Goal: Task Accomplishment & Management: Manage account settings

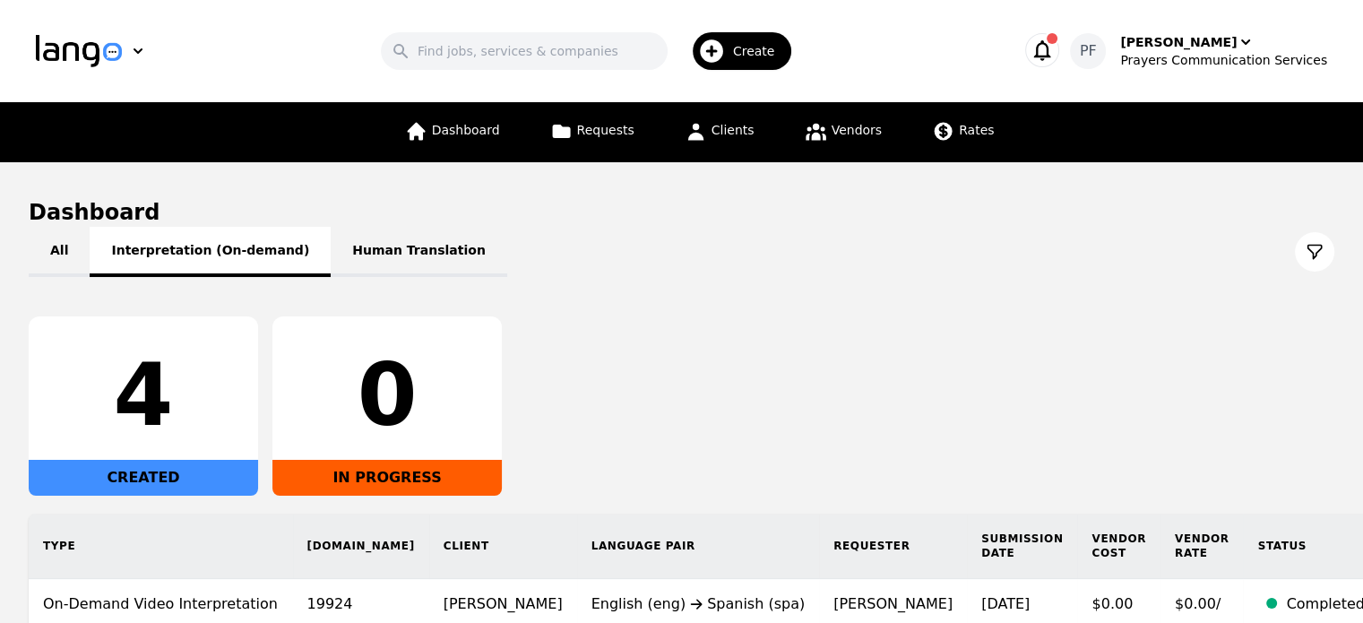
click at [187, 257] on button "Interpretation (On-demand)" at bounding box center [210, 252] width 241 height 50
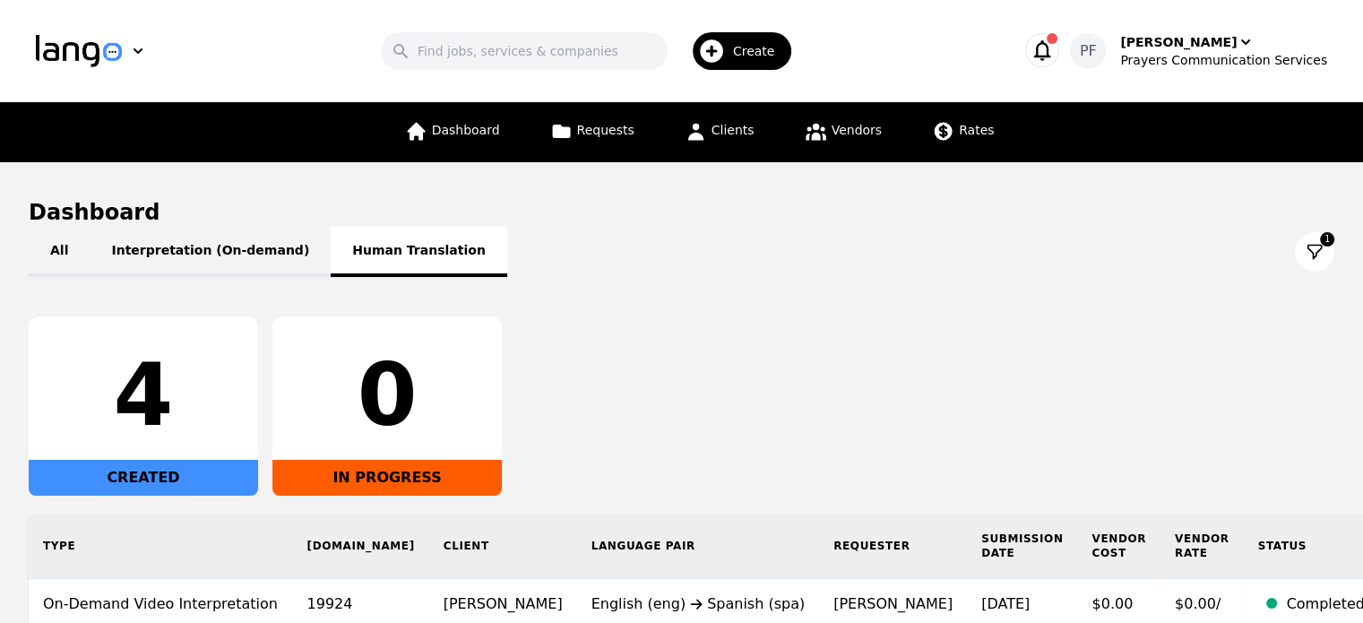
click at [331, 255] on button "Human Translation" at bounding box center [419, 252] width 177 height 50
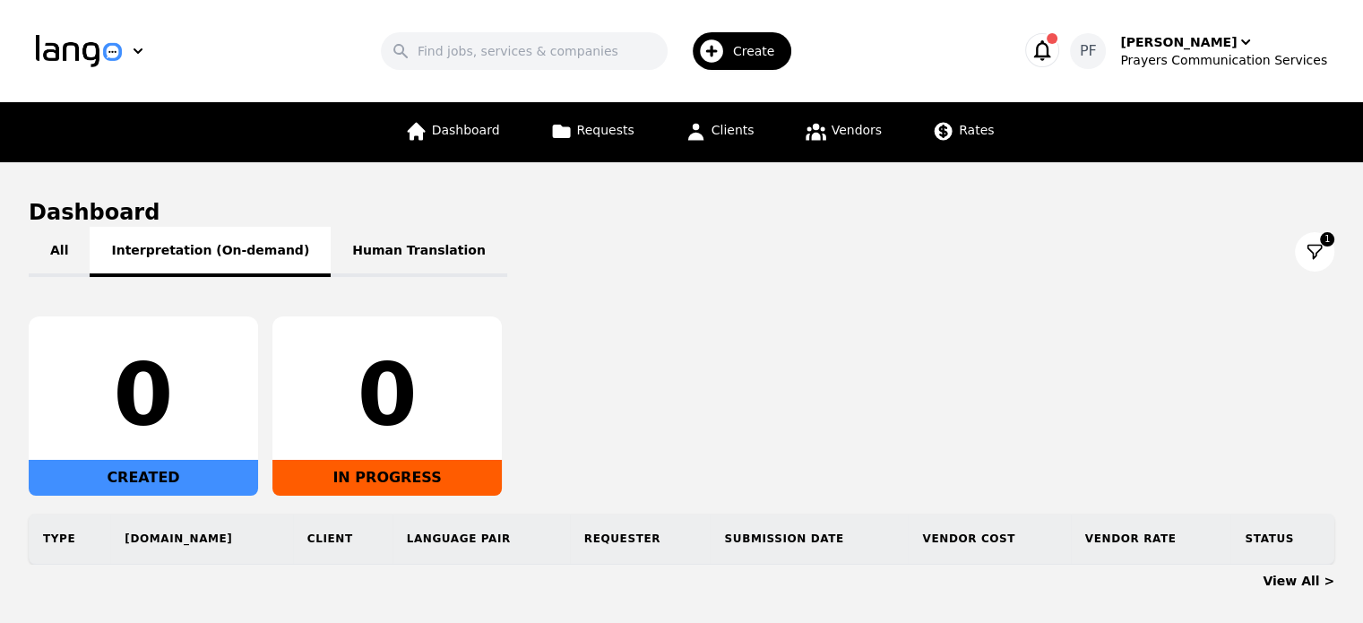
click at [213, 234] on button "Interpretation (On-demand)" at bounding box center [210, 252] width 241 height 50
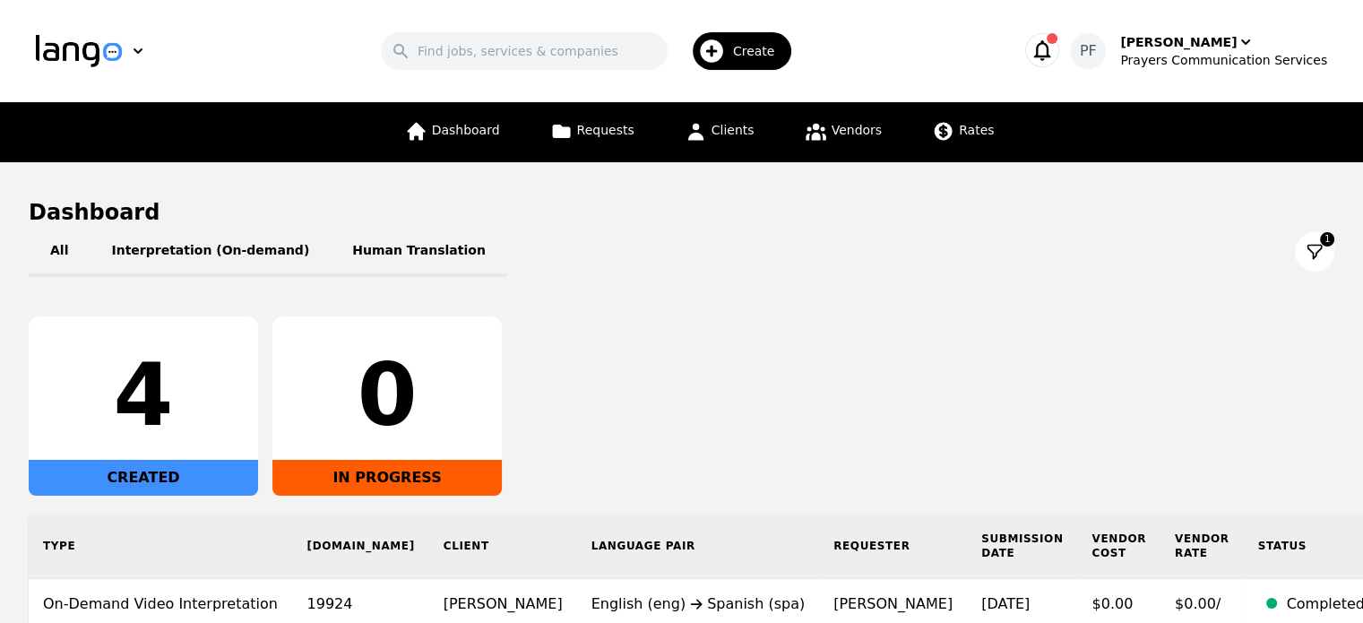
scroll to position [228, 0]
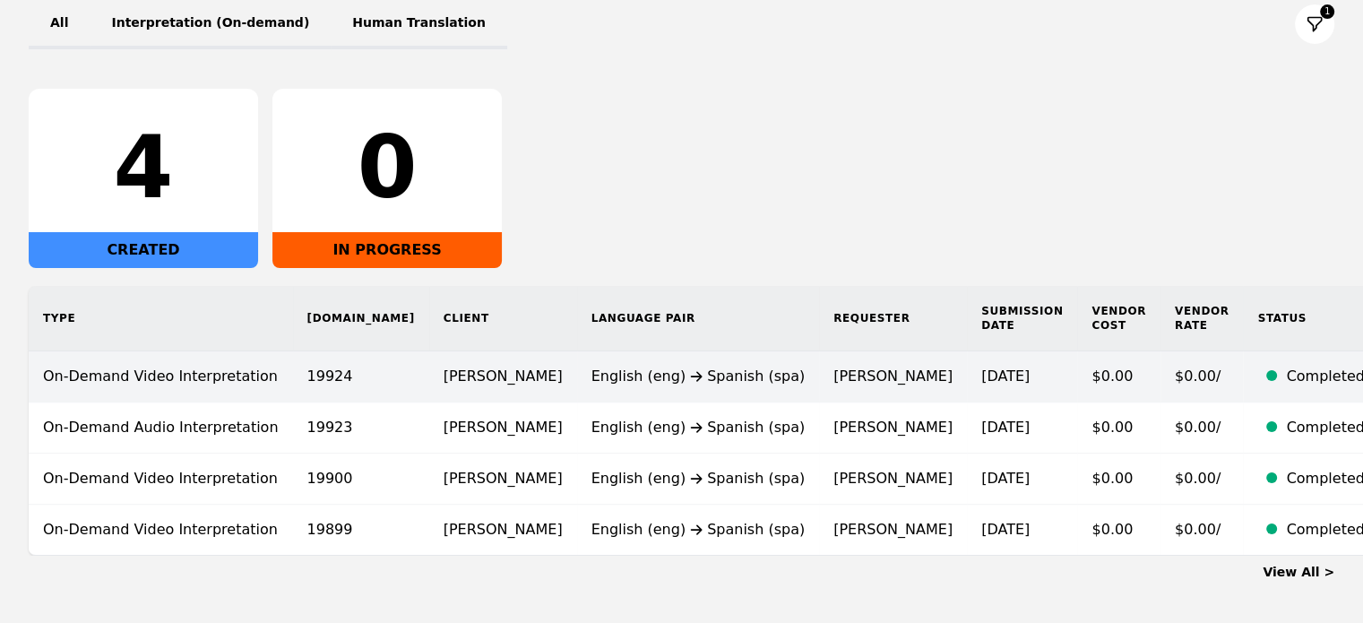
click at [462, 371] on td "[PERSON_NAME]" at bounding box center [503, 376] width 148 height 51
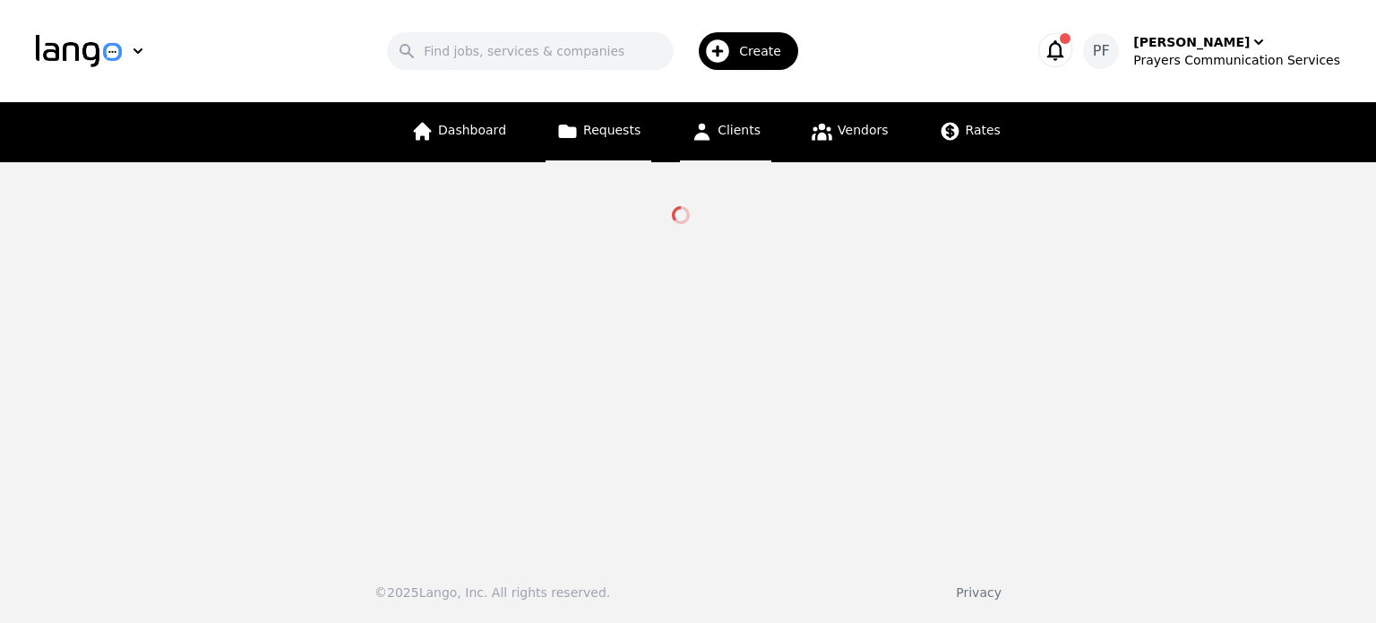
click at [732, 126] on span "Clients" at bounding box center [739, 130] width 43 height 14
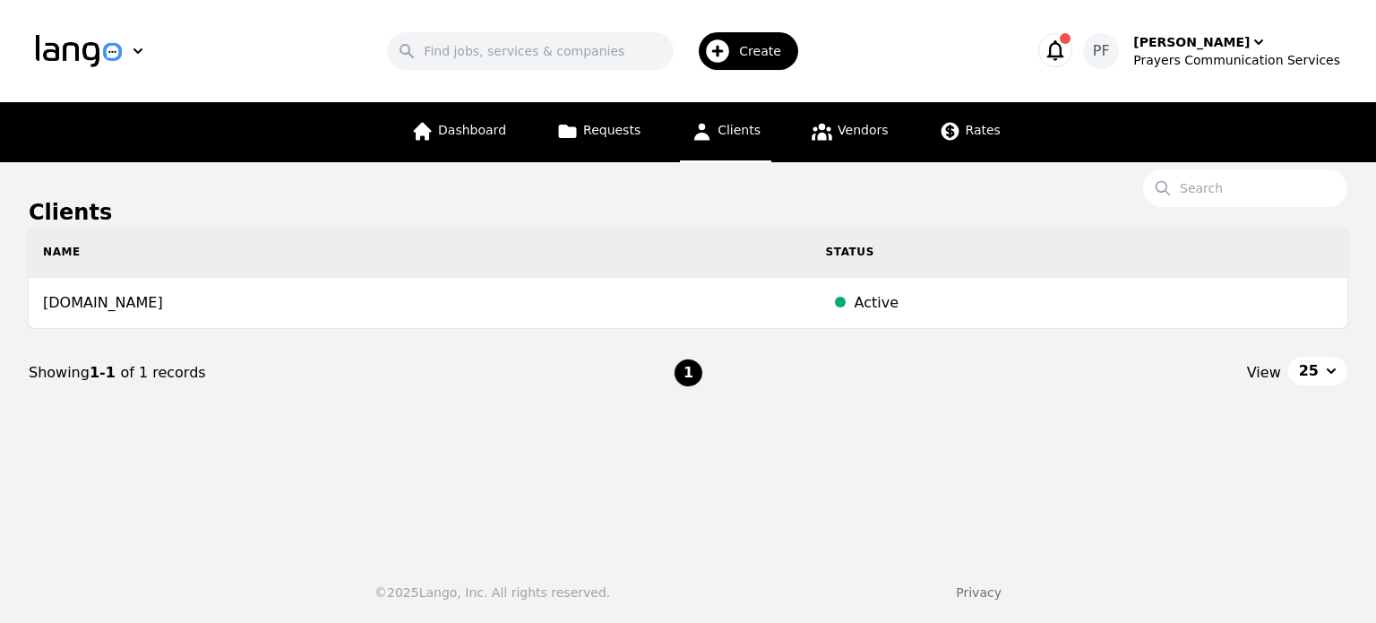
click at [1068, 56] on icon "button" at bounding box center [1055, 50] width 25 height 25
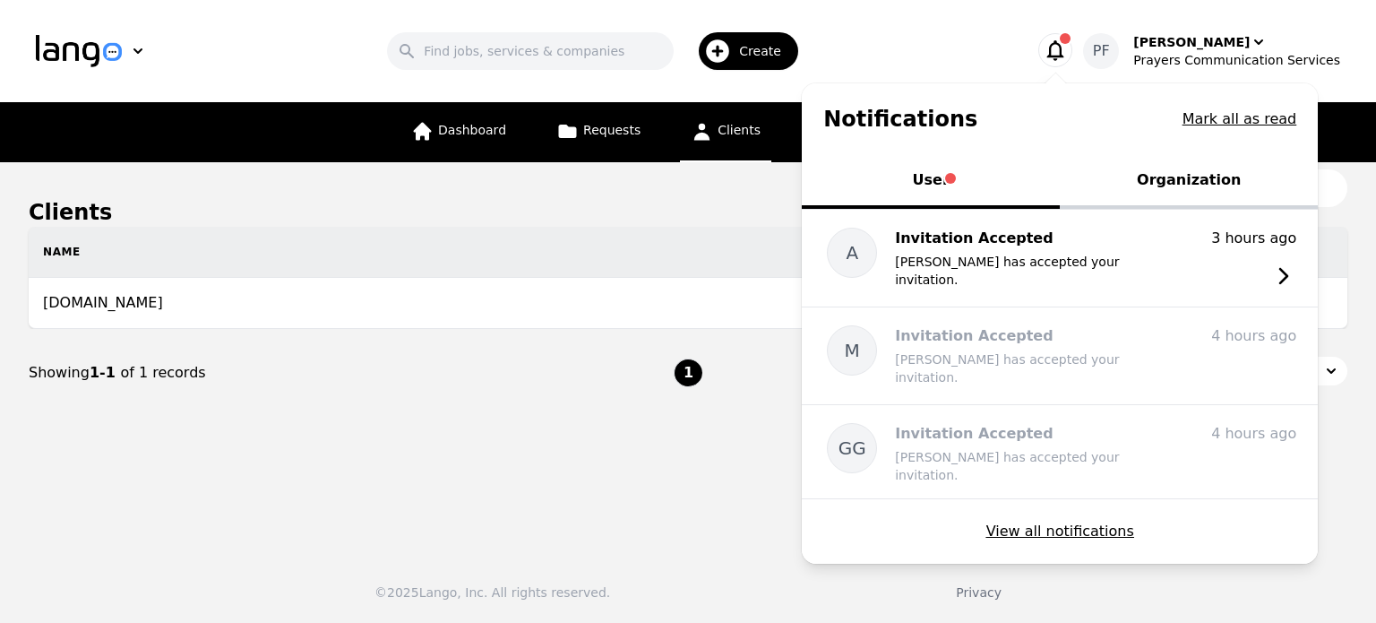
click at [1190, 178] on button "Organization" at bounding box center [1189, 182] width 258 height 54
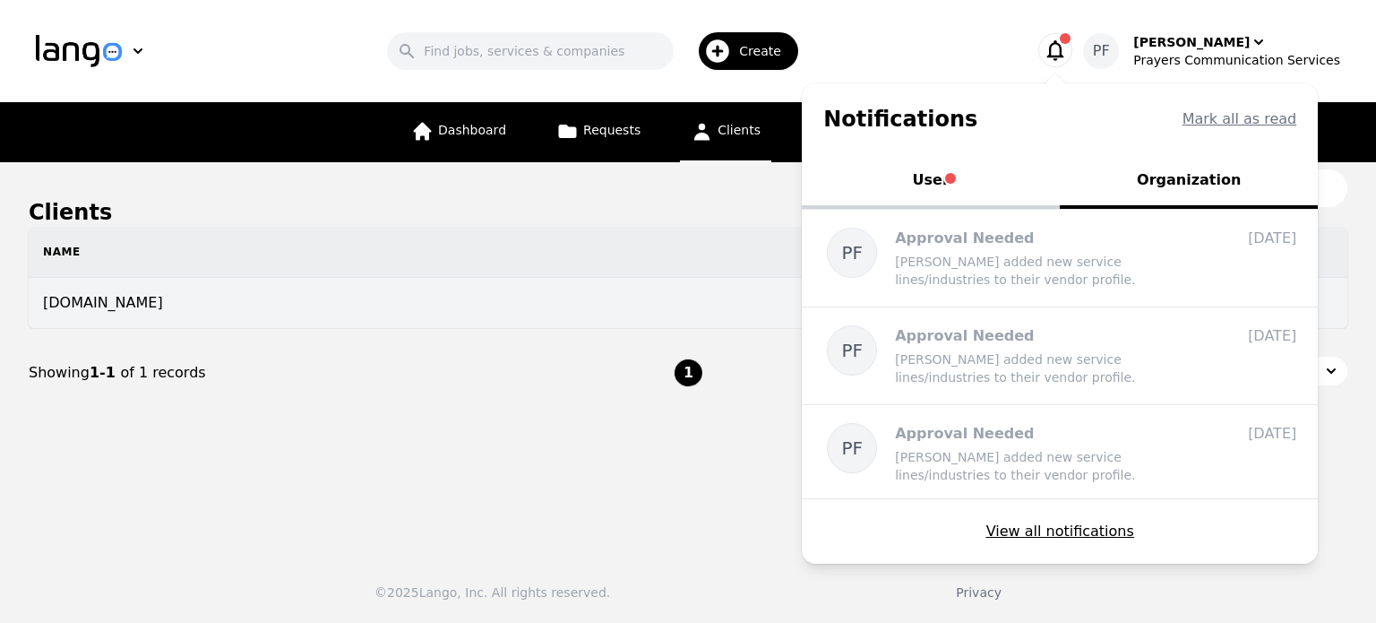
click at [526, 308] on td "[DOMAIN_NAME]" at bounding box center [420, 303] width 783 height 51
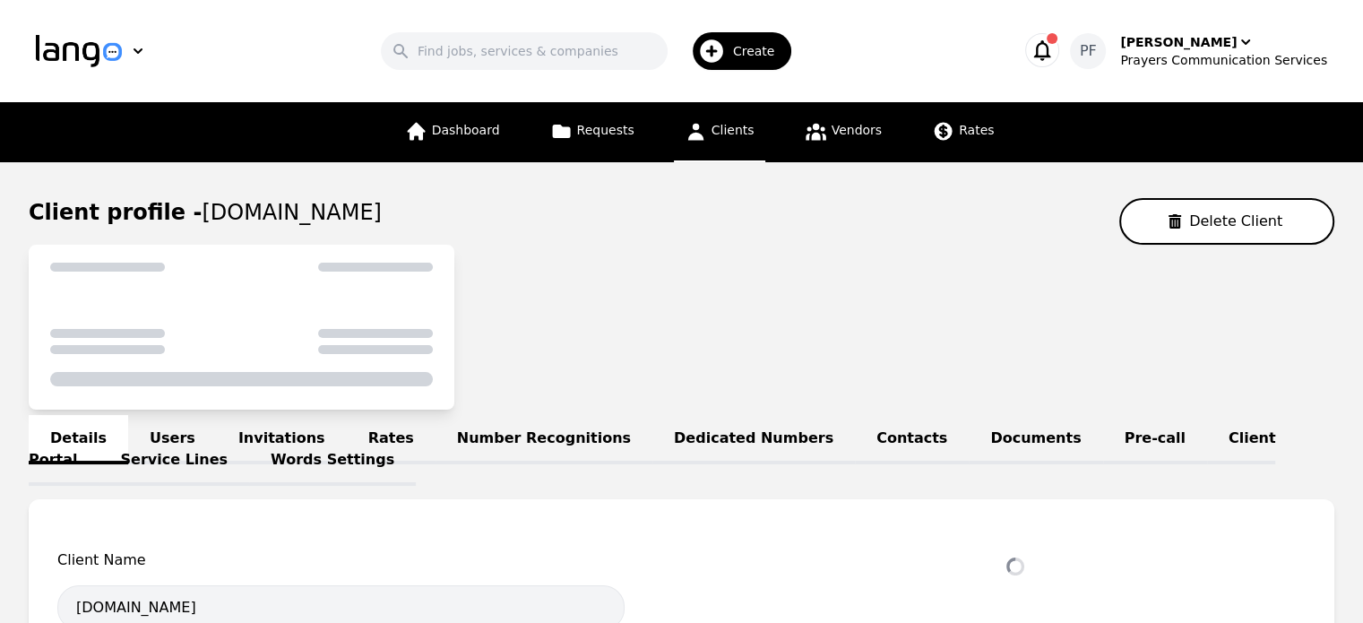
select select "active"
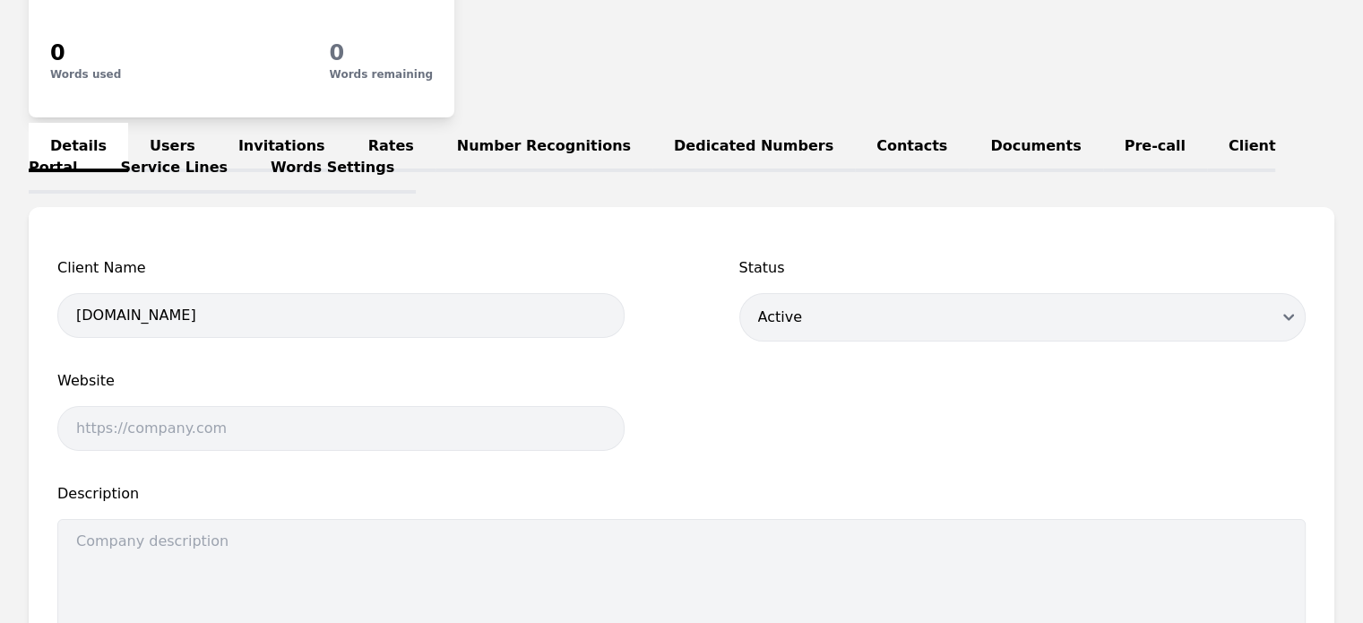
scroll to position [276, 0]
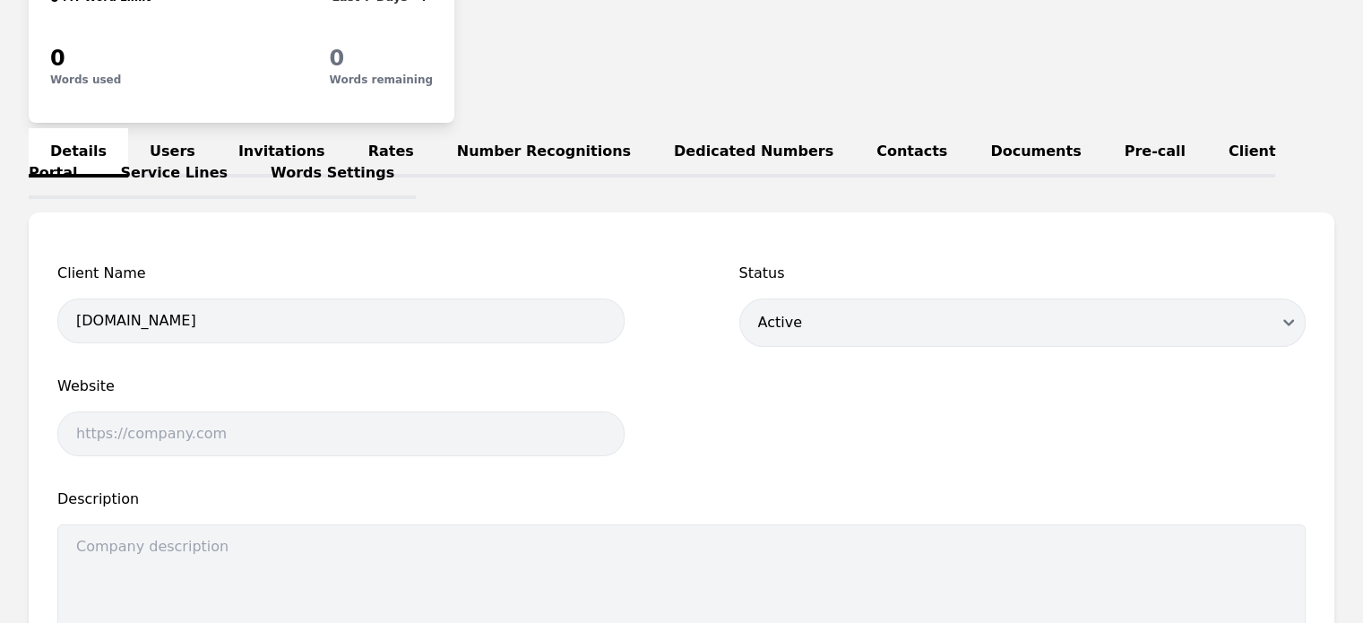
click at [1131, 162] on link "Client Portal" at bounding box center [652, 163] width 1246 height 71
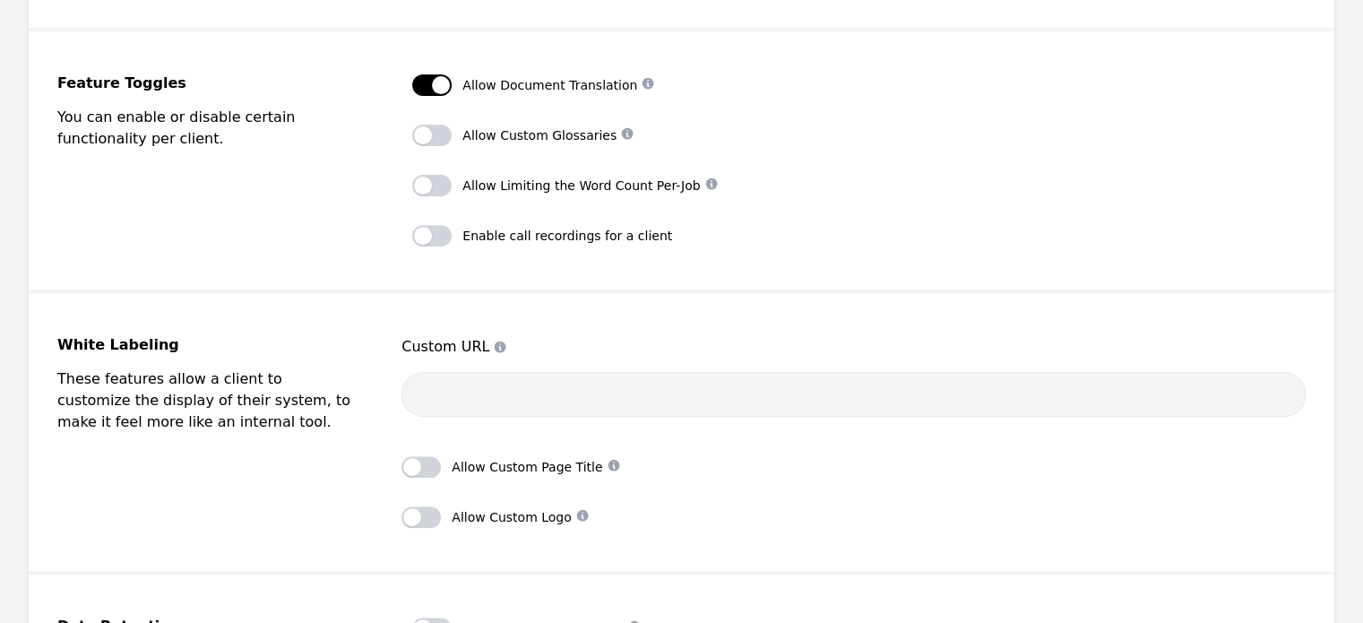
scroll to position [616, 0]
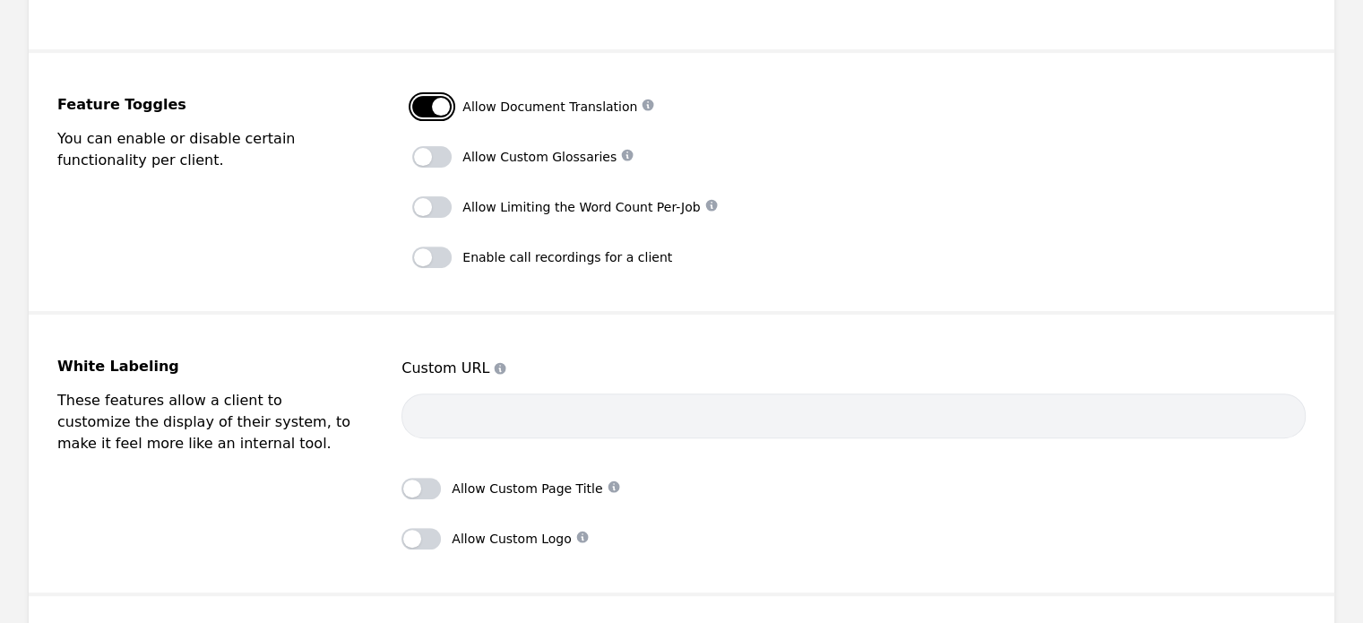
click at [439, 107] on button "button" at bounding box center [431, 107] width 39 height 22
checkbox input "false"
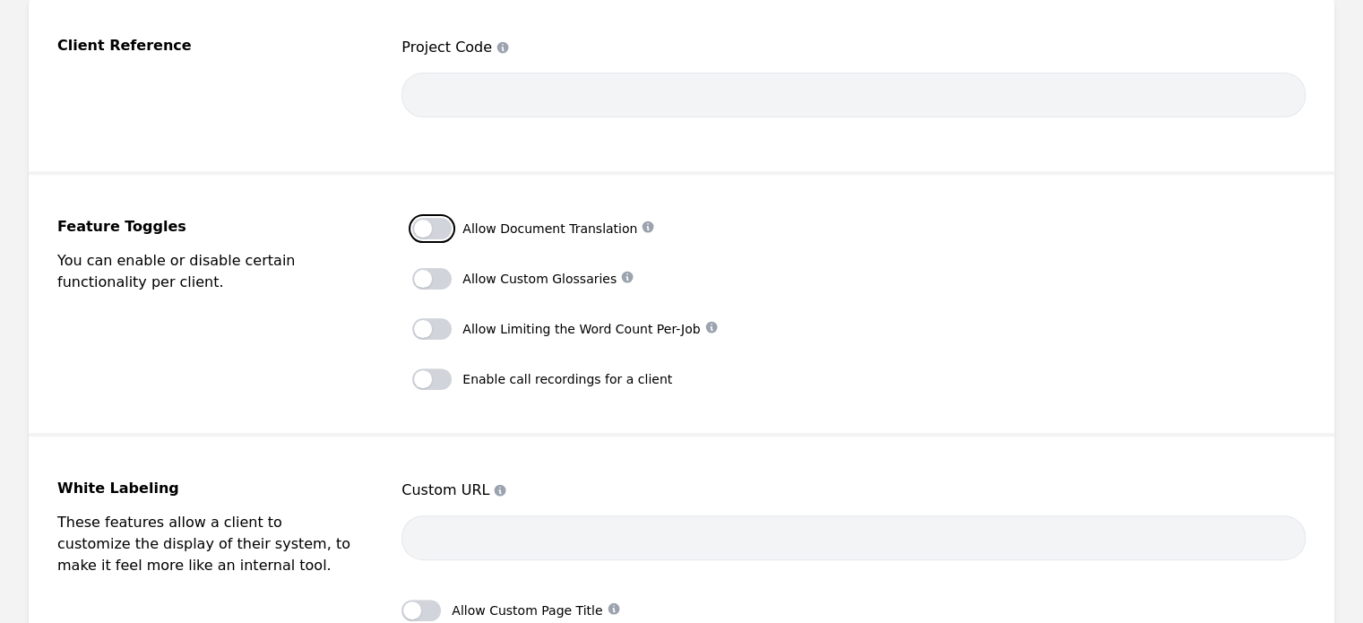
scroll to position [494, 0]
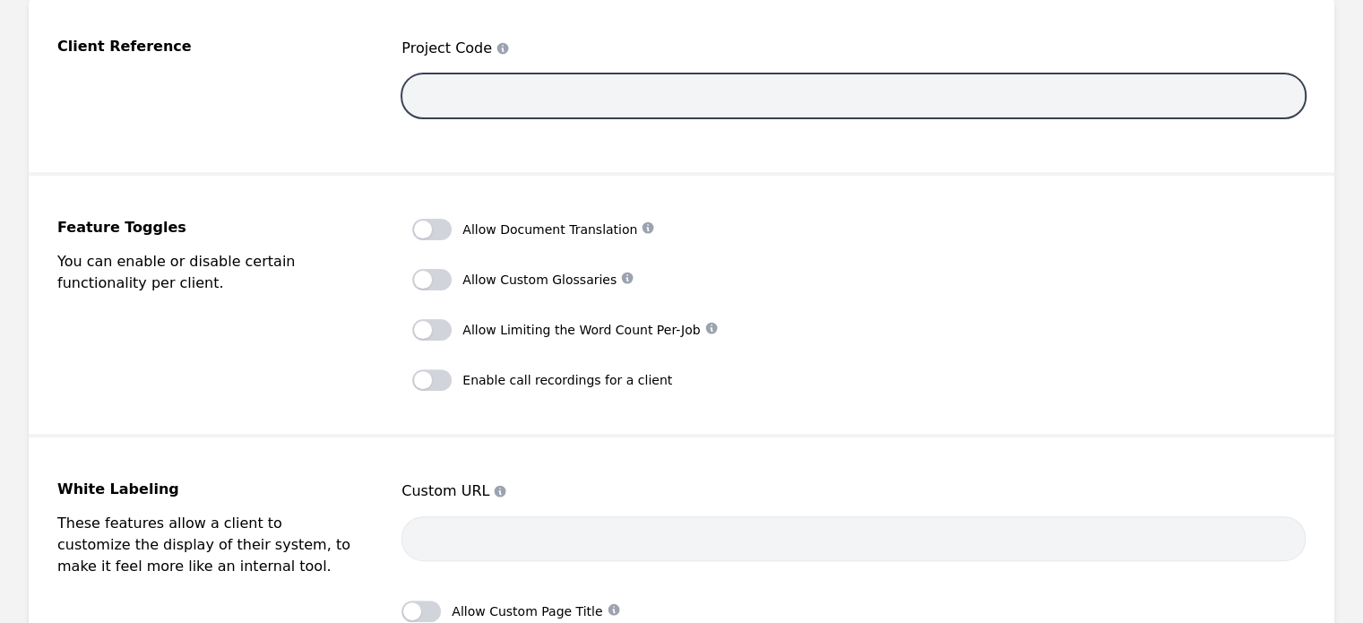
click at [603, 101] on input "text" at bounding box center [853, 95] width 904 height 45
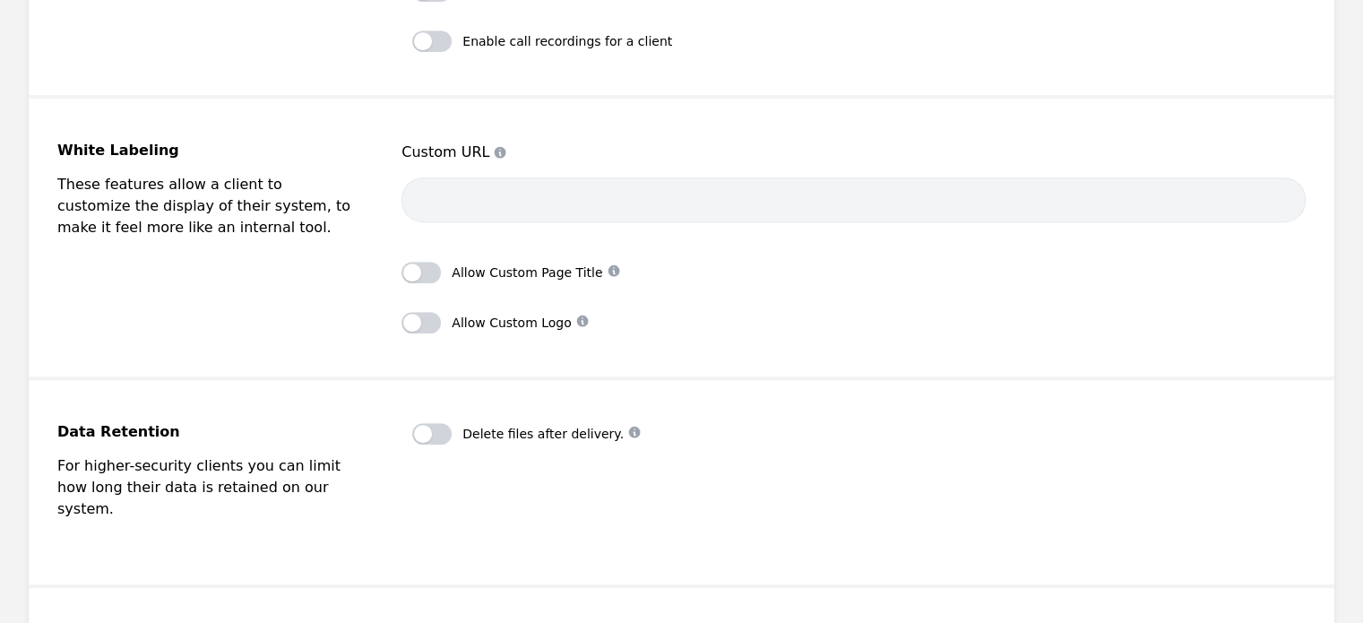
scroll to position [833, 0]
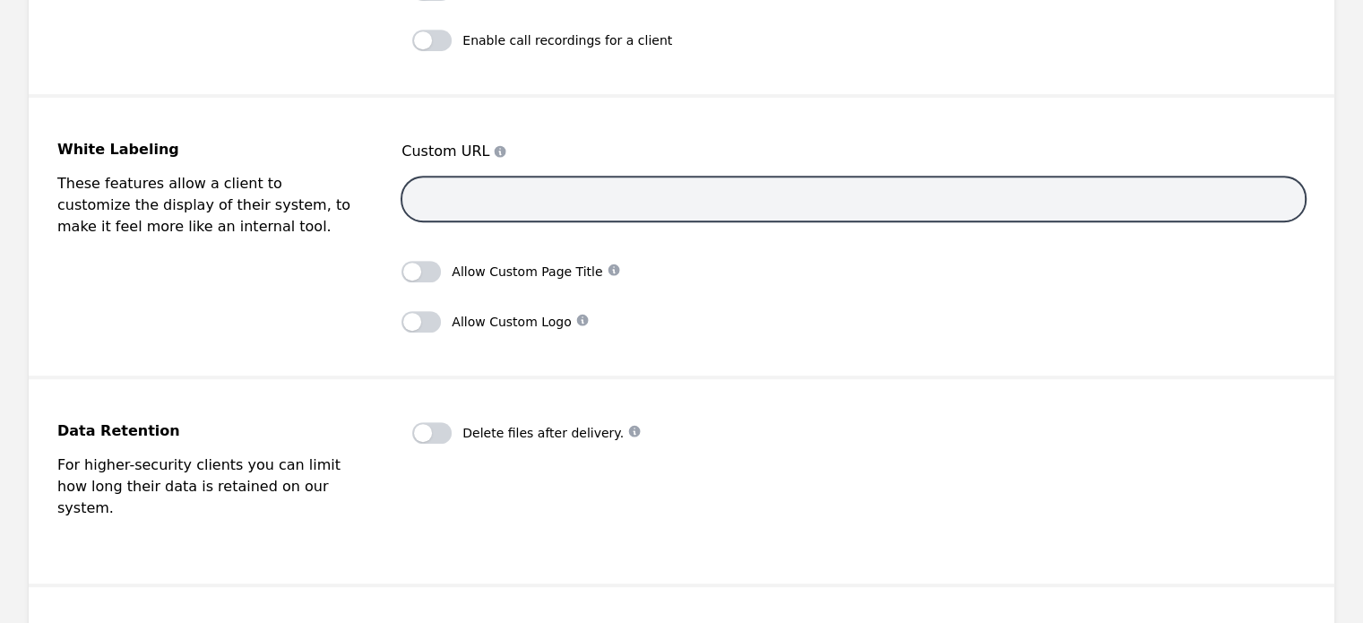
click at [587, 188] on input "text" at bounding box center [853, 199] width 904 height 45
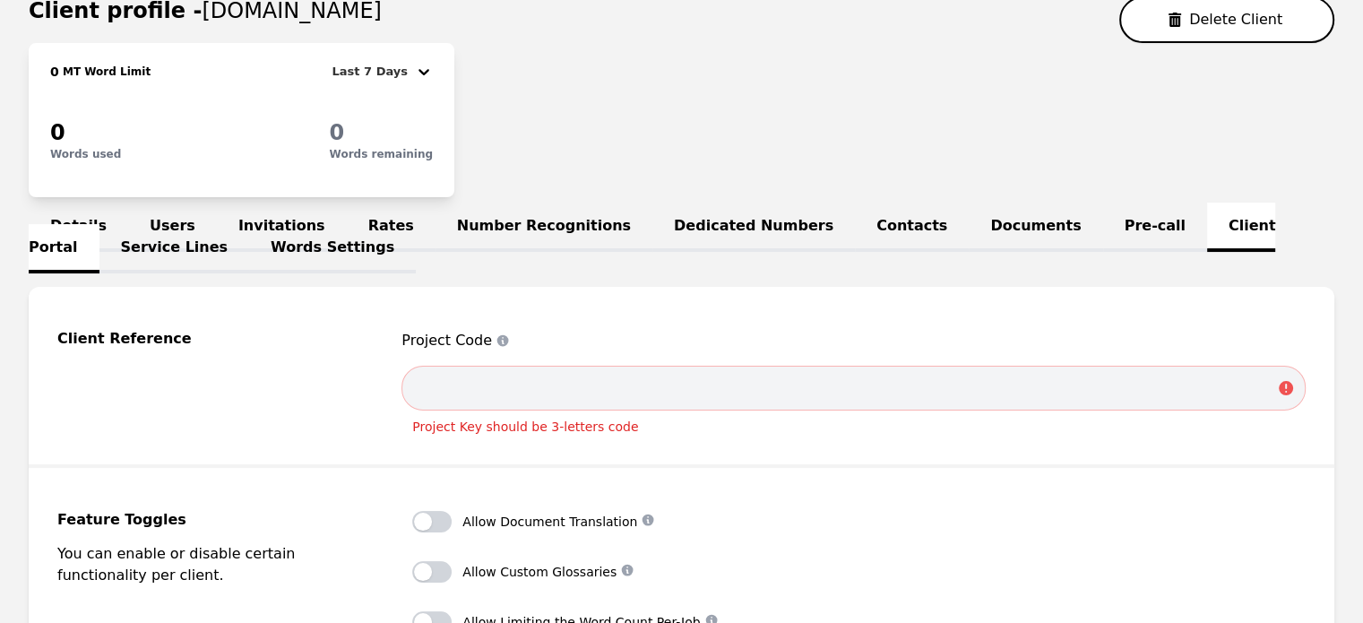
scroll to position [0, 0]
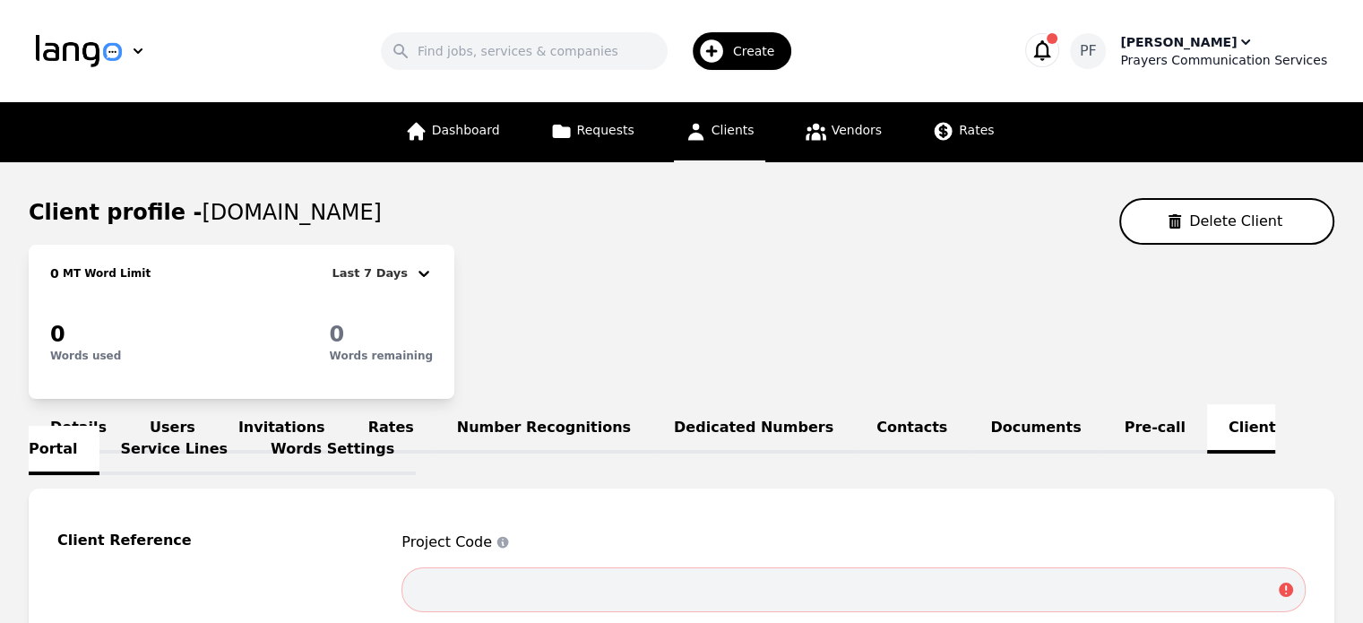
drag, startPoint x: 866, startPoint y: 131, endPoint x: 1168, endPoint y: 46, distance: 314.6
click at [1168, 46] on div "[PERSON_NAME]" at bounding box center [1178, 42] width 116 height 18
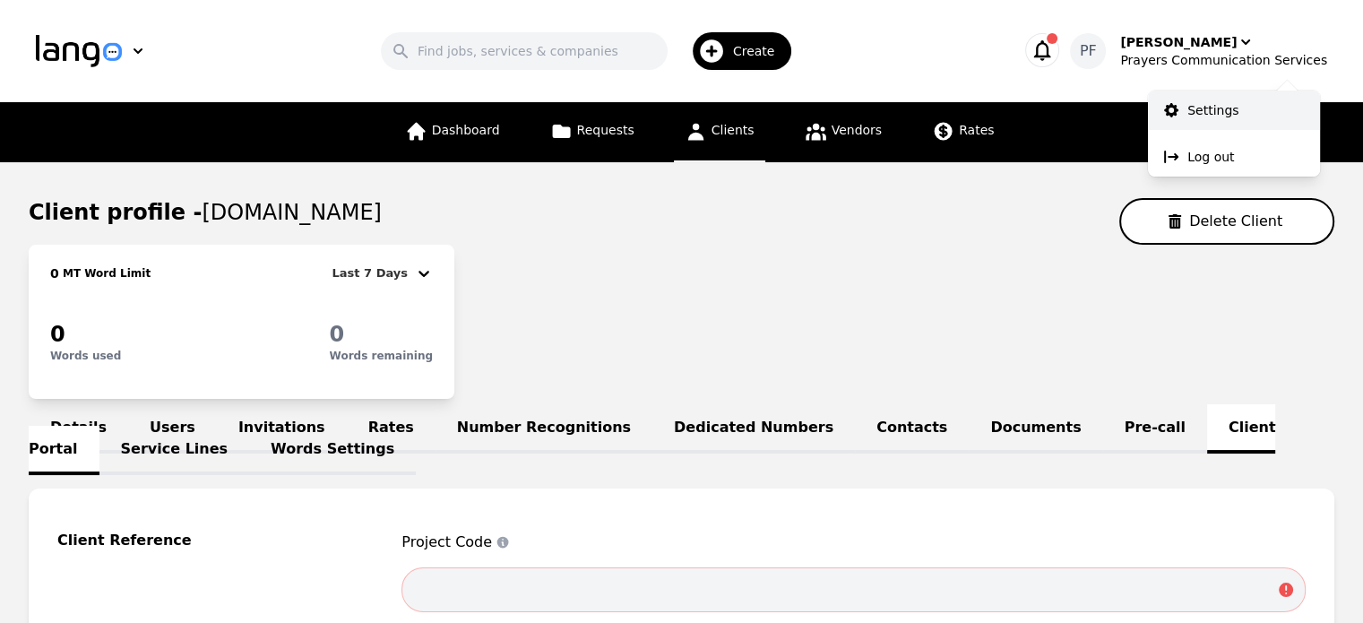
click at [1220, 107] on p "Settings" at bounding box center [1212, 110] width 51 height 18
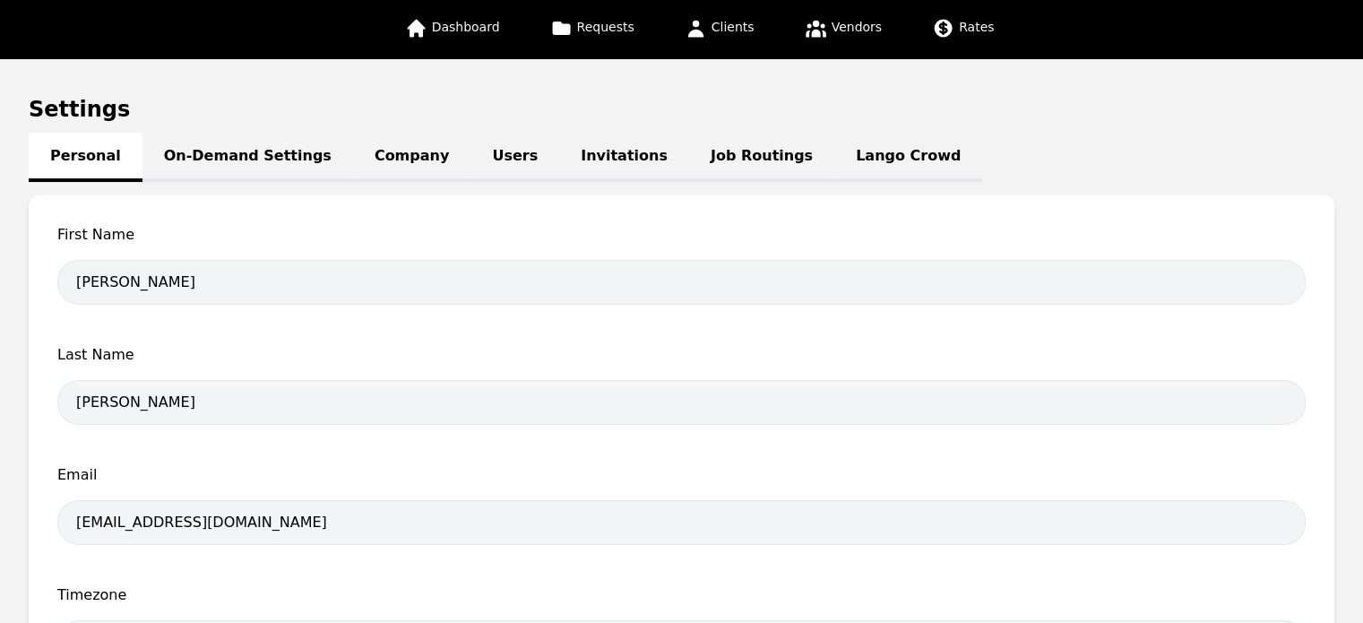
scroll to position [104, 0]
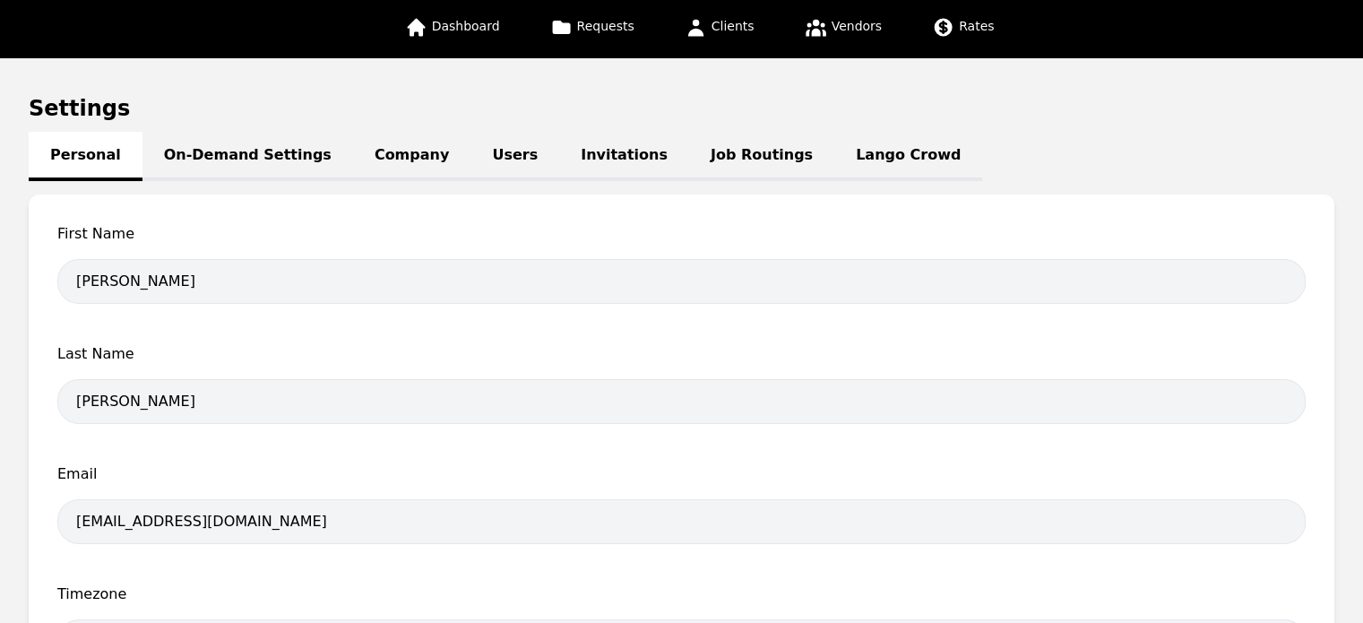
click at [263, 139] on link "On-Demand Settings" at bounding box center [247, 156] width 211 height 49
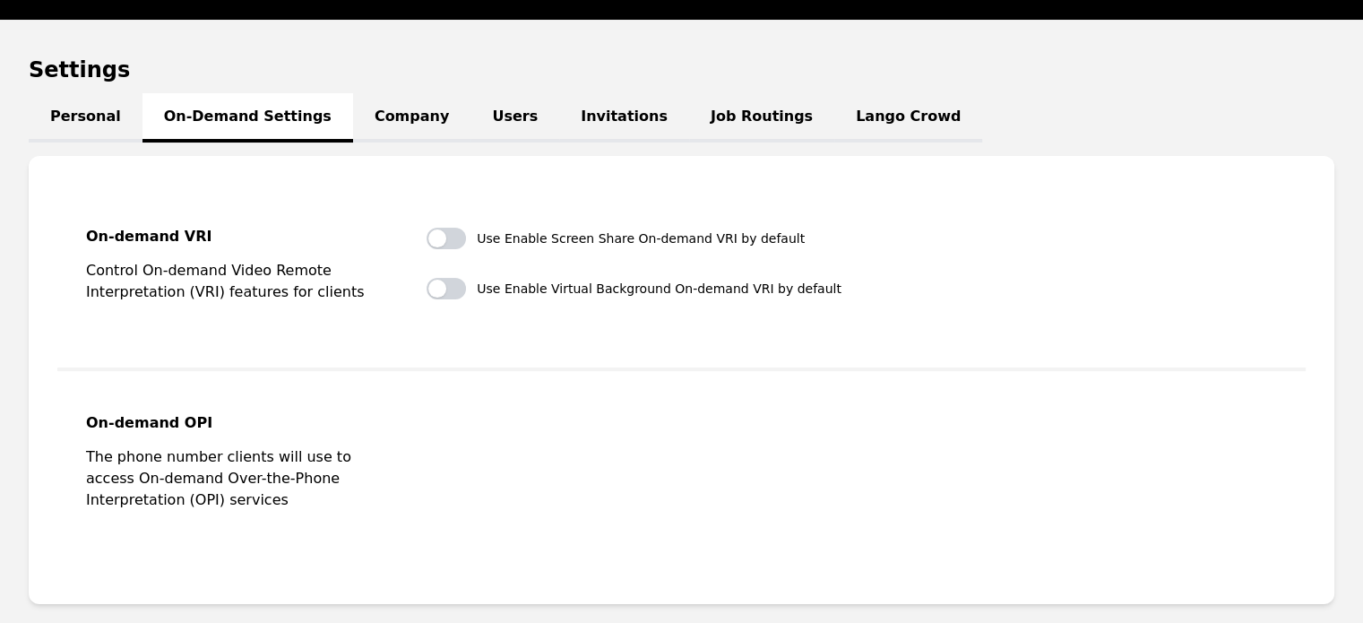
scroll to position [142, 0]
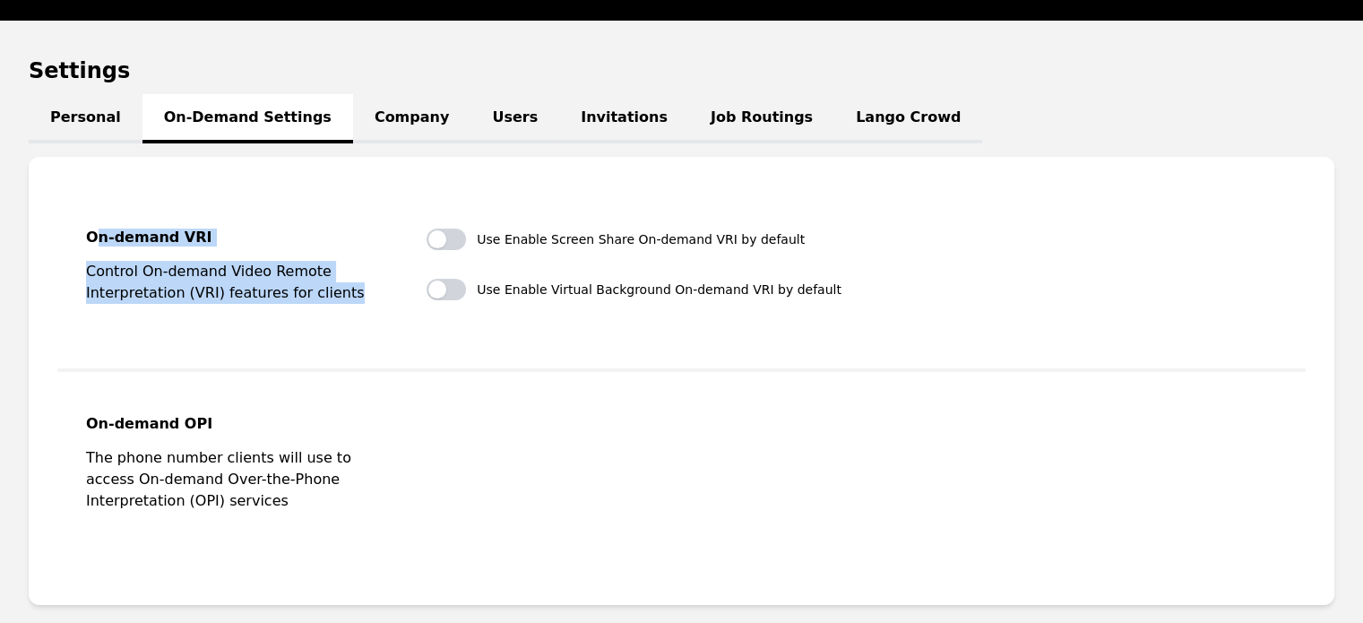
drag, startPoint x: 94, startPoint y: 211, endPoint x: 387, endPoint y: 361, distance: 329.0
click at [387, 361] on fieldset "On-demand VRI Control On-demand Video Remote Interpretation (VRI) features for …" at bounding box center [681, 278] width 1248 height 186
click at [188, 343] on fieldset "On-demand VRI Control On-demand Video Remote Interpretation (VRI) features for …" at bounding box center [681, 278] width 1248 height 186
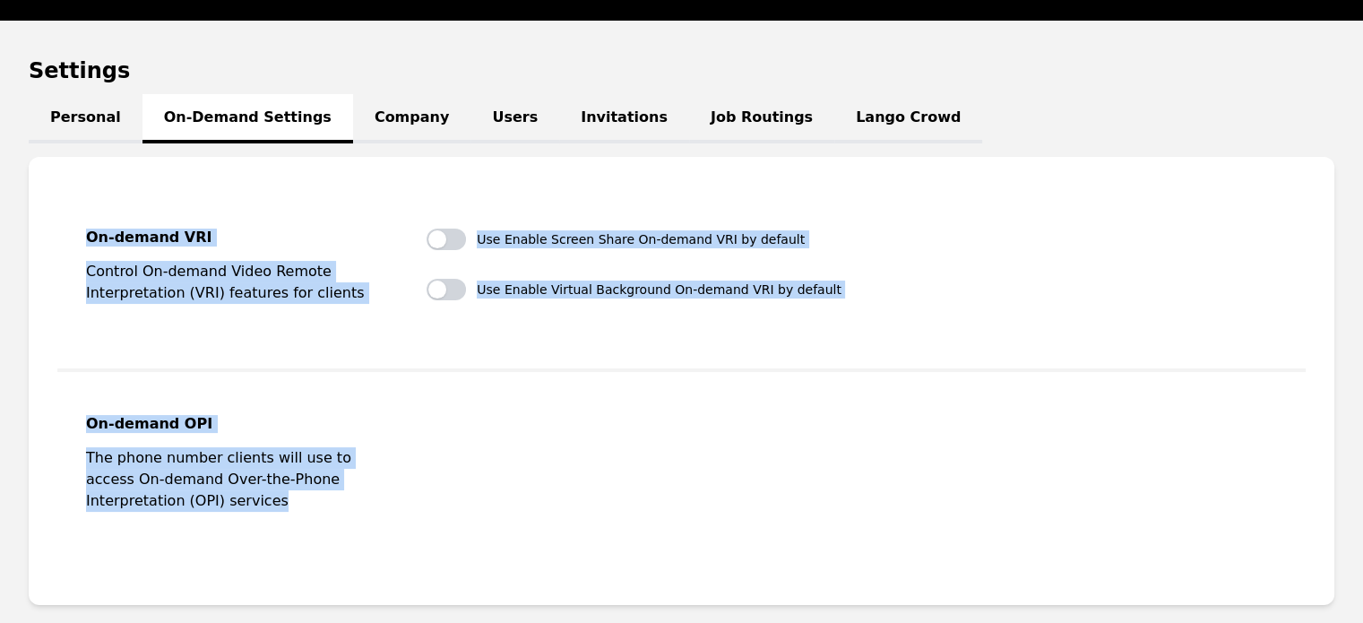
copy div "On-demand VRI Control On-demand Video Remote Interpretation (VRI) features for …"
drag, startPoint x: 75, startPoint y: 213, endPoint x: 483, endPoint y: 466, distance: 479.7
click at [483, 466] on div "On-demand VRI Control On-demand Video Remote Interpretation (VRI) features for …" at bounding box center [682, 381] width 1306 height 448
click at [859, 302] on div "On-demand VRI Control On-demand Video Remote Interpretation (VRI) features for …" at bounding box center [681, 276] width 1191 height 97
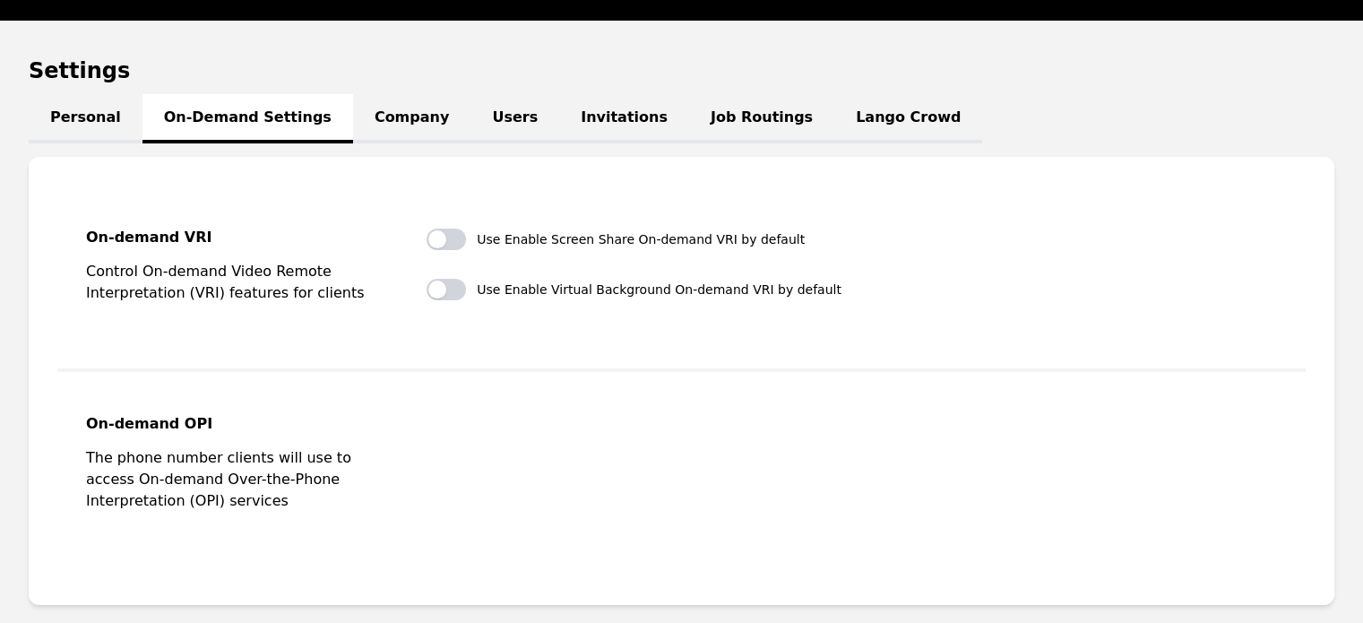
click at [359, 107] on link "Company" at bounding box center [411, 118] width 117 height 49
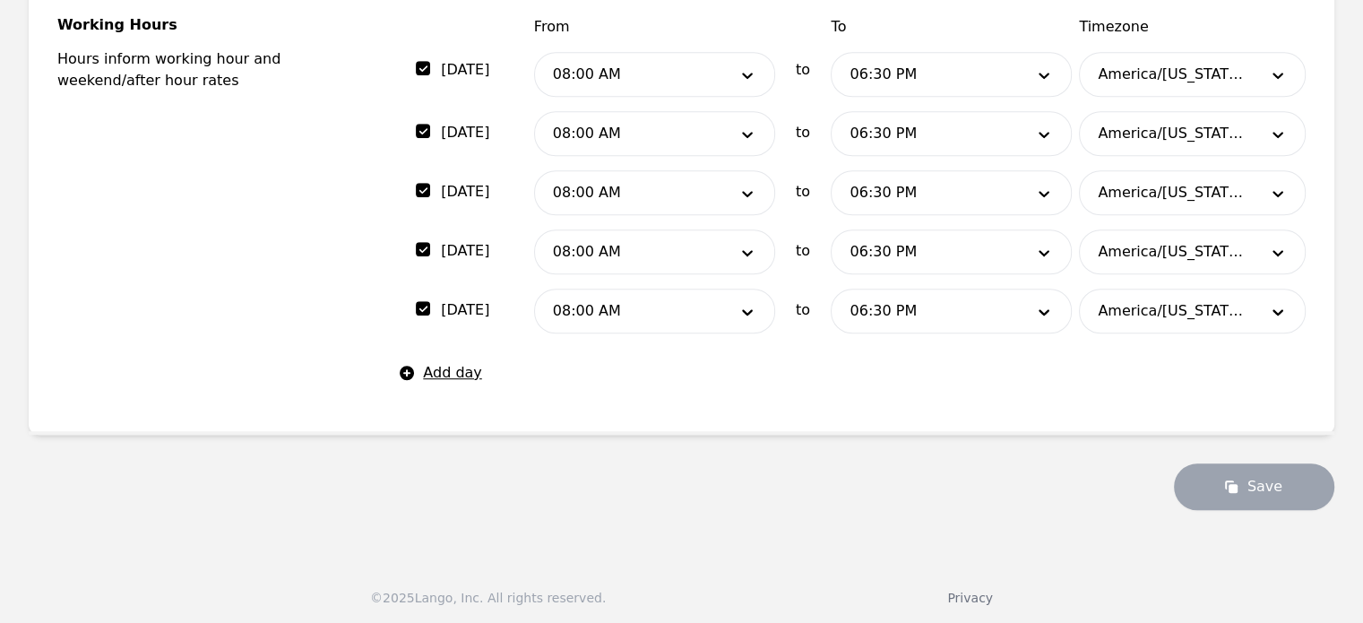
scroll to position [1179, 0]
click at [1041, 310] on icon at bounding box center [1044, 313] width 11 height 6
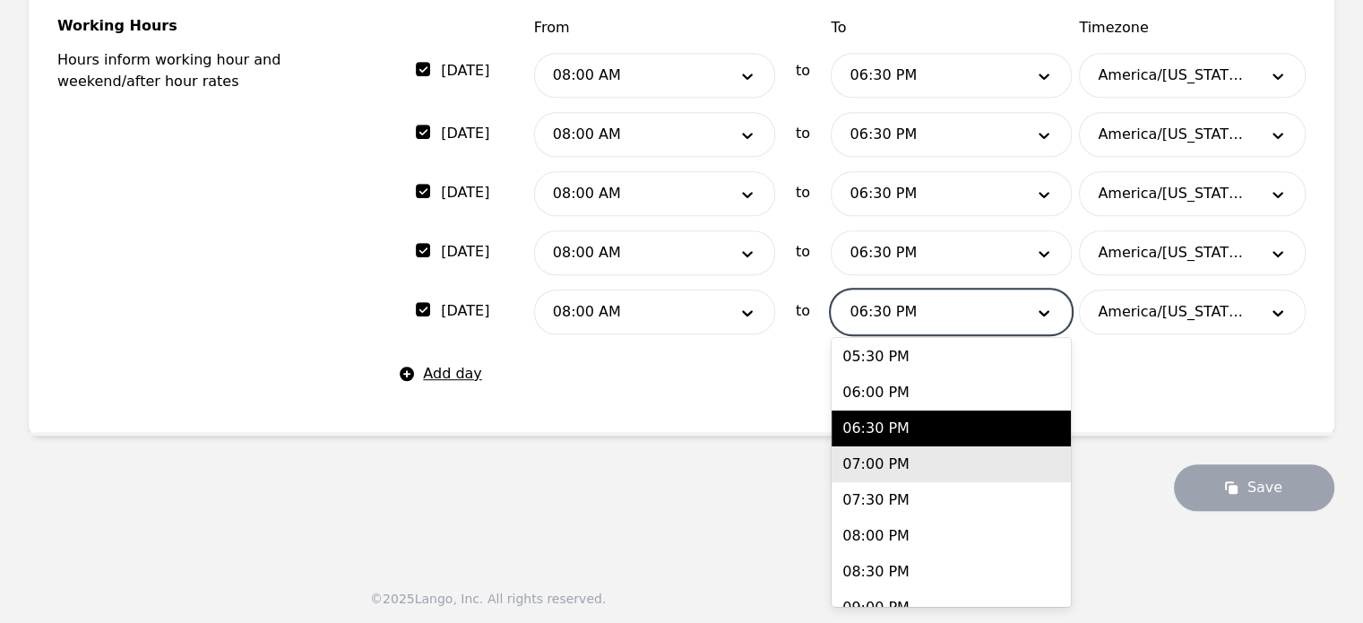
scroll to position [1459, 0]
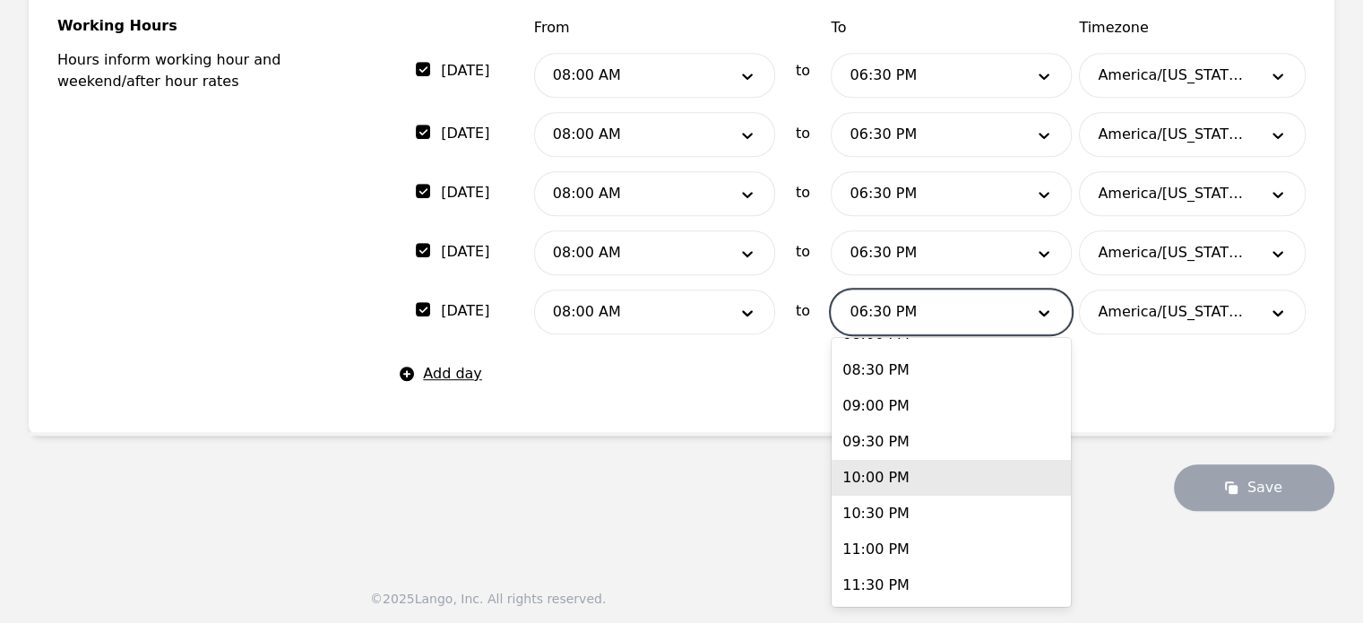
click at [889, 478] on div "10:00 PM" at bounding box center [951, 478] width 239 height 36
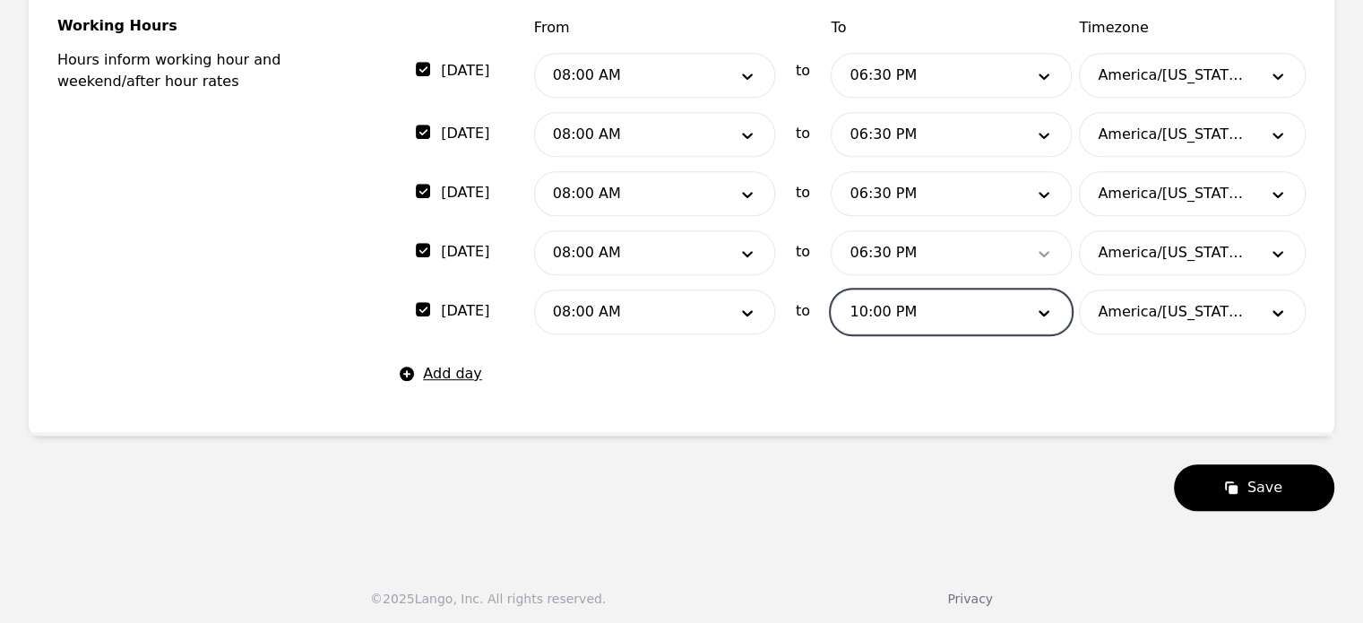
click at [1040, 240] on div at bounding box center [1044, 252] width 54 height 43
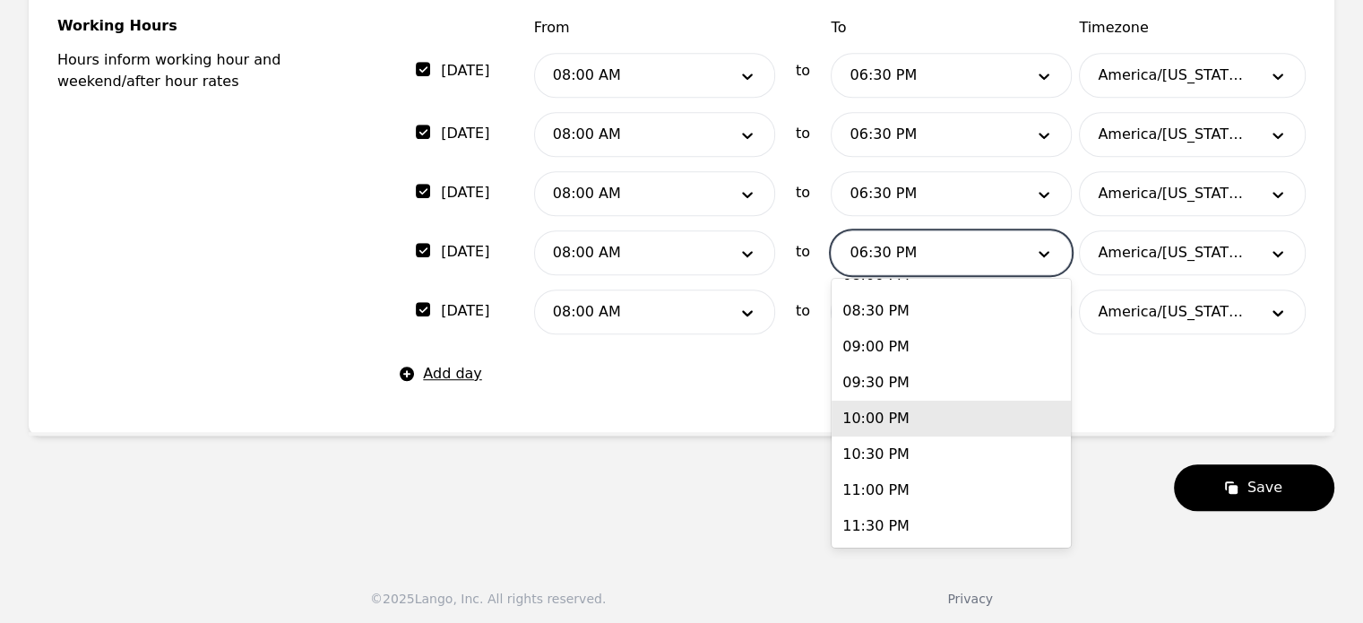
click at [929, 433] on div "10:00 PM" at bounding box center [951, 419] width 239 height 36
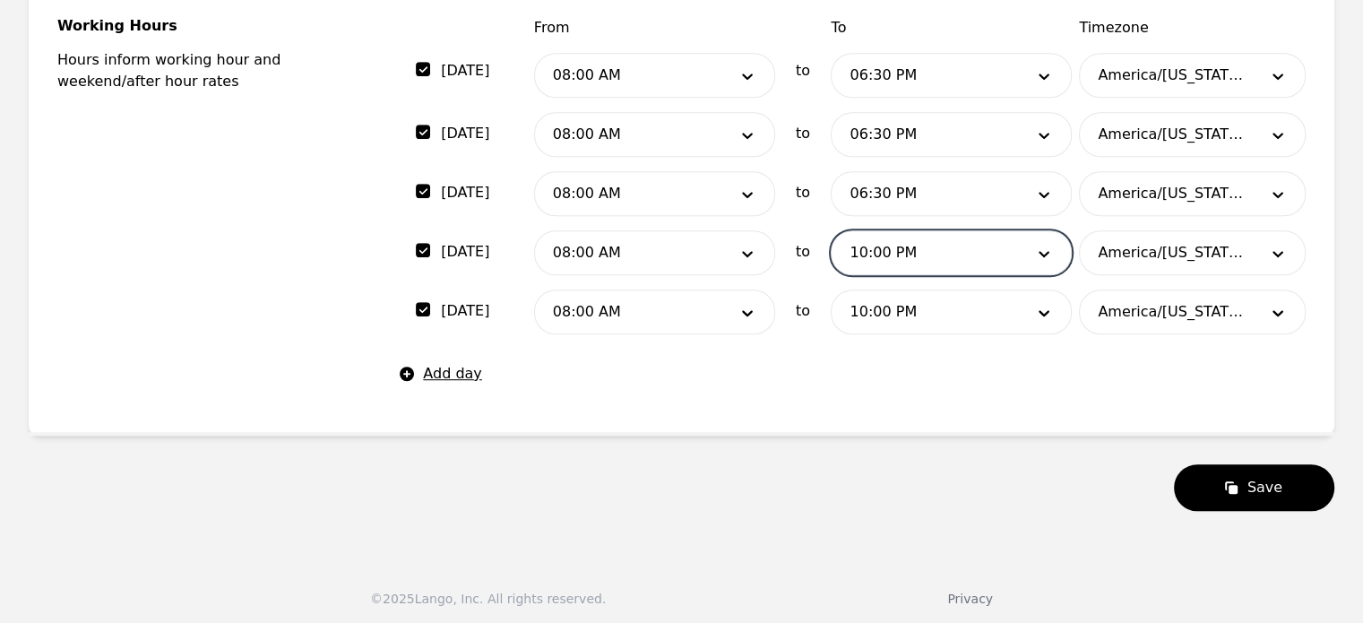
click at [971, 183] on div at bounding box center [924, 193] width 185 height 43
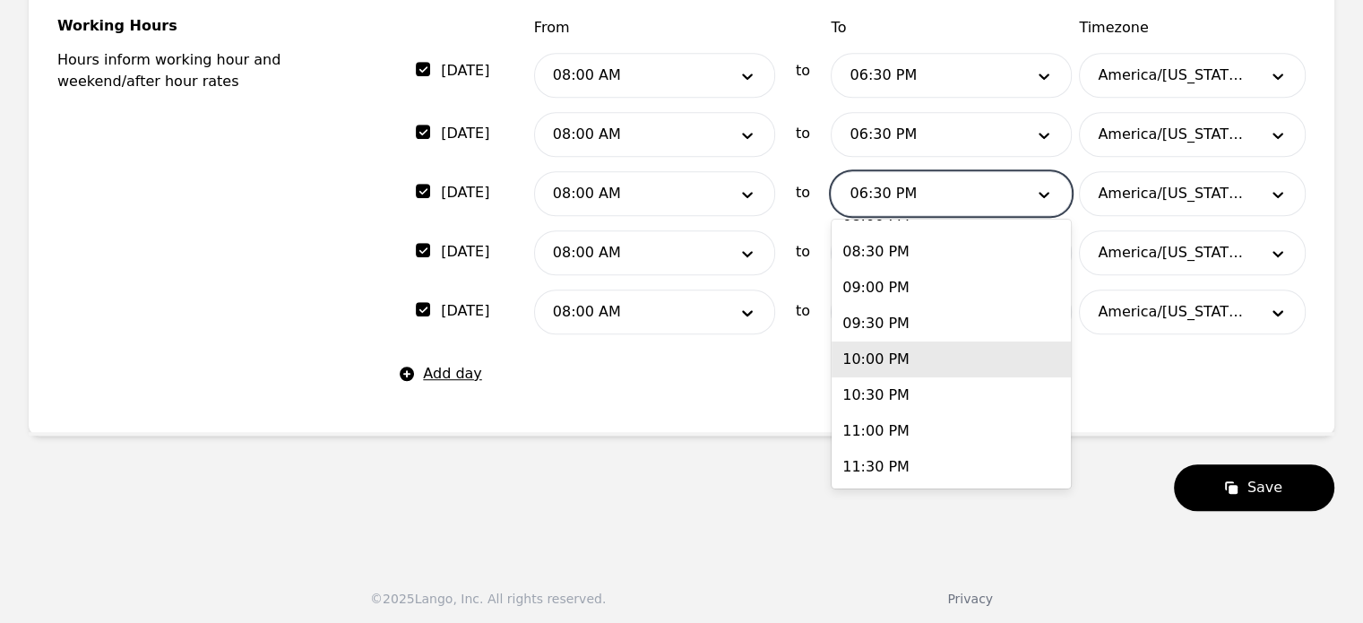
click at [882, 353] on div "10:00 PM" at bounding box center [951, 359] width 239 height 36
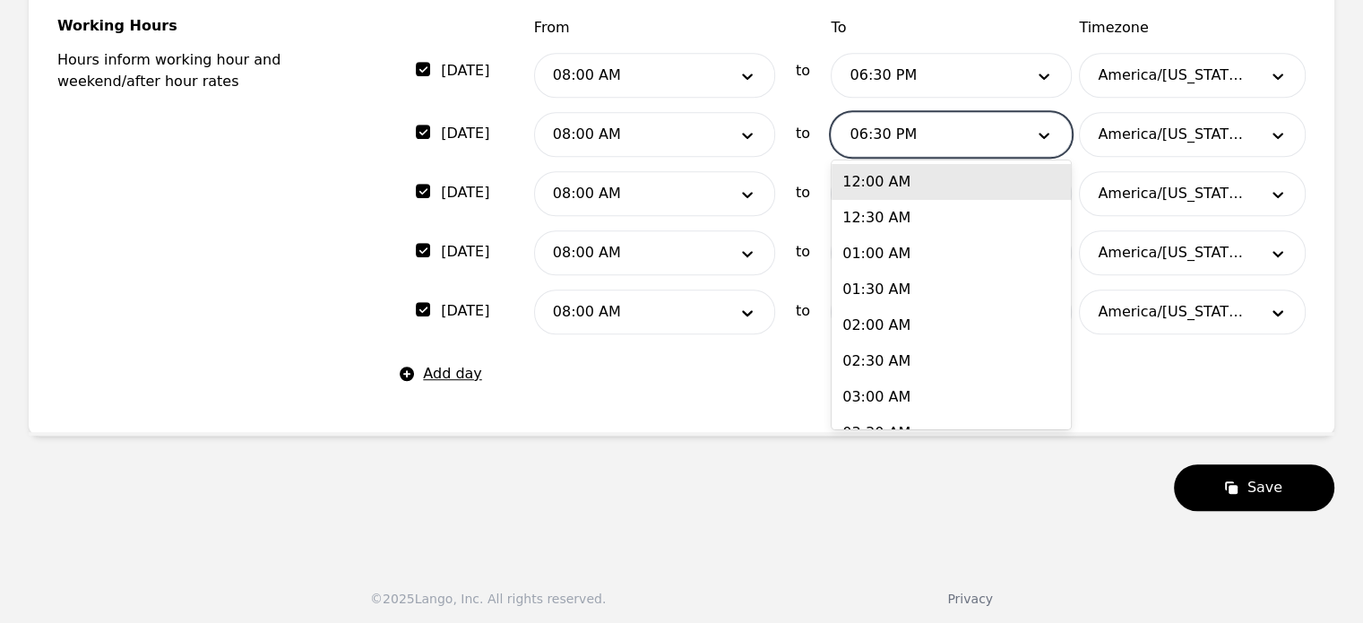
click at [931, 117] on div at bounding box center [924, 134] width 185 height 43
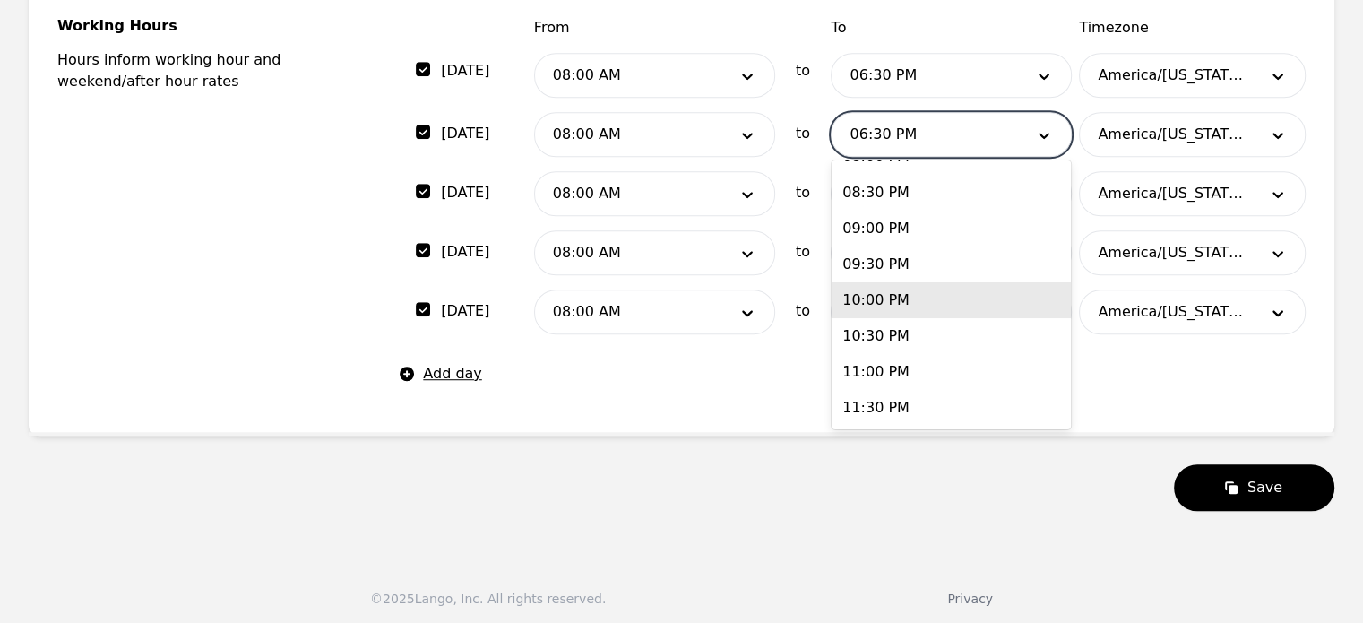
click at [905, 296] on div "10:00 PM" at bounding box center [951, 300] width 239 height 36
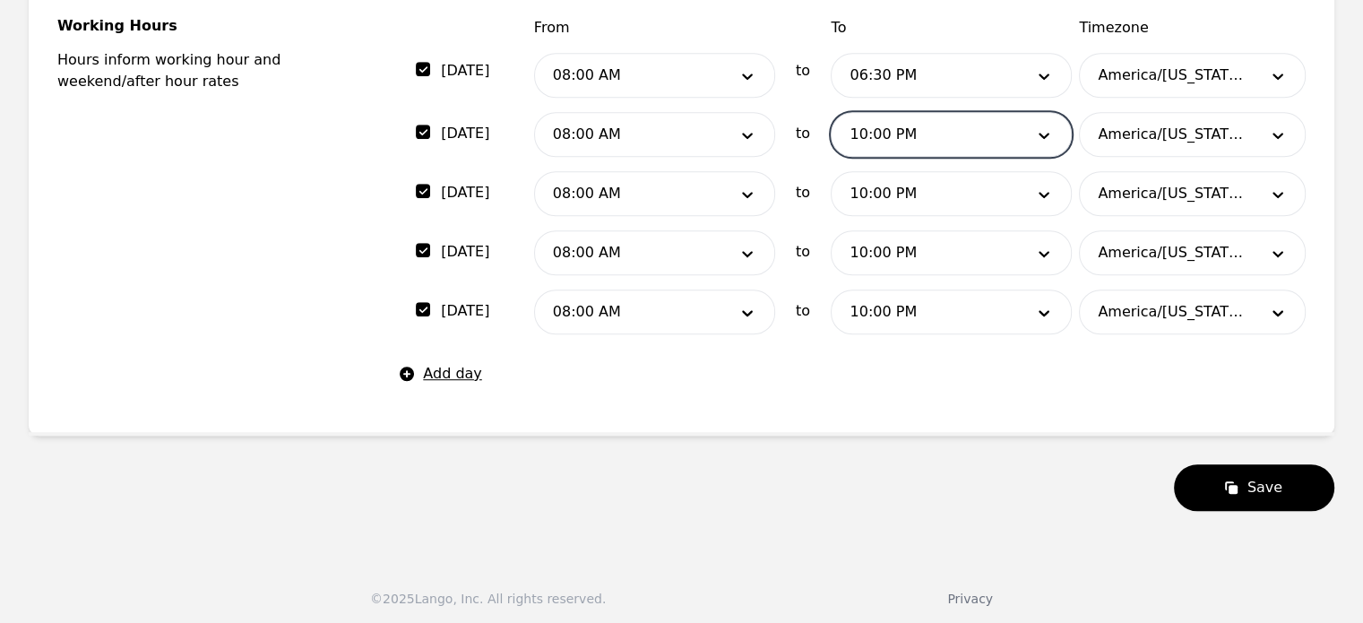
click at [950, 66] on div at bounding box center [924, 75] width 185 height 43
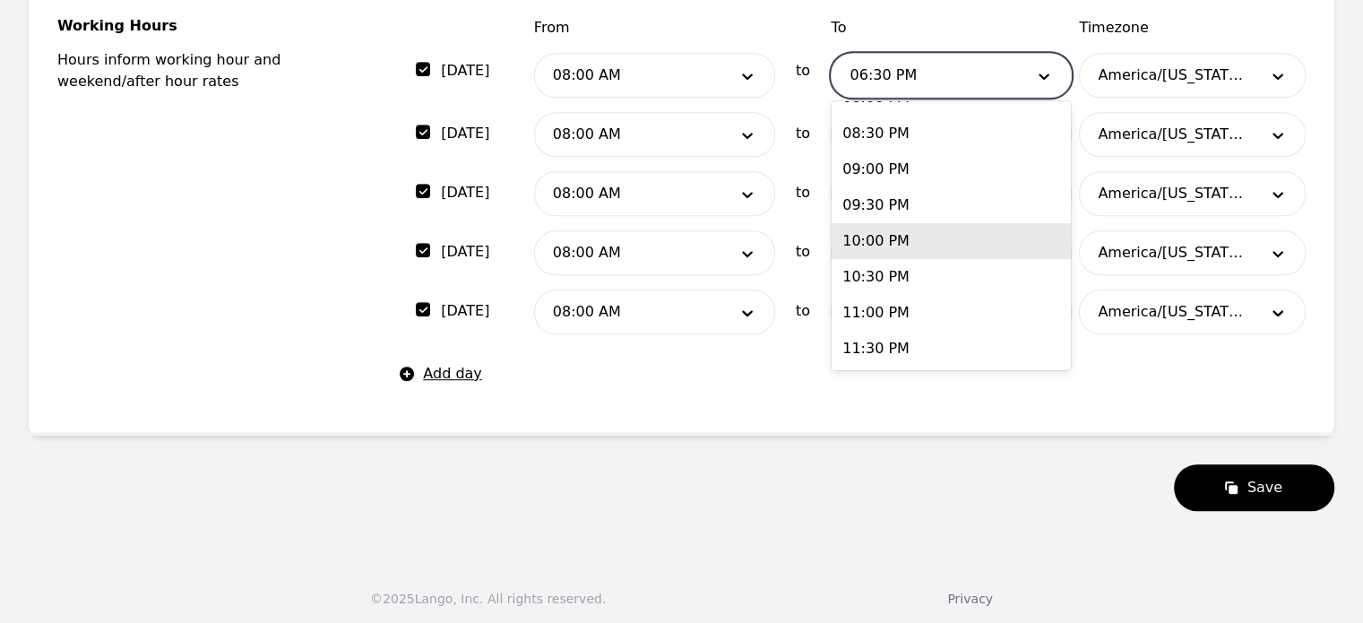
click at [892, 224] on div "10:00 PM" at bounding box center [951, 241] width 239 height 36
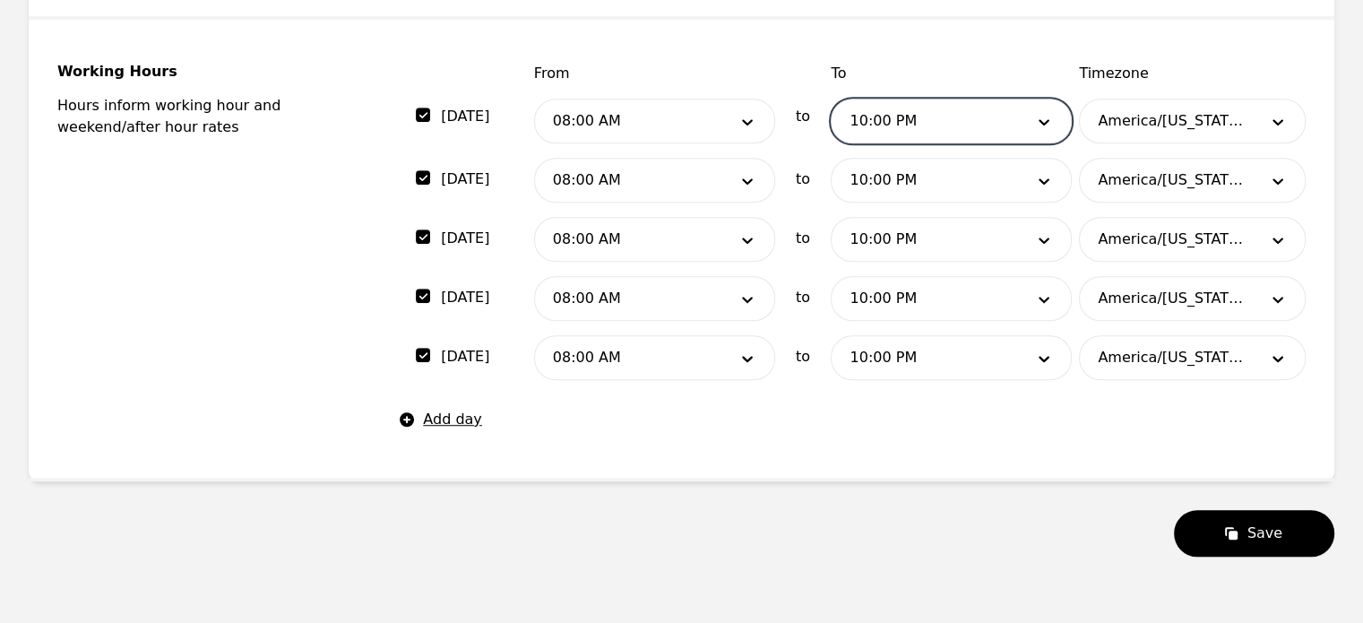
scroll to position [1134, 0]
click at [1252, 530] on button "Save" at bounding box center [1254, 532] width 160 height 47
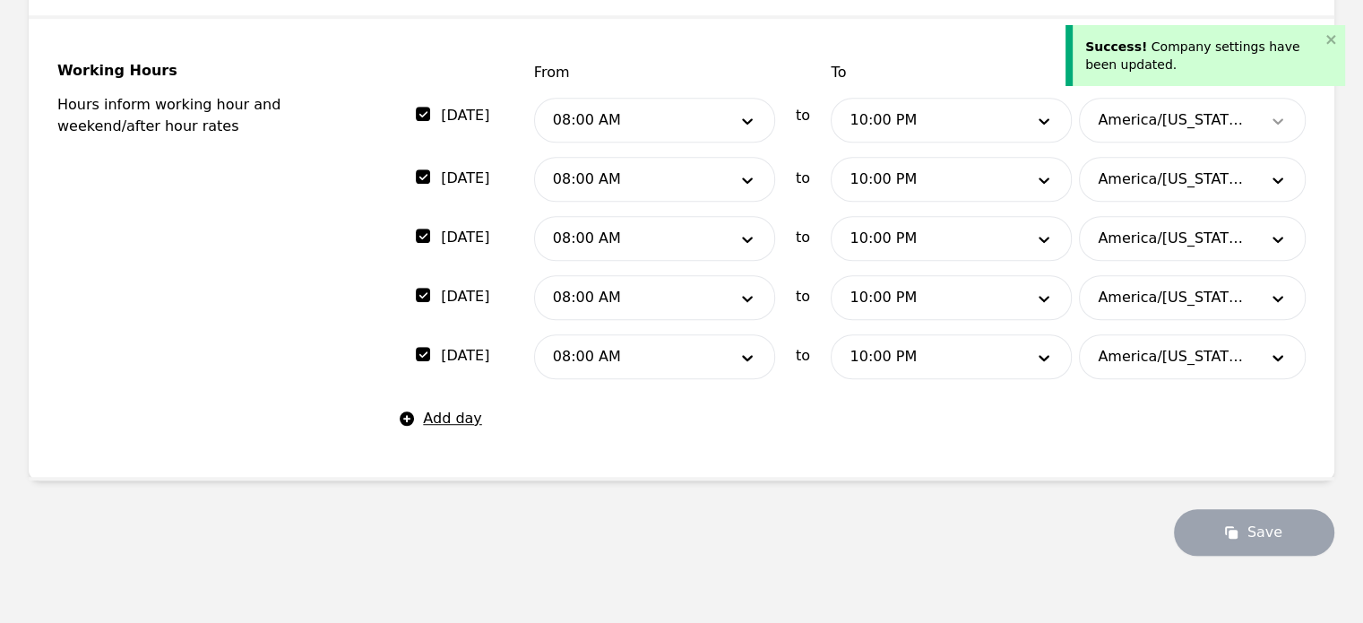
click at [1268, 107] on div at bounding box center [1278, 120] width 54 height 43
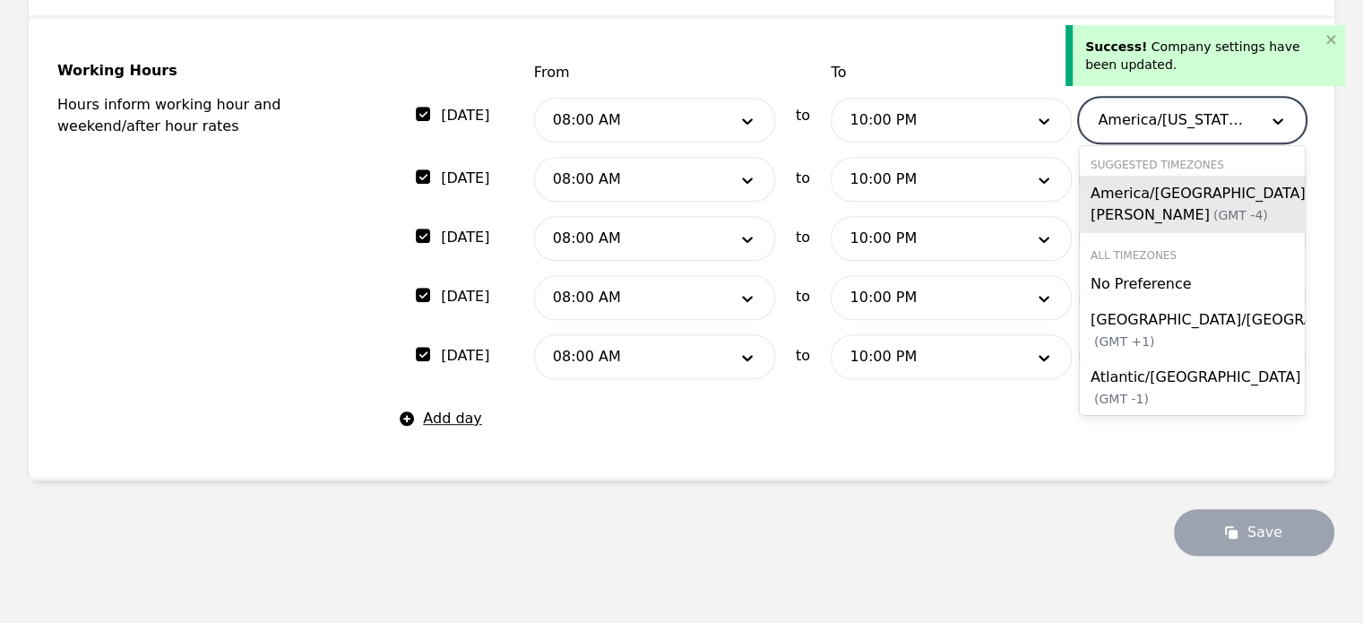
click at [1135, 253] on div "All Timezones" at bounding box center [1192, 255] width 225 height 16
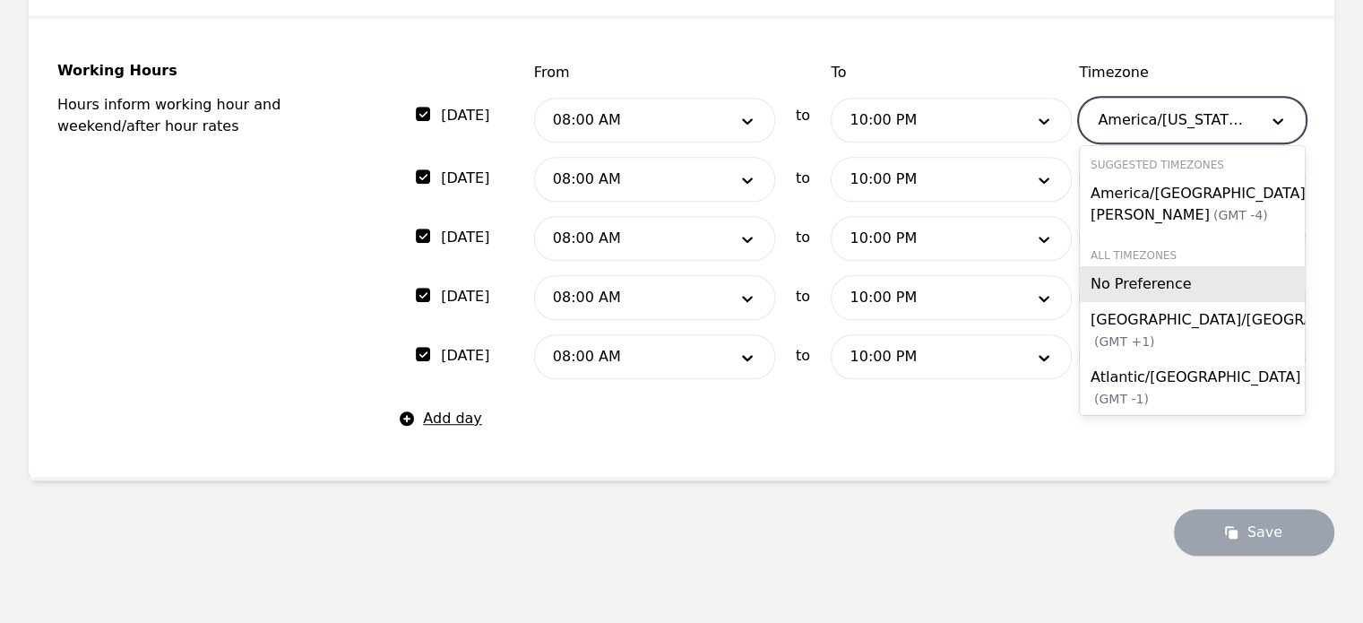
click at [1158, 286] on span "No Preference" at bounding box center [1142, 283] width 105 height 17
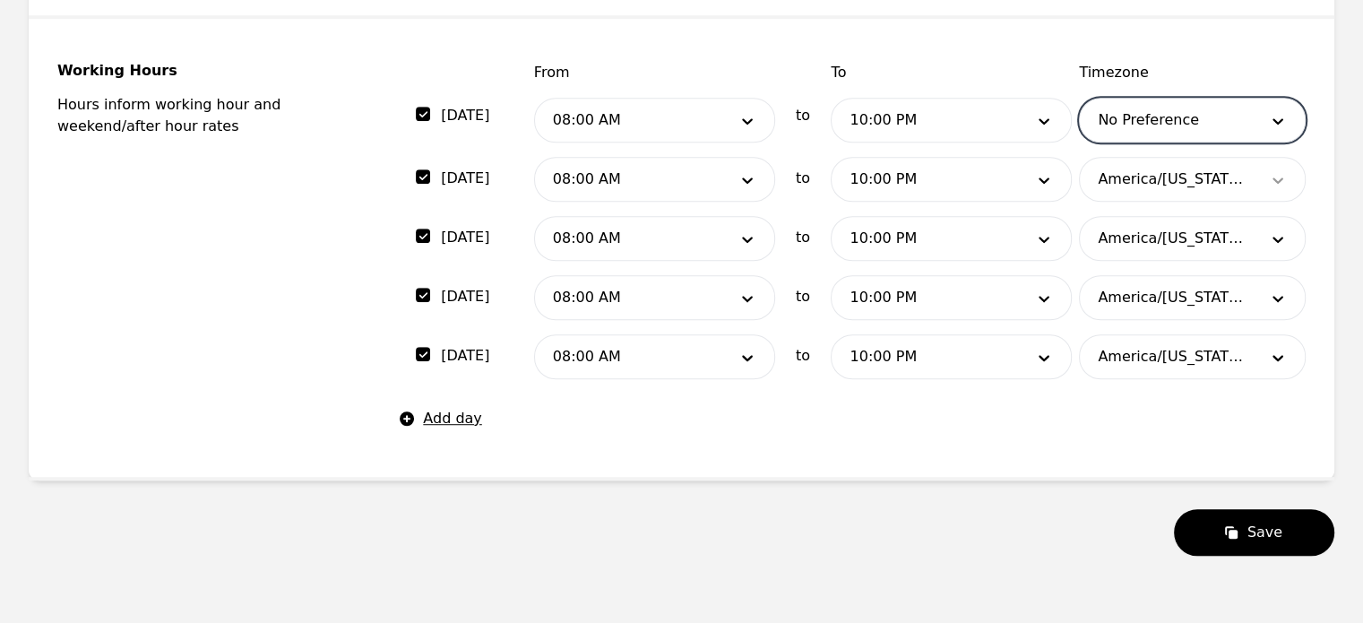
click at [1275, 171] on icon at bounding box center [1278, 180] width 18 height 18
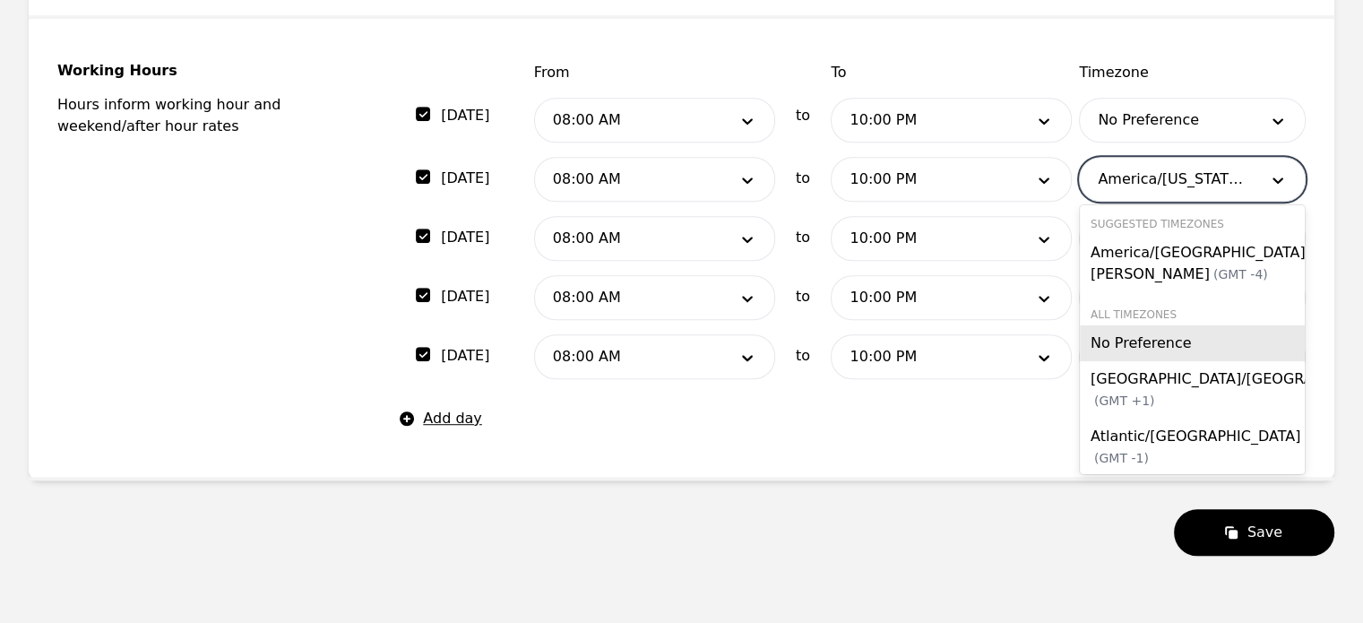
click at [1142, 340] on span "No Preference" at bounding box center [1142, 342] width 105 height 17
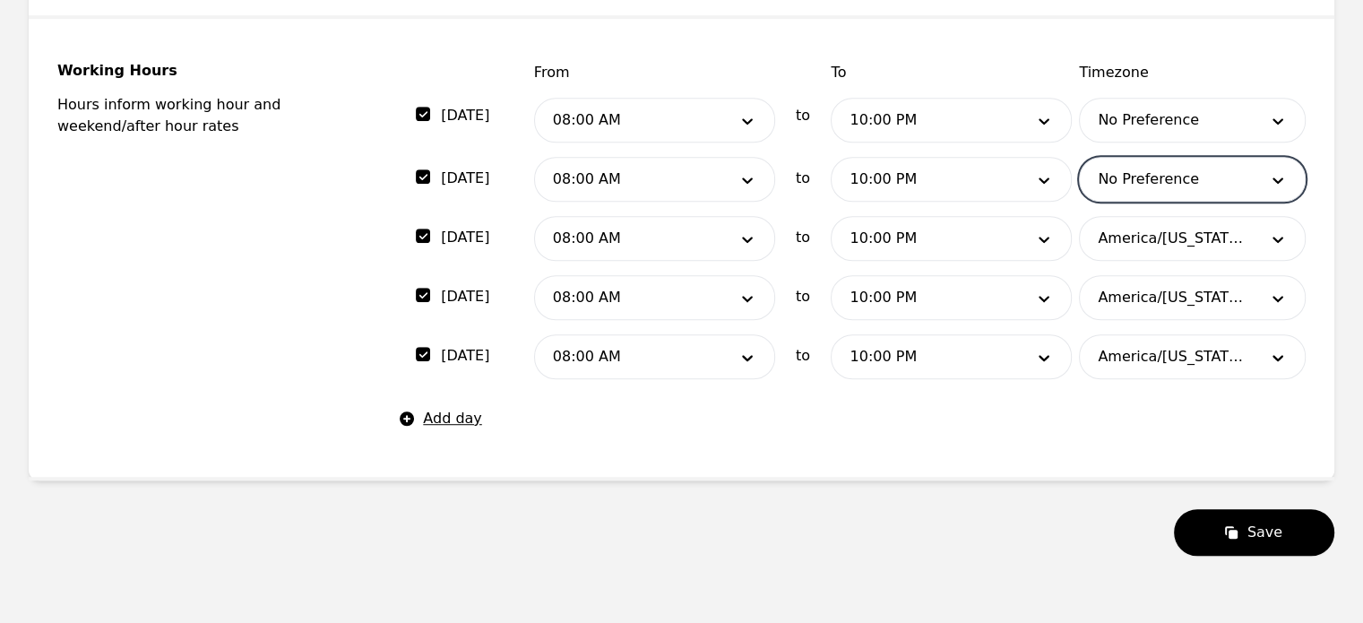
click at [1219, 232] on div at bounding box center [1165, 238] width 171 height 43
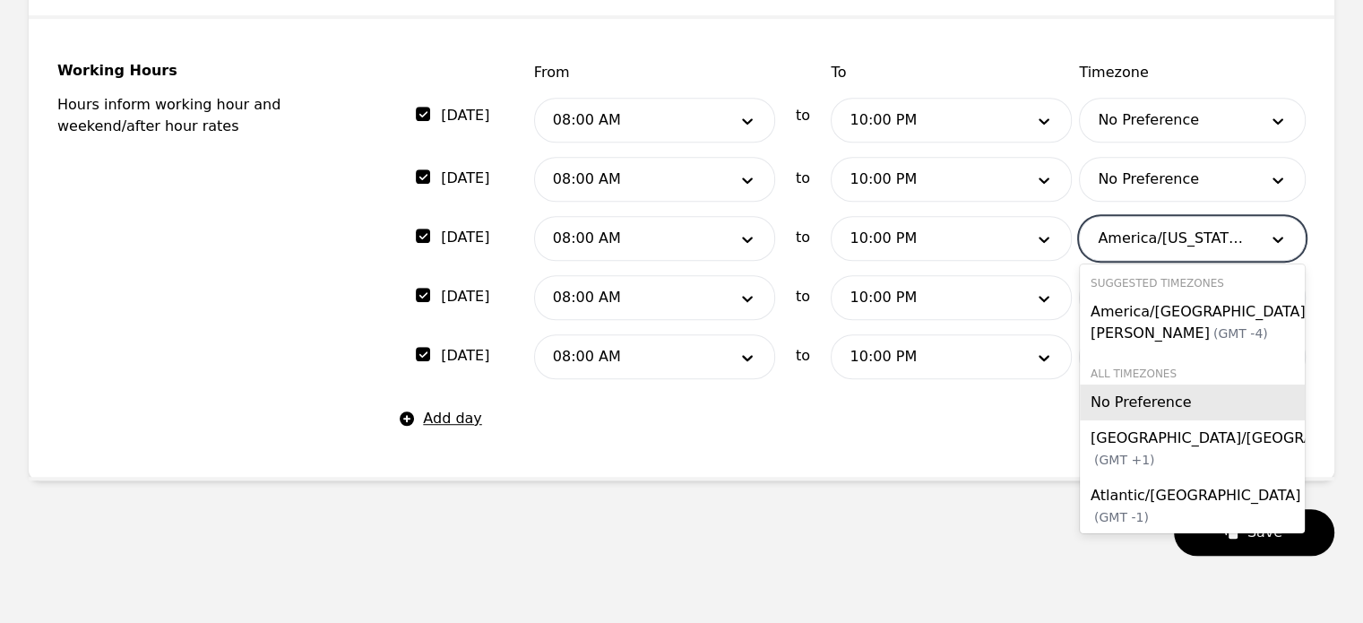
click at [1160, 393] on span "No Preference" at bounding box center [1142, 401] width 105 height 17
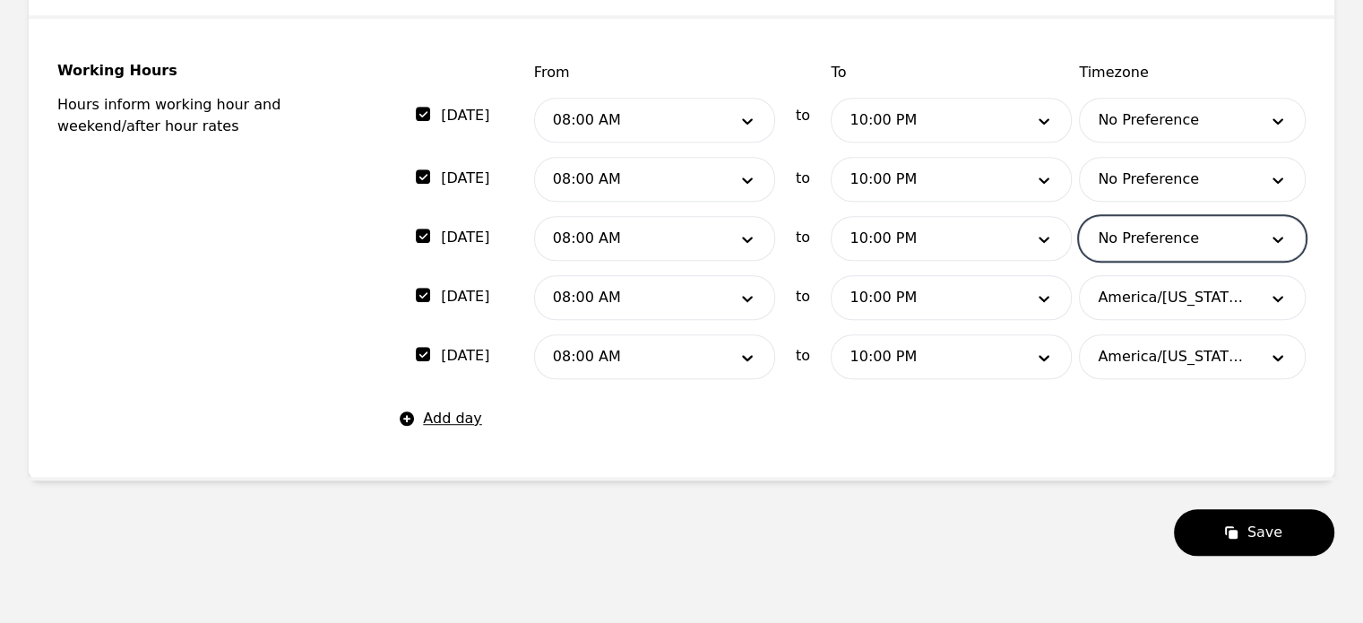
click at [1231, 300] on div at bounding box center [1165, 297] width 171 height 43
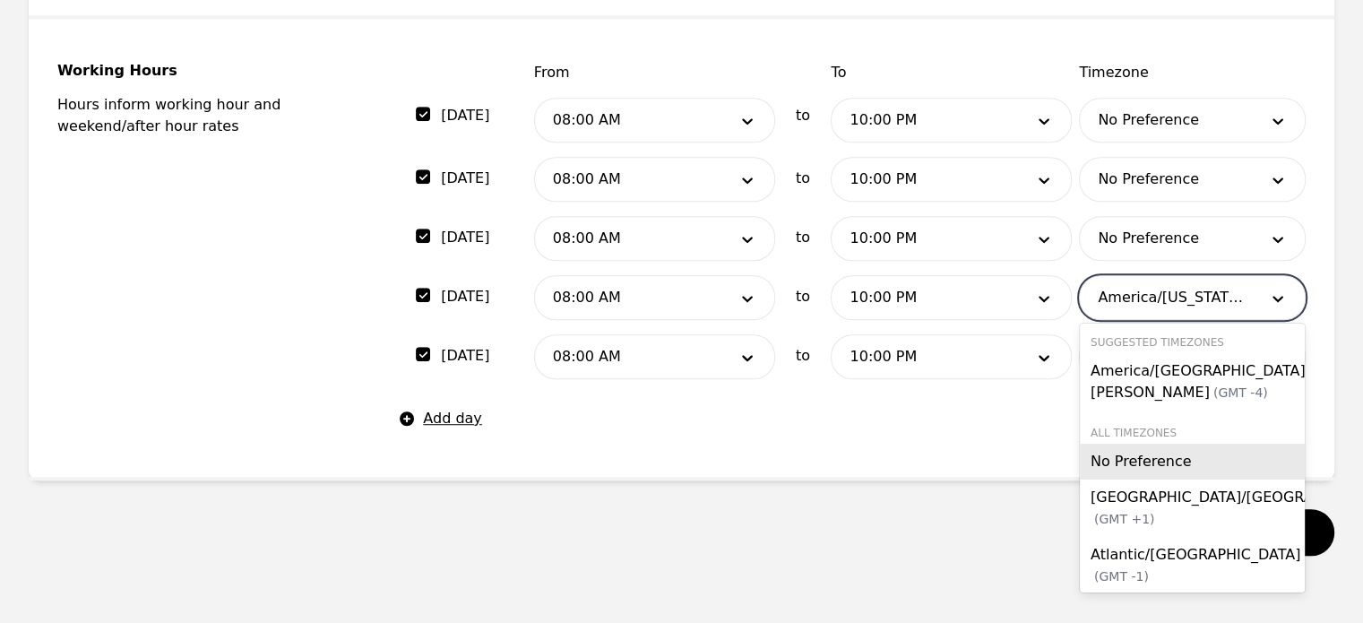
click at [1134, 459] on span "No Preference" at bounding box center [1142, 461] width 105 height 17
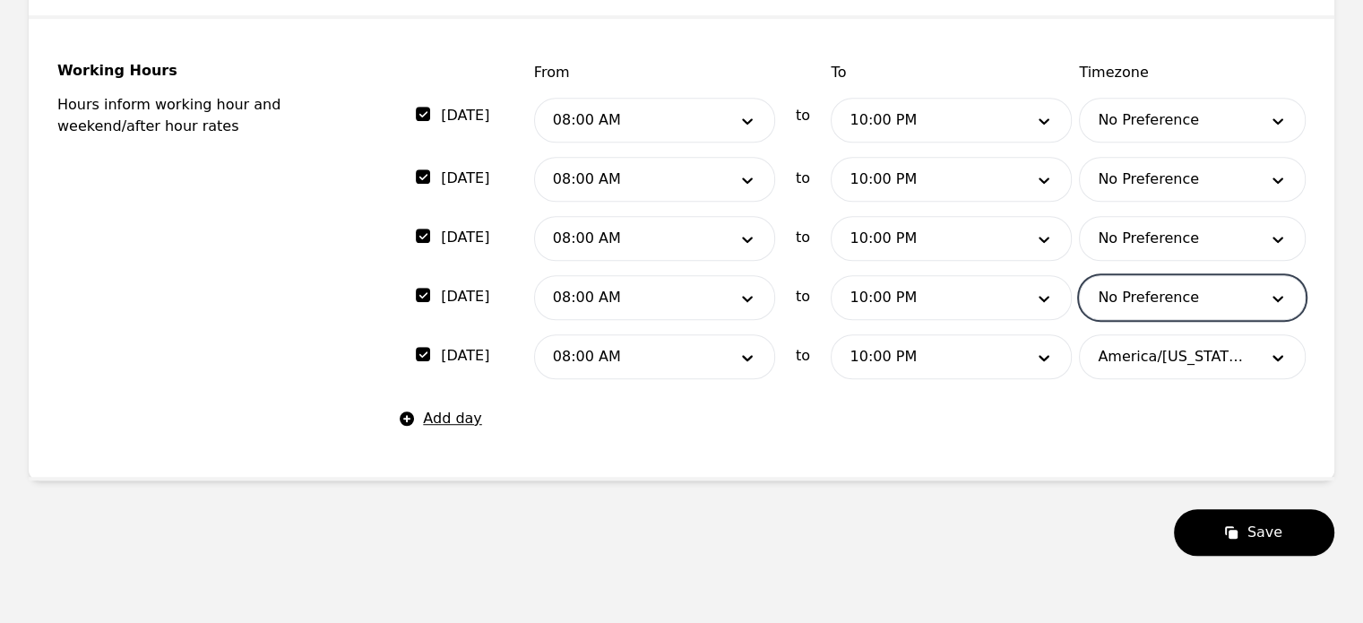
click at [1211, 337] on div at bounding box center [1165, 356] width 171 height 43
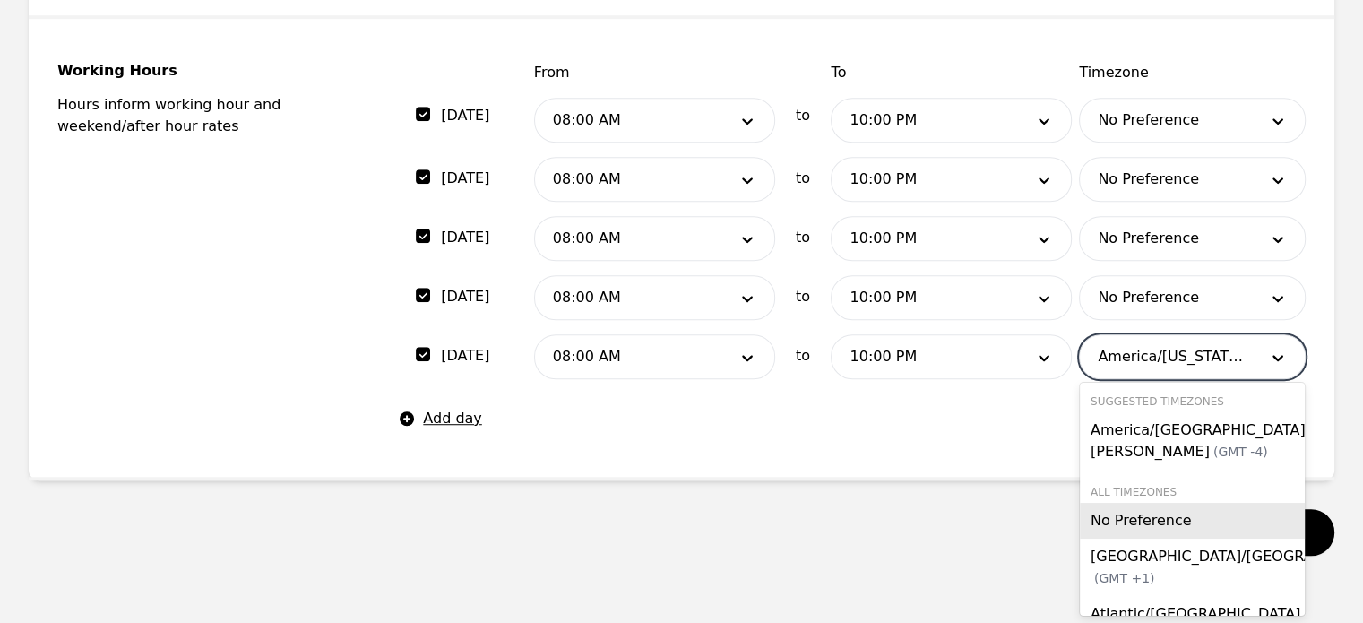
click at [1140, 513] on span "No Preference" at bounding box center [1142, 520] width 105 height 17
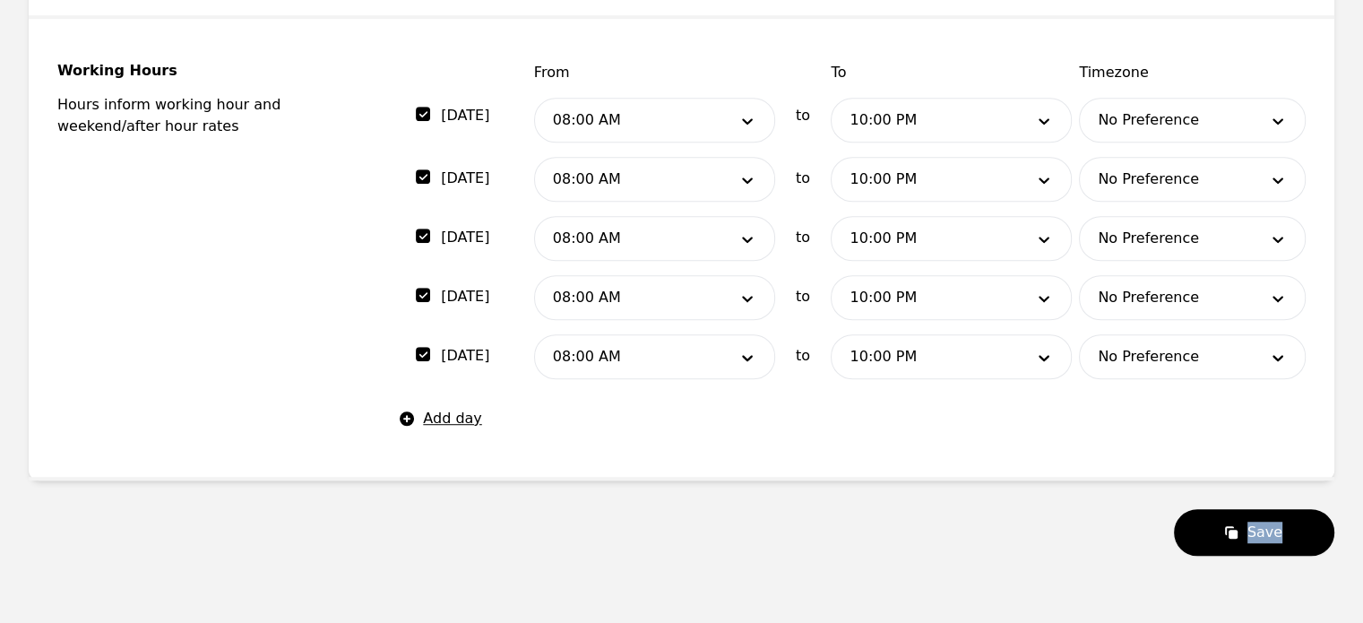
click at [1140, 513] on div "Save" at bounding box center [682, 532] width 1306 height 47
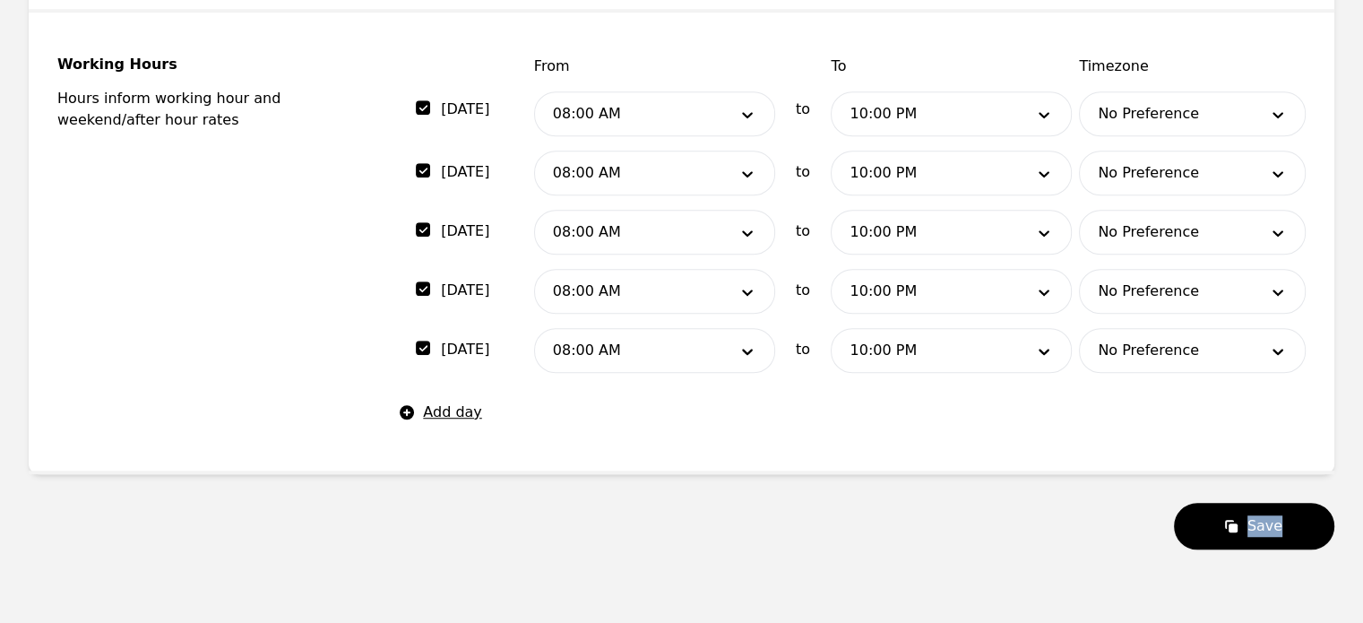
scroll to position [1144, 0]
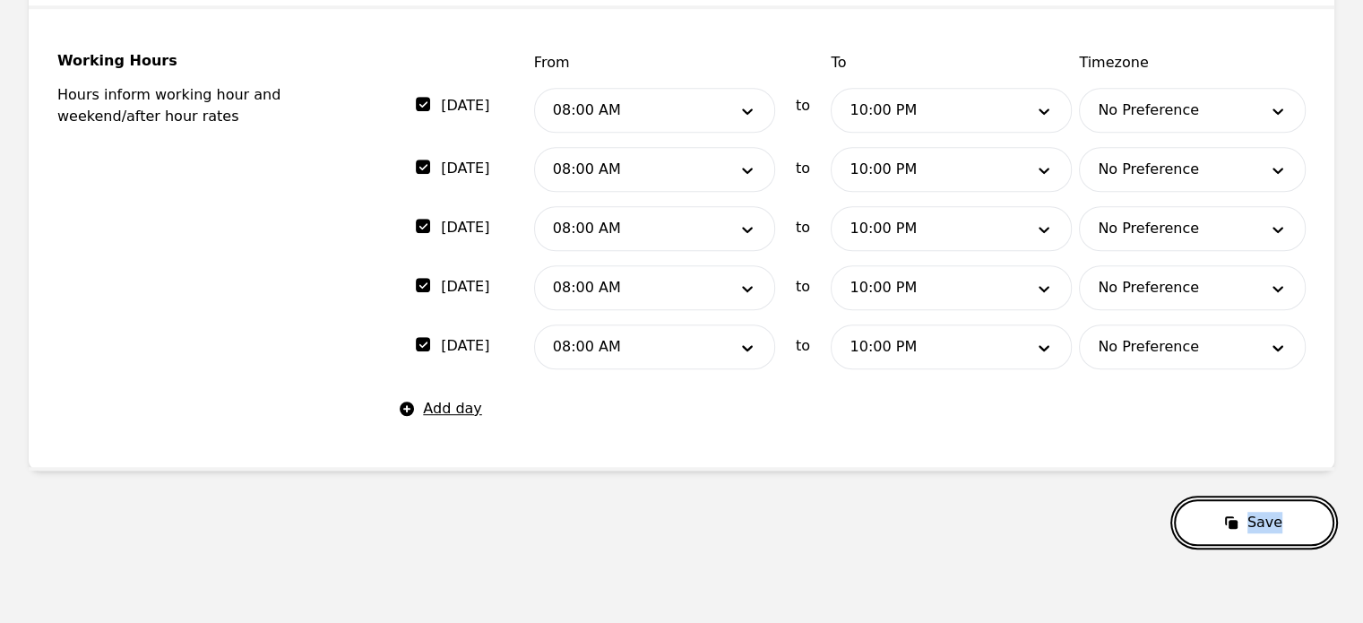
click at [1193, 514] on button "Save" at bounding box center [1254, 522] width 160 height 47
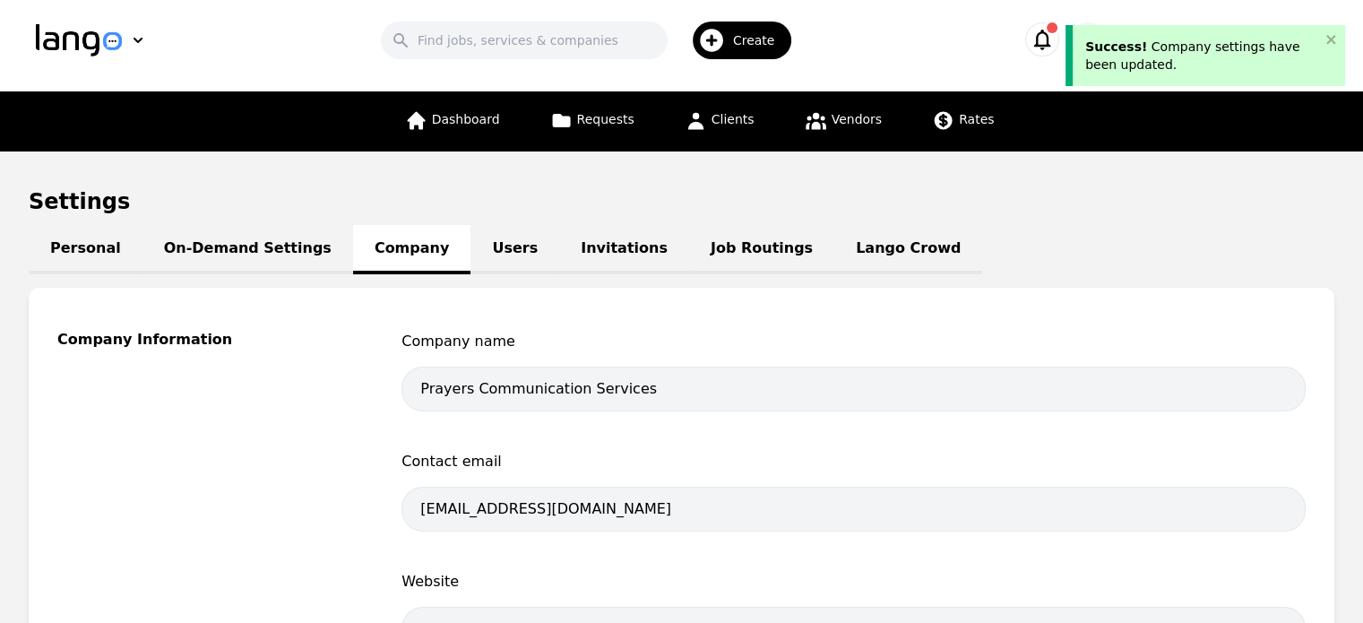
scroll to position [11, 0]
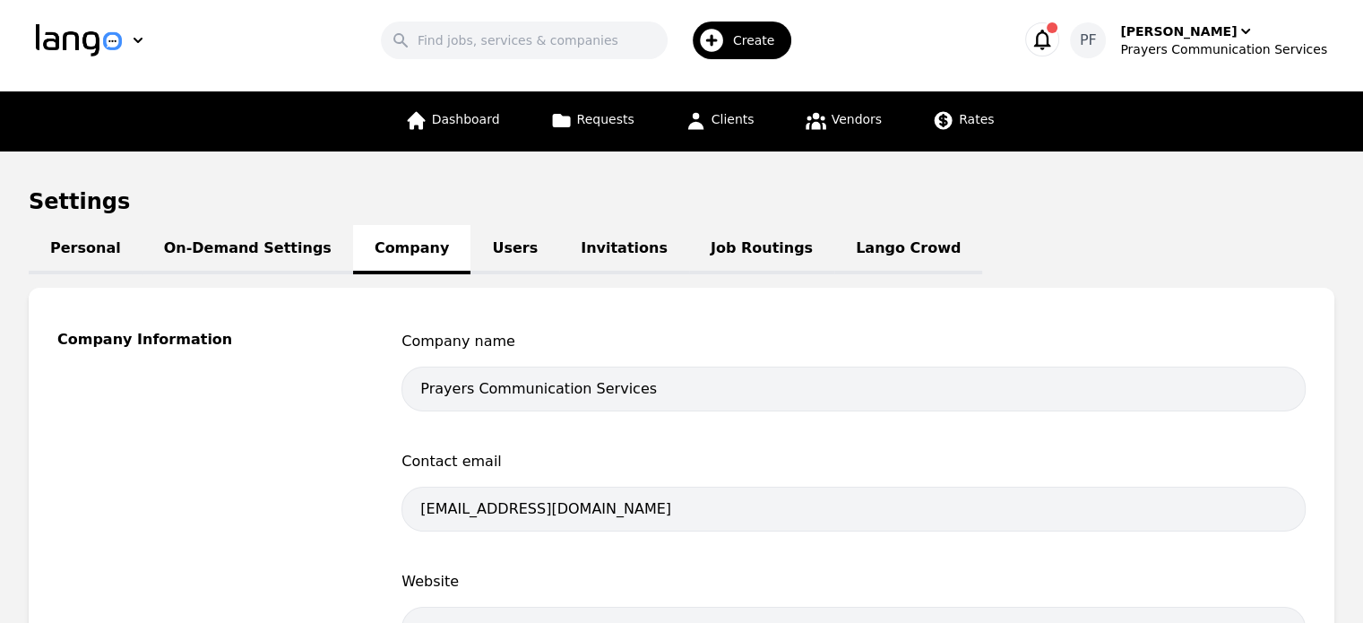
click at [472, 243] on link "Users" at bounding box center [514, 249] width 89 height 49
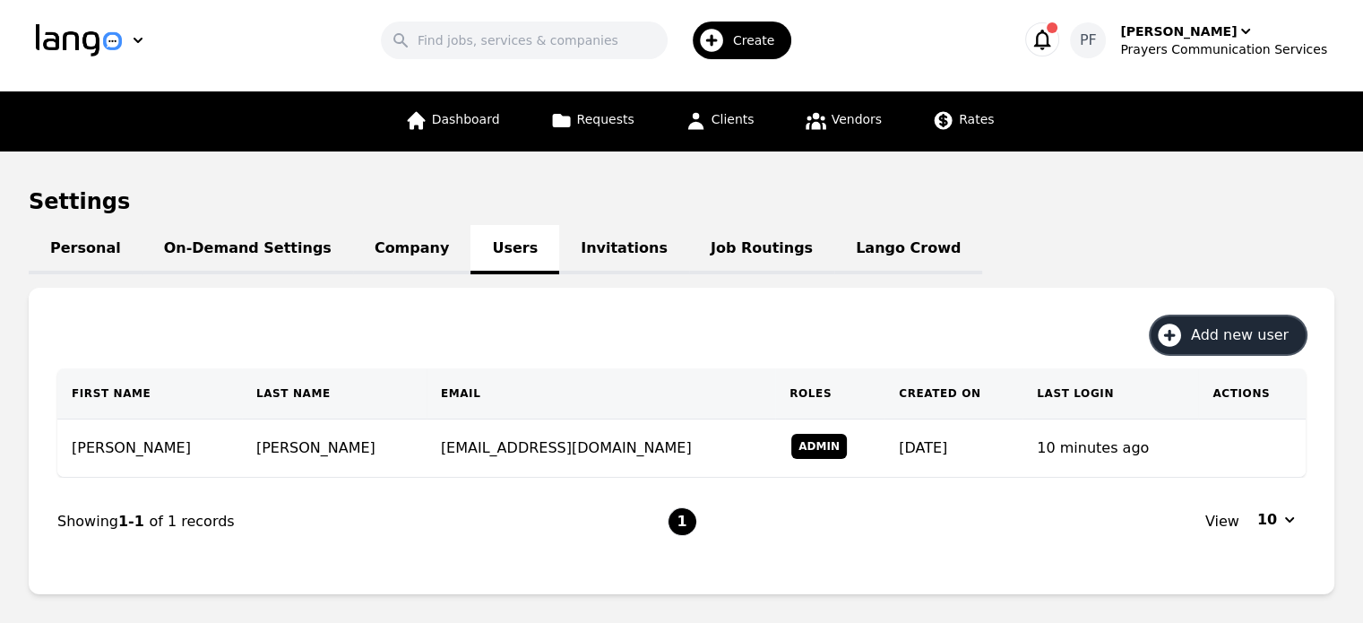
click at [1220, 332] on span "Add new user" at bounding box center [1246, 335] width 110 height 22
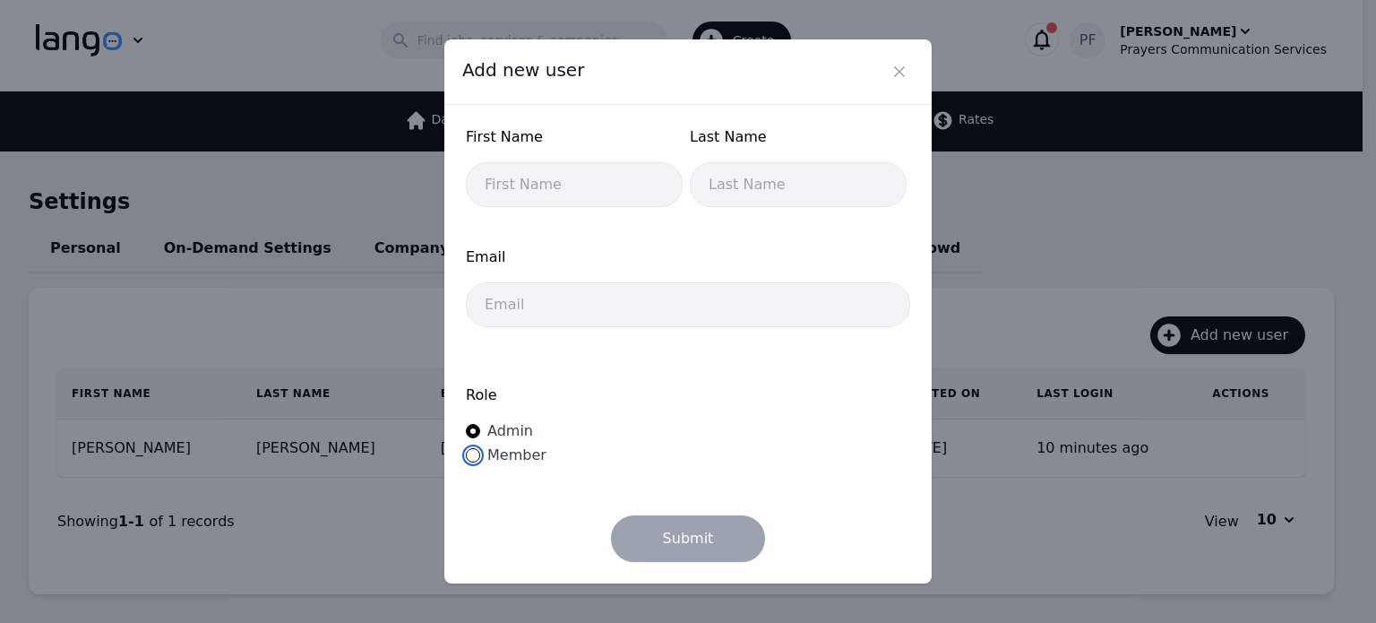
click at [471, 449] on input "Member" at bounding box center [473, 455] width 14 height 14
radio input "true"
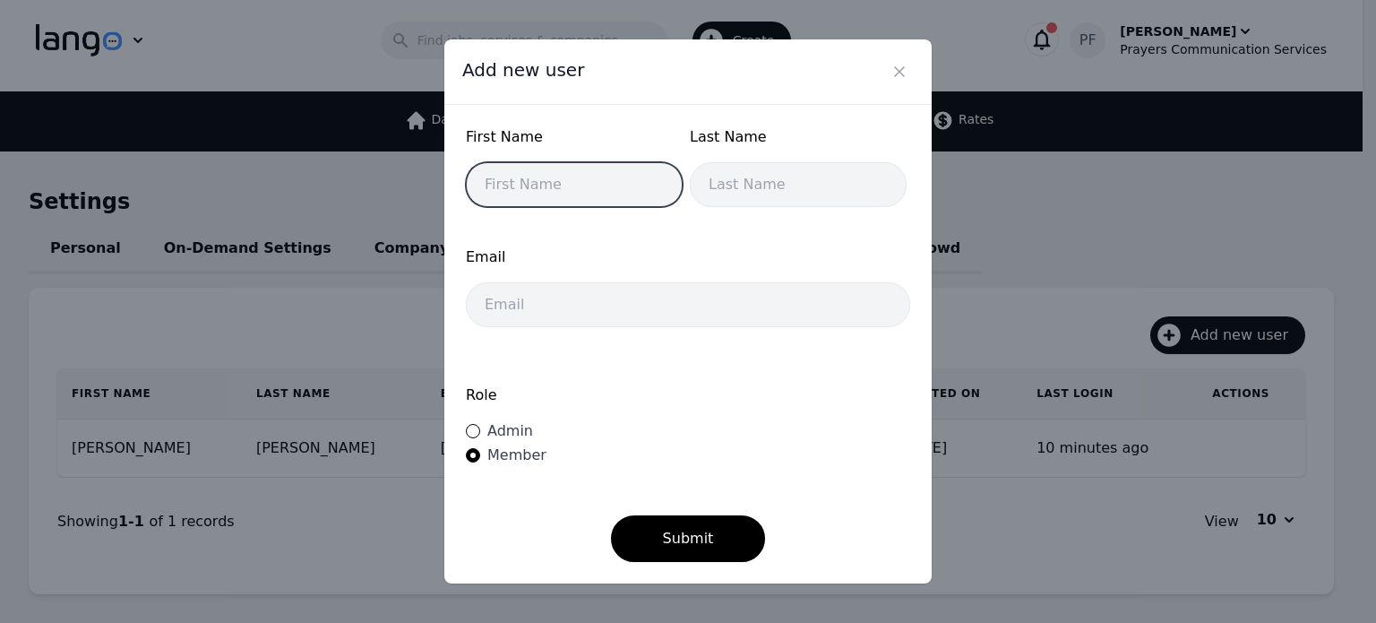
click at [547, 197] on input "text" at bounding box center [574, 184] width 217 height 45
type input "Pedro"
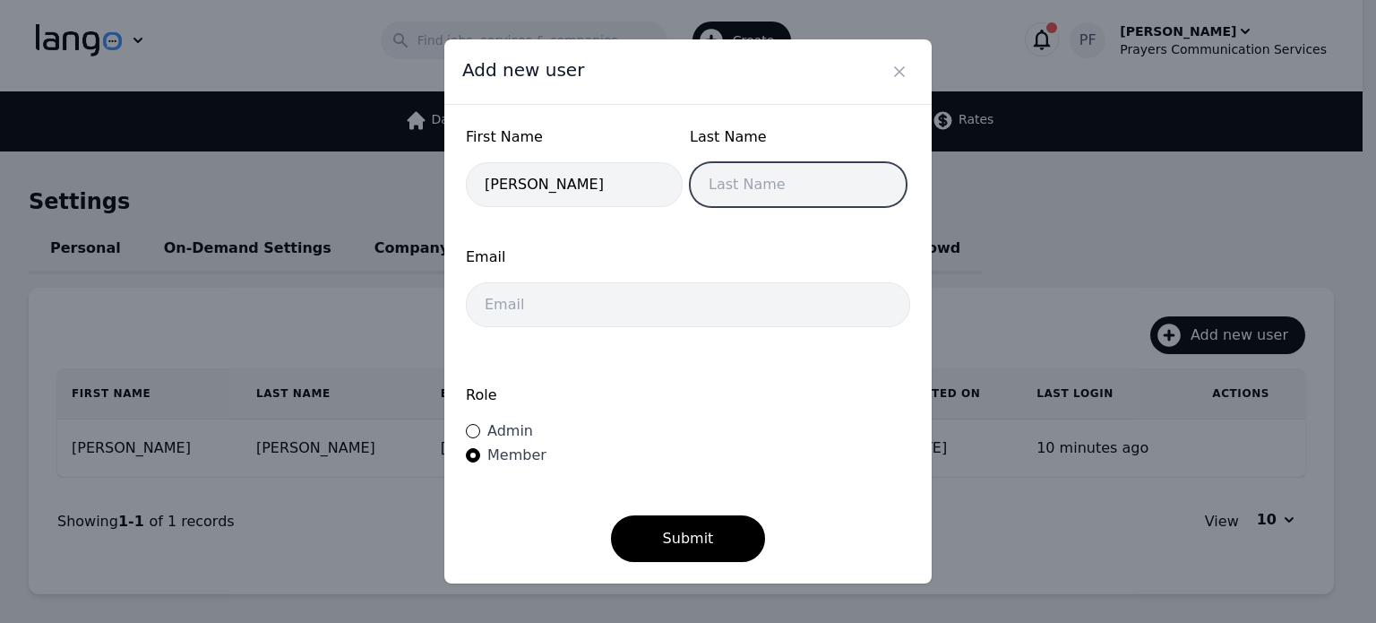
type input "Frias"
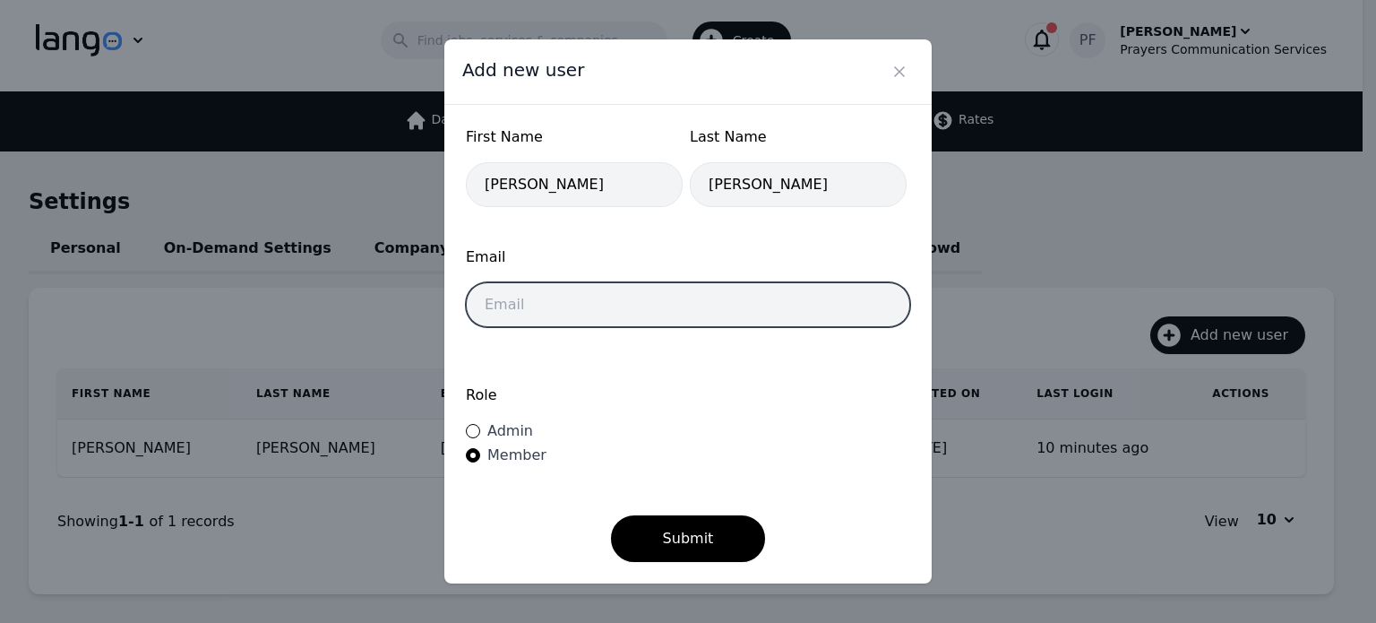
type input "Pfrias1992@gmail.com"
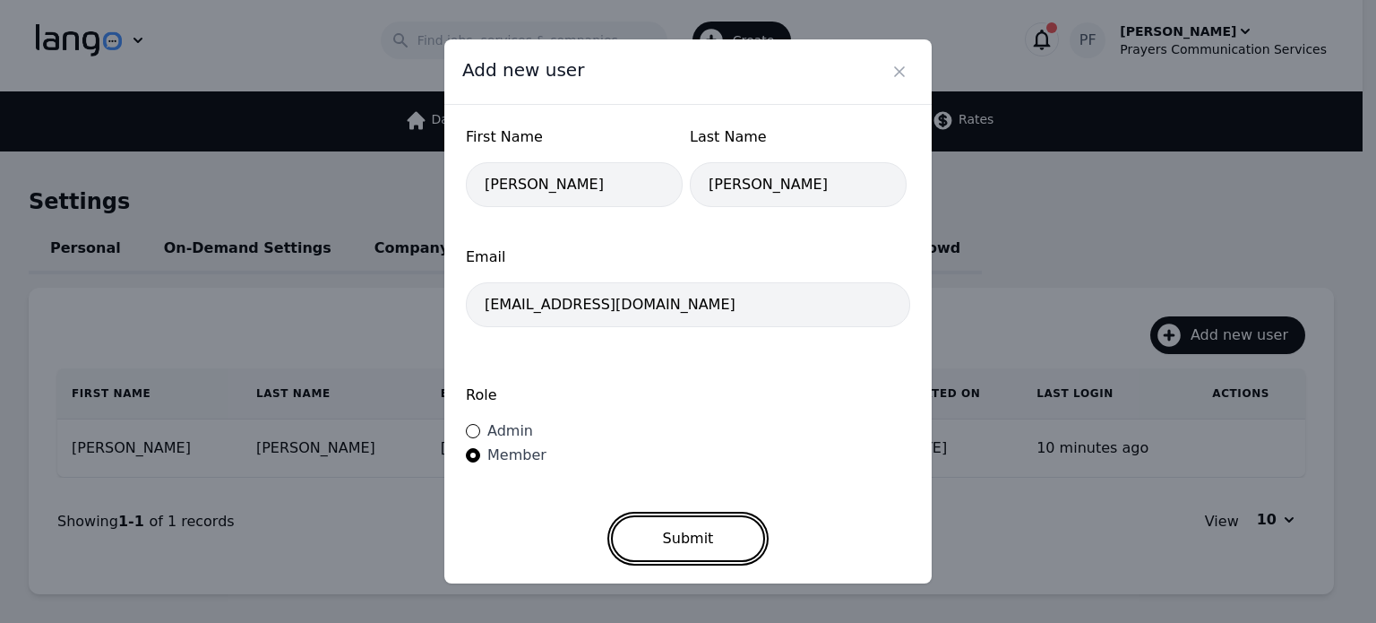
click at [678, 538] on button "Submit" at bounding box center [688, 538] width 155 height 47
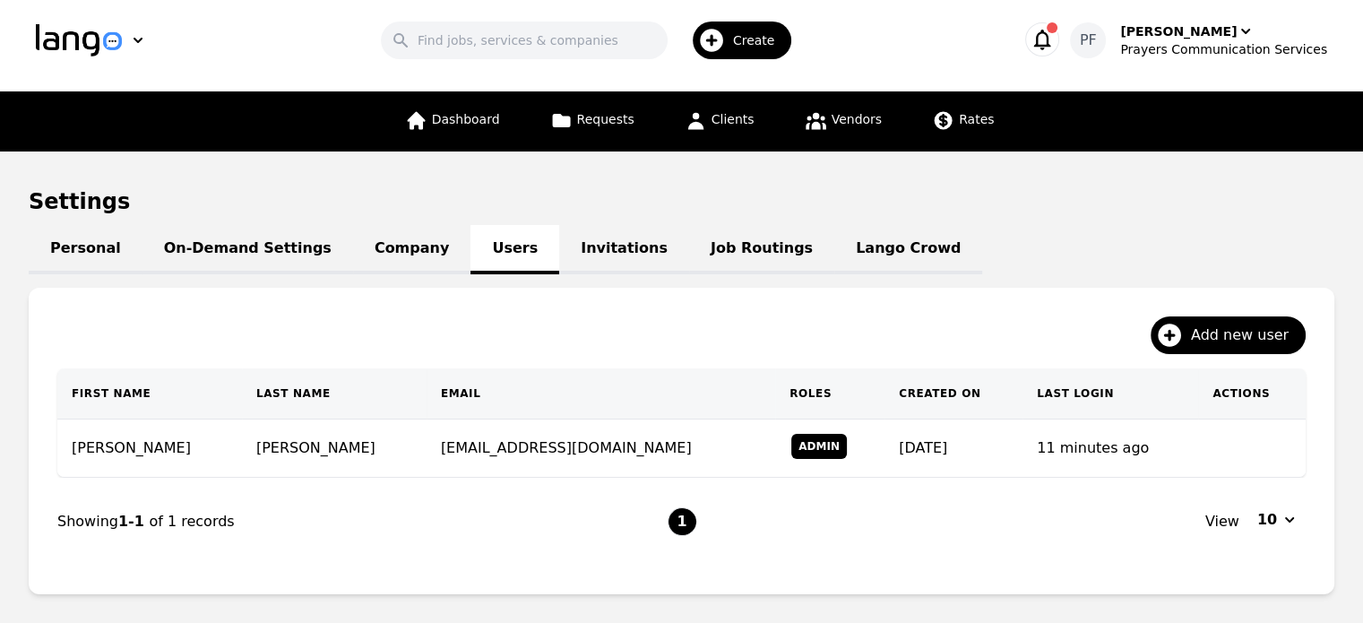
click at [559, 246] on link "Invitations" at bounding box center [624, 249] width 130 height 49
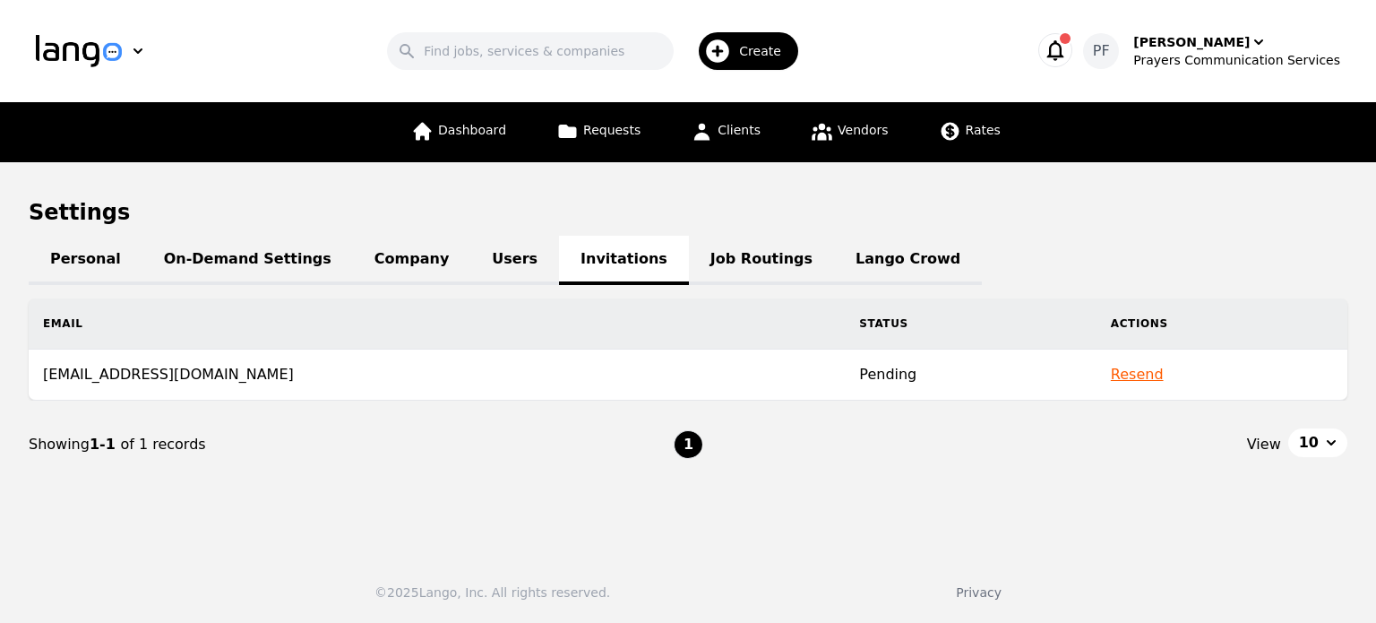
click at [689, 252] on link "Job Routings" at bounding box center [761, 260] width 145 height 49
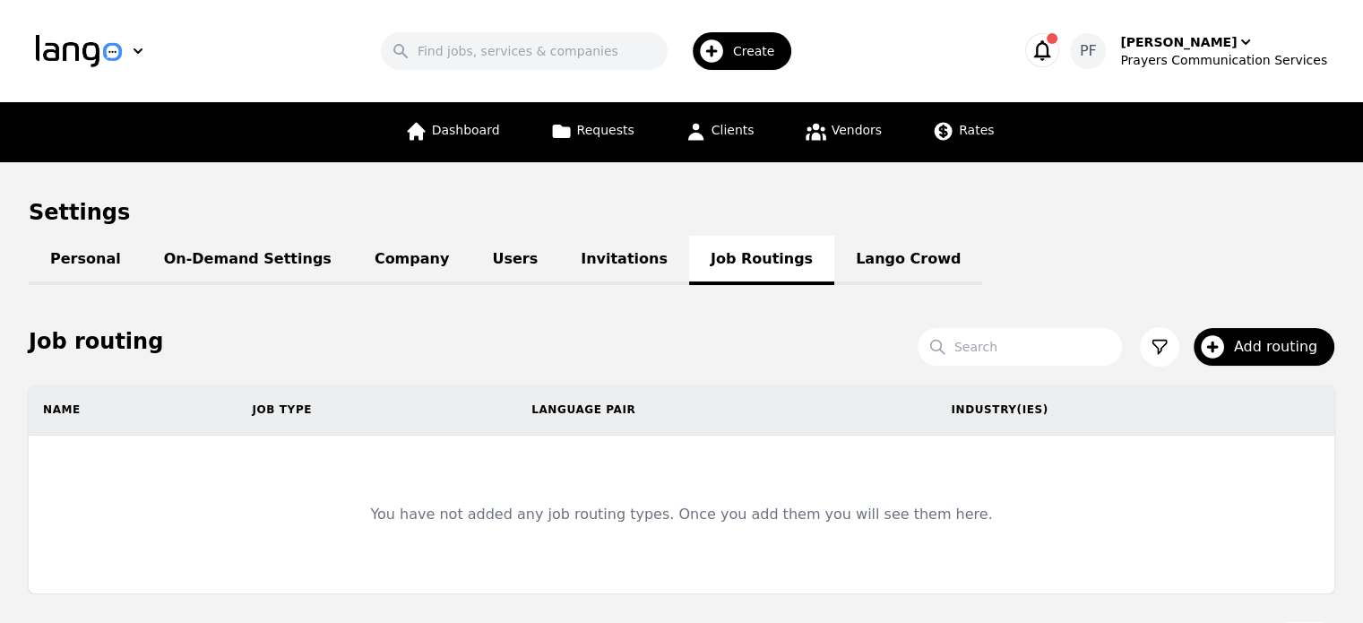
scroll to position [118, 0]
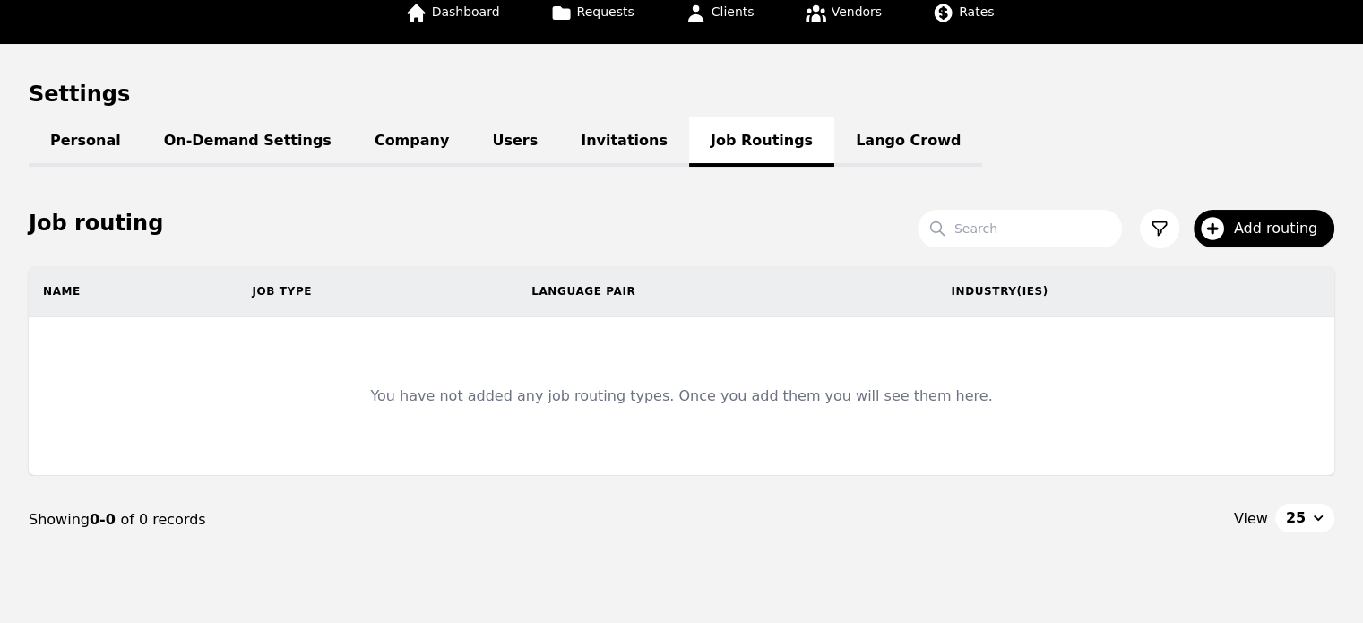
click at [1267, 254] on div "Job routing" at bounding box center [682, 223] width 1306 height 86
click at [1264, 229] on span "Add routing" at bounding box center [1282, 229] width 96 height 22
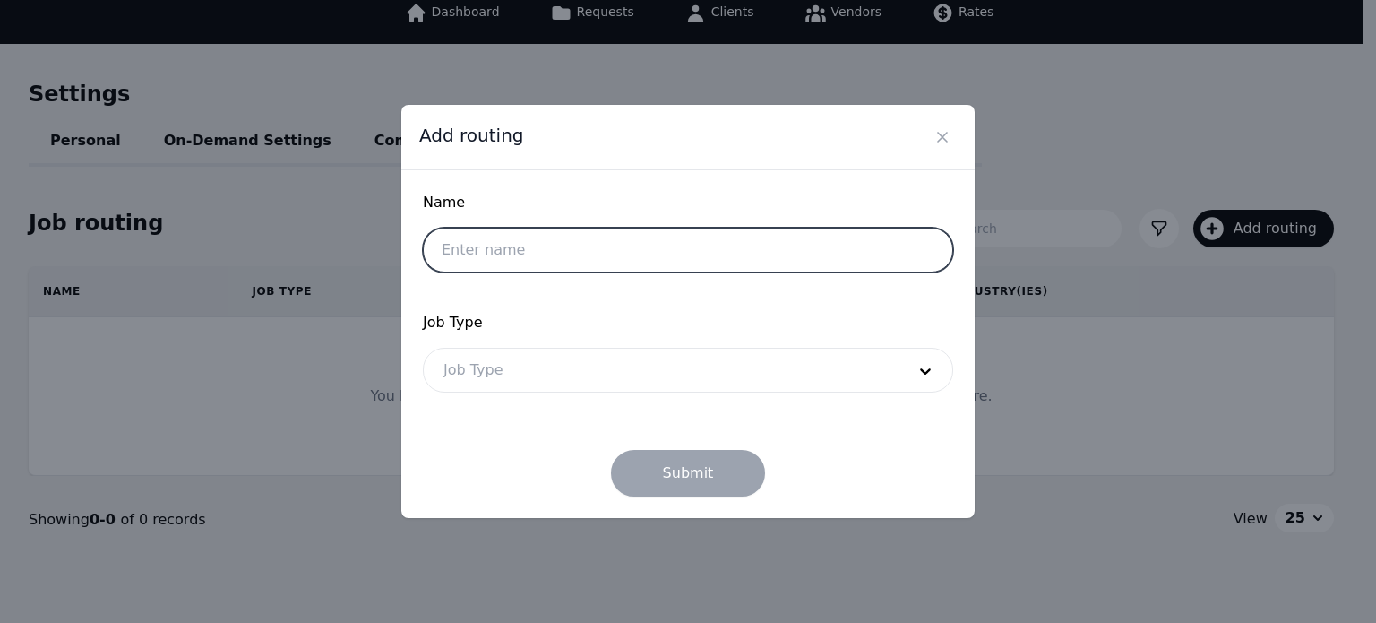
click at [822, 243] on input "text" at bounding box center [688, 250] width 530 height 45
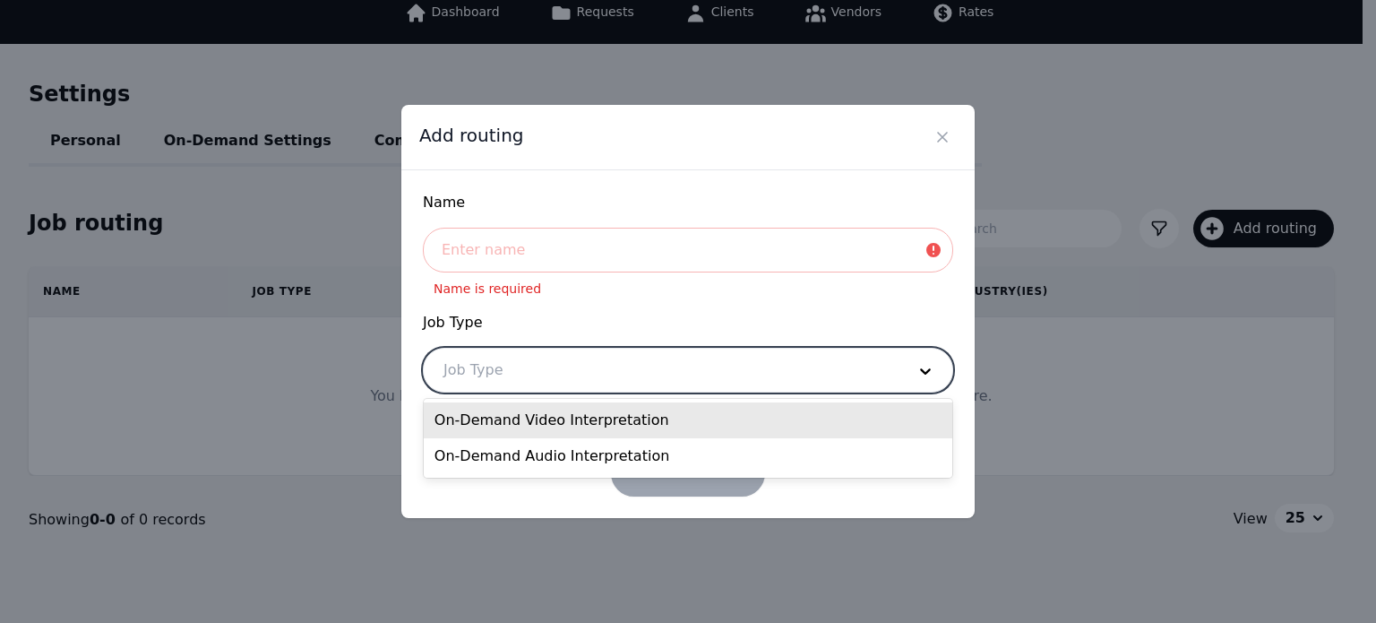
click at [791, 380] on div at bounding box center [661, 370] width 475 height 43
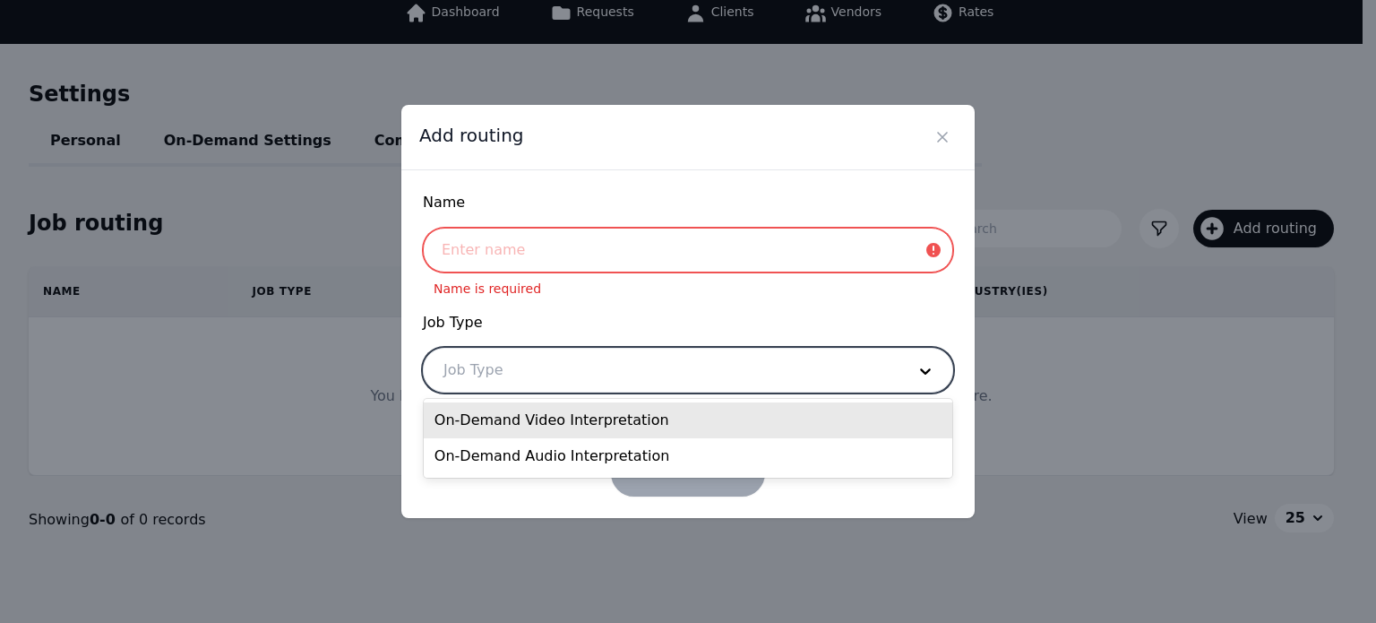
click at [693, 246] on input "text" at bounding box center [688, 250] width 530 height 45
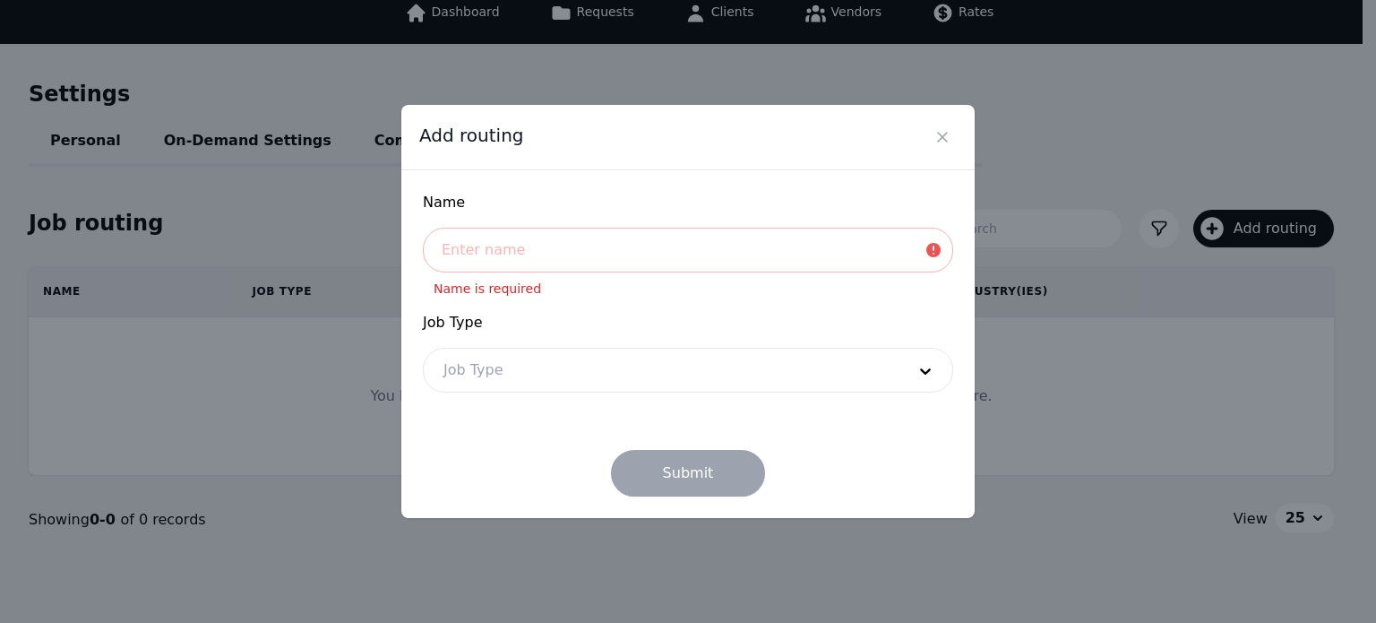
click at [785, 303] on form "Name Name is required Job Type Job Type Submit" at bounding box center [688, 344] width 530 height 305
click at [944, 126] on button "Close" at bounding box center [942, 137] width 29 height 29
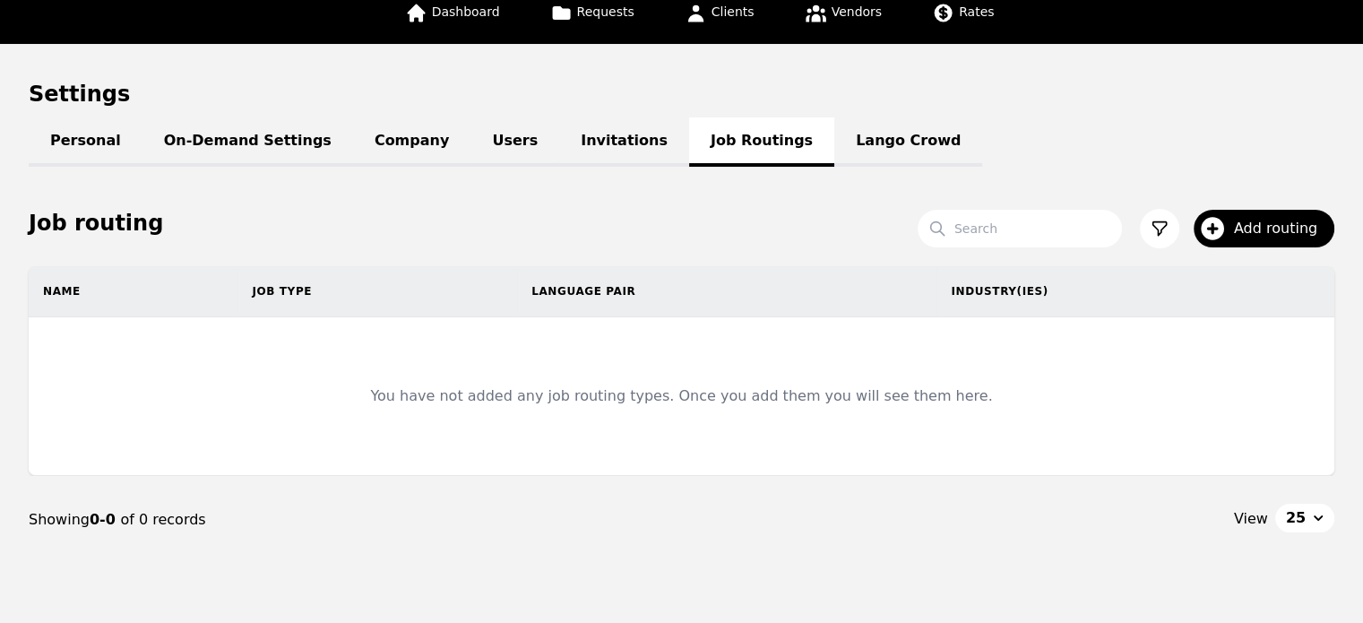
click at [834, 136] on link "Lango Crowd" at bounding box center [908, 141] width 148 height 49
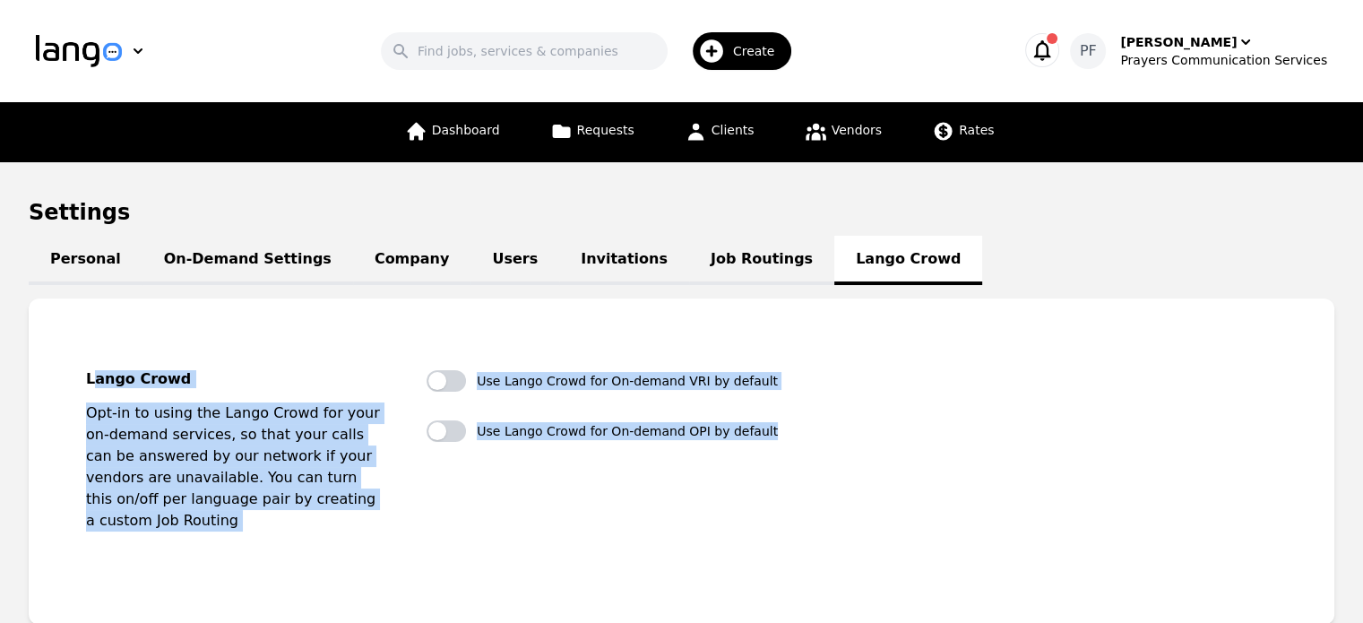
drag, startPoint x: 90, startPoint y: 343, endPoint x: 860, endPoint y: 531, distance: 793.2
click at [860, 531] on fieldset "Lango Crowd Opt-in to using the Lango Crowd for your on-demand services, so tha…" at bounding box center [681, 461] width 1248 height 269
copy div "ango Crowd Opt-in to using the Lango Crowd for your on-demand services, so that…"
click at [797, 409] on div "Lango Crowd Opt-in to using the Lango Crowd for your on-demand services, so tha…" at bounding box center [681, 461] width 1191 height 183
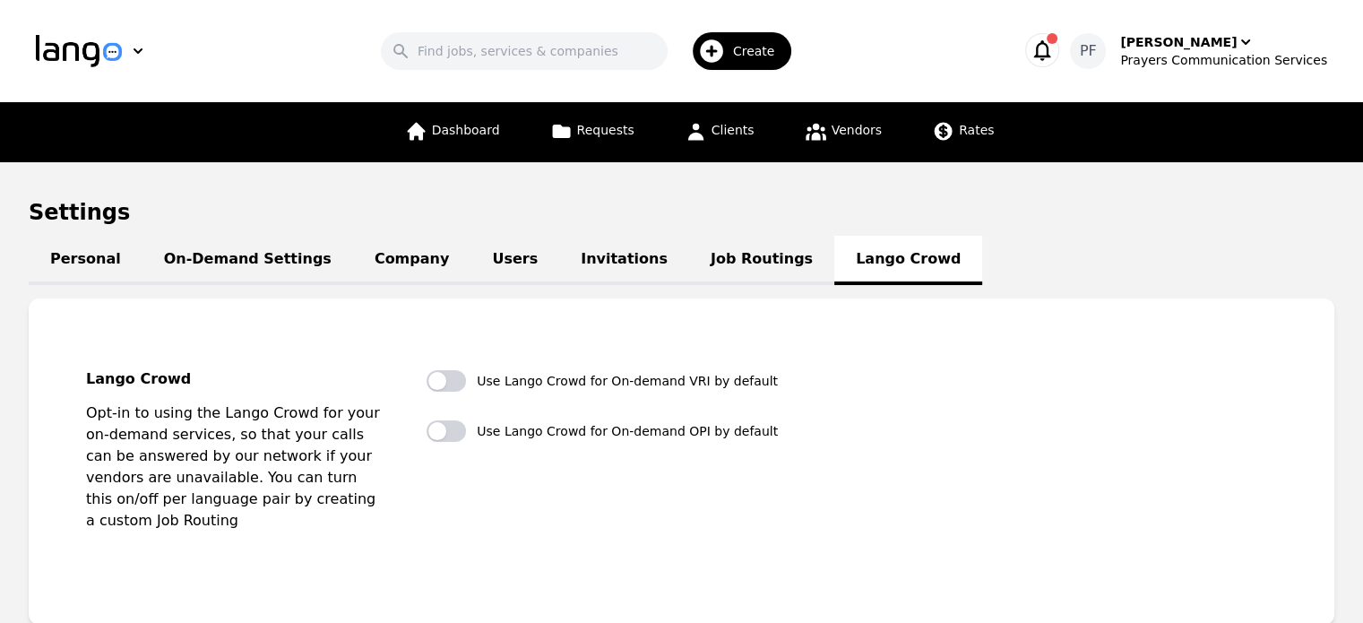
click at [1055, 56] on icon "button" at bounding box center [1042, 50] width 25 height 25
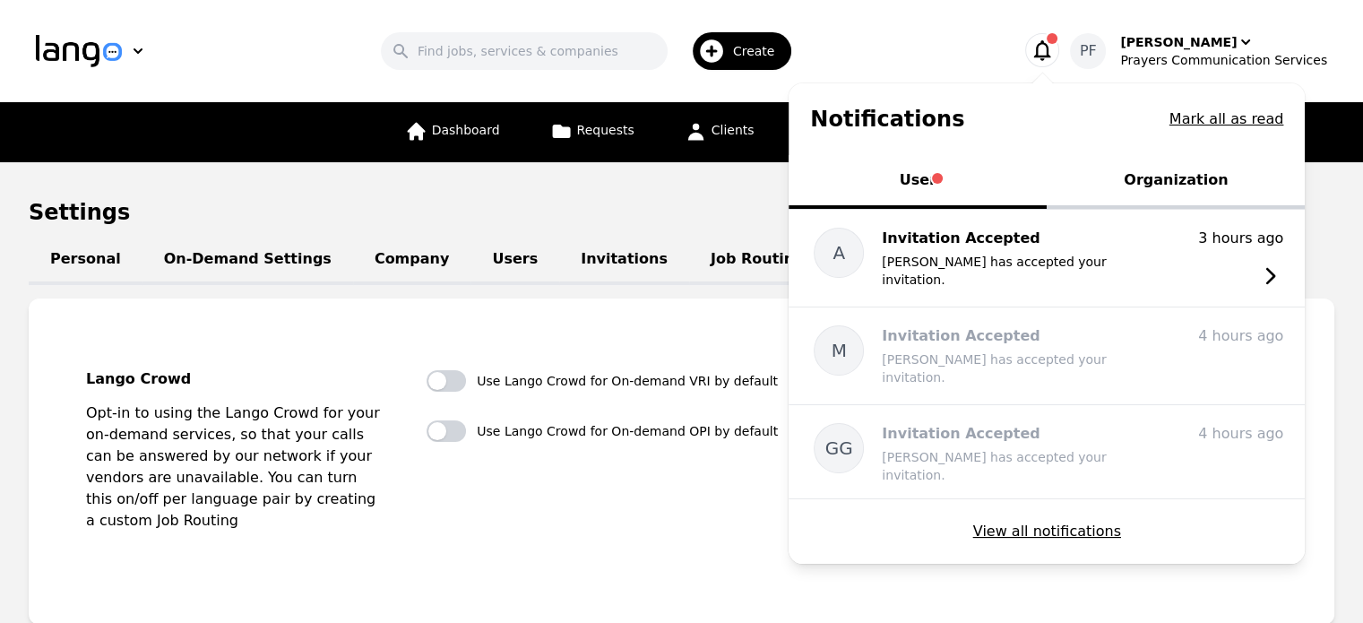
click at [1176, 173] on button "Organization" at bounding box center [1176, 182] width 258 height 54
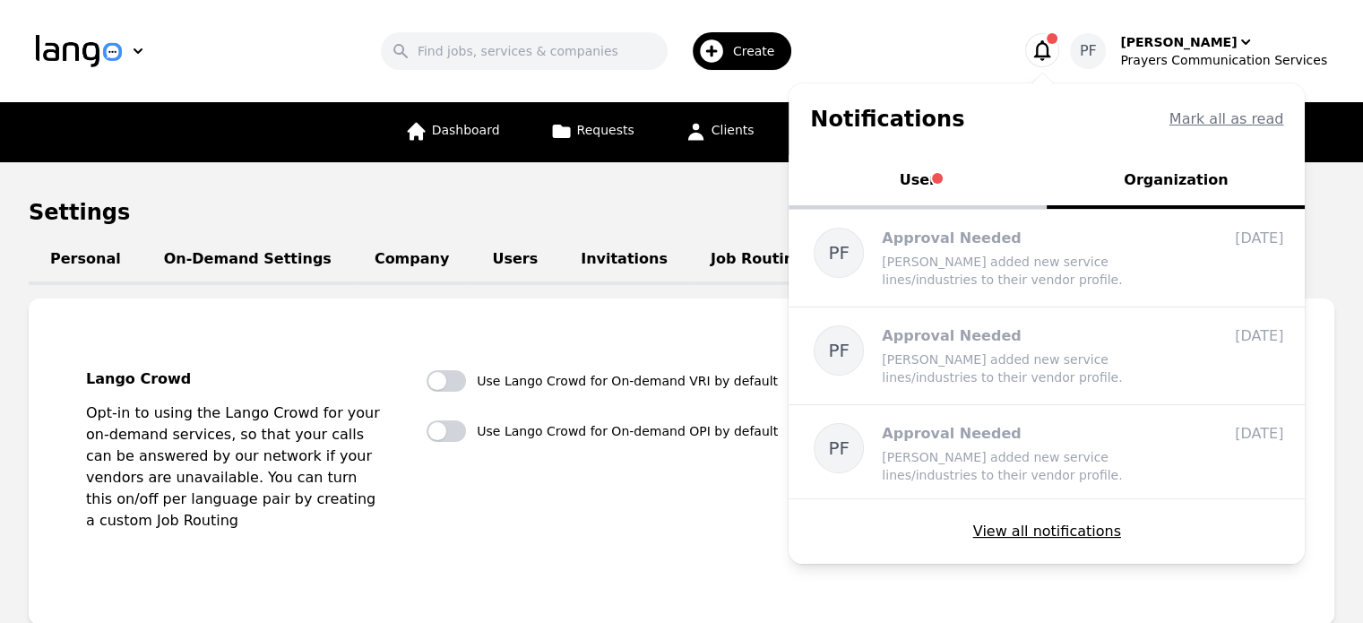
click at [1247, 96] on div "Notifications Mark all as read" at bounding box center [1047, 119] width 516 height 72
click at [987, 164] on button "User" at bounding box center [918, 182] width 258 height 54
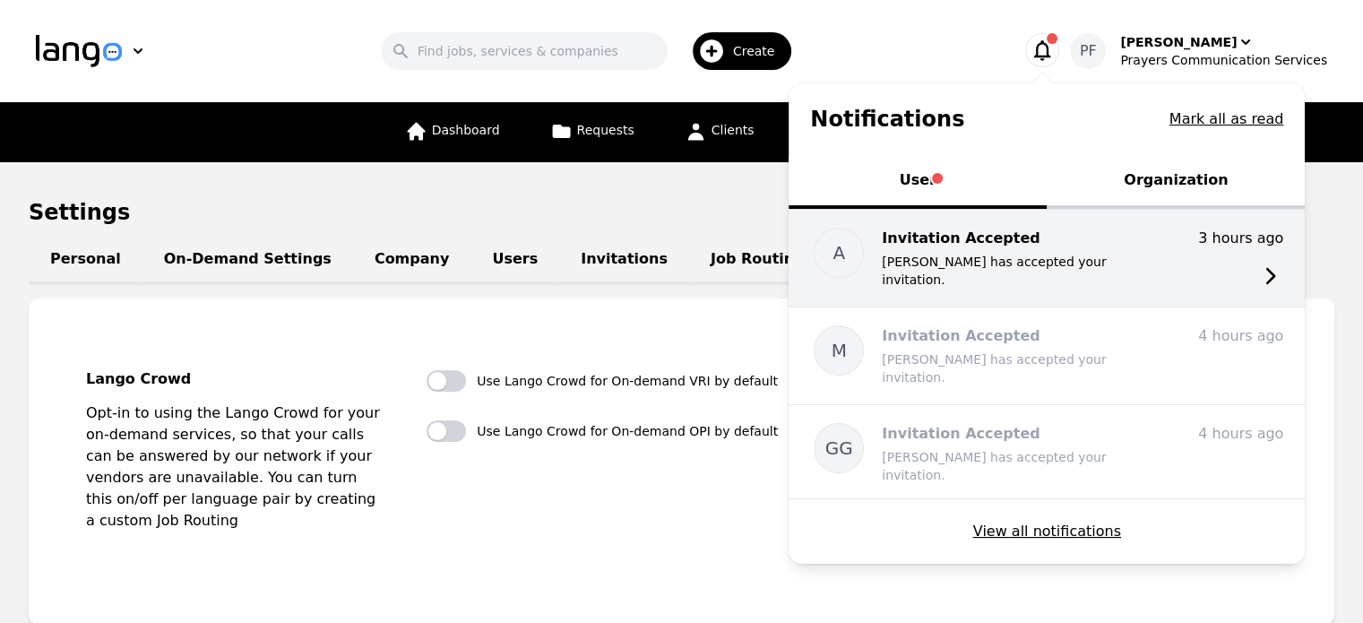
click at [993, 250] on div "Invitation Accepted ALEJANDRO SOTO has accepted your invitation." at bounding box center [1025, 258] width 287 height 61
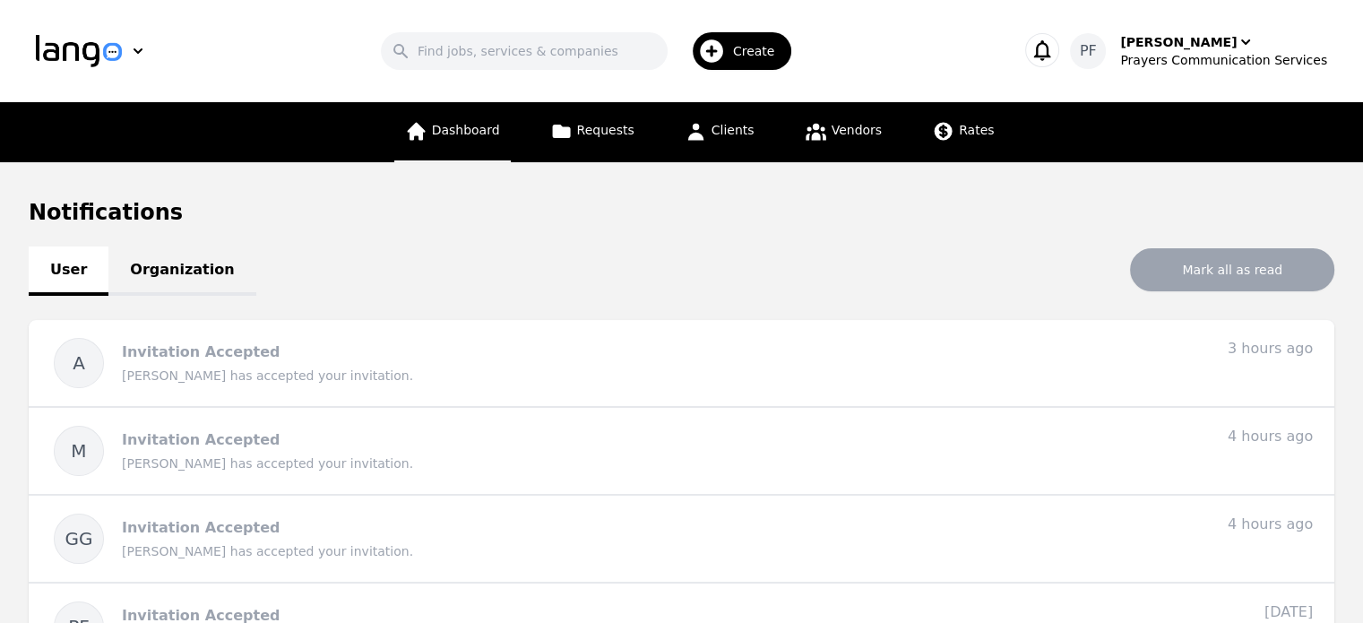
click at [484, 124] on span "Dashboard" at bounding box center [466, 130] width 68 height 14
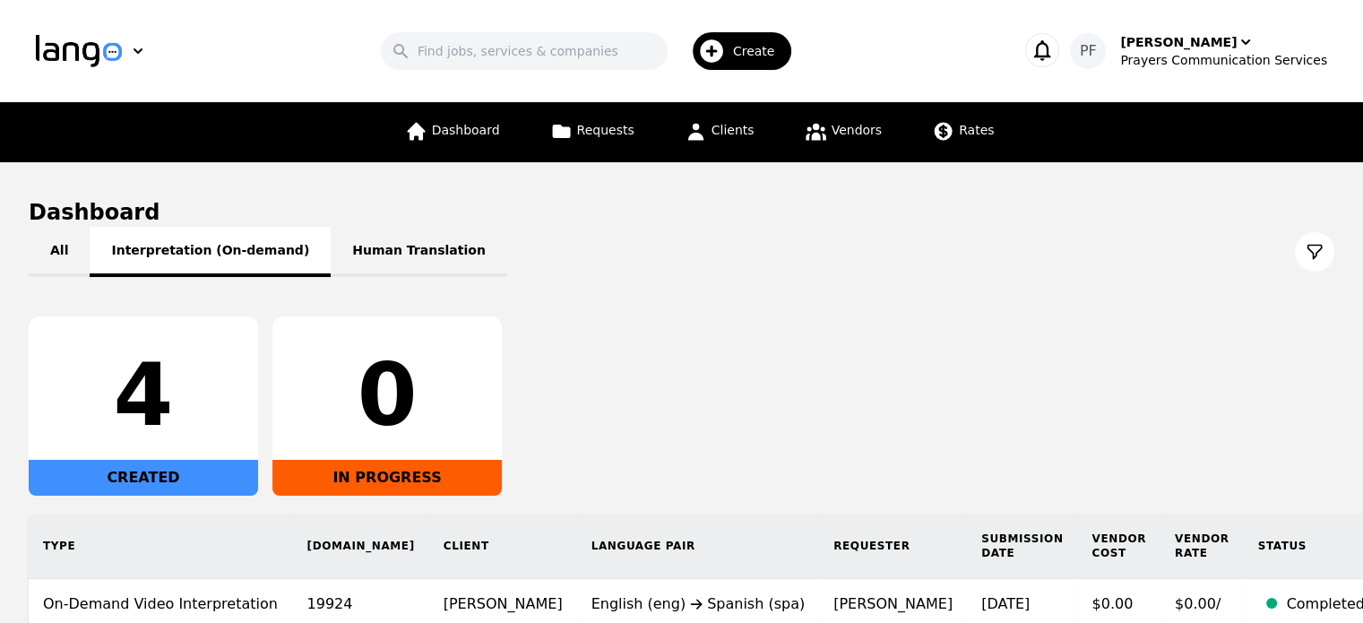
click at [186, 254] on button "Interpretation (On-demand)" at bounding box center [210, 252] width 241 height 50
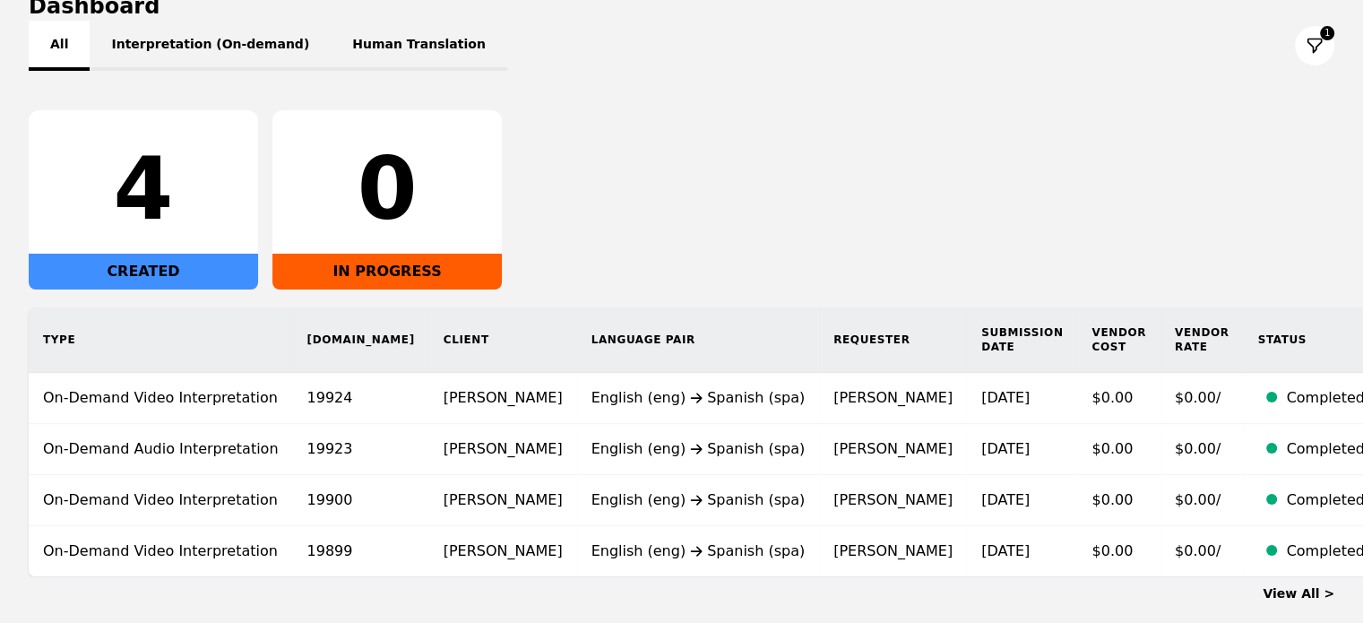
click at [57, 39] on button "All" at bounding box center [59, 46] width 61 height 50
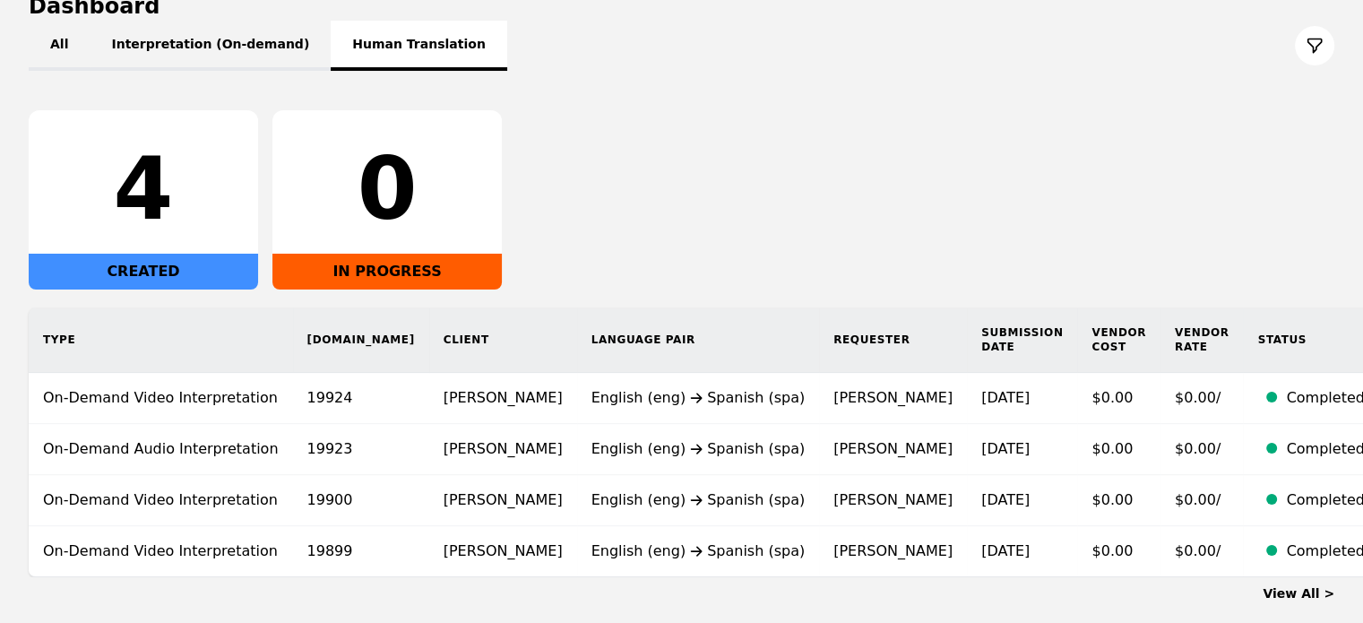
click at [371, 53] on button "Human Translation" at bounding box center [419, 46] width 177 height 50
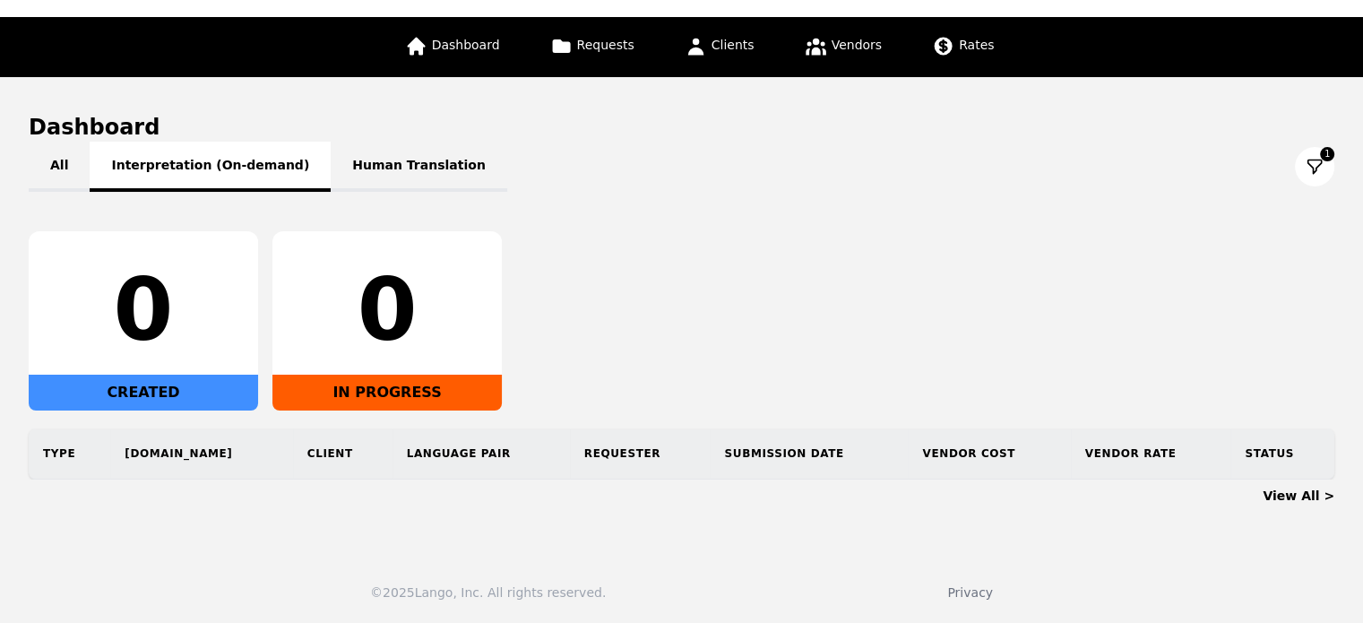
scroll to position [83, 0]
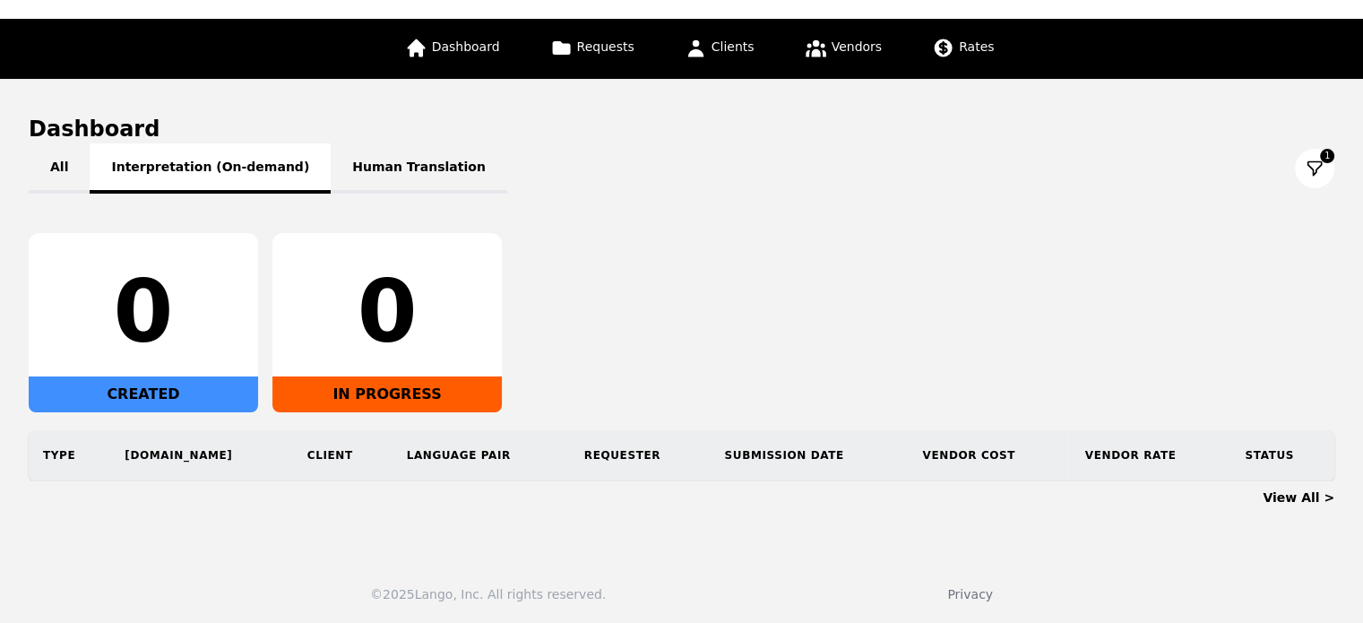
click at [227, 177] on button "Interpretation (On-demand)" at bounding box center [210, 168] width 241 height 50
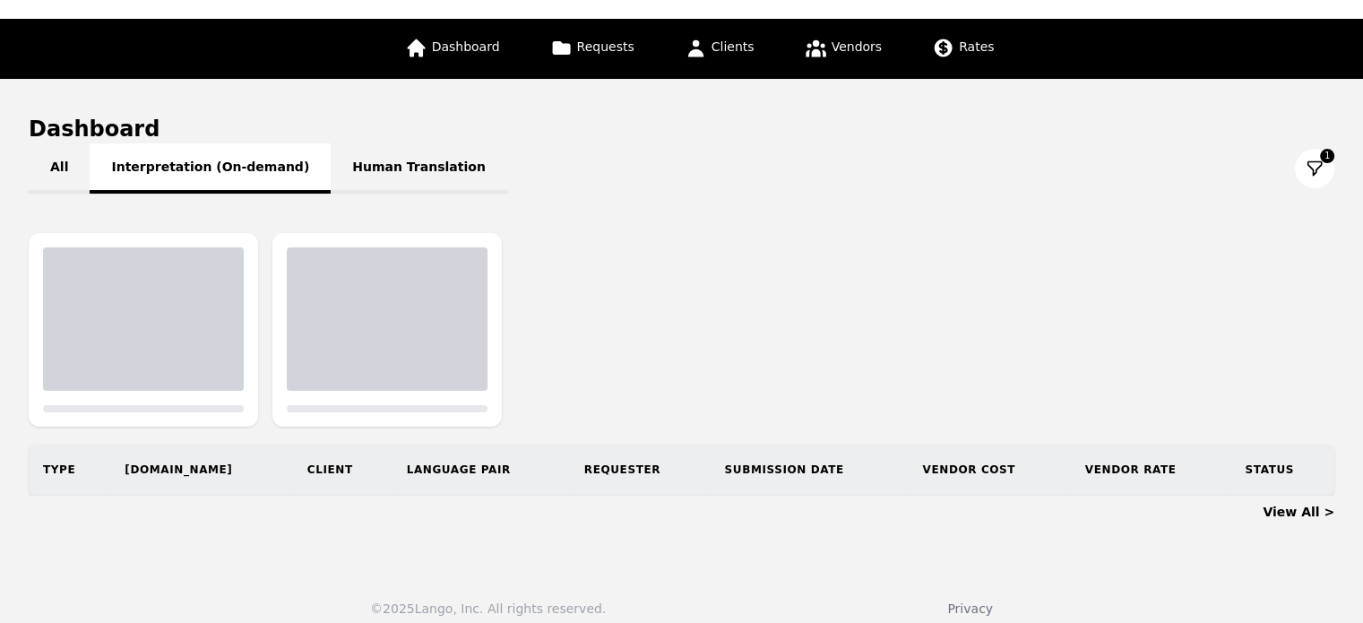
click at [227, 177] on button "Interpretation (On-demand)" at bounding box center [210, 168] width 241 height 50
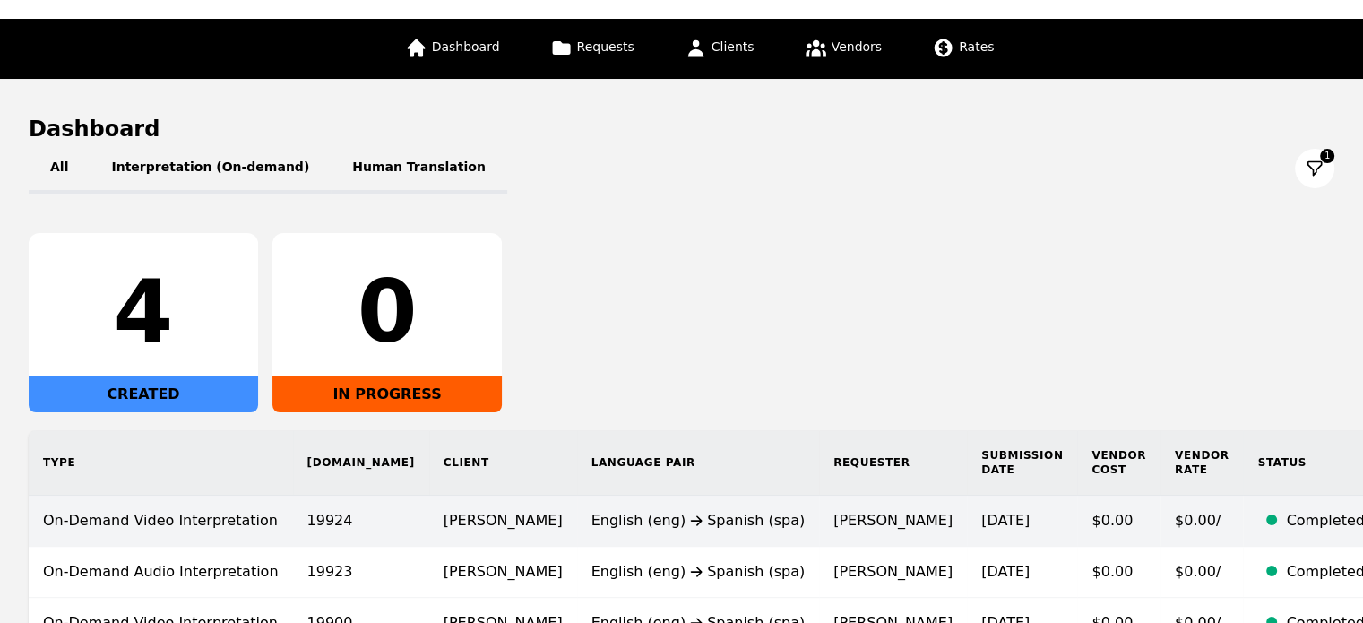
click at [1160, 515] on td "$0.00/" at bounding box center [1201, 521] width 83 height 51
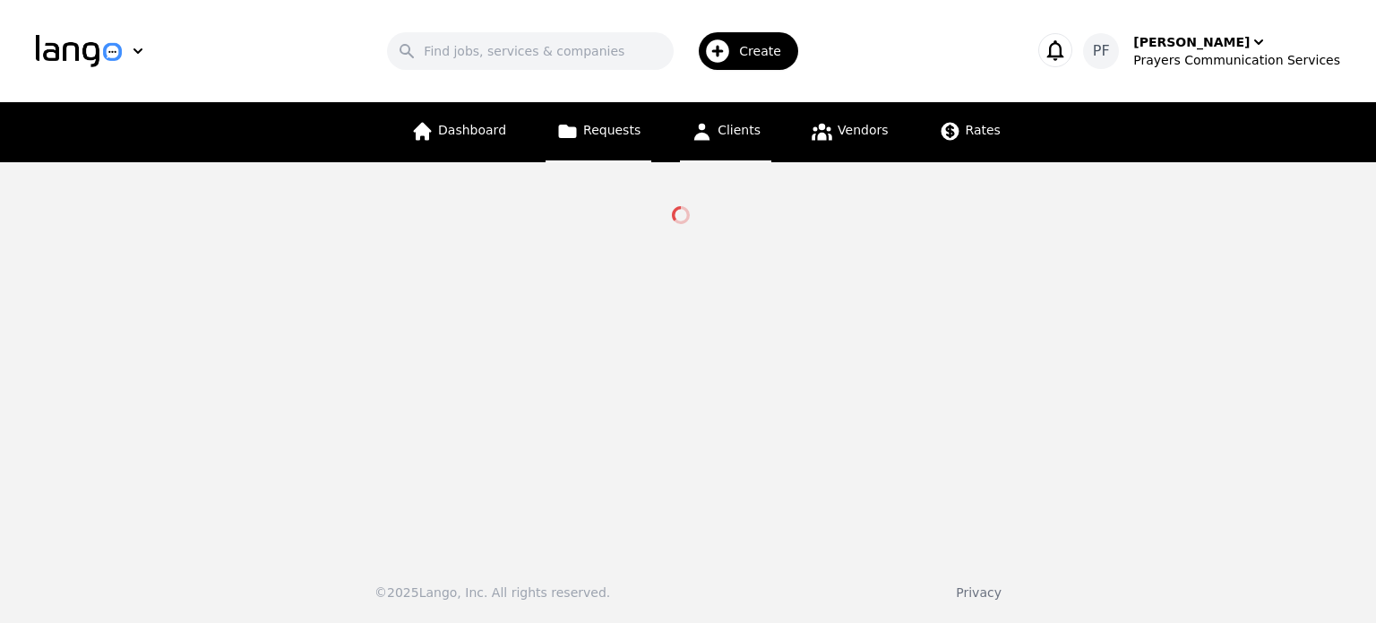
click at [717, 123] on link "Clients" at bounding box center [725, 132] width 91 height 60
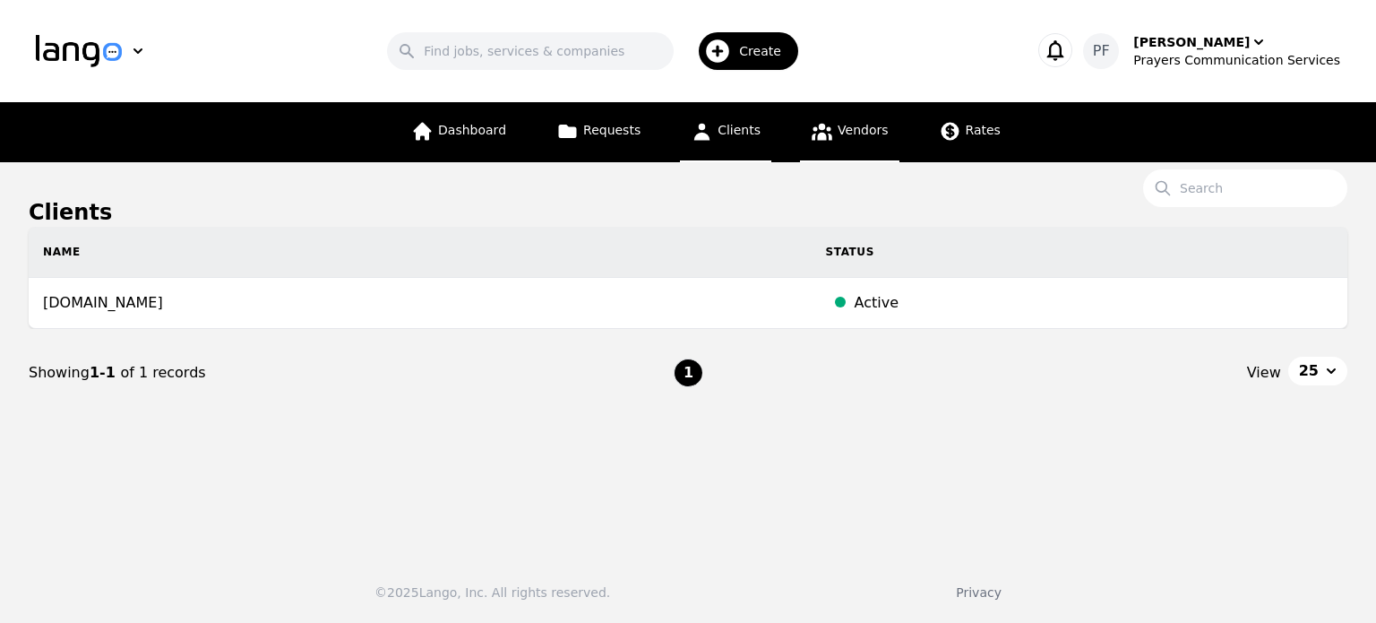
click at [834, 145] on link "Vendors" at bounding box center [849, 132] width 99 height 60
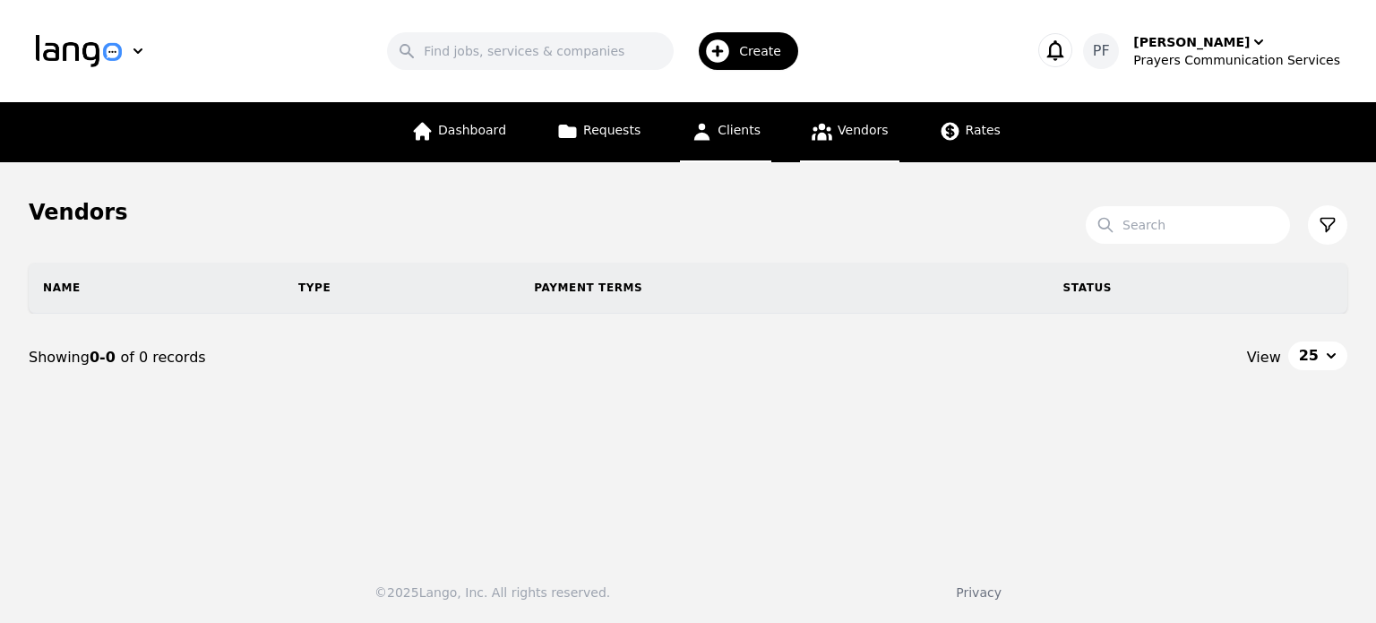
click at [741, 117] on link "Clients" at bounding box center [725, 132] width 91 height 60
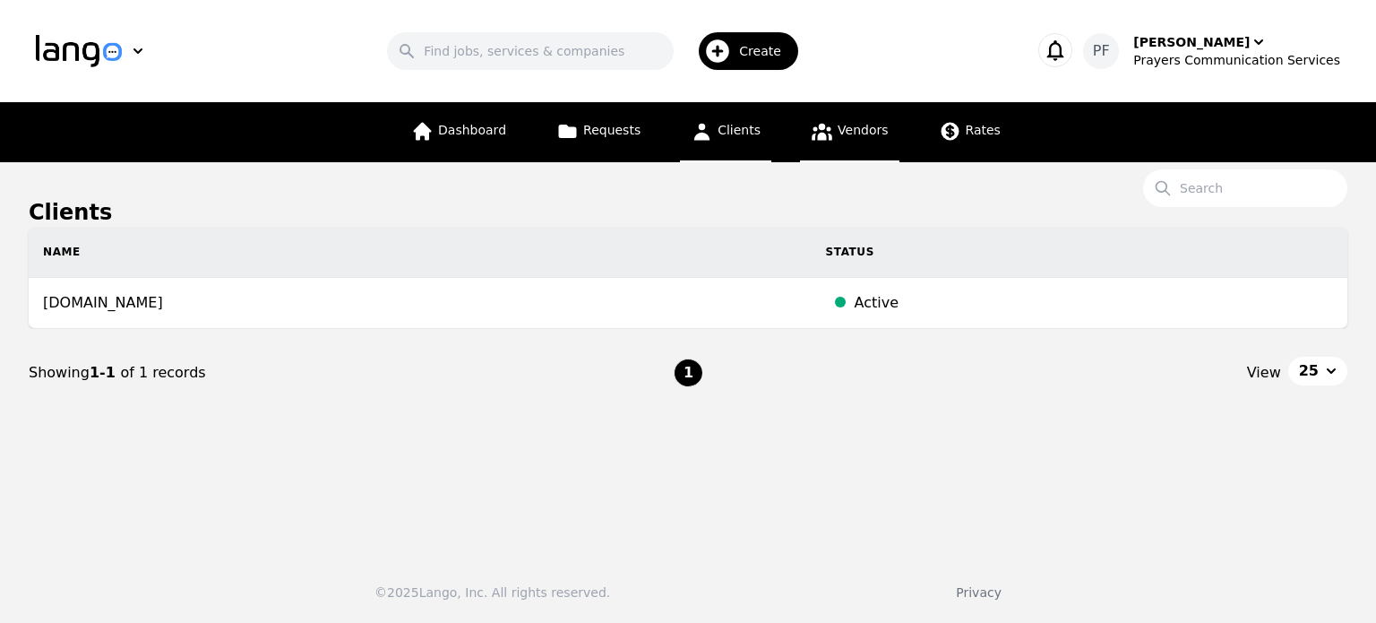
click at [800, 114] on link "Vendors" at bounding box center [849, 132] width 99 height 60
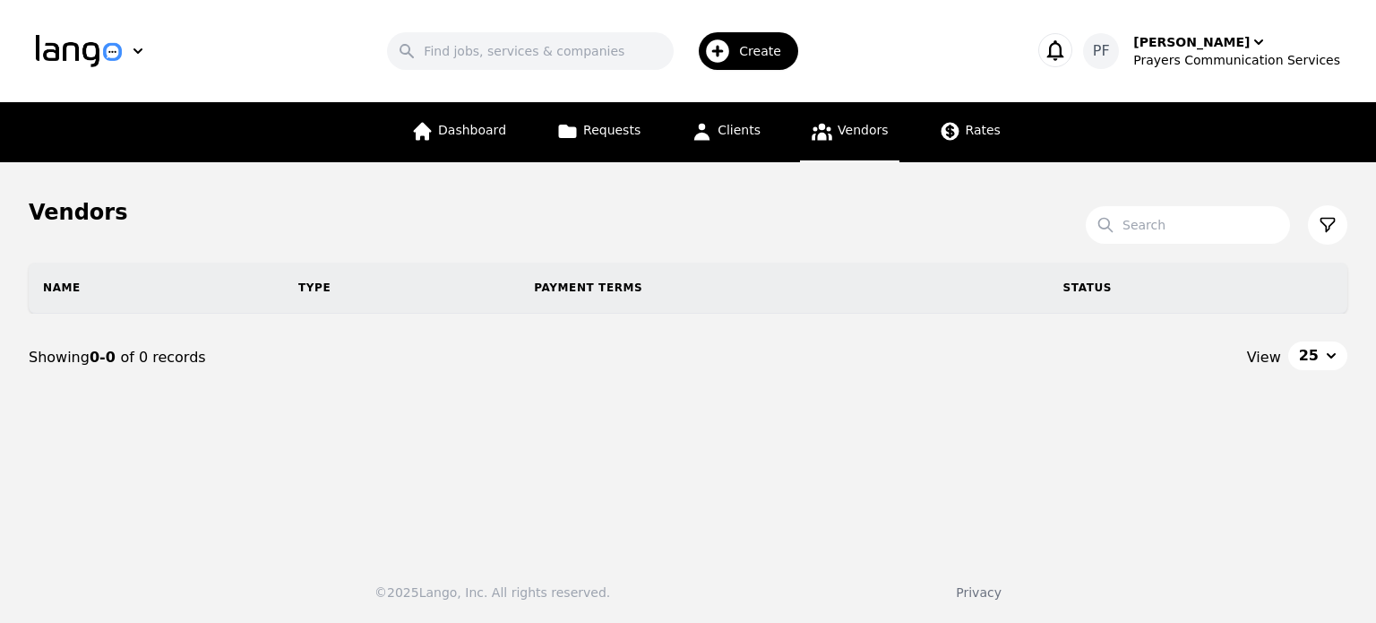
click at [800, 114] on link "Vendors" at bounding box center [849, 132] width 99 height 60
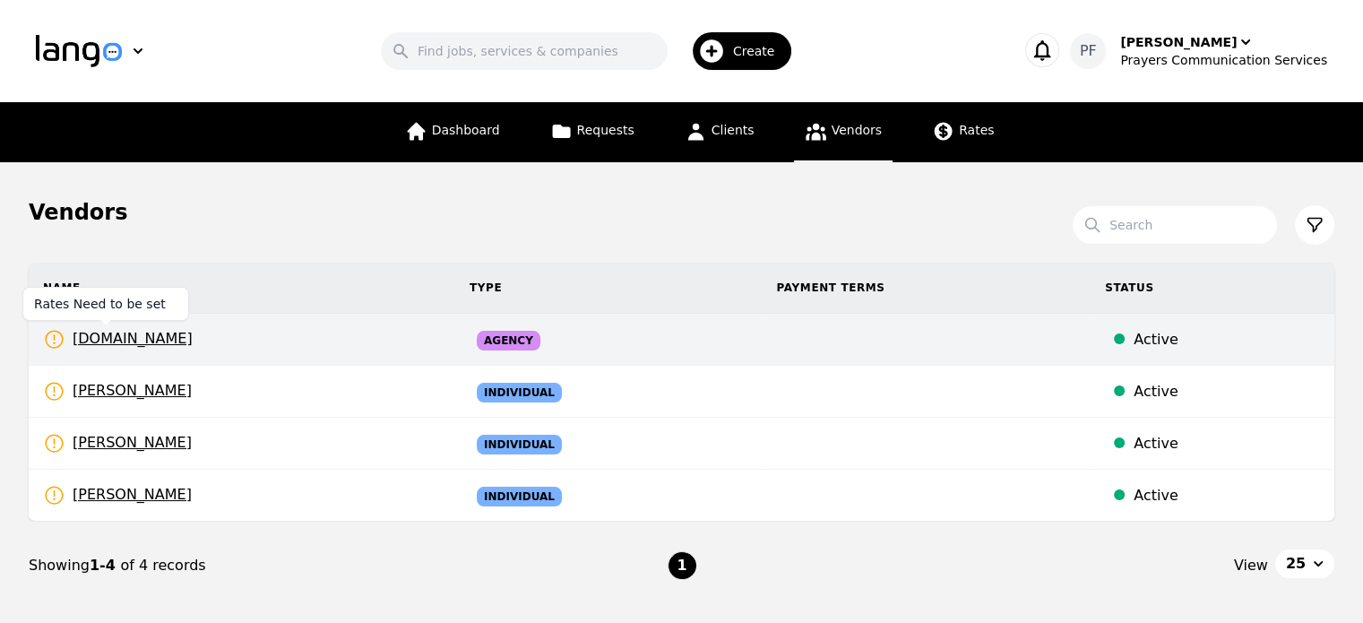
click at [117, 334] on span "prayerscss.com" at bounding box center [118, 339] width 150 height 22
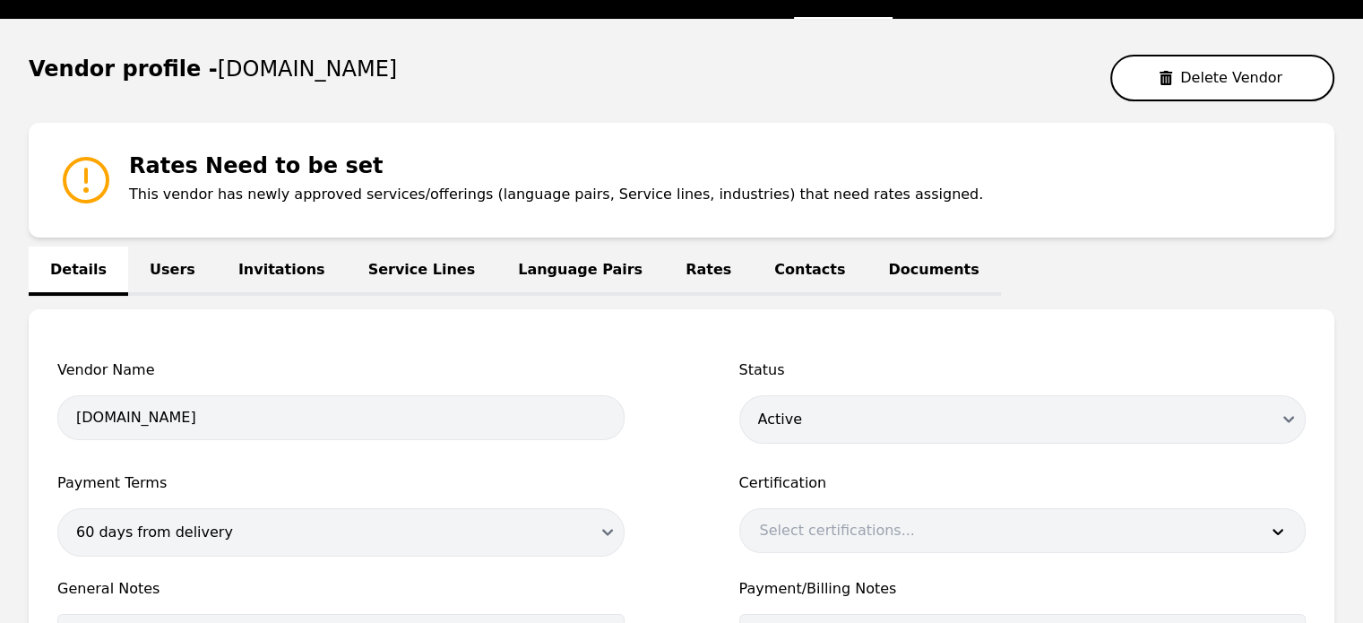
scroll to position [143, 0]
click at [156, 261] on link "Users" at bounding box center [172, 270] width 89 height 49
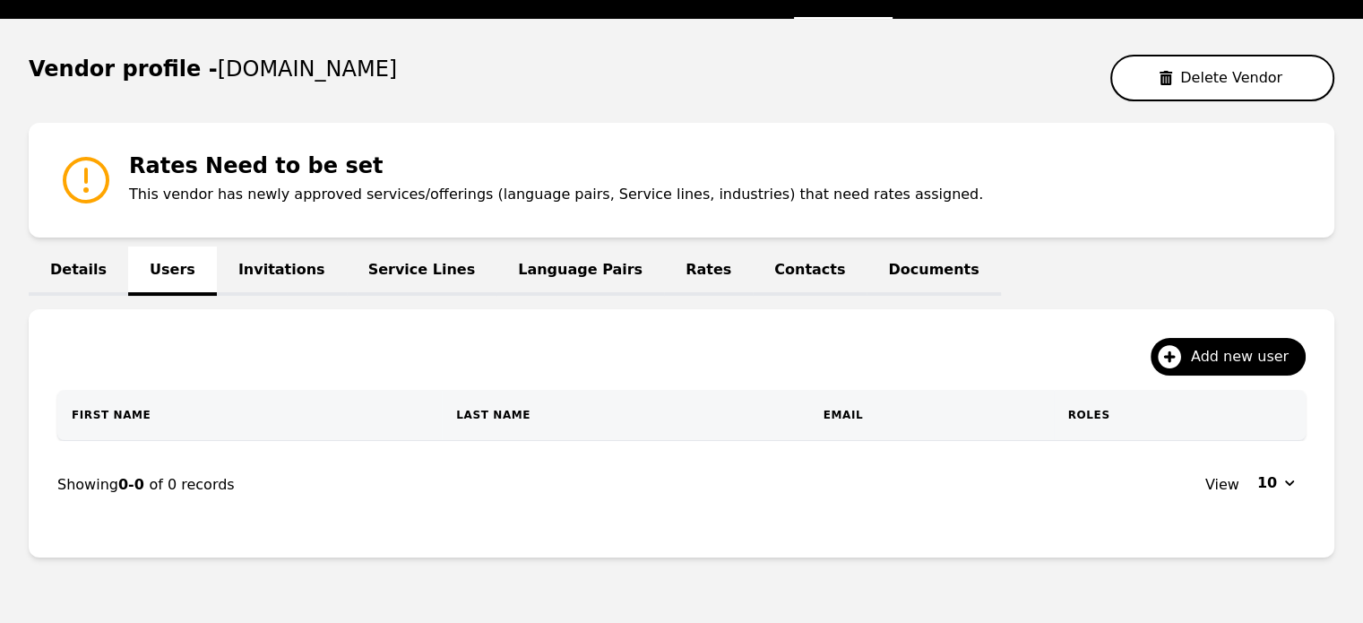
click at [372, 254] on link "Service Lines" at bounding box center [422, 270] width 151 height 49
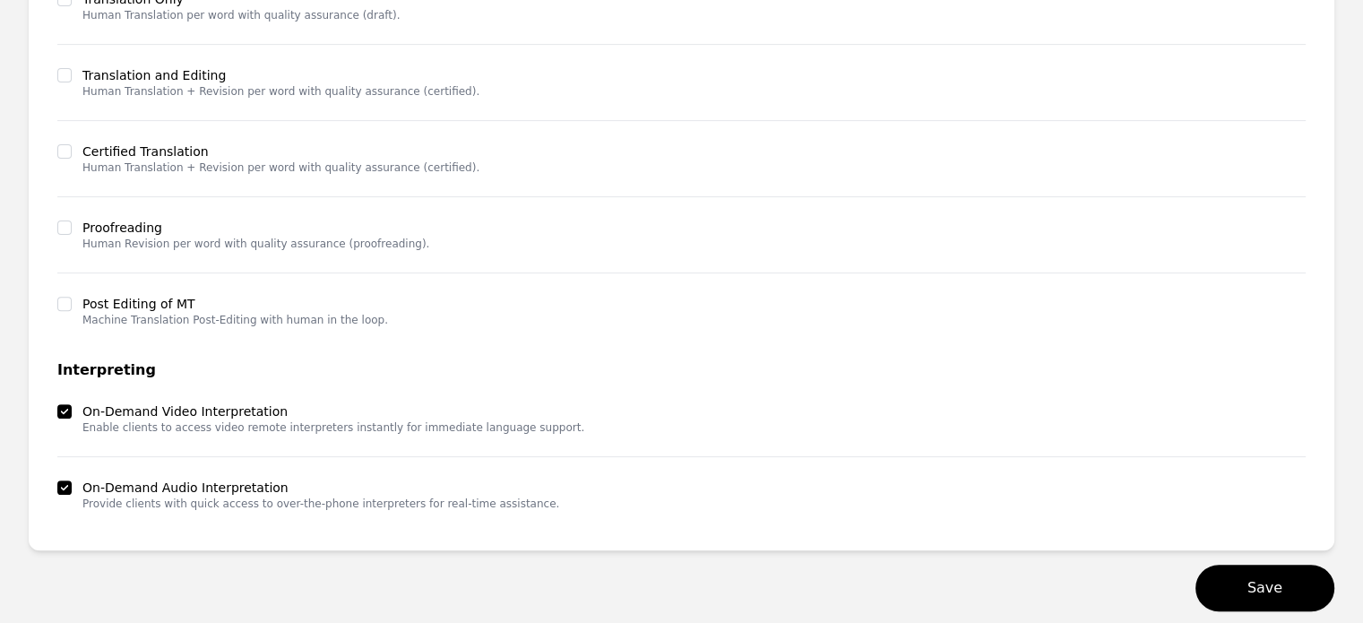
scroll to position [691, 0]
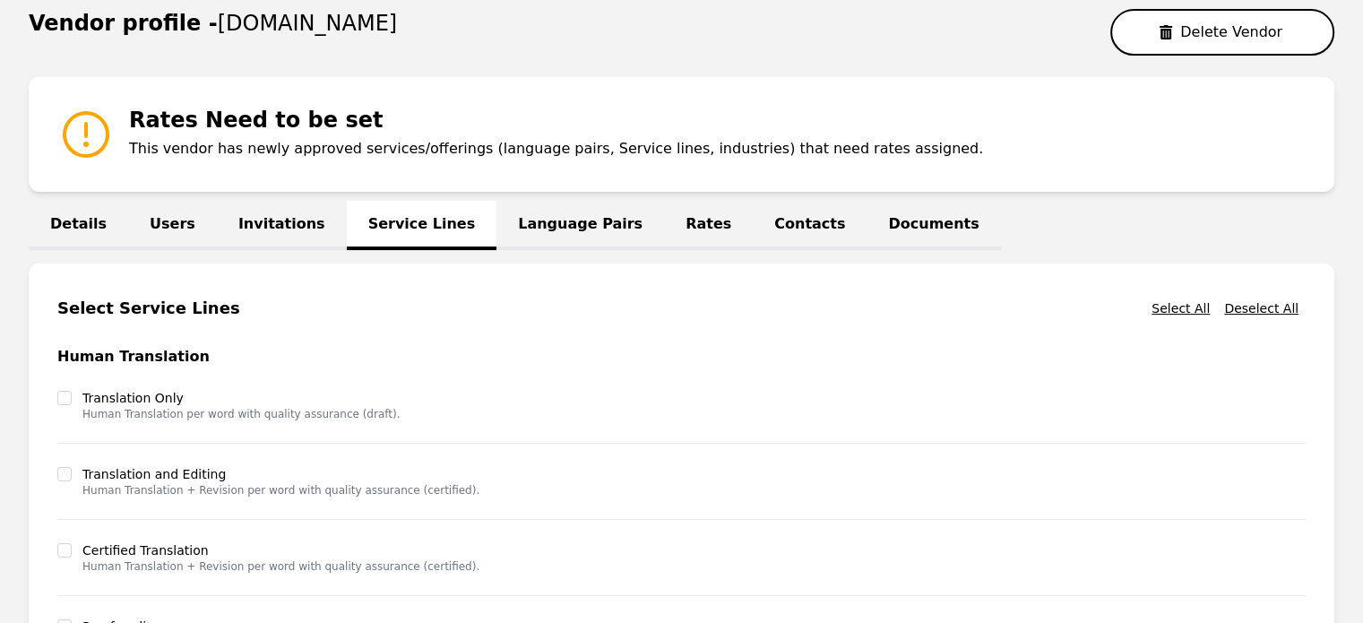
click at [524, 214] on link "Language Pairs" at bounding box center [580, 225] width 168 height 49
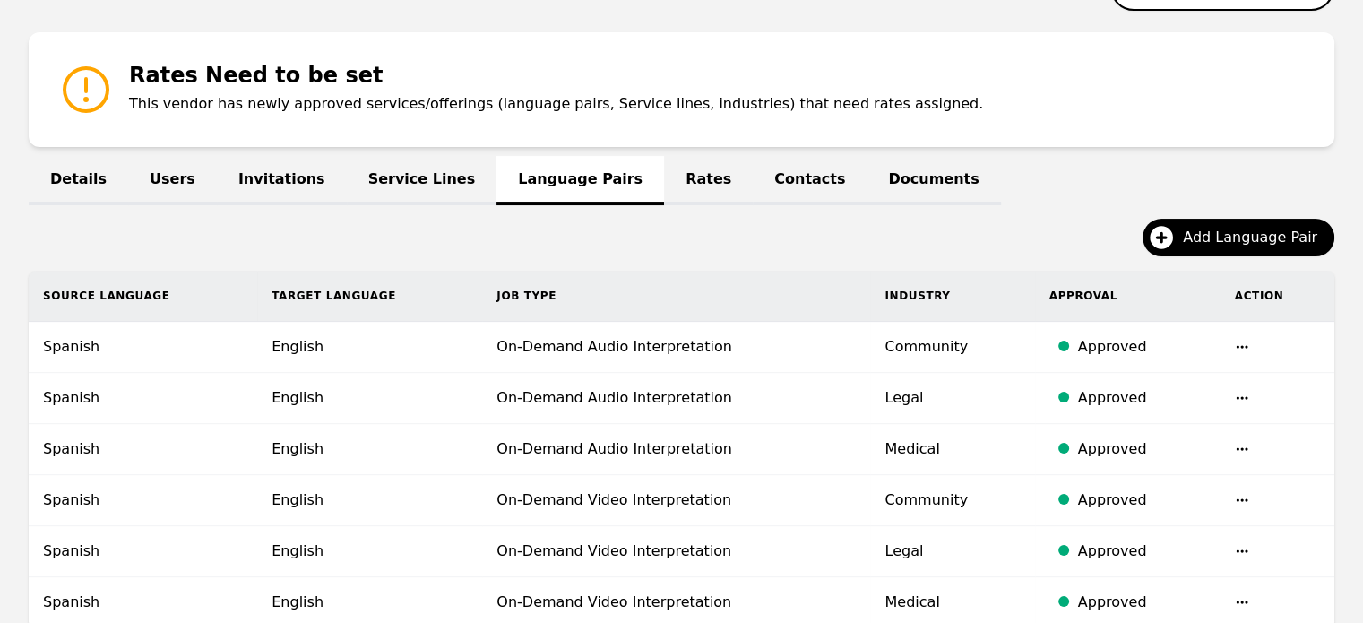
scroll to position [228, 0]
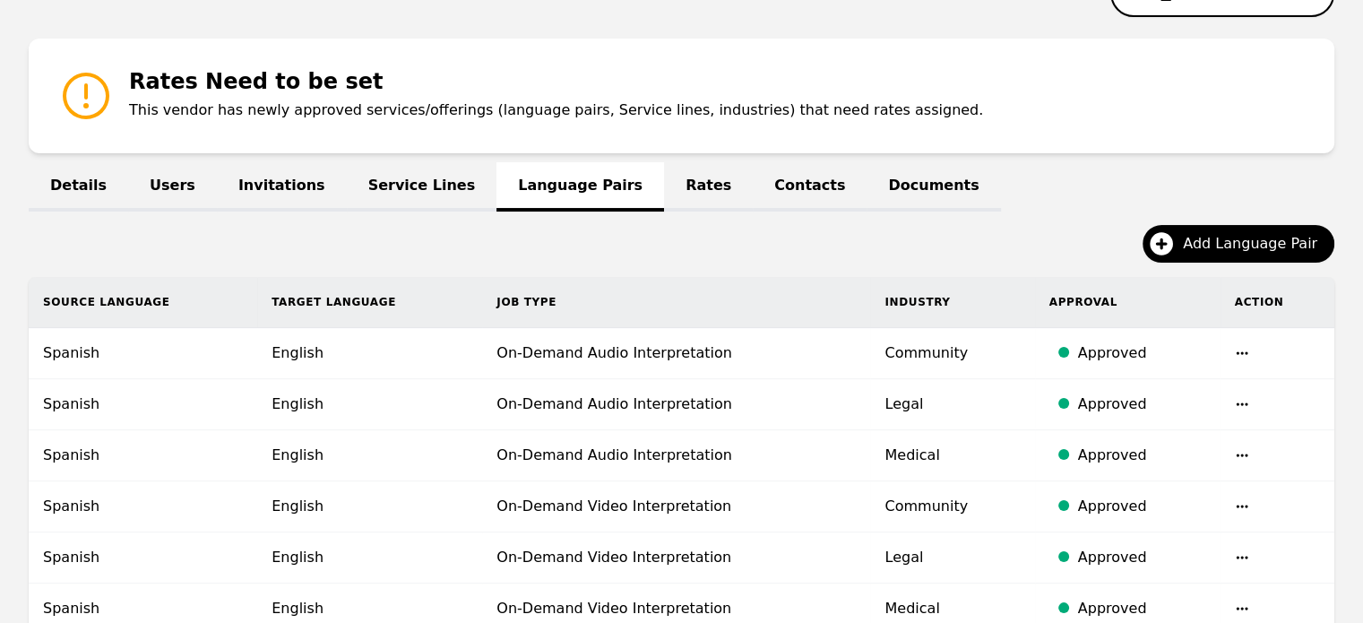
click at [664, 195] on link "Rates" at bounding box center [708, 186] width 89 height 49
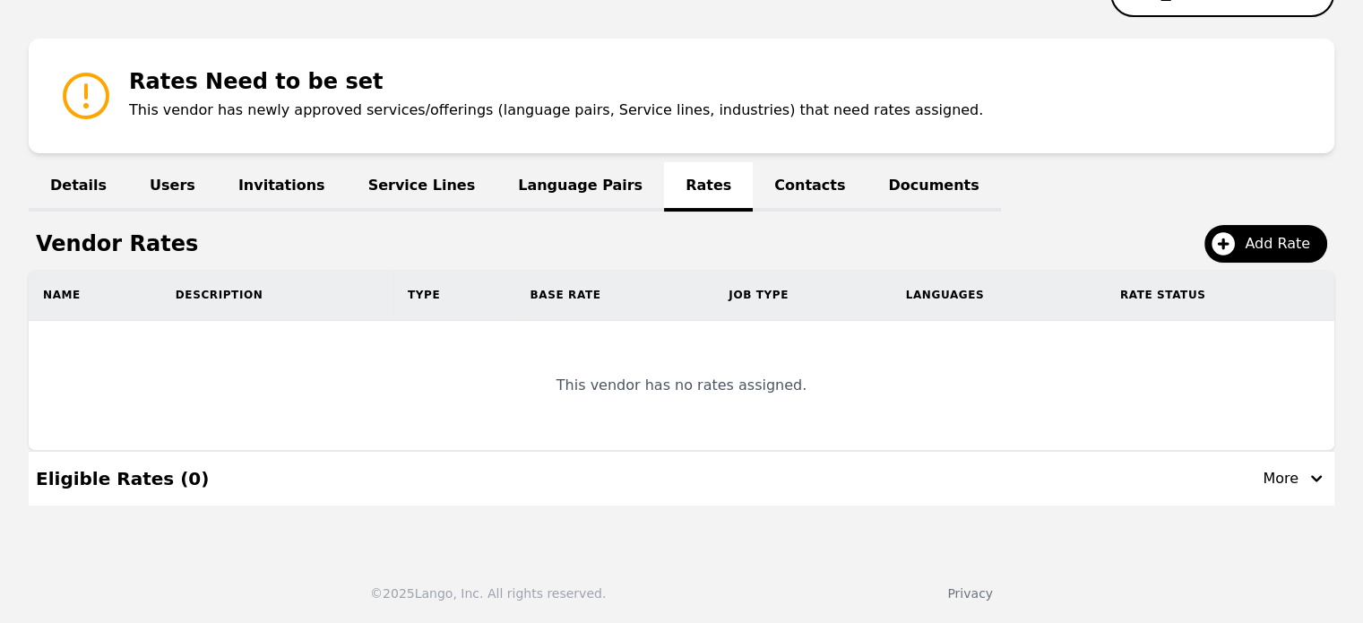
scroll to position [226, 0]
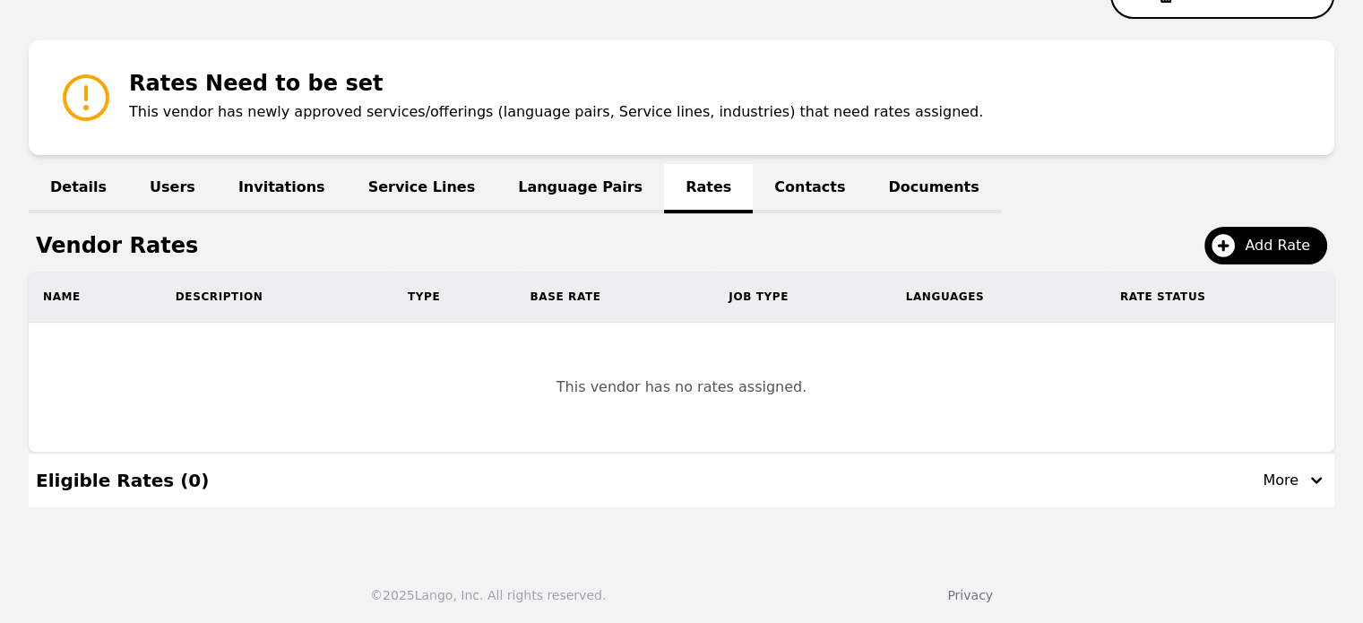
click at [753, 190] on link "Contacts" at bounding box center [810, 188] width 114 height 49
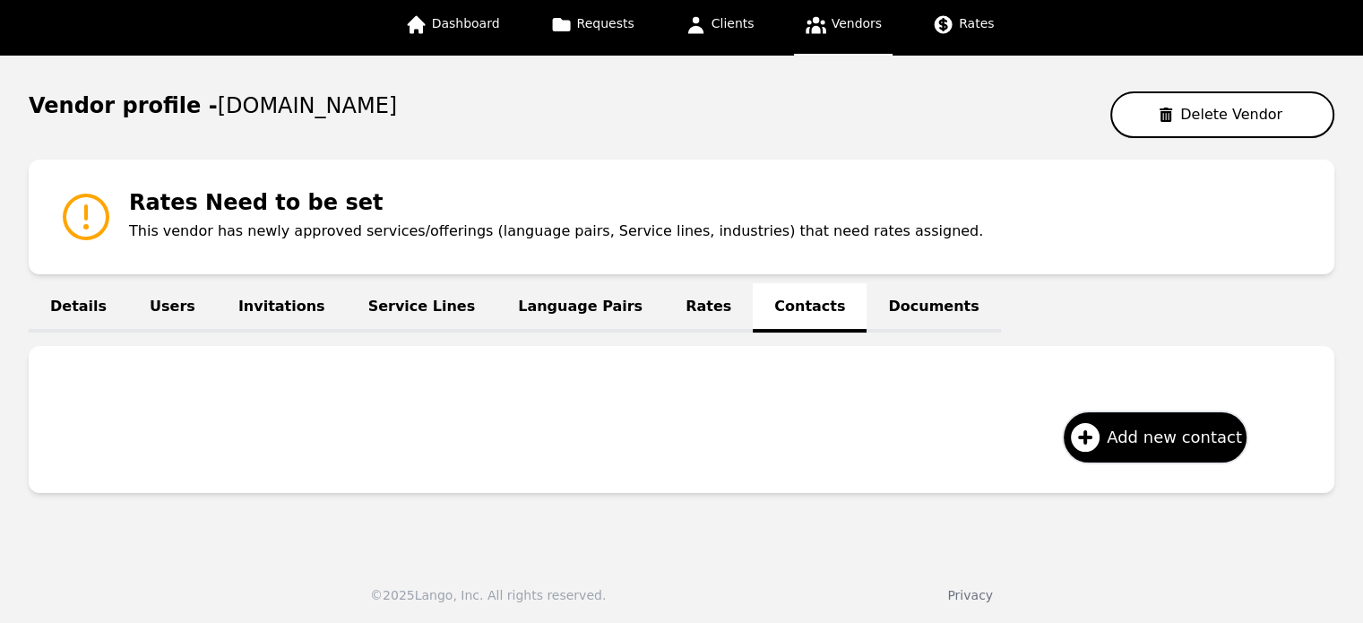
click at [866, 304] on link "Documents" at bounding box center [933, 307] width 134 height 49
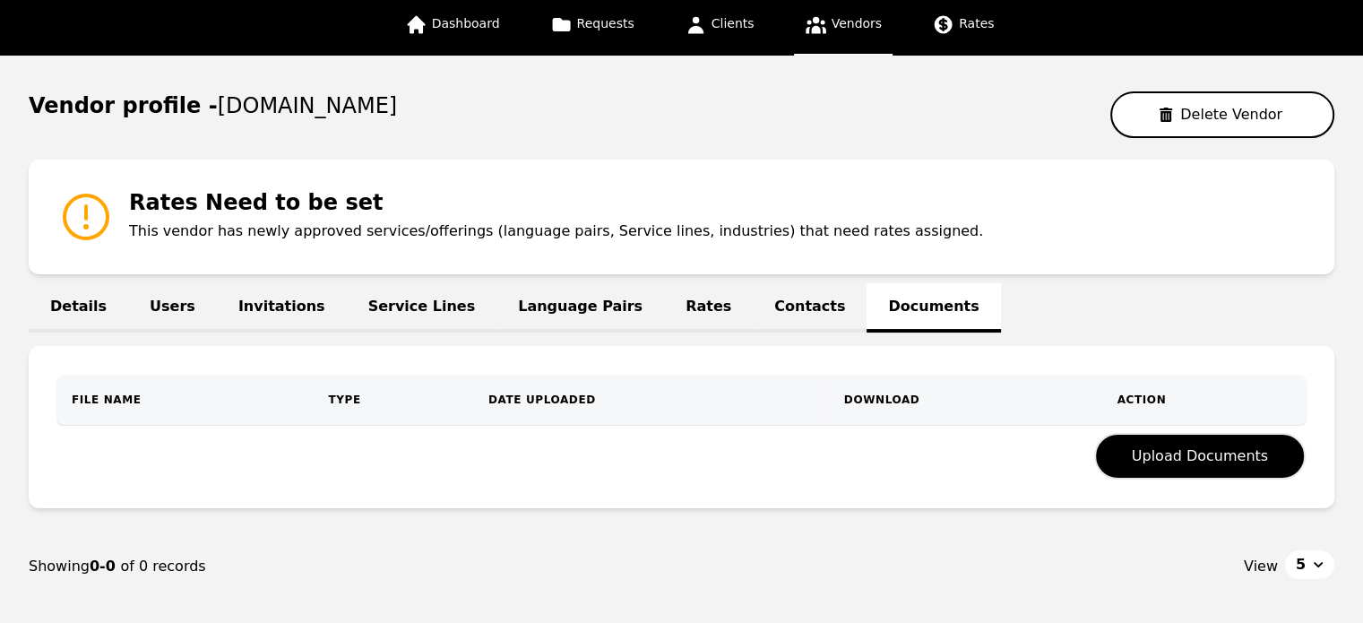
click at [76, 307] on link "Details" at bounding box center [78, 307] width 99 height 49
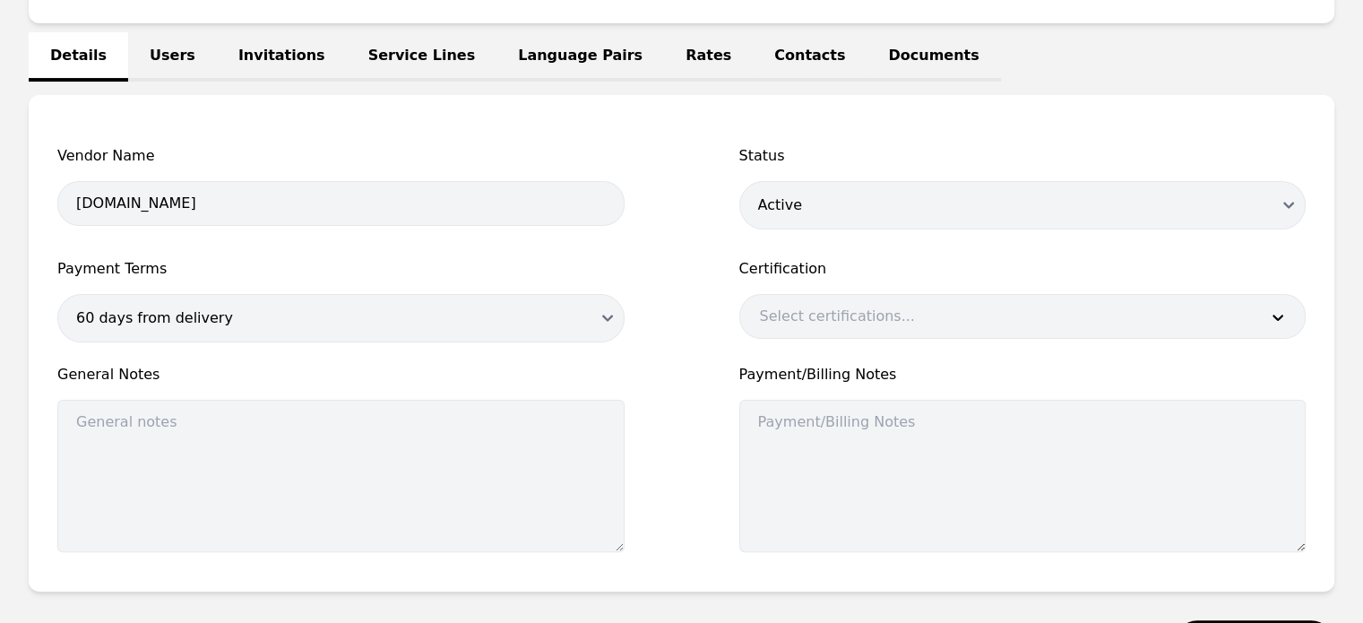
scroll to position [362, 0]
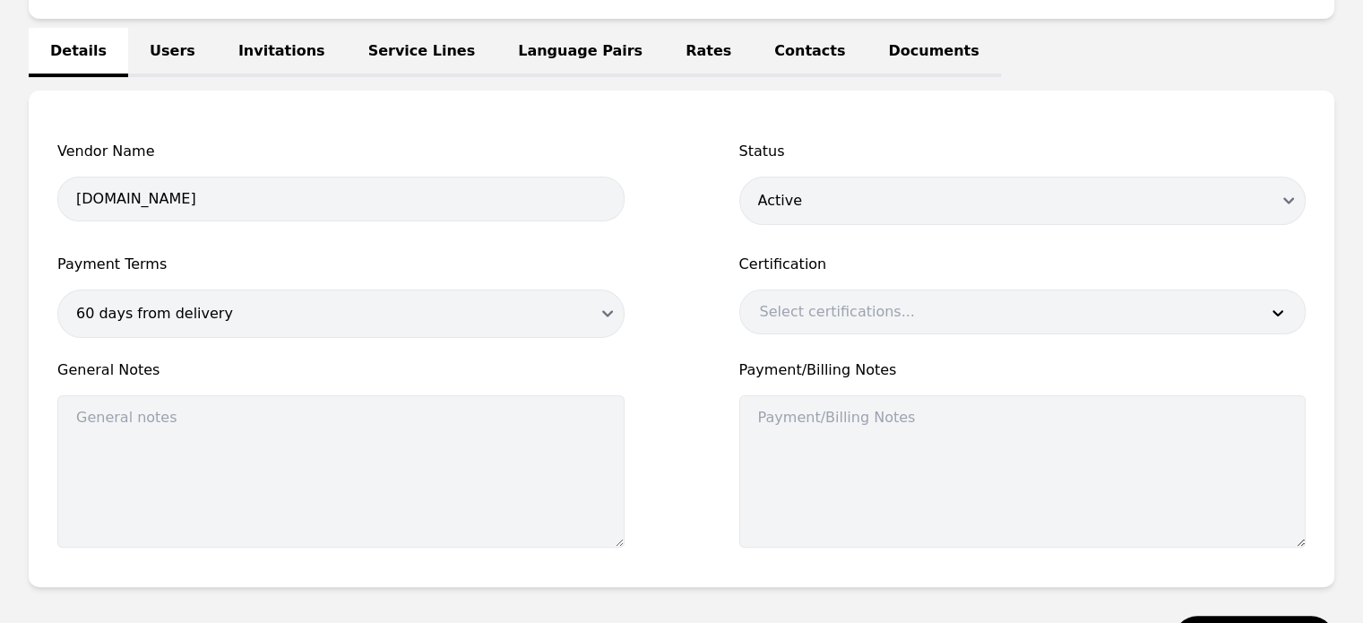
click at [789, 309] on div at bounding box center [996, 311] width 512 height 43
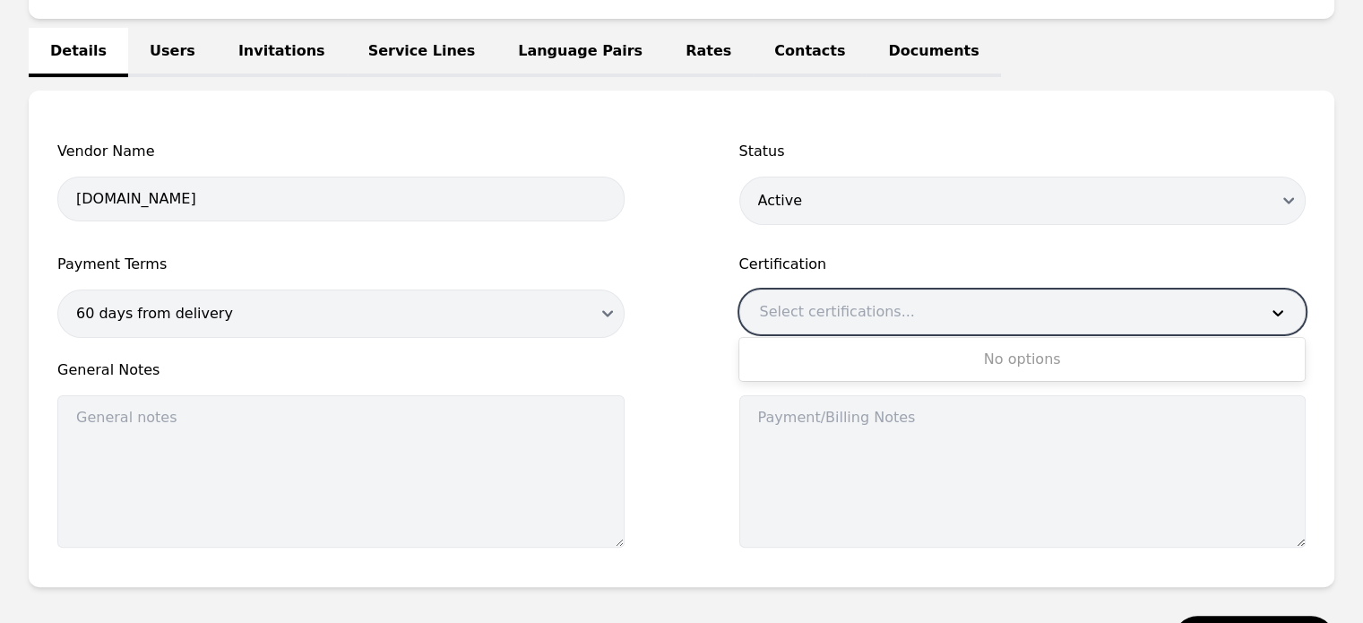
click at [789, 309] on div at bounding box center [996, 311] width 512 height 43
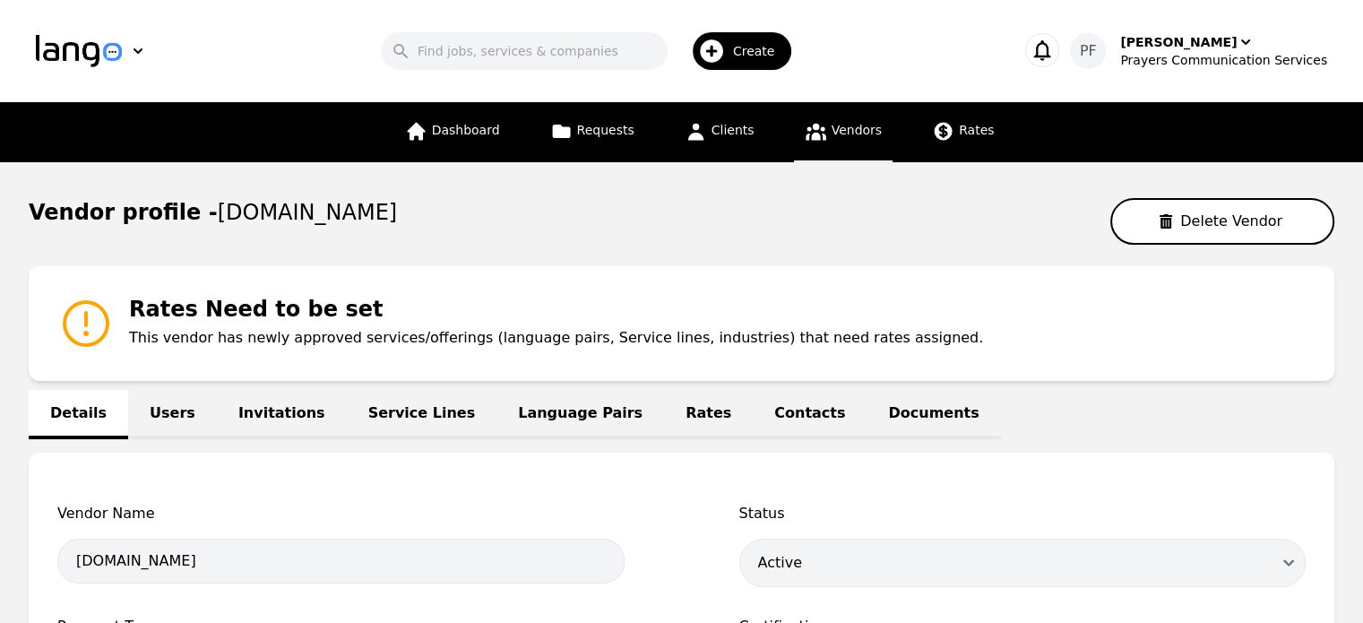
scroll to position [0, 0]
click at [151, 405] on link "Users" at bounding box center [172, 414] width 89 height 49
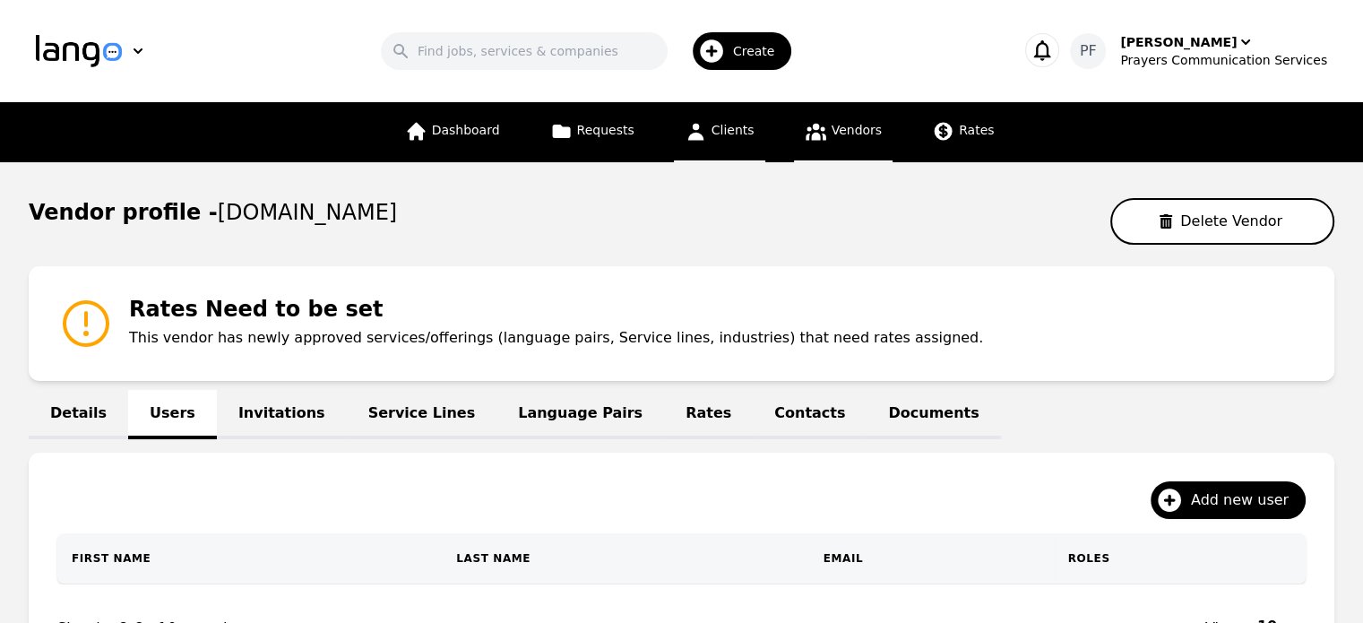
click at [717, 137] on span "Clients" at bounding box center [732, 130] width 43 height 14
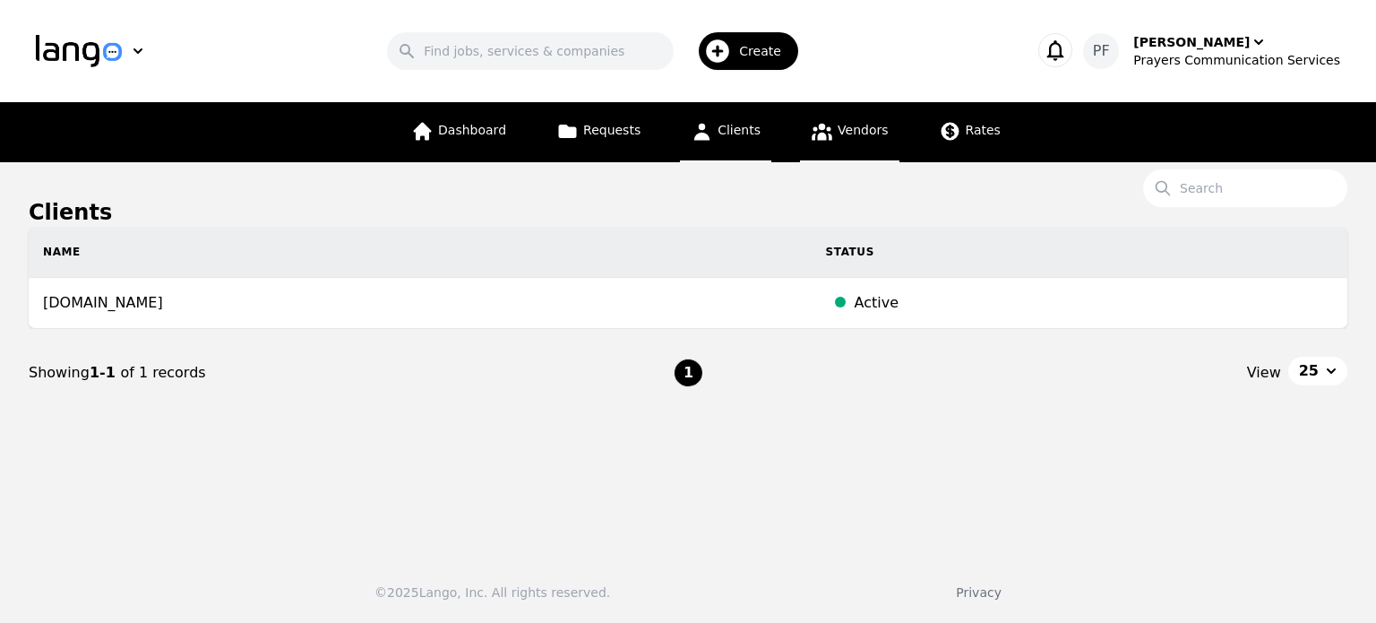
click at [839, 110] on link "Vendors" at bounding box center [849, 132] width 99 height 60
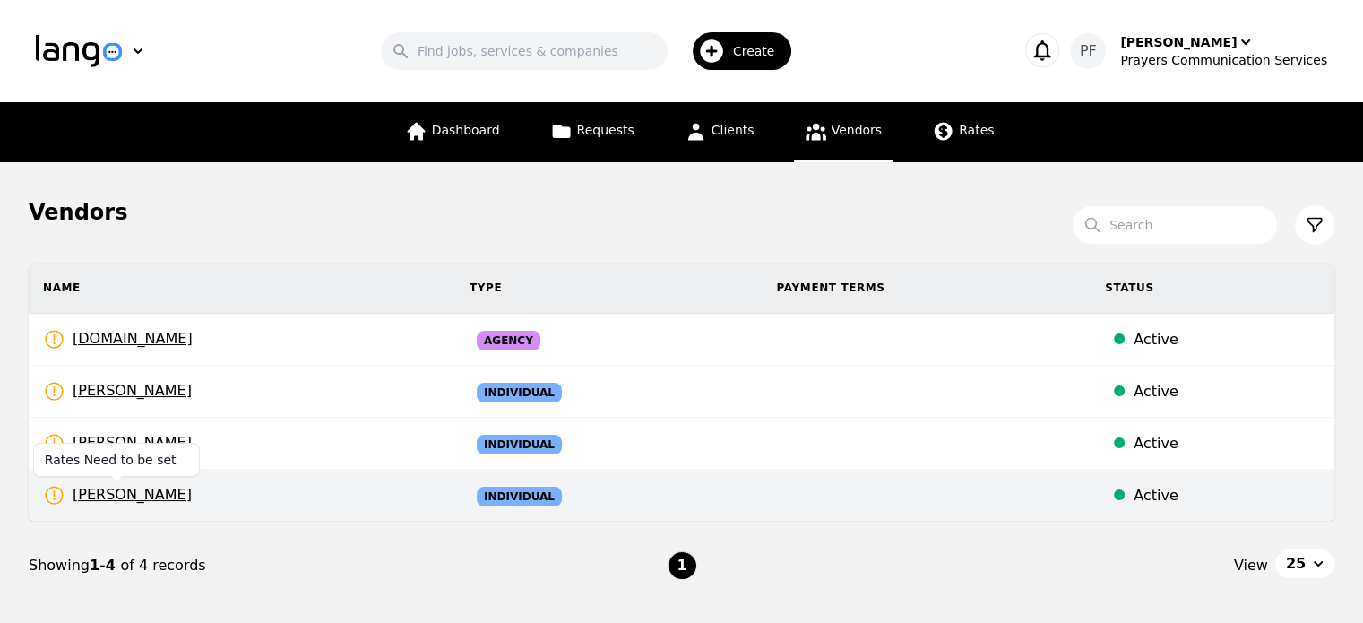
click at [55, 496] on icon at bounding box center [54, 495] width 22 height 22
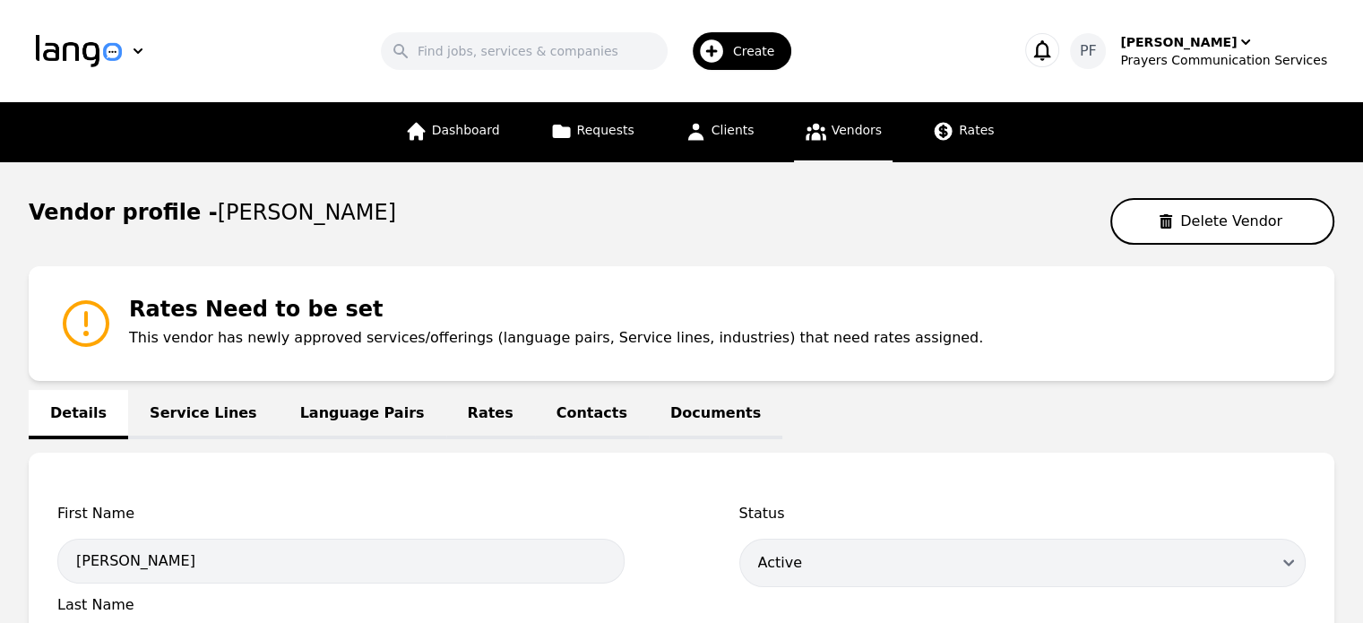
click at [820, 134] on icon at bounding box center [816, 132] width 21 height 17
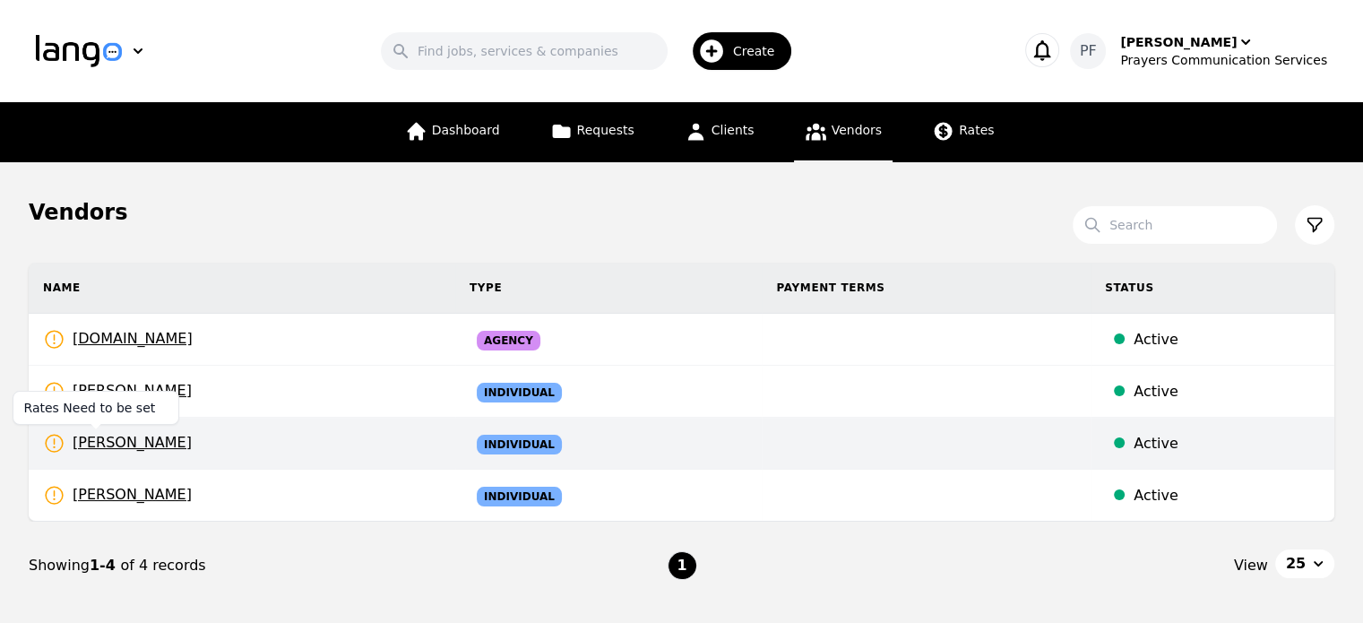
click at [137, 441] on span "Mario Lenin" at bounding box center [117, 443] width 149 height 22
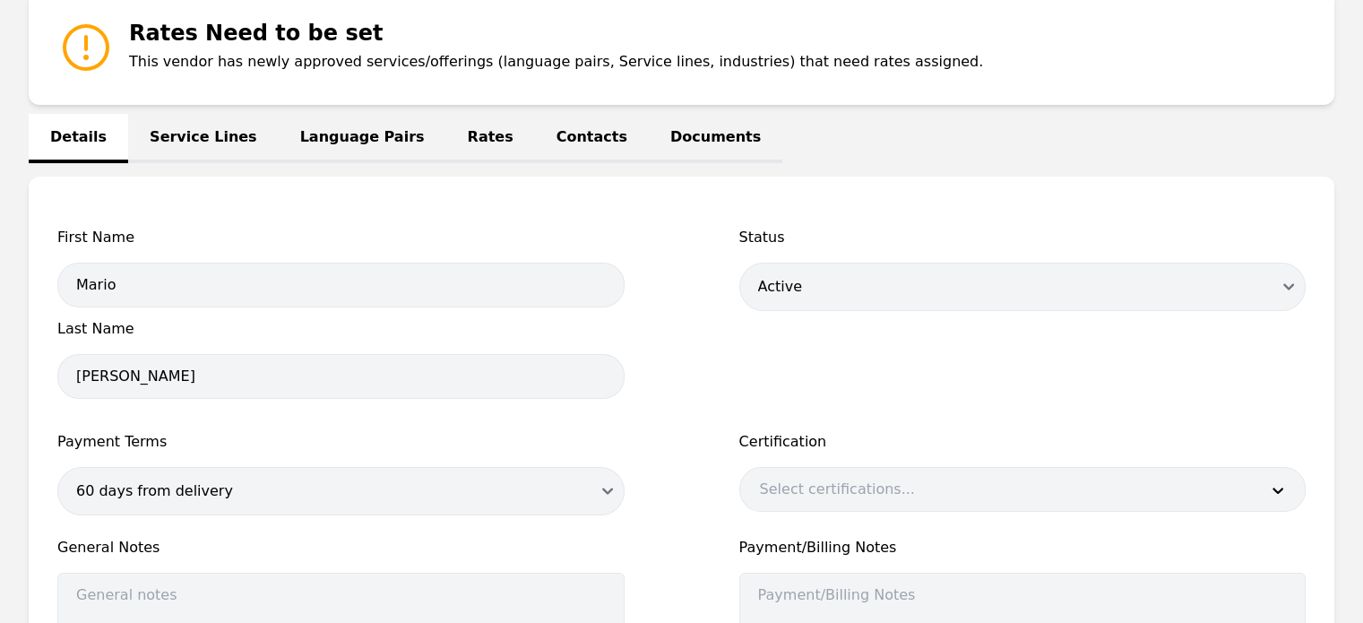
scroll to position [276, 0]
click at [194, 121] on link "Service Lines" at bounding box center [203, 138] width 151 height 49
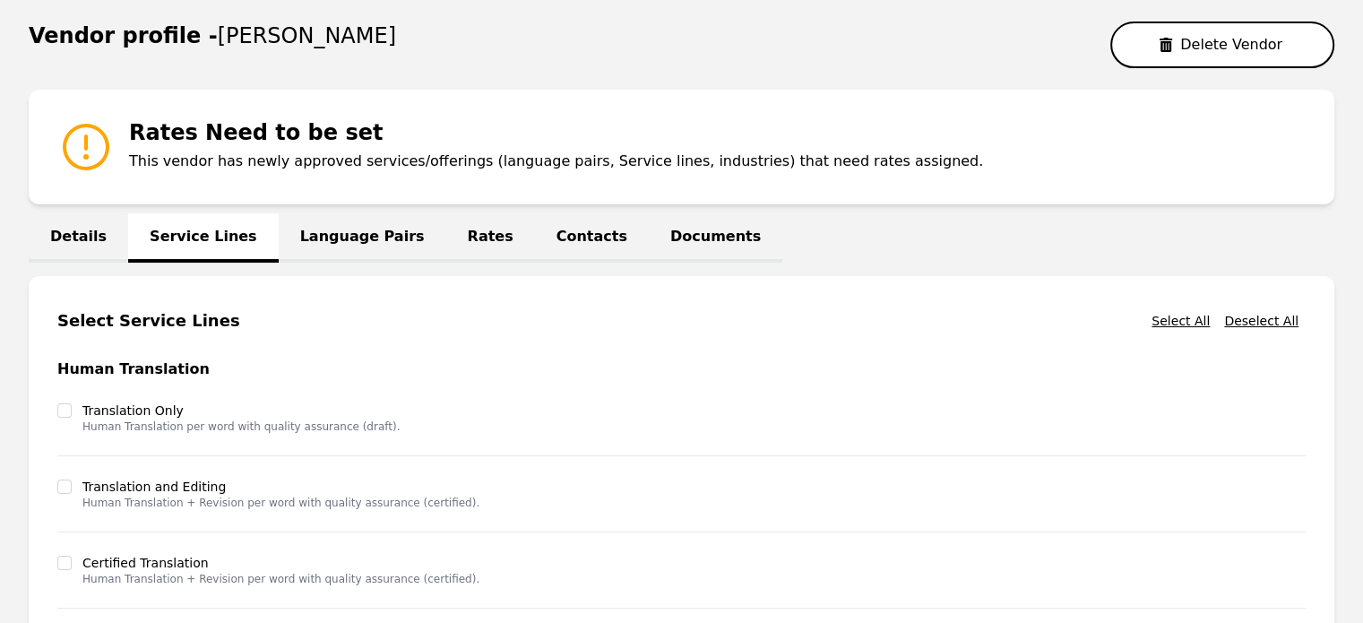
click at [319, 224] on link "Language Pairs" at bounding box center [363, 237] width 168 height 49
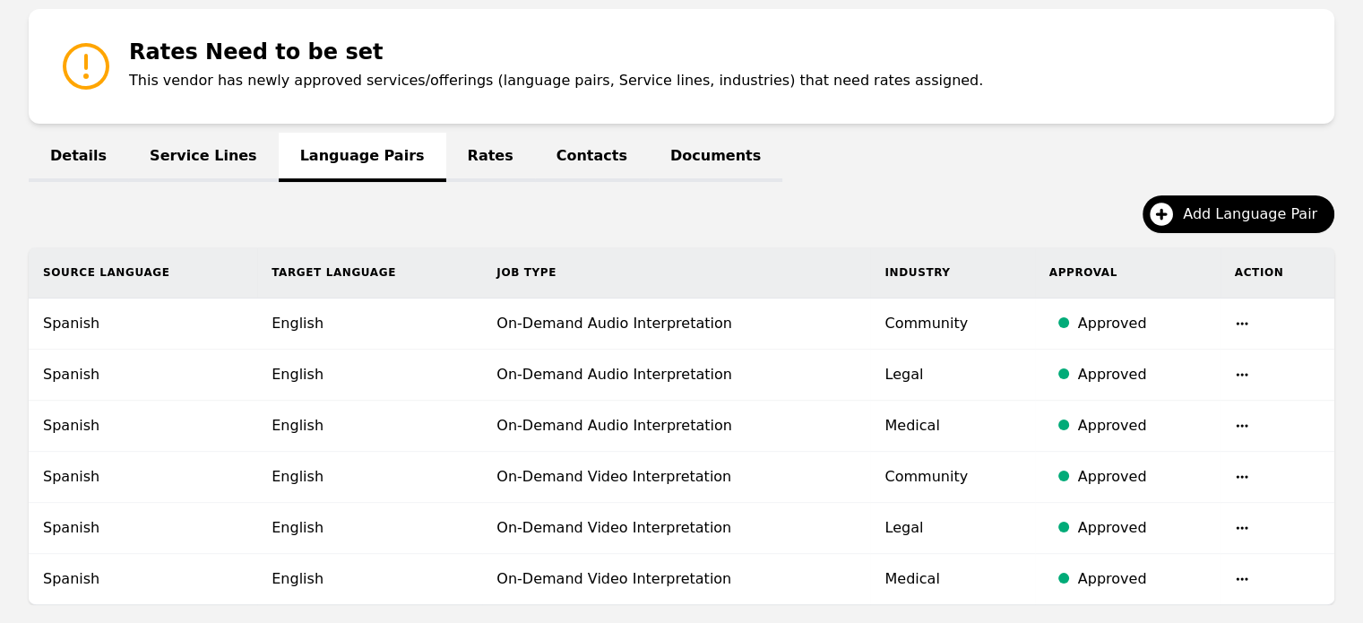
scroll to position [258, 0]
click at [1239, 322] on icon "button" at bounding box center [1242, 322] width 14 height 14
click at [446, 146] on link "Rates" at bounding box center [490, 156] width 89 height 49
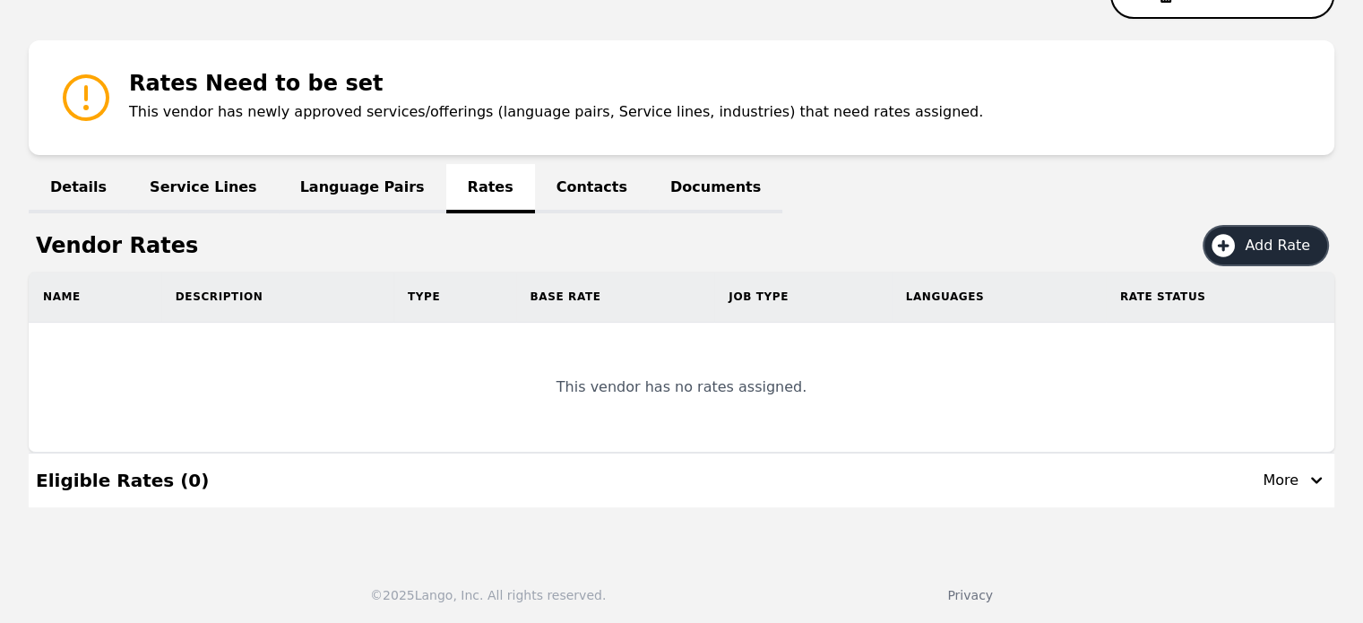
click at [1262, 239] on span "Add Rate" at bounding box center [1284, 246] width 78 height 22
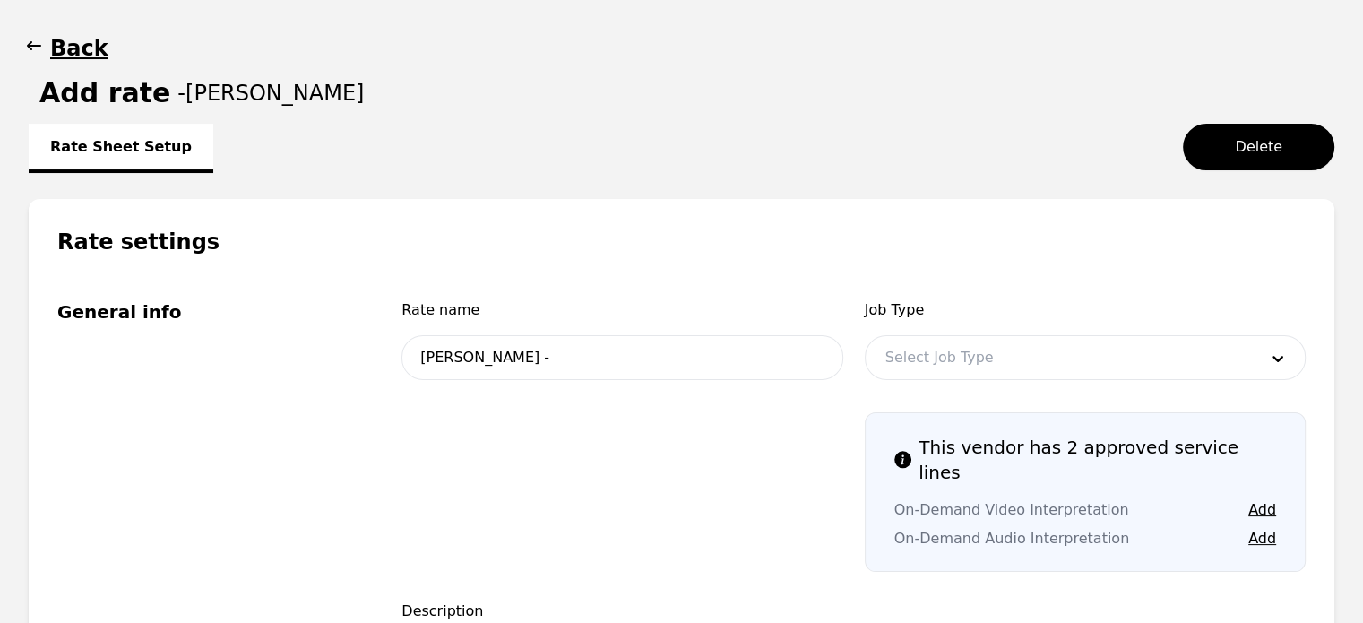
scroll to position [118, 0]
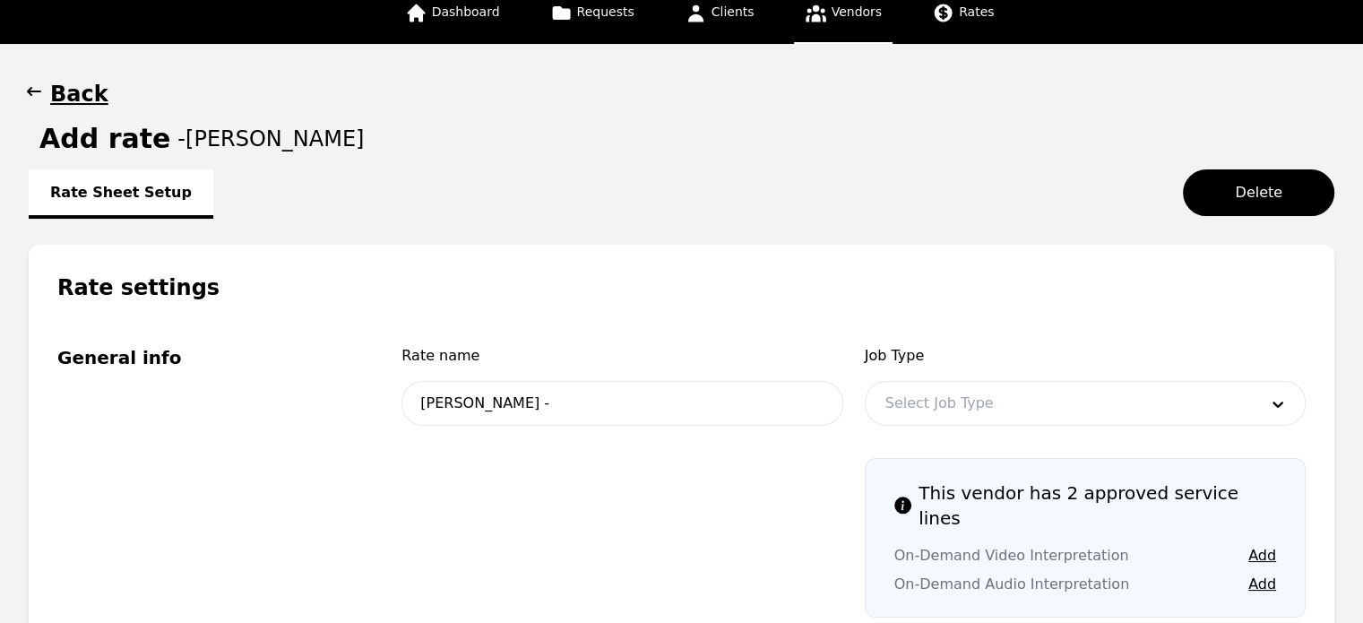
click at [58, 81] on h1 "Back" at bounding box center [79, 94] width 58 height 29
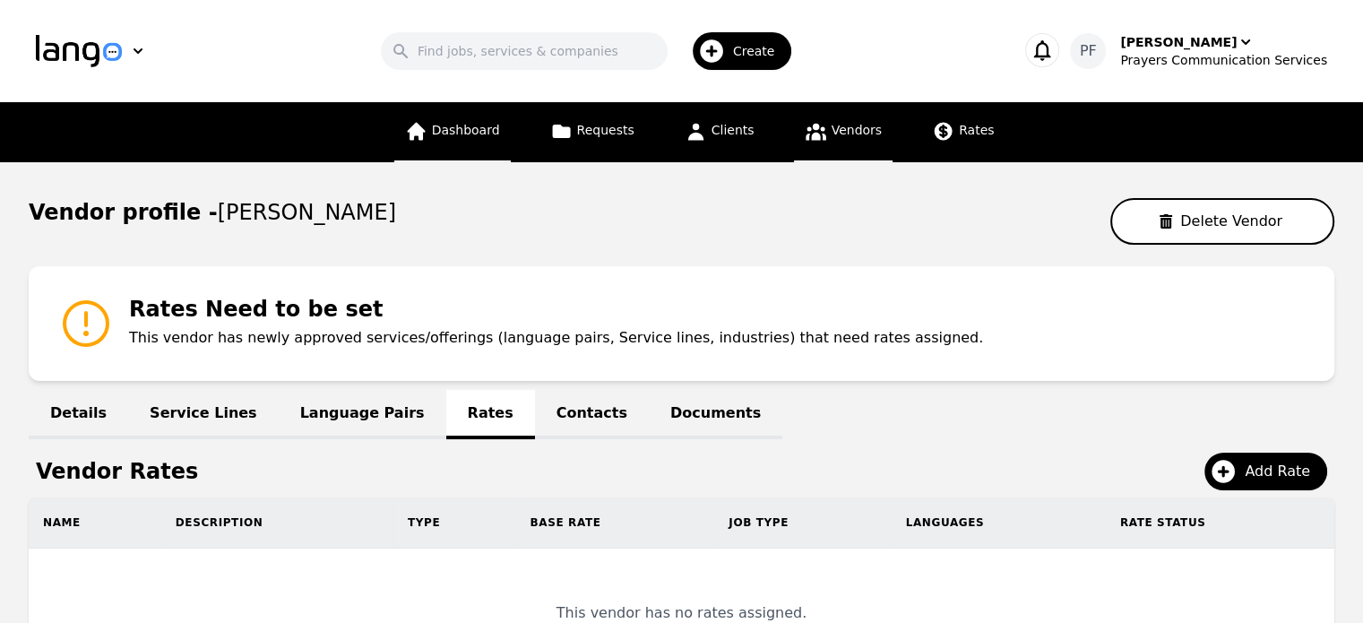
click at [473, 134] on span "Dashboard" at bounding box center [466, 130] width 68 height 14
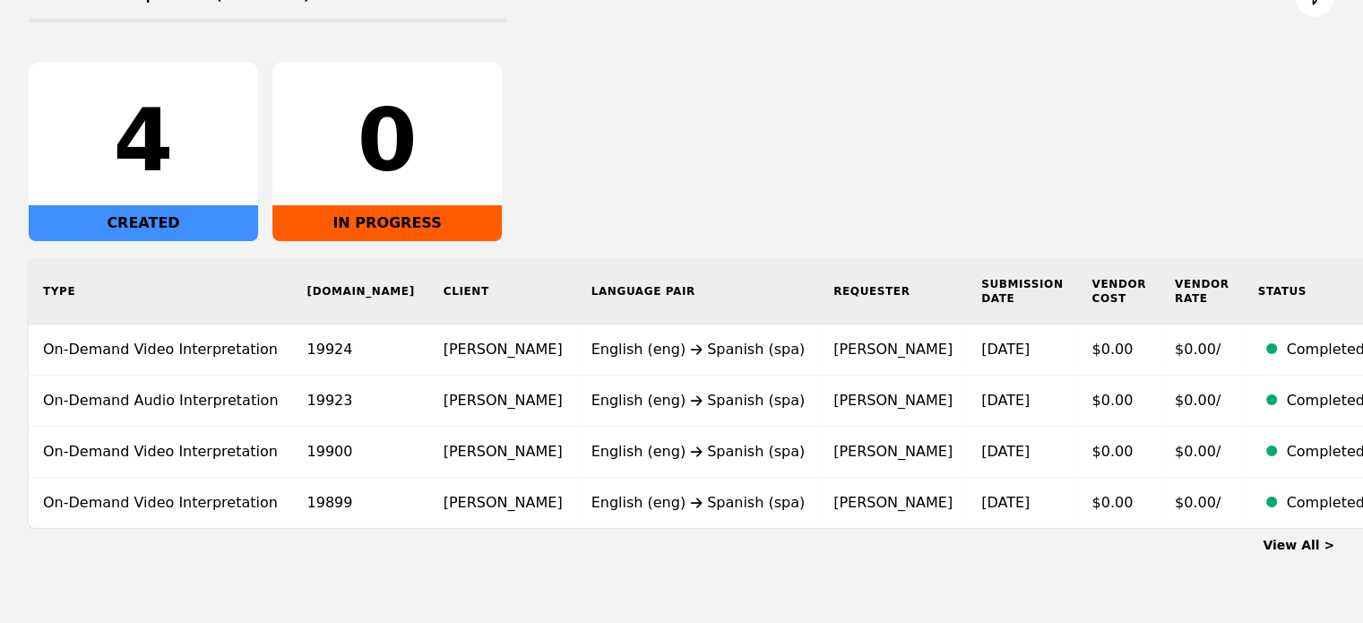
scroll to position [260, 0]
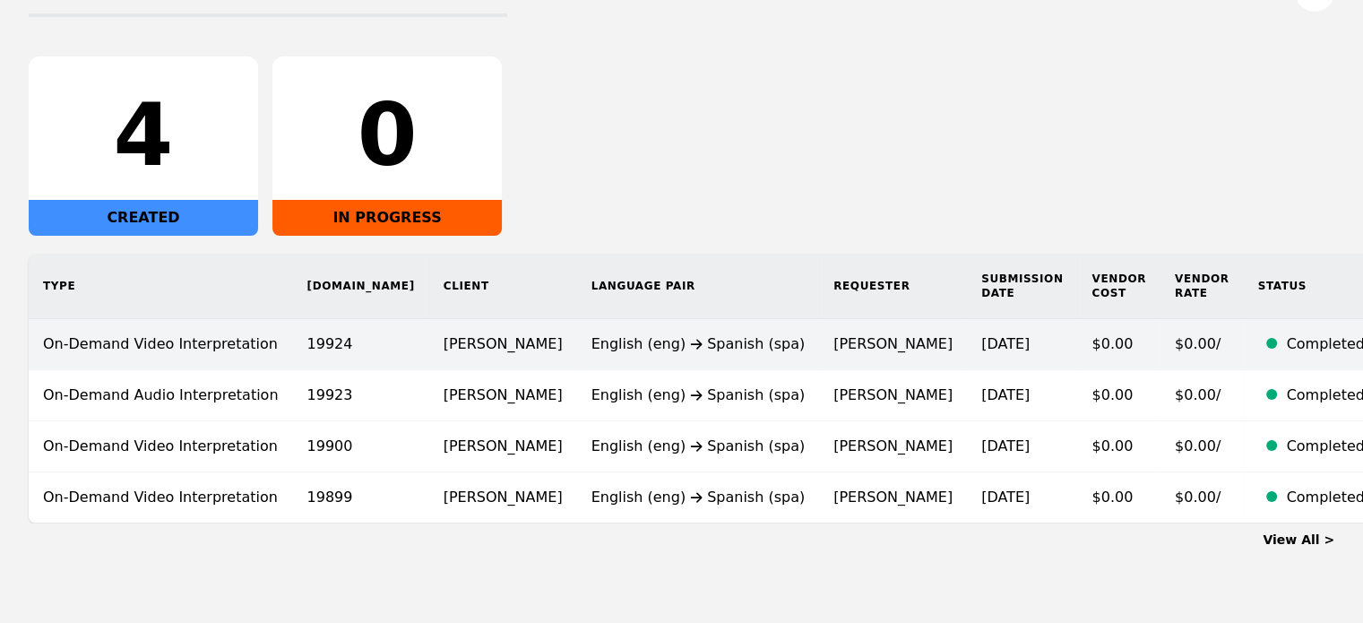
click at [1077, 347] on td "$0.00" at bounding box center [1118, 344] width 83 height 51
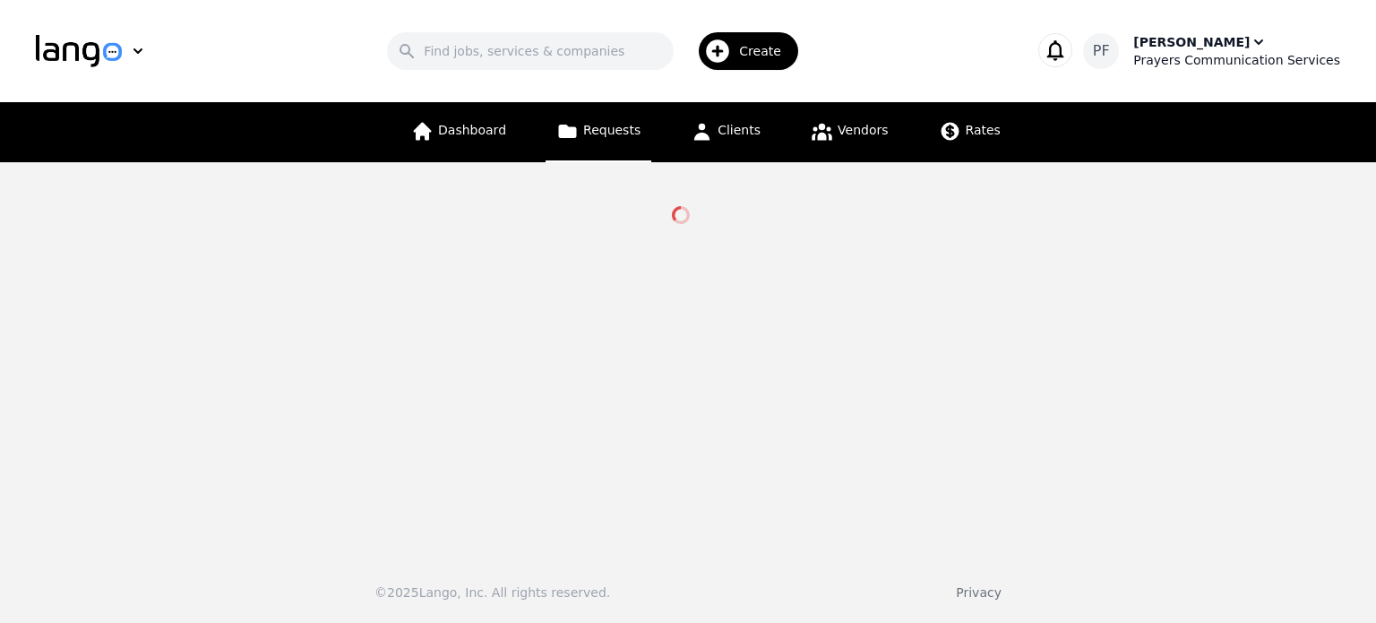
click at [1176, 53] on div "Prayers Communication Services" at bounding box center [1236, 60] width 207 height 18
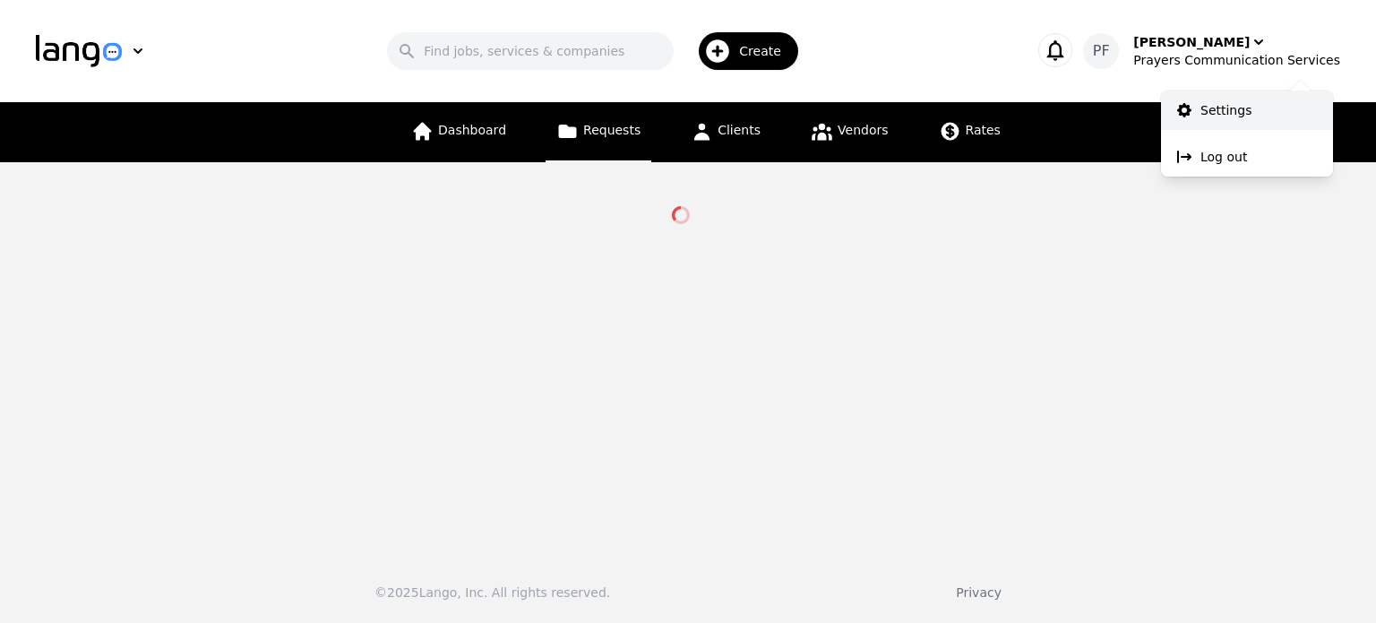
click at [1194, 108] on link "Settings" at bounding box center [1247, 110] width 172 height 39
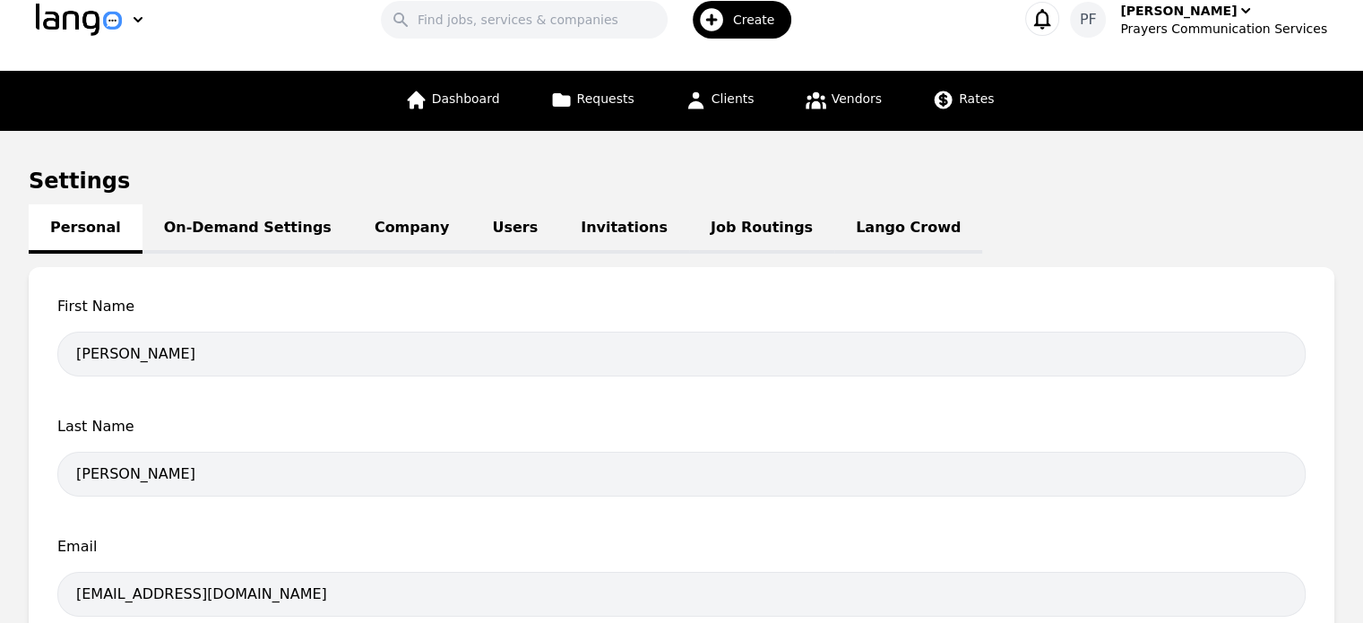
scroll to position [29, 0]
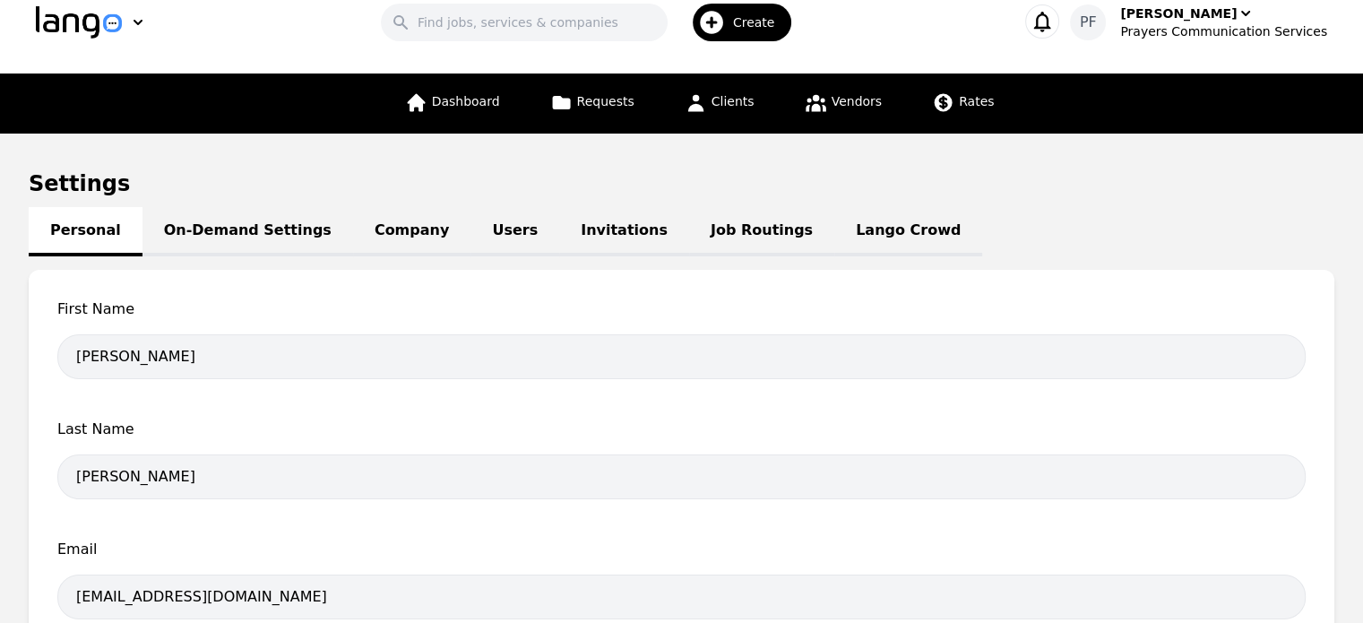
click at [237, 249] on link "On-Demand Settings" at bounding box center [247, 231] width 211 height 49
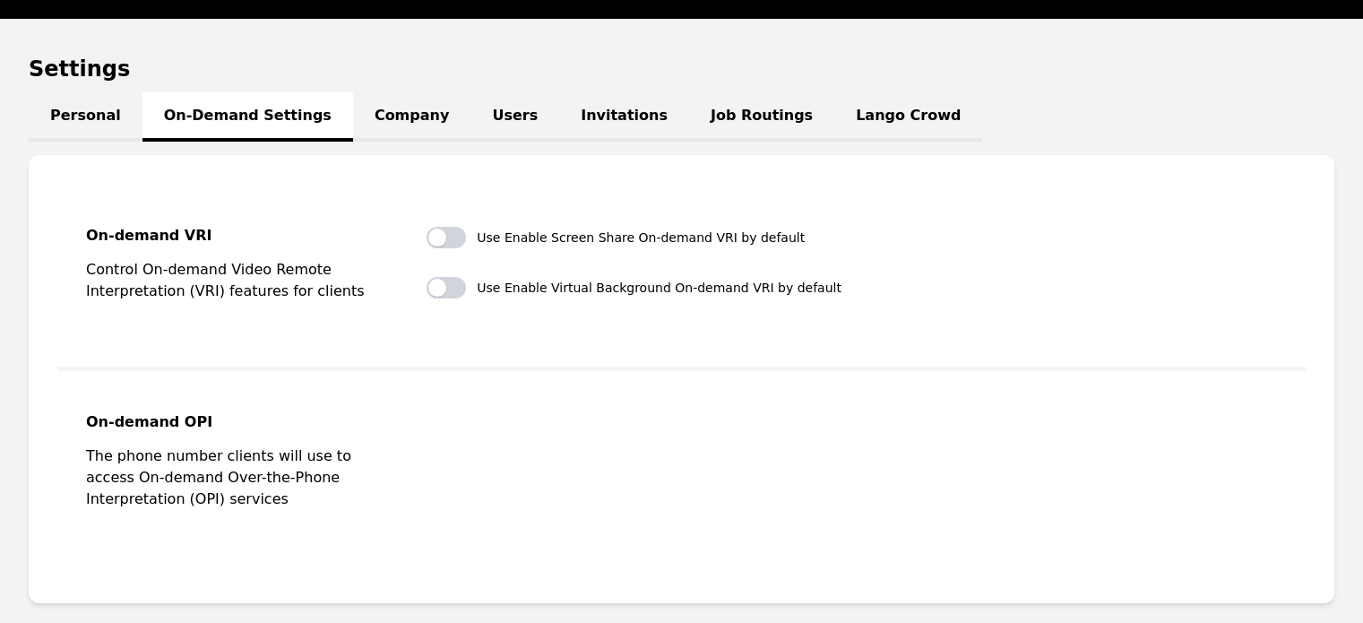
scroll to position [161, 0]
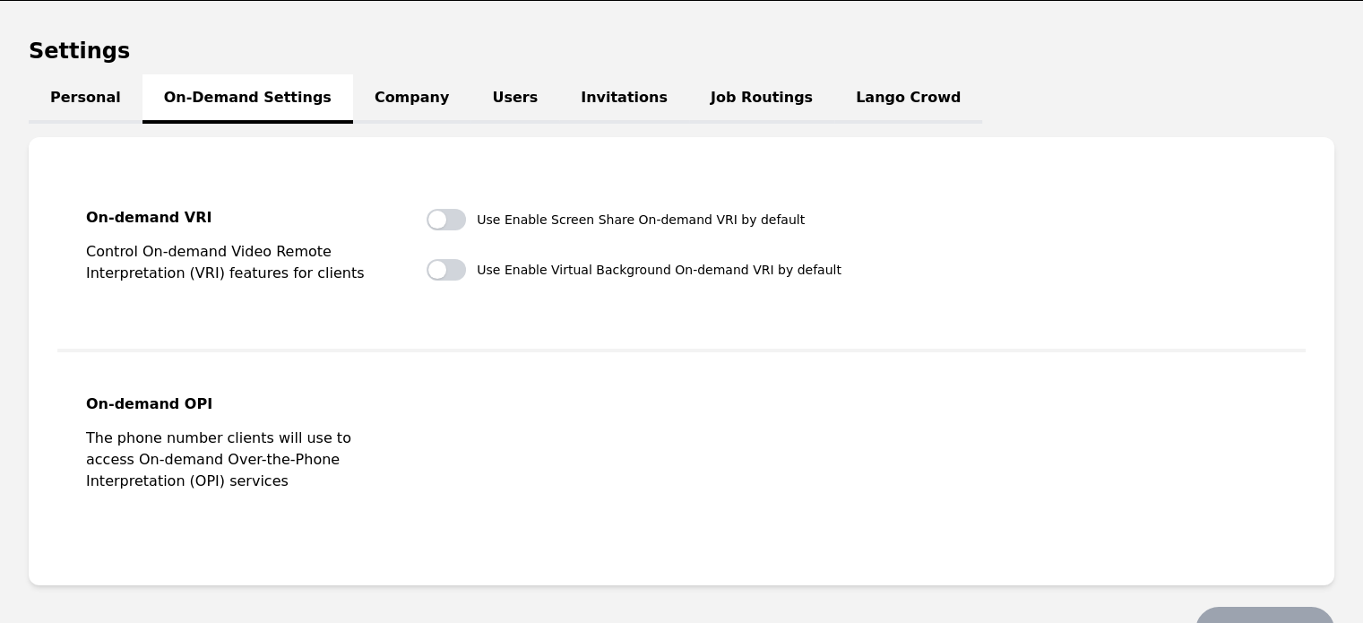
click at [374, 99] on link "Company" at bounding box center [411, 98] width 117 height 49
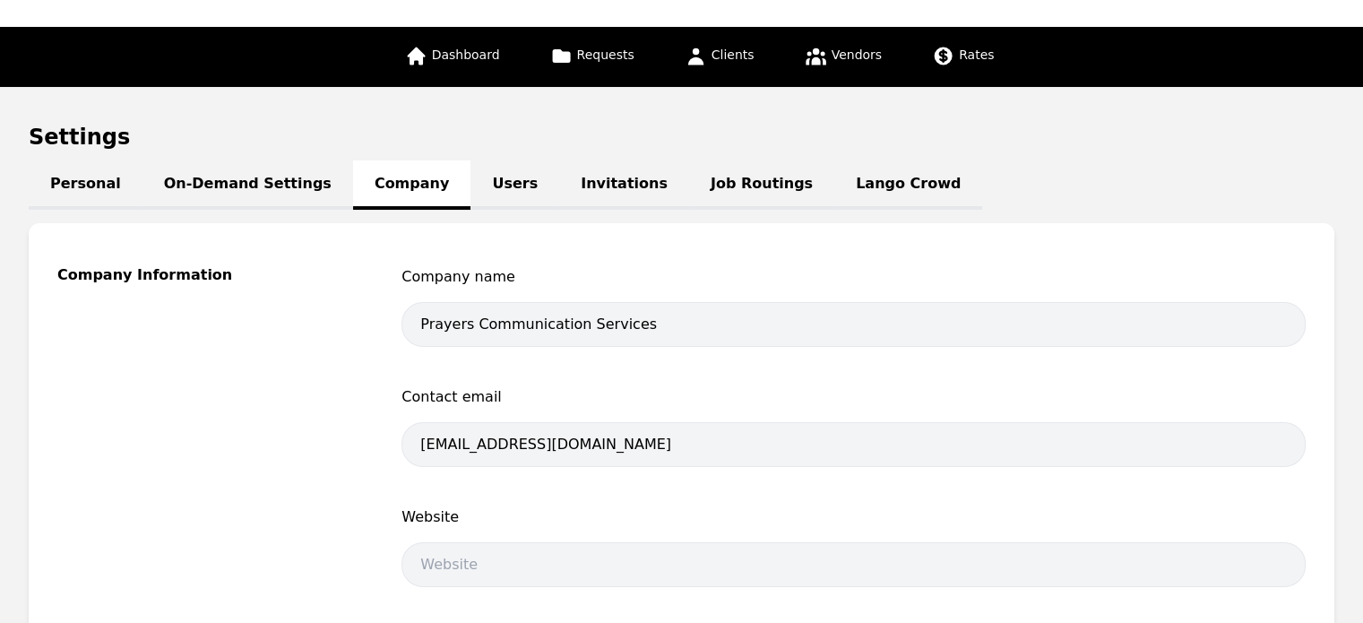
scroll to position [77, 0]
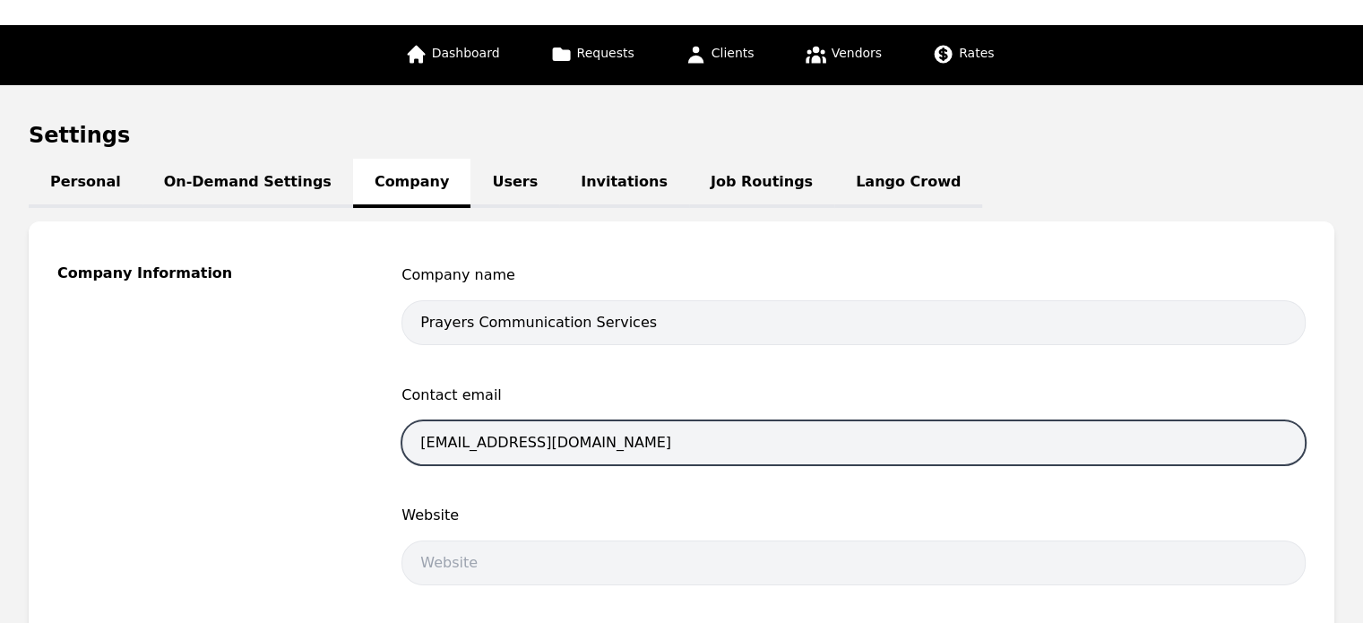
click at [678, 461] on input "pfrias@prayerscommunications.com" at bounding box center [853, 442] width 904 height 45
click at [644, 436] on input "email" at bounding box center [853, 442] width 904 height 45
type input "pedrofrias@prayerscss.com"
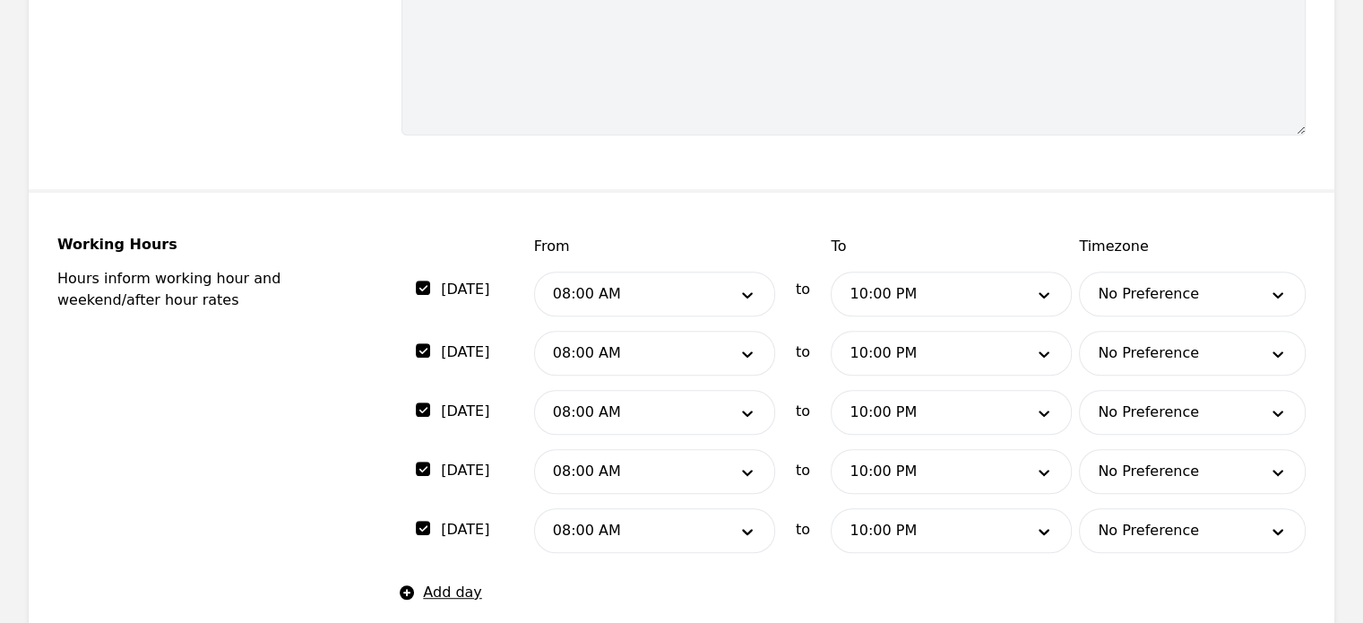
scroll to position [1180, 0]
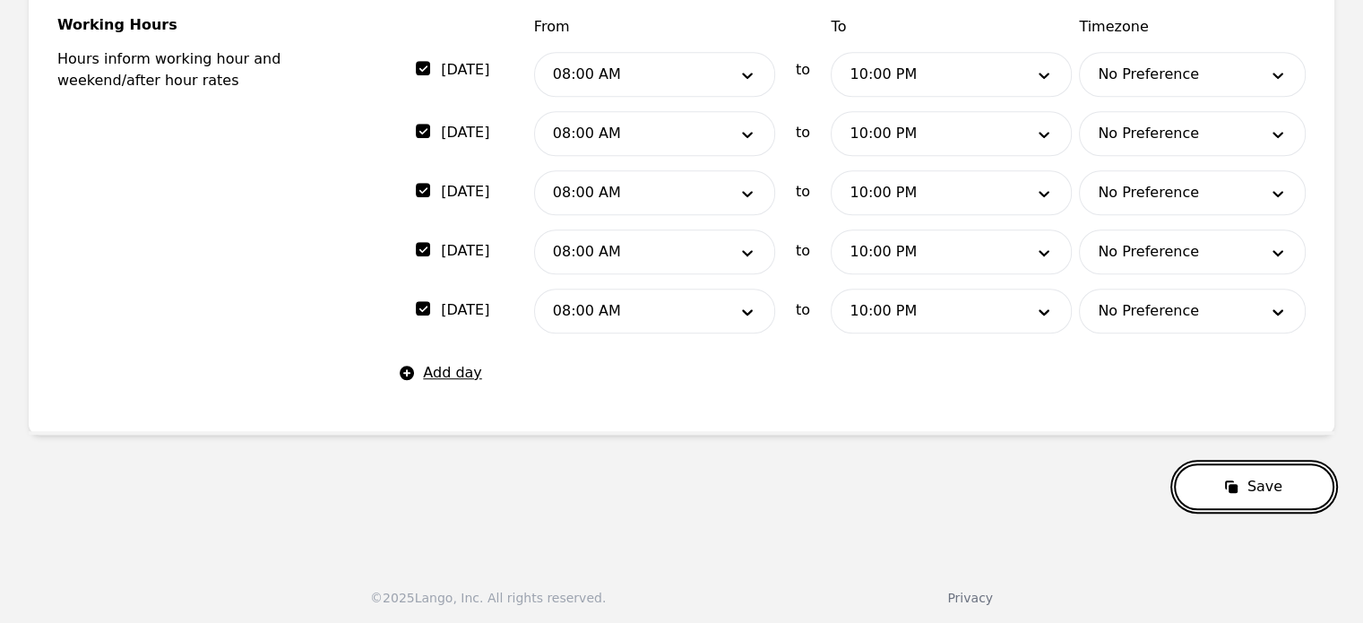
drag, startPoint x: 1219, startPoint y: 476, endPoint x: 1246, endPoint y: 501, distance: 36.8
click at [1246, 501] on button "Save" at bounding box center [1254, 486] width 160 height 47
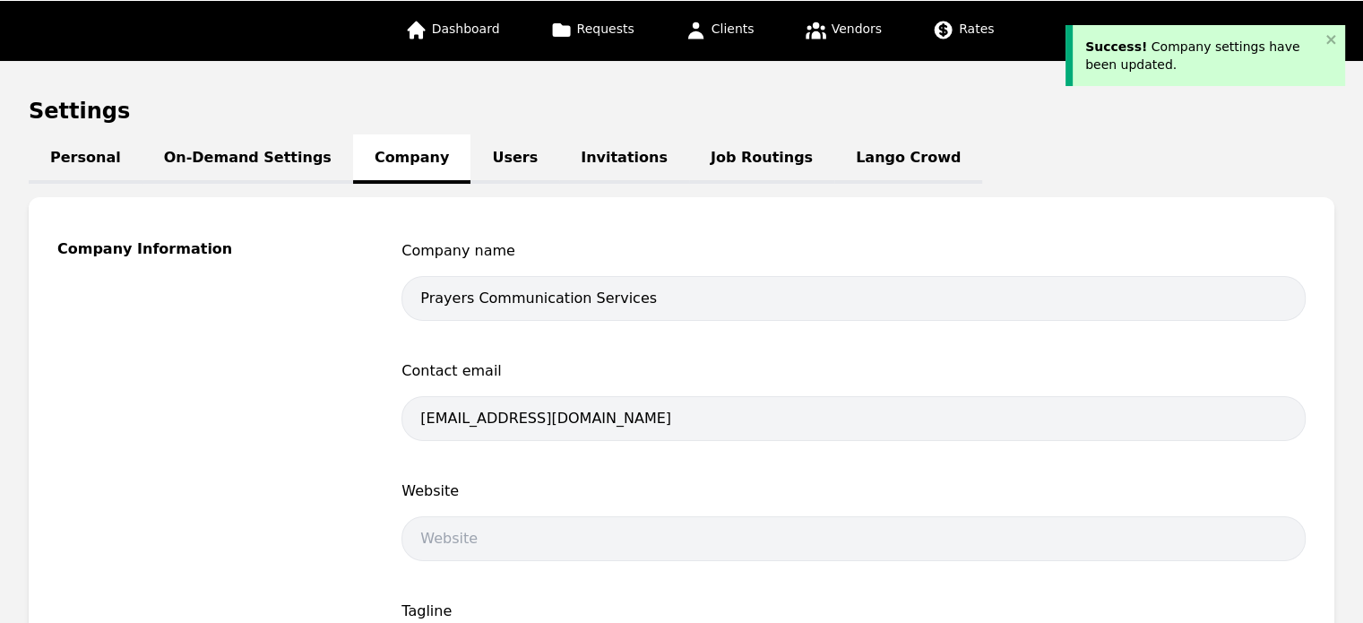
scroll to position [100, 0]
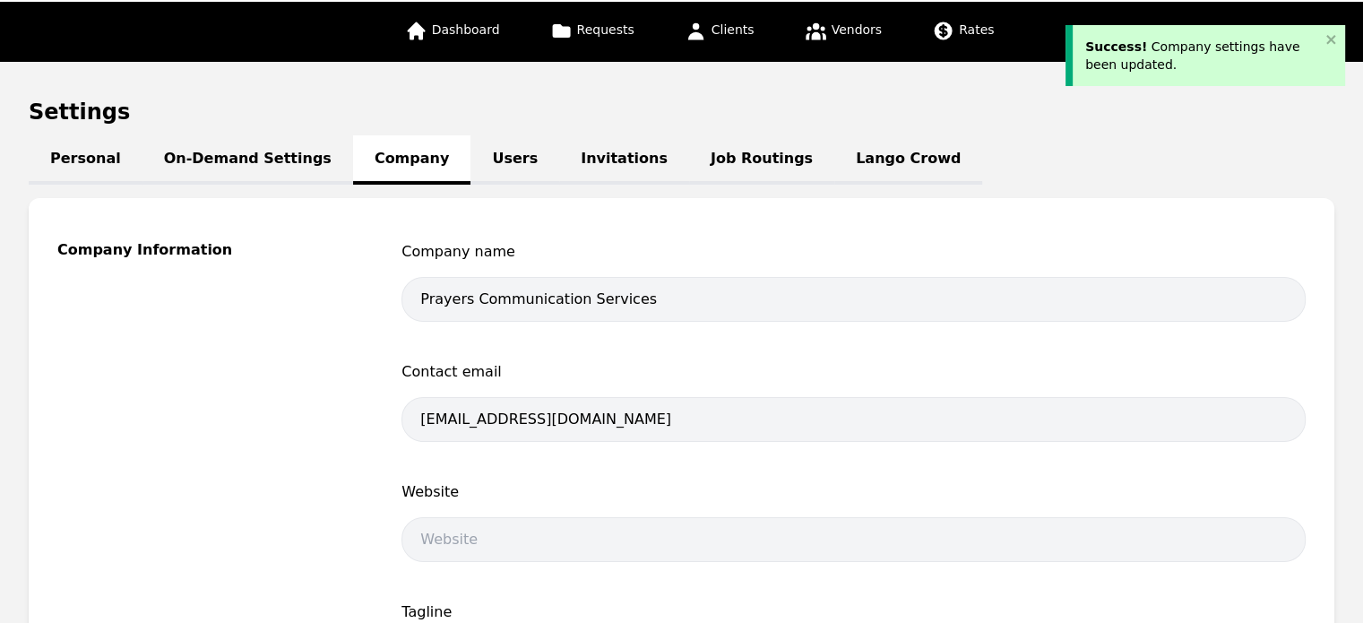
click at [470, 168] on link "Users" at bounding box center [514, 159] width 89 height 49
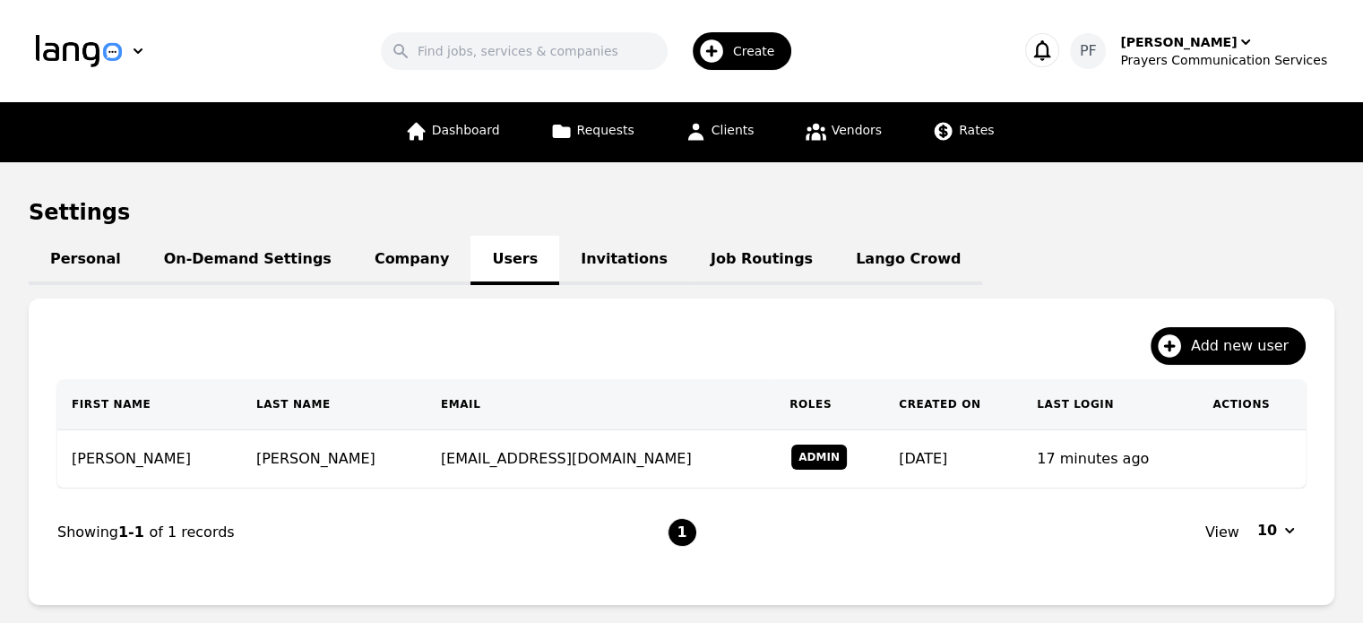
click at [770, 40] on div "Create" at bounding box center [742, 51] width 99 height 38
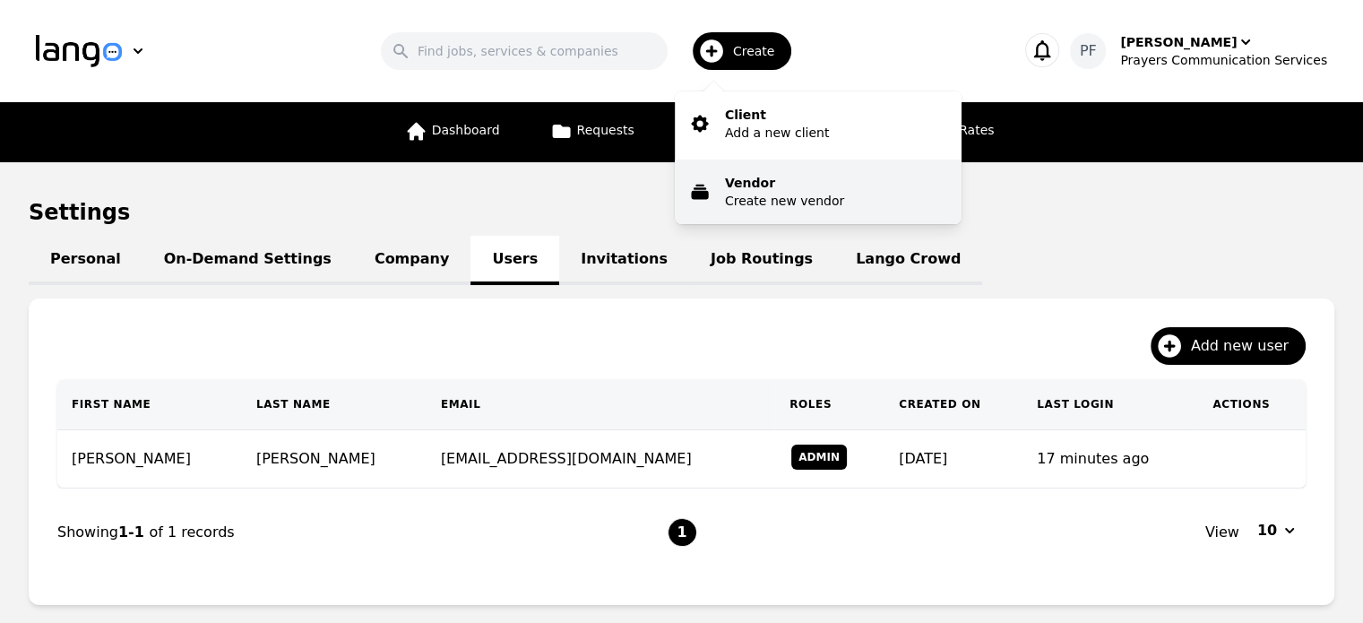
click at [789, 198] on p "Create new vendor" at bounding box center [784, 201] width 119 height 18
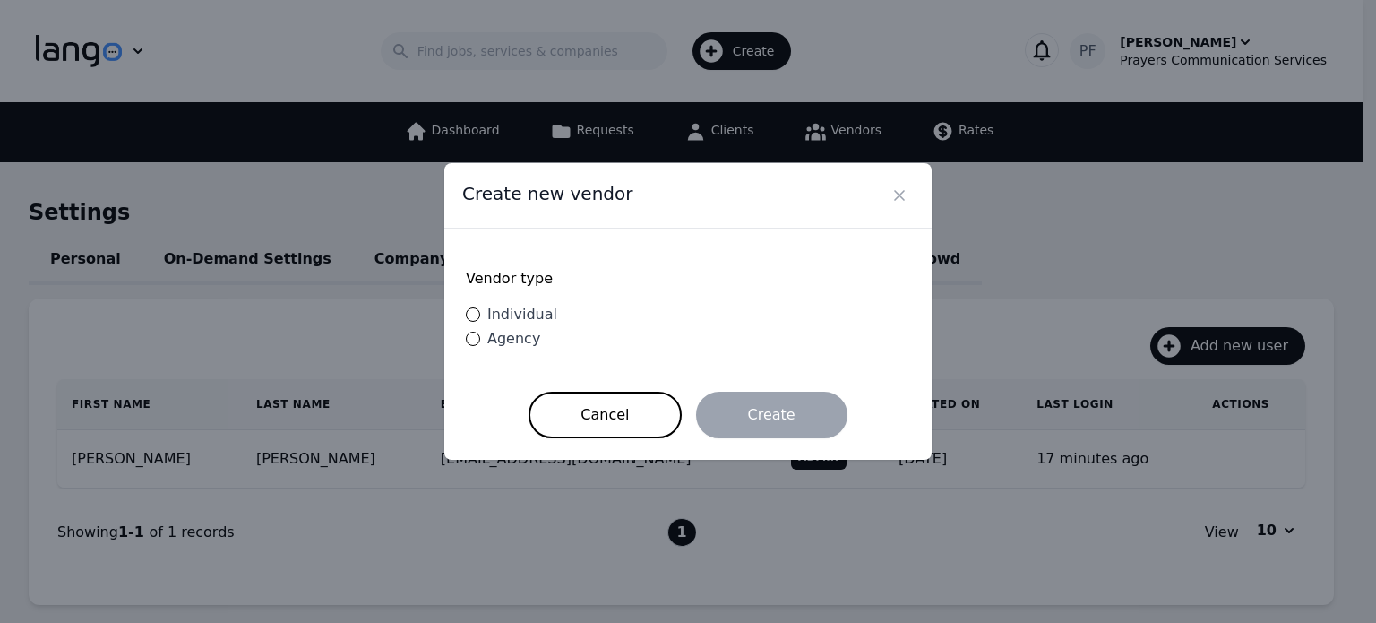
click at [516, 310] on span "Individual" at bounding box center [522, 314] width 70 height 17
click at [480, 310] on input "Individual" at bounding box center [473, 314] width 14 height 14
radio input "true"
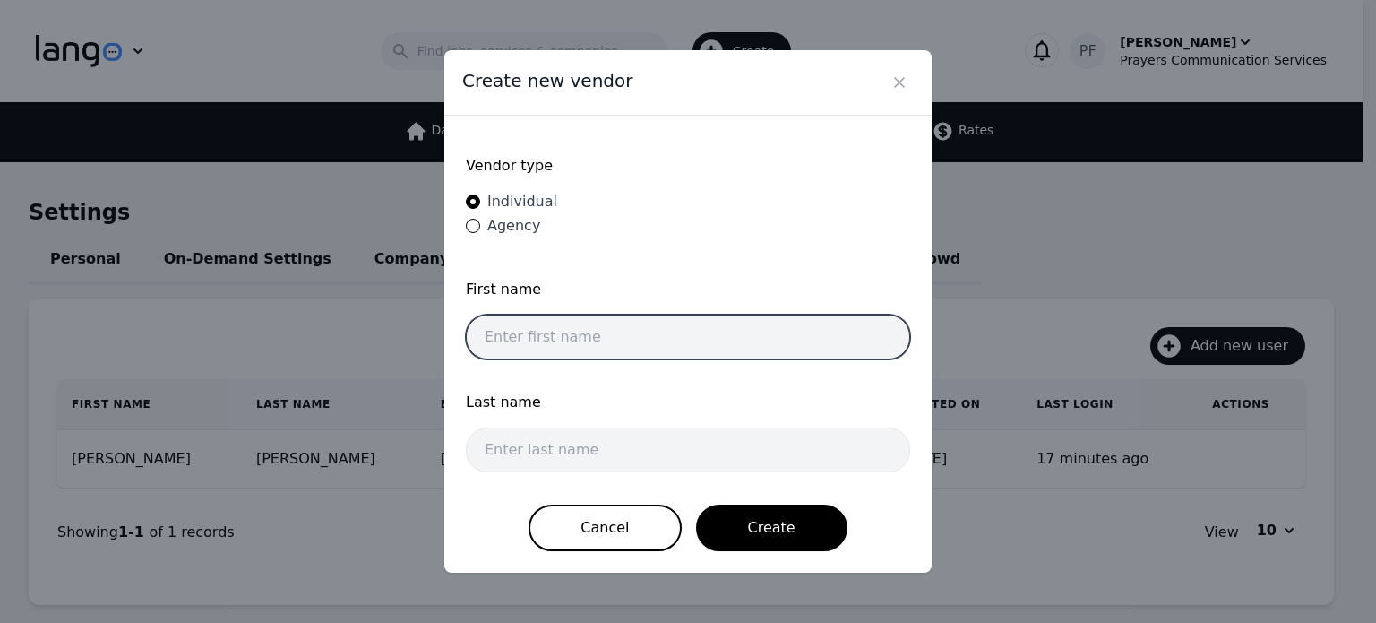
click at [538, 319] on input "text" at bounding box center [688, 337] width 444 height 45
type input "Pedro"
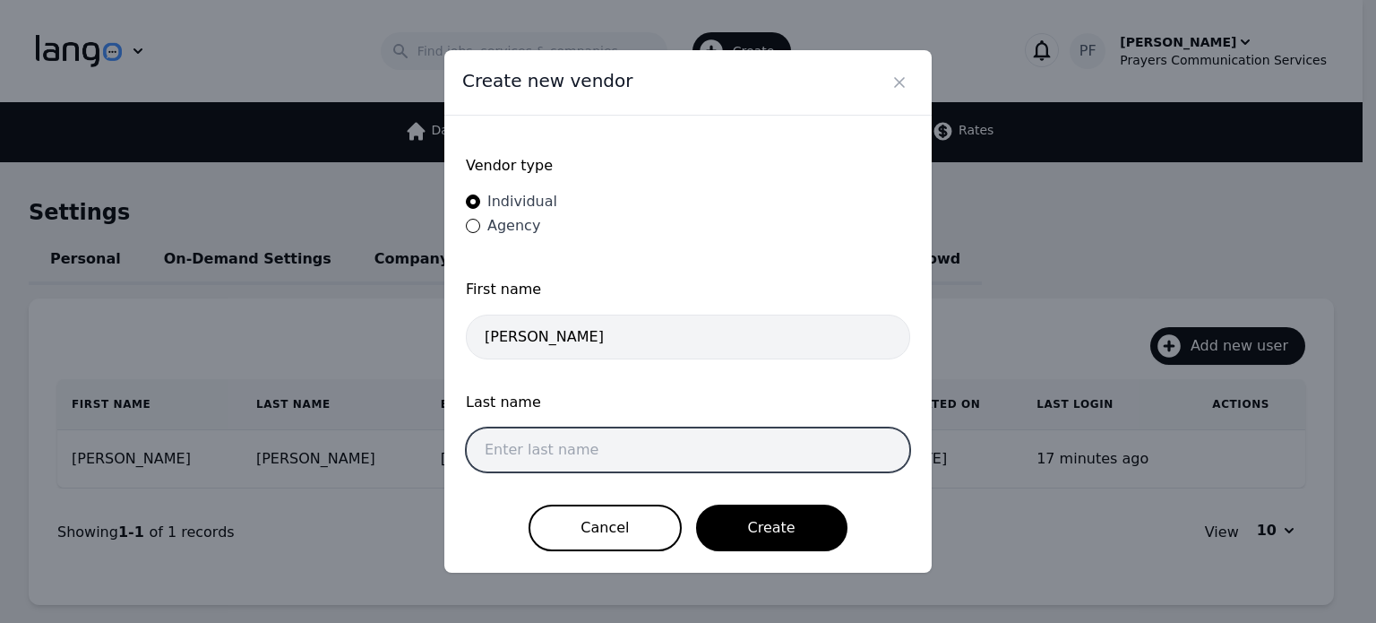
click at [581, 450] on input "text" at bounding box center [688, 449] width 444 height 45
type input "Frias"
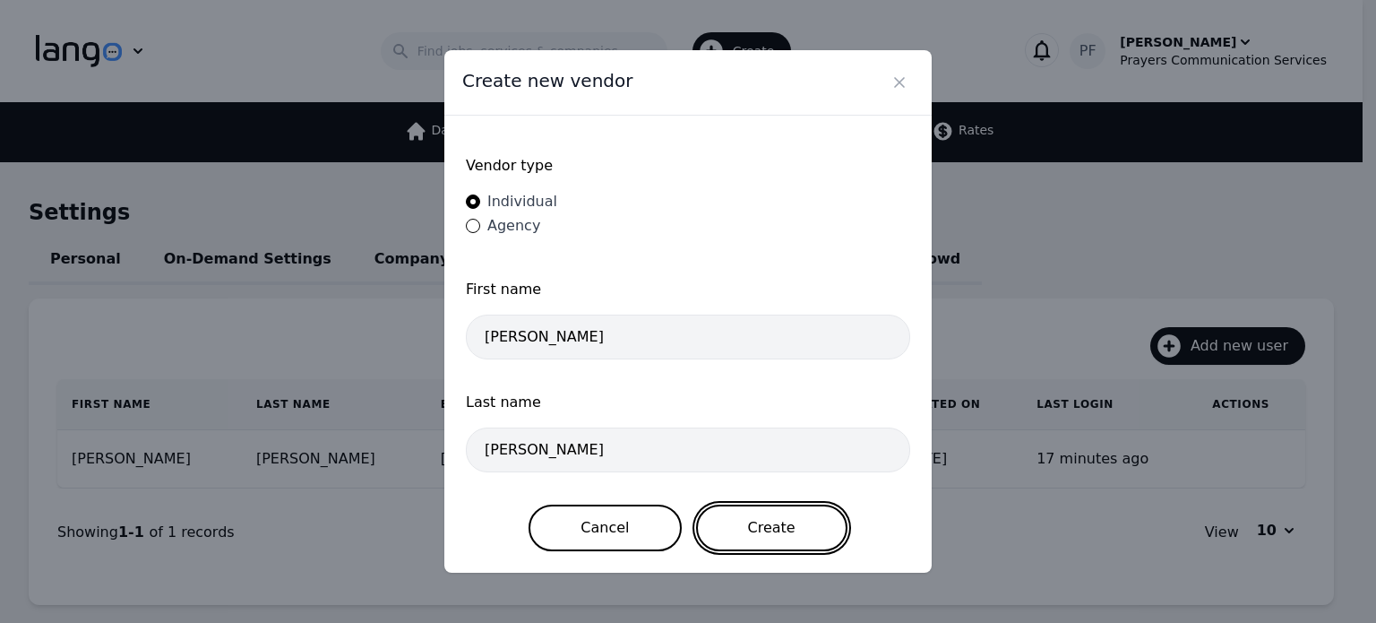
click at [755, 519] on button "Create" at bounding box center [771, 527] width 151 height 47
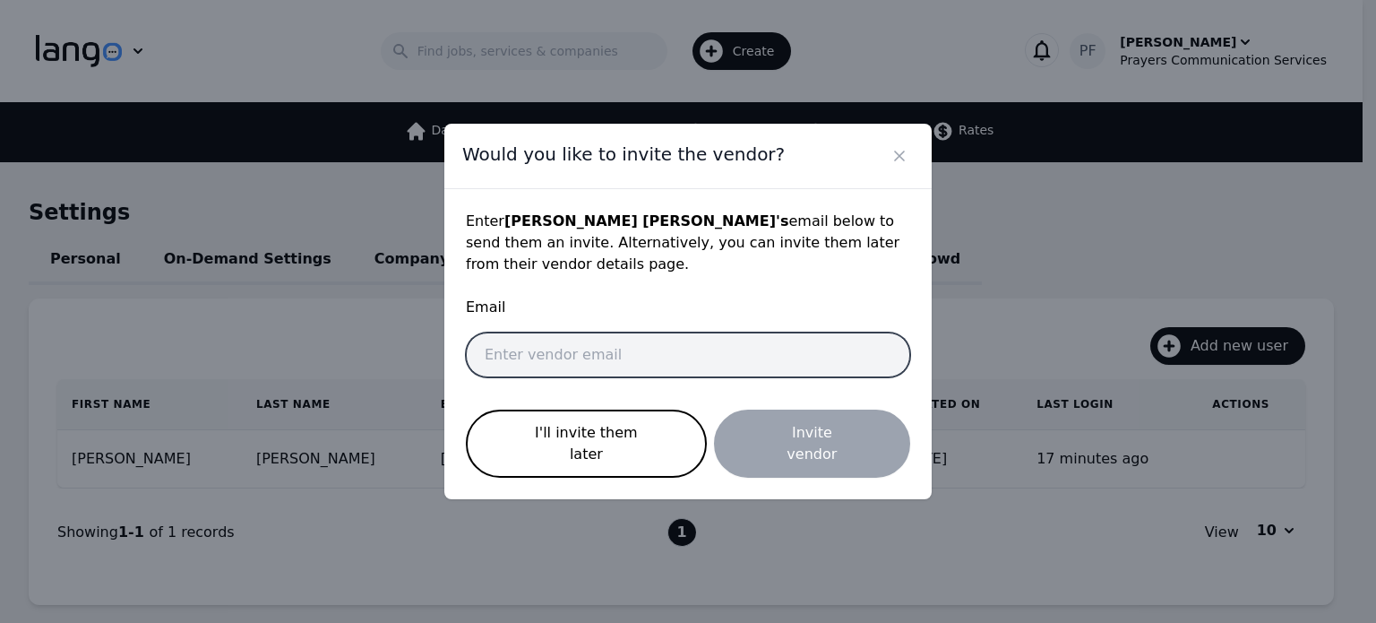
click at [668, 362] on input "email" at bounding box center [688, 354] width 444 height 45
type input "Pfrias1992@gmail.com"
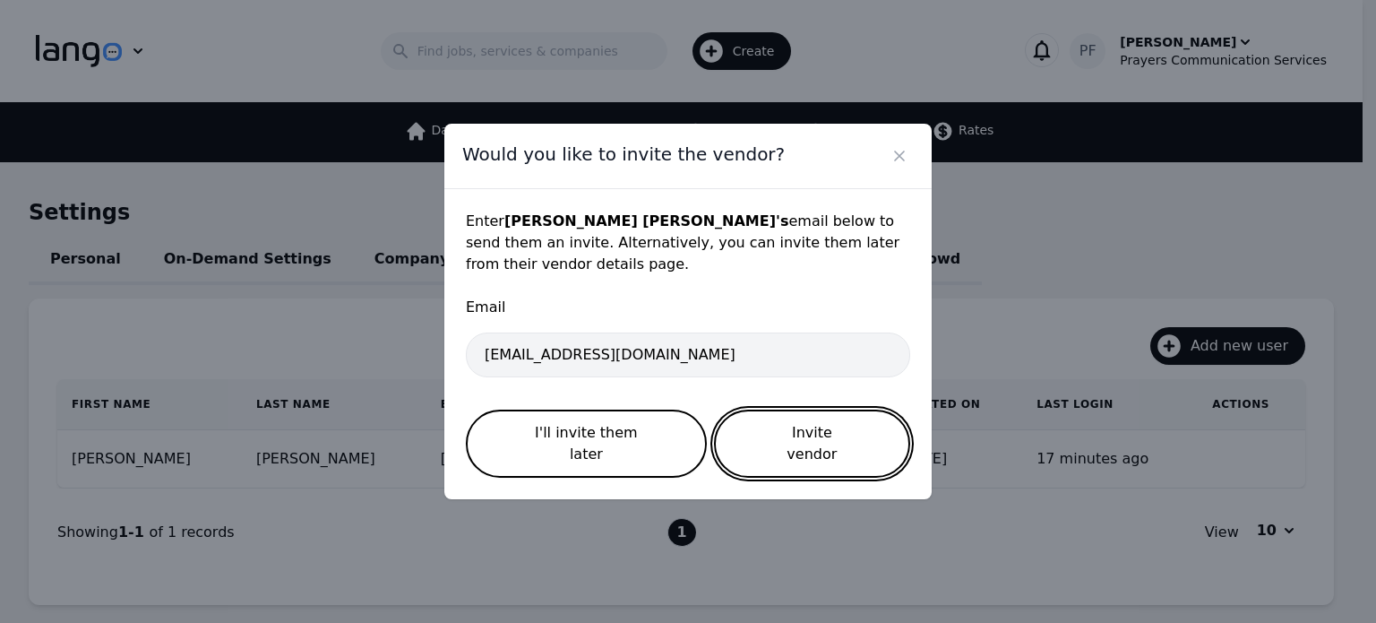
click at [786, 439] on button "Invite vendor" at bounding box center [812, 443] width 196 height 68
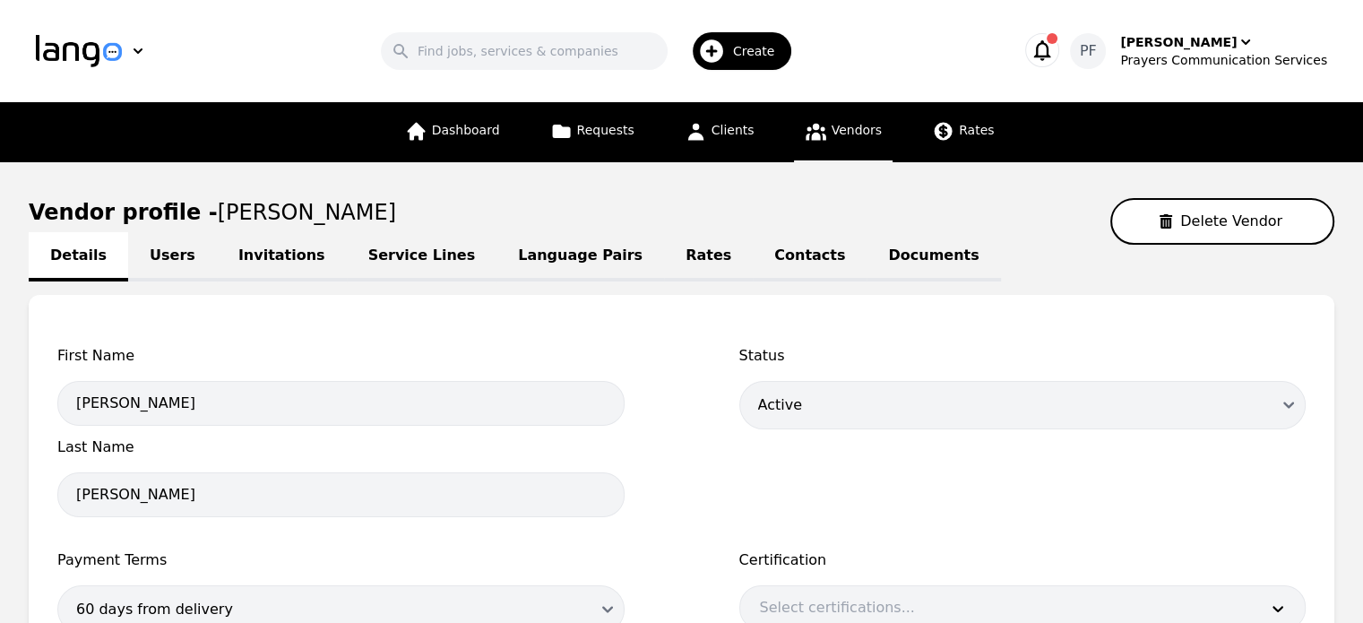
click at [1051, 56] on icon "button" at bounding box center [1042, 50] width 17 height 21
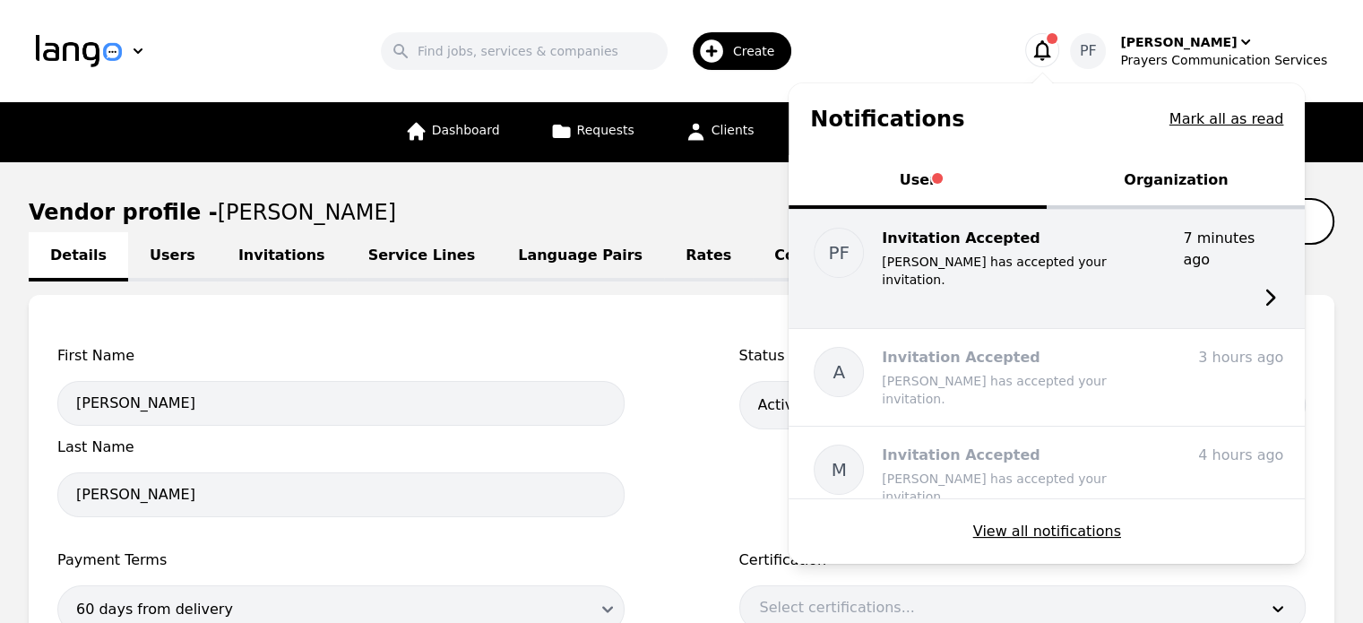
click at [1085, 254] on p "Pedro Frias has accepted your invitation." at bounding box center [1025, 271] width 287 height 36
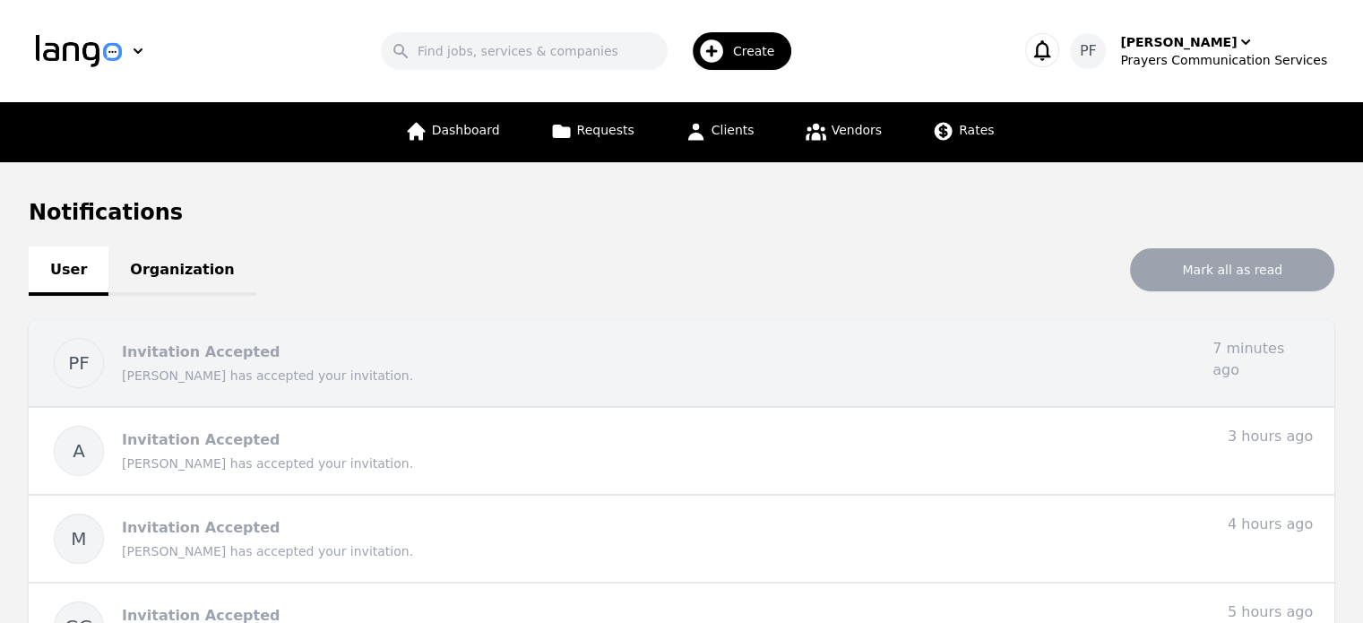
scroll to position [338, 0]
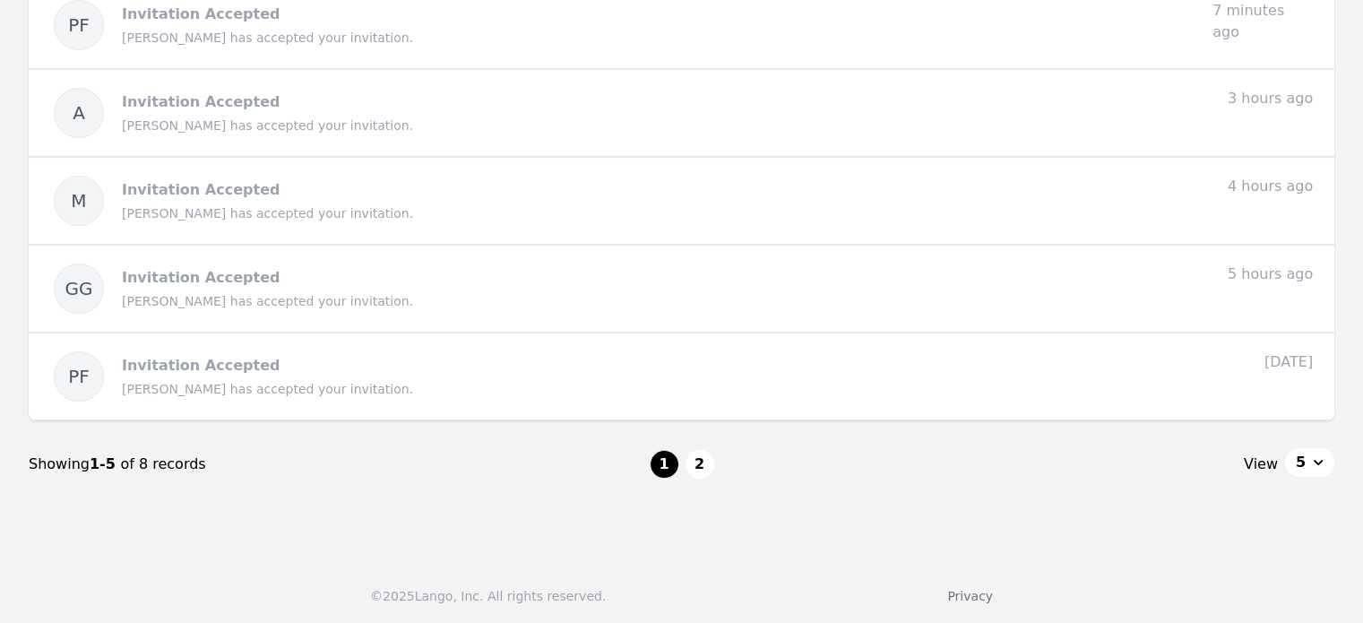
click at [699, 444] on nav "Showing 1-5 of 8 records 1 2 View 5" at bounding box center [682, 464] width 1306 height 88
click at [699, 461] on button "2" at bounding box center [699, 464] width 29 height 29
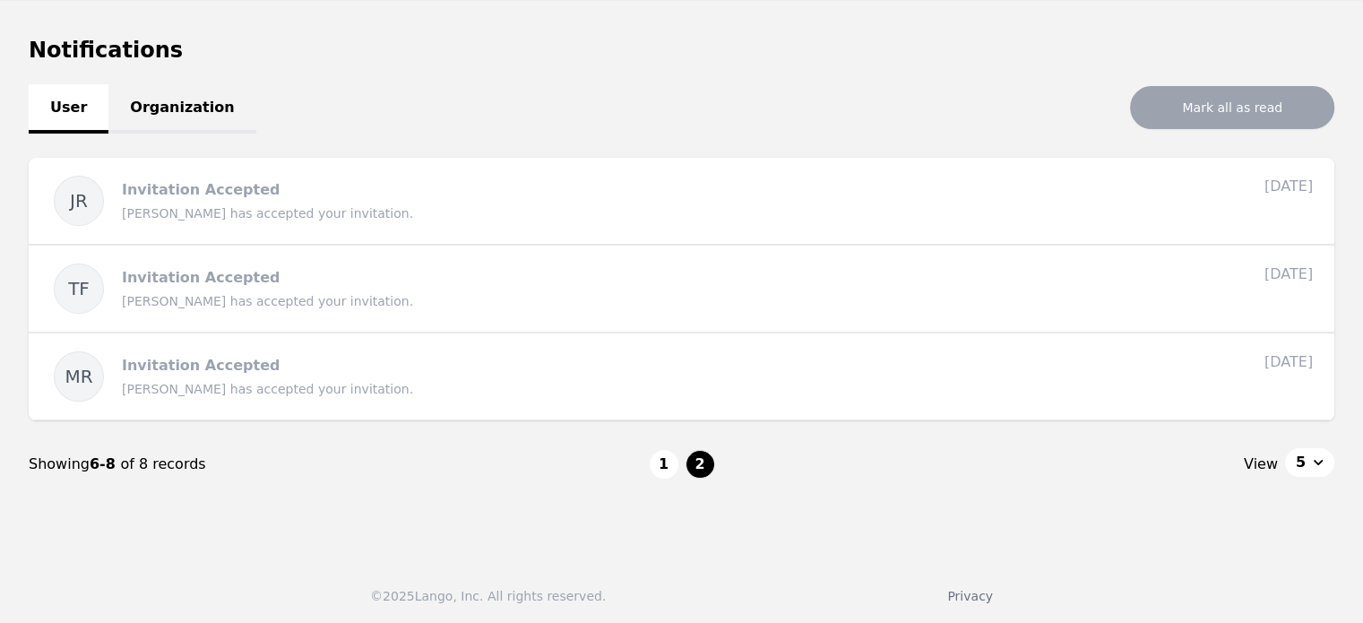
scroll to position [0, 0]
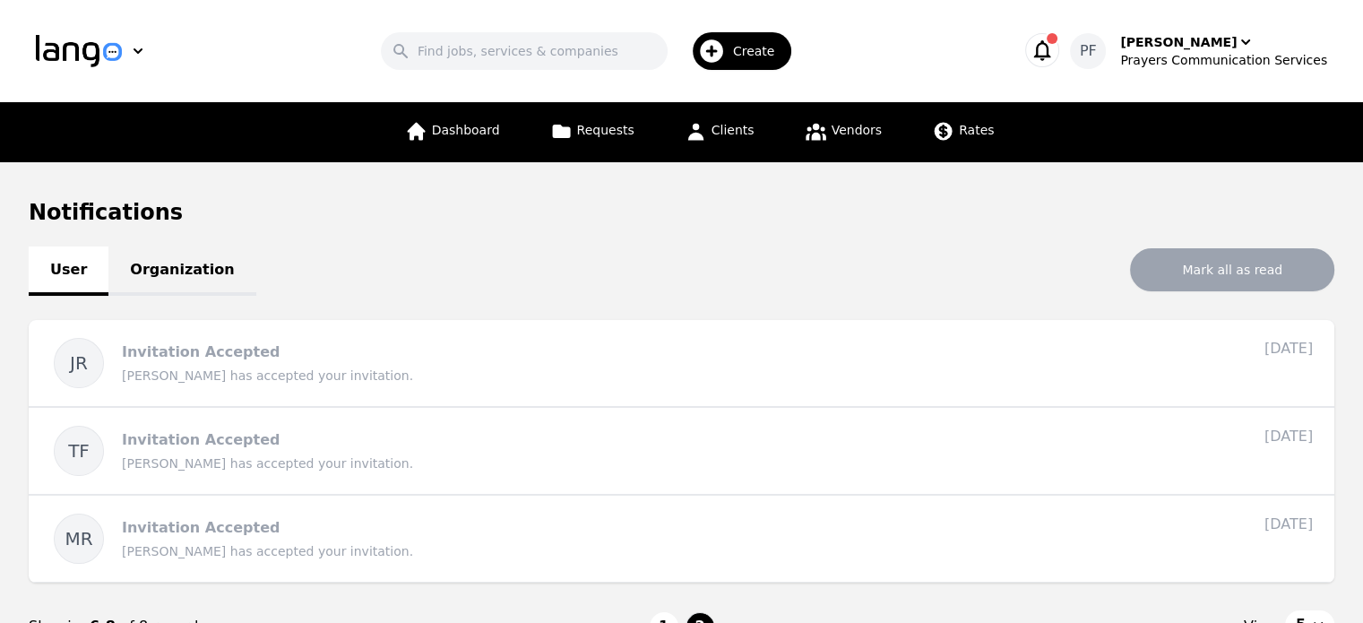
click at [1051, 47] on icon "button" at bounding box center [1042, 50] width 17 height 21
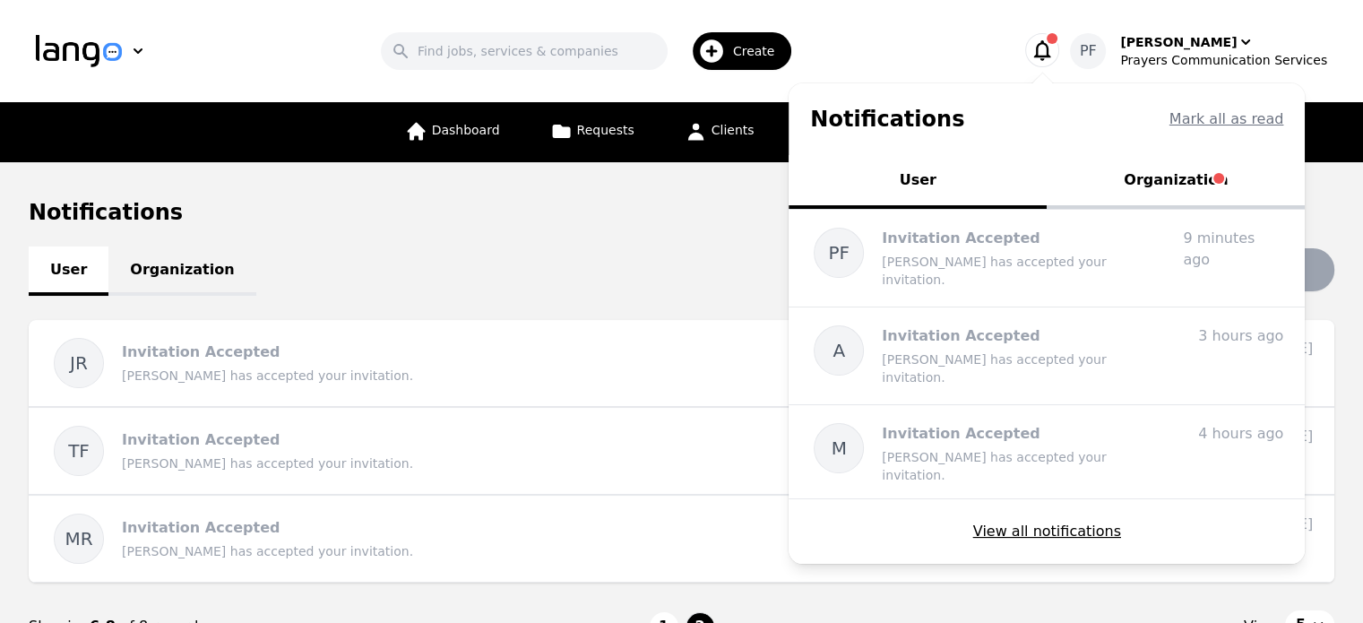
click at [1190, 194] on button "Organization" at bounding box center [1176, 182] width 258 height 54
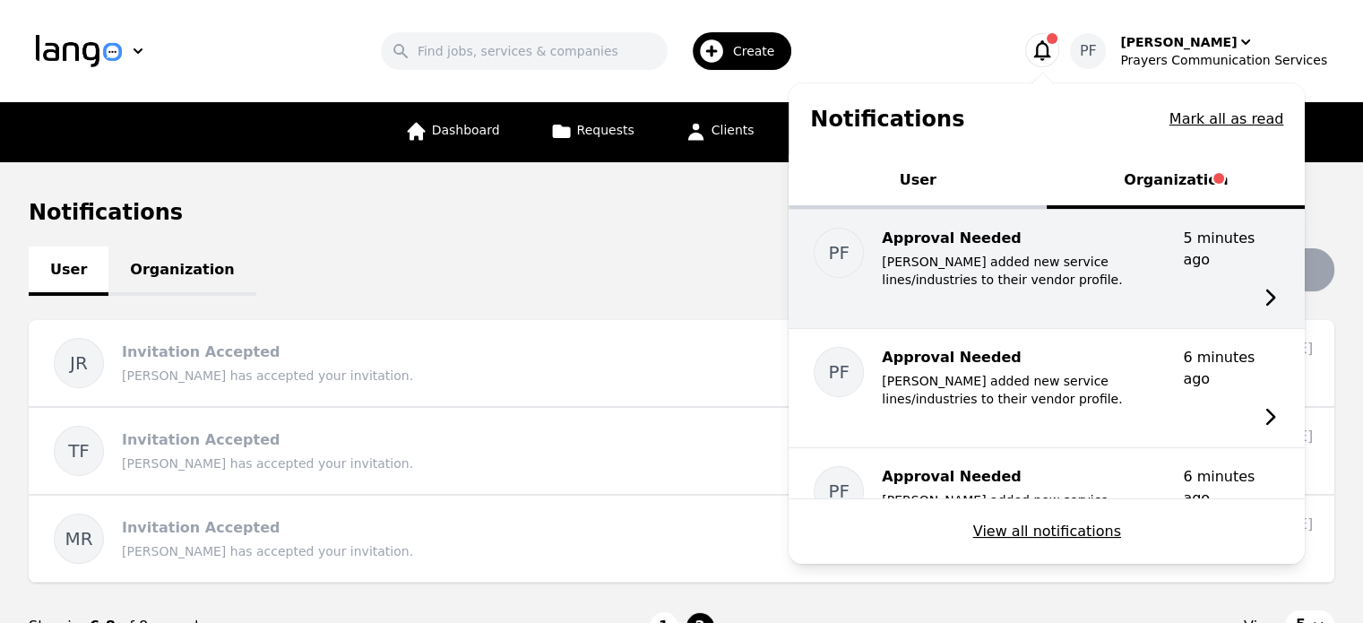
click at [1086, 248] on div "Approval Needed Pedro Frias added new service lines/industries to their vendor …" at bounding box center [1025, 258] width 287 height 61
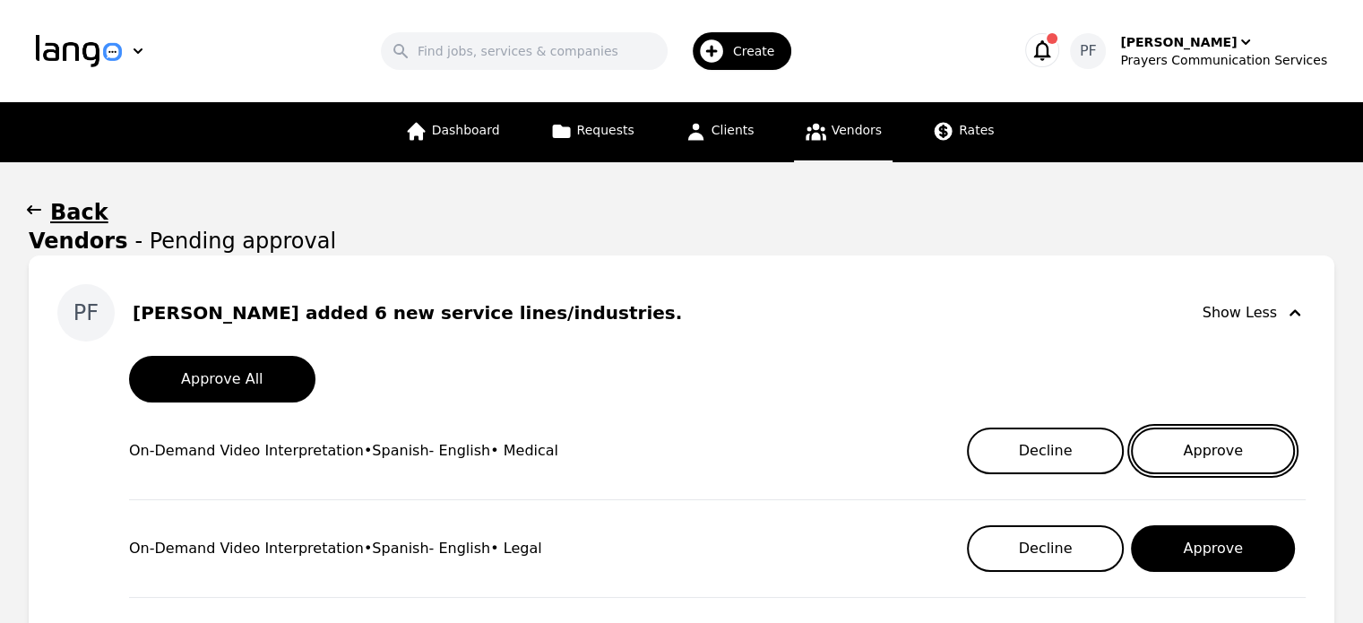
click at [1192, 454] on button "Approve" at bounding box center [1213, 450] width 164 height 47
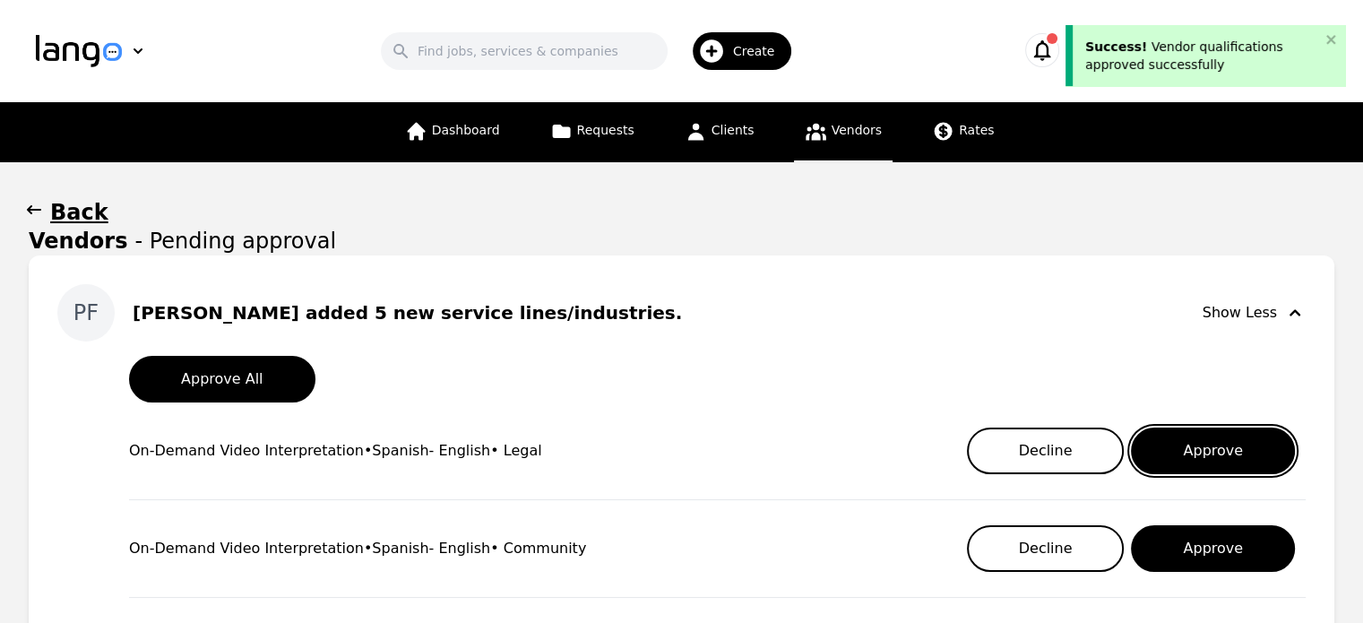
click at [1192, 454] on button "Approve" at bounding box center [1213, 450] width 164 height 47
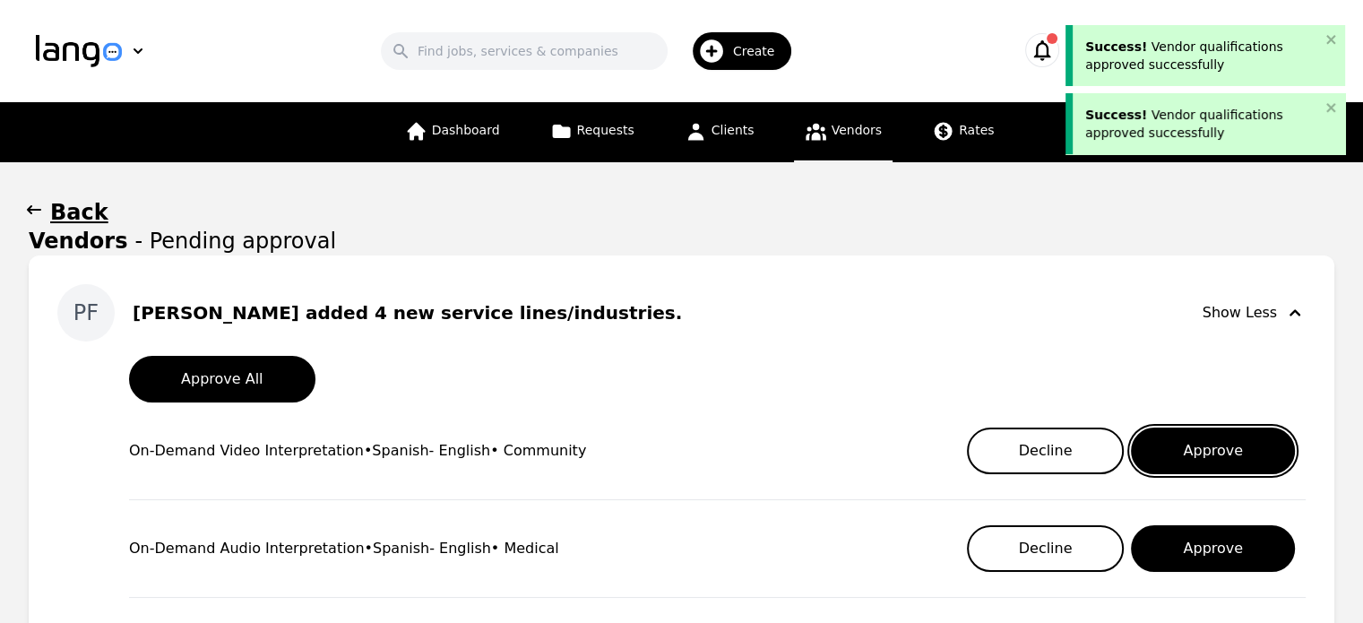
click at [1192, 454] on button "Approve" at bounding box center [1213, 450] width 164 height 47
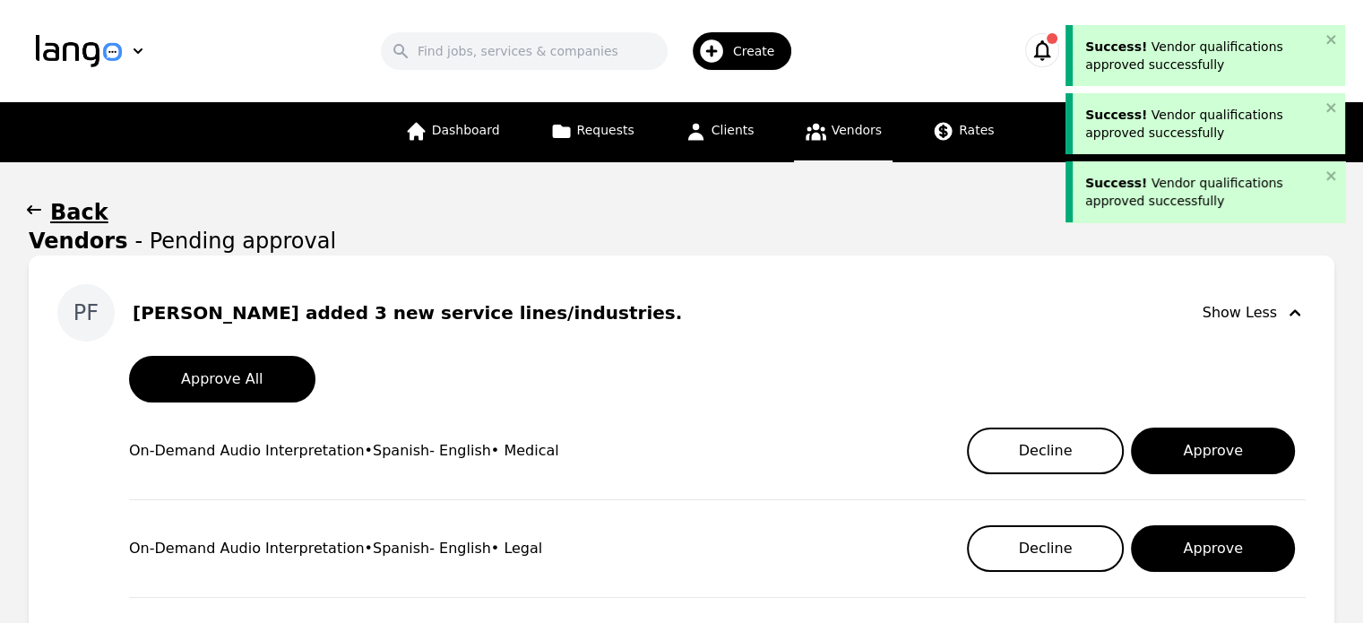
click at [1192, 454] on button "Approve" at bounding box center [1213, 450] width 164 height 47
click at [1192, 454] on main "Back Vendors - Pending approval PF Pedro Frias added 3 new service lines/indust…" at bounding box center [681, 500] width 1363 height 677
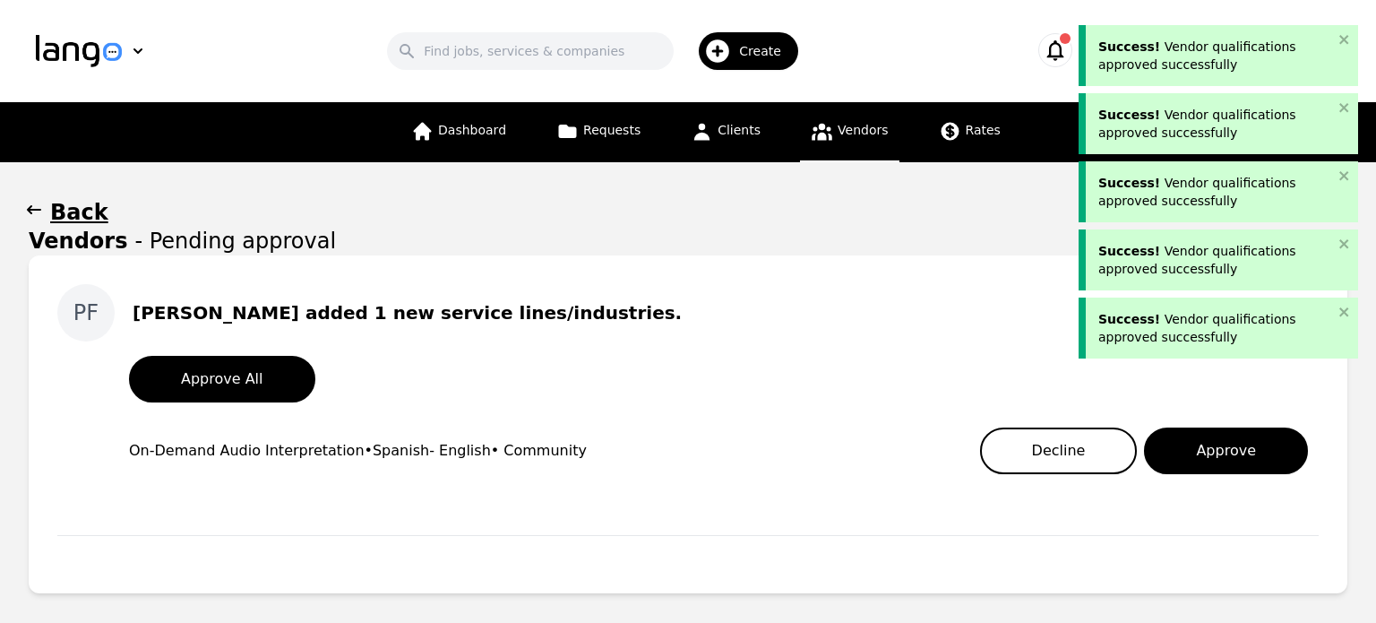
click at [1192, 454] on button "Approve" at bounding box center [1226, 450] width 164 height 47
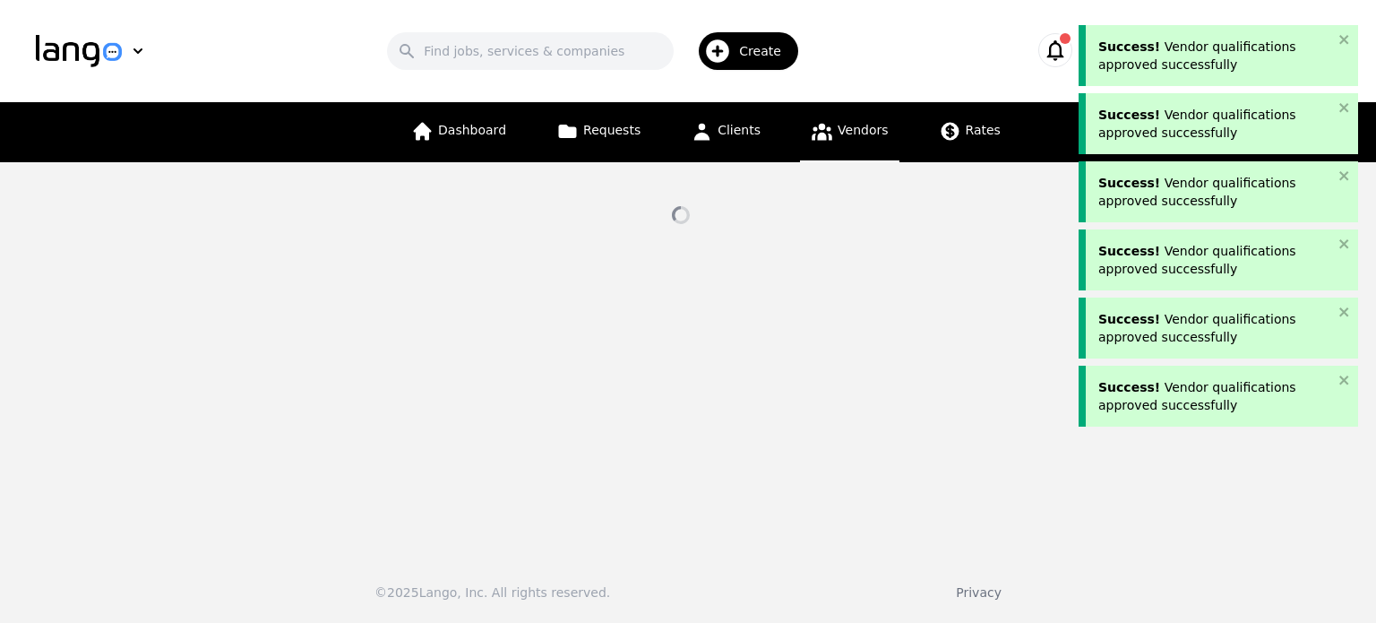
click at [1192, 454] on main at bounding box center [688, 351] width 1376 height 378
click at [952, 405] on main "No pending approval" at bounding box center [688, 351] width 1376 height 378
click at [742, 135] on span "Clients" at bounding box center [739, 130] width 43 height 14
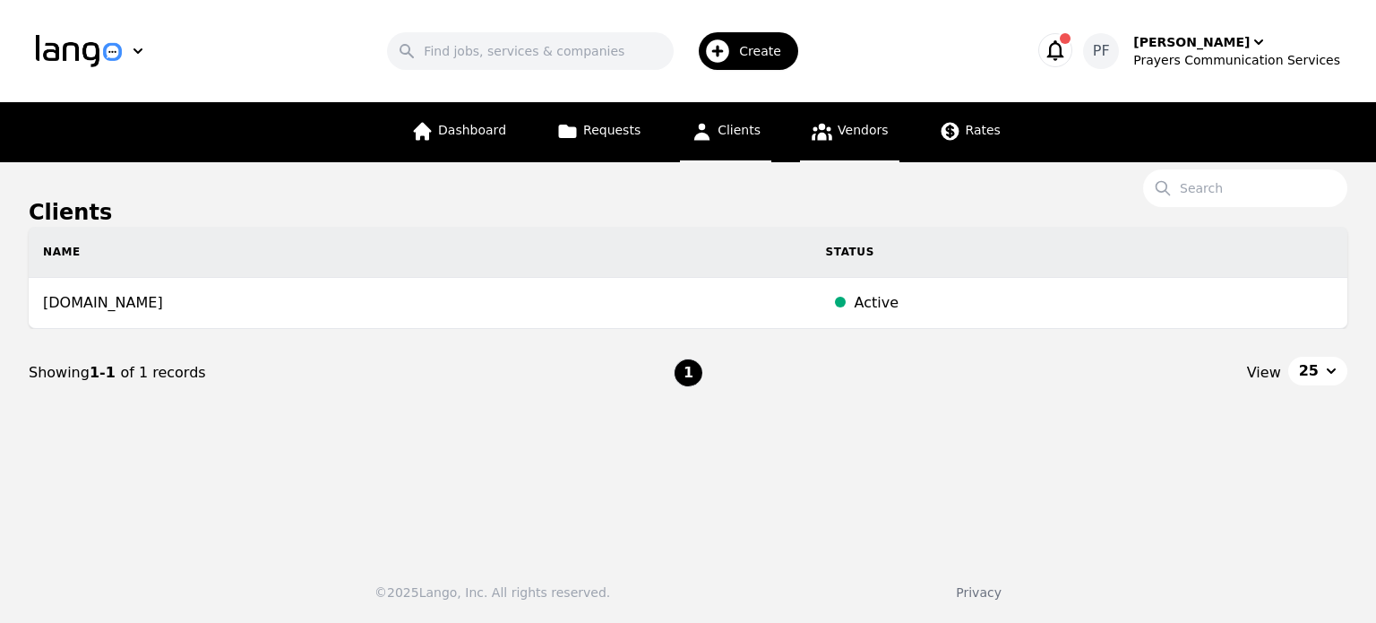
drag, startPoint x: 829, startPoint y: 146, endPoint x: 828, endPoint y: 119, distance: 26.9
click at [828, 119] on link "Vendors" at bounding box center [849, 132] width 99 height 60
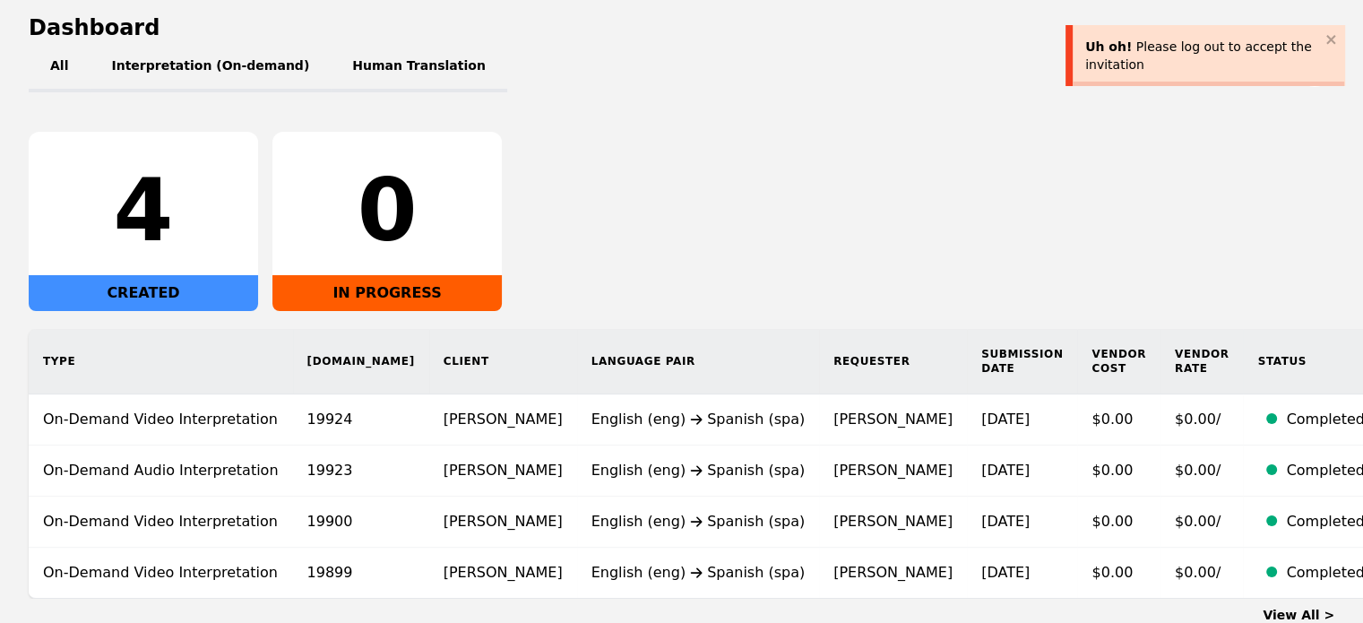
scroll to position [287, 0]
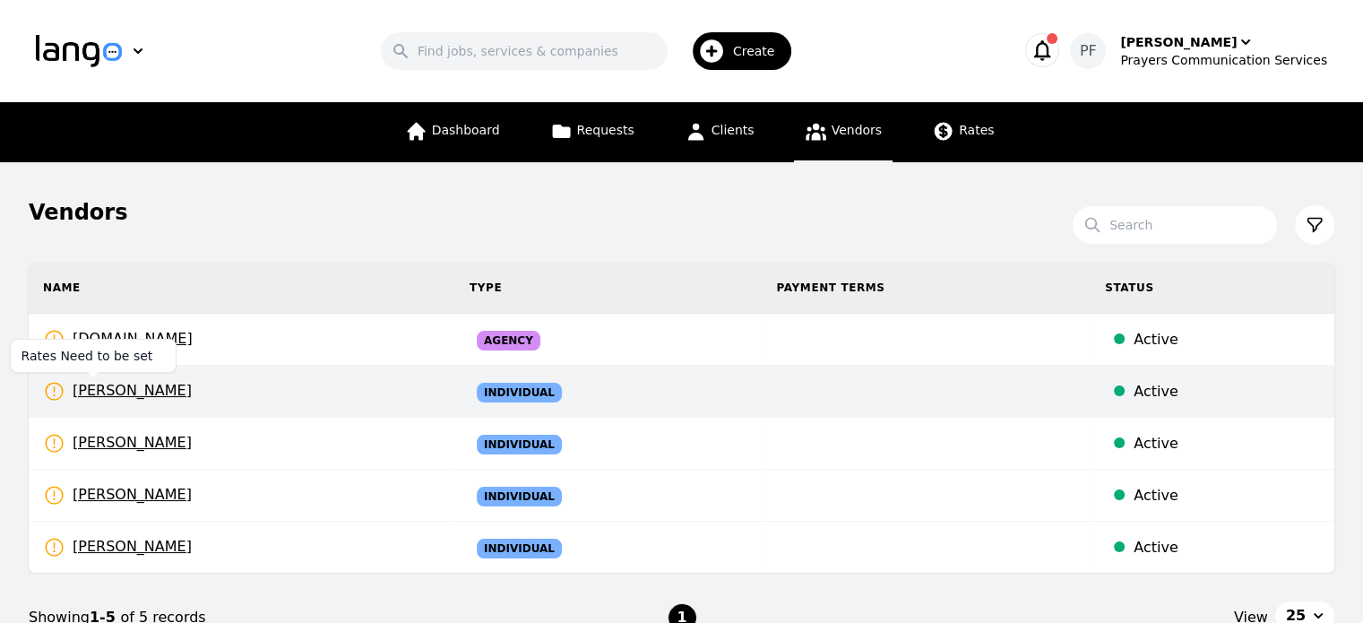
click at [114, 384] on span "[PERSON_NAME]" at bounding box center [117, 391] width 149 height 22
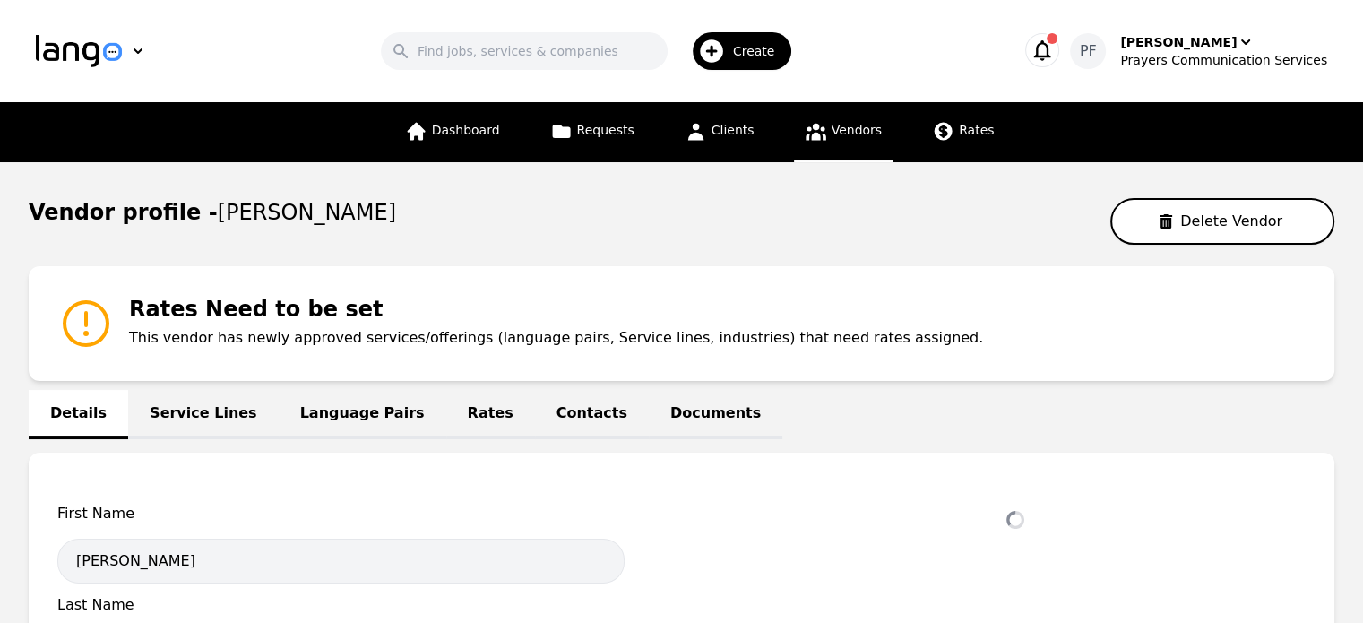
select select "active"
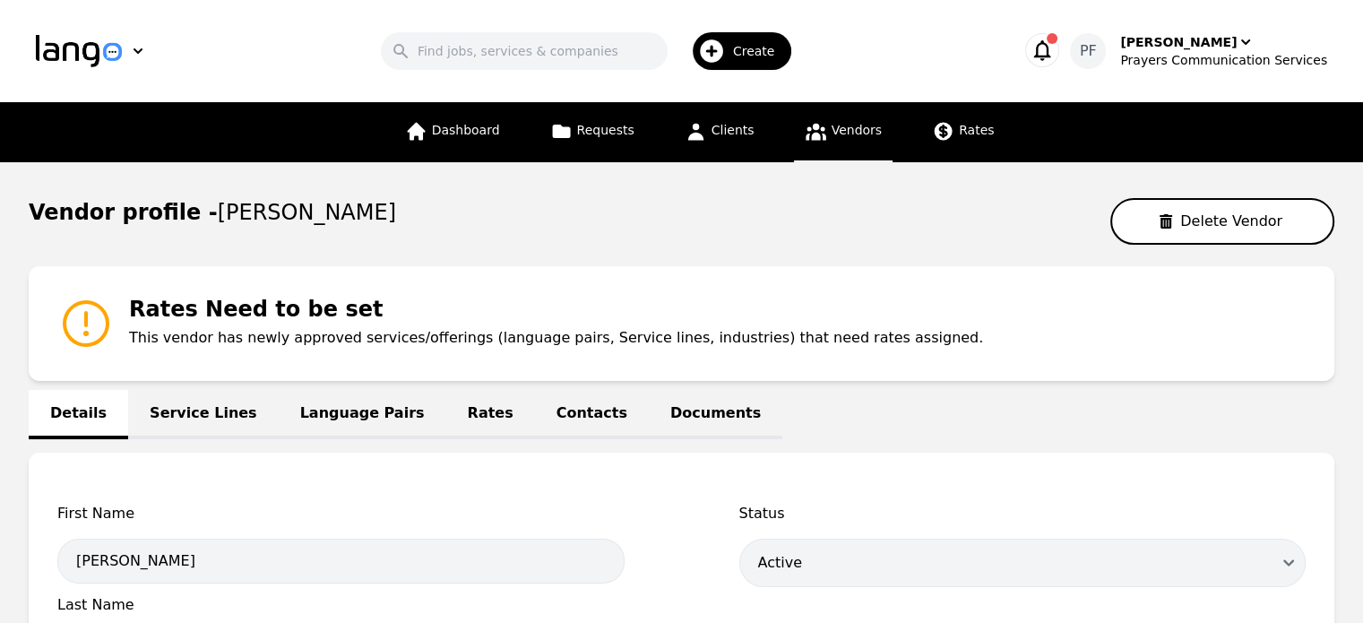
click at [446, 415] on link "Rates" at bounding box center [490, 414] width 89 height 49
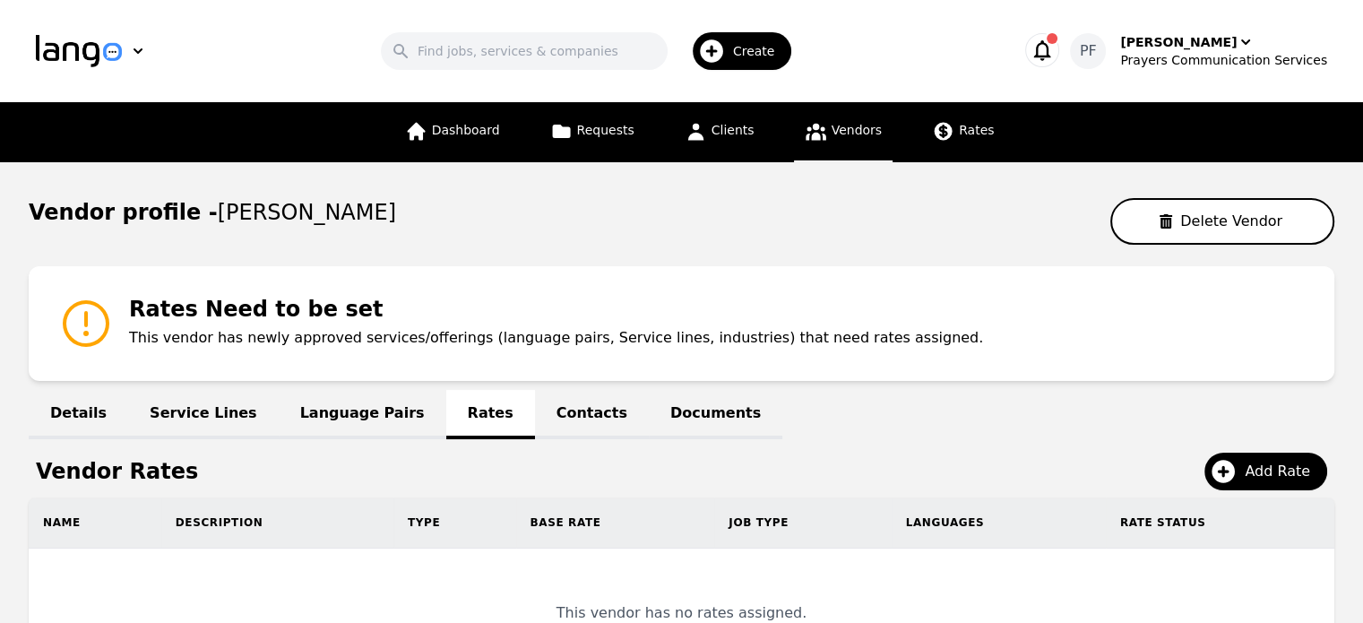
scroll to position [226, 0]
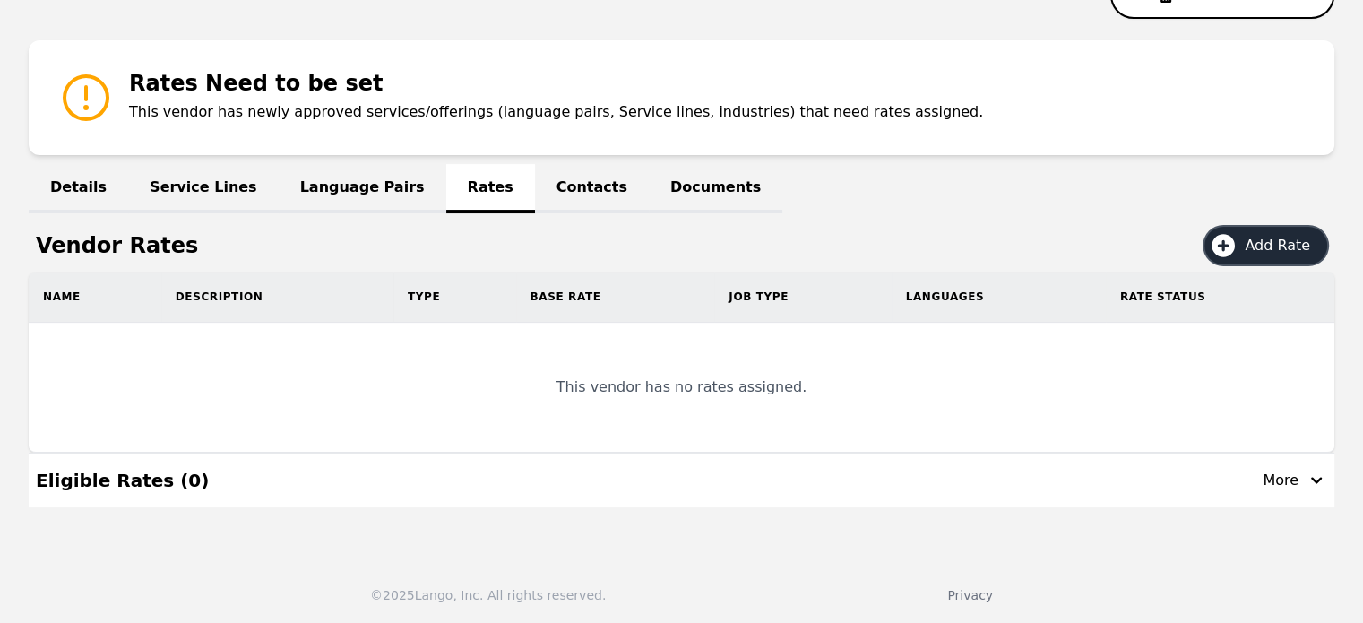
click at [1261, 253] on span "Add Rate" at bounding box center [1284, 246] width 78 height 22
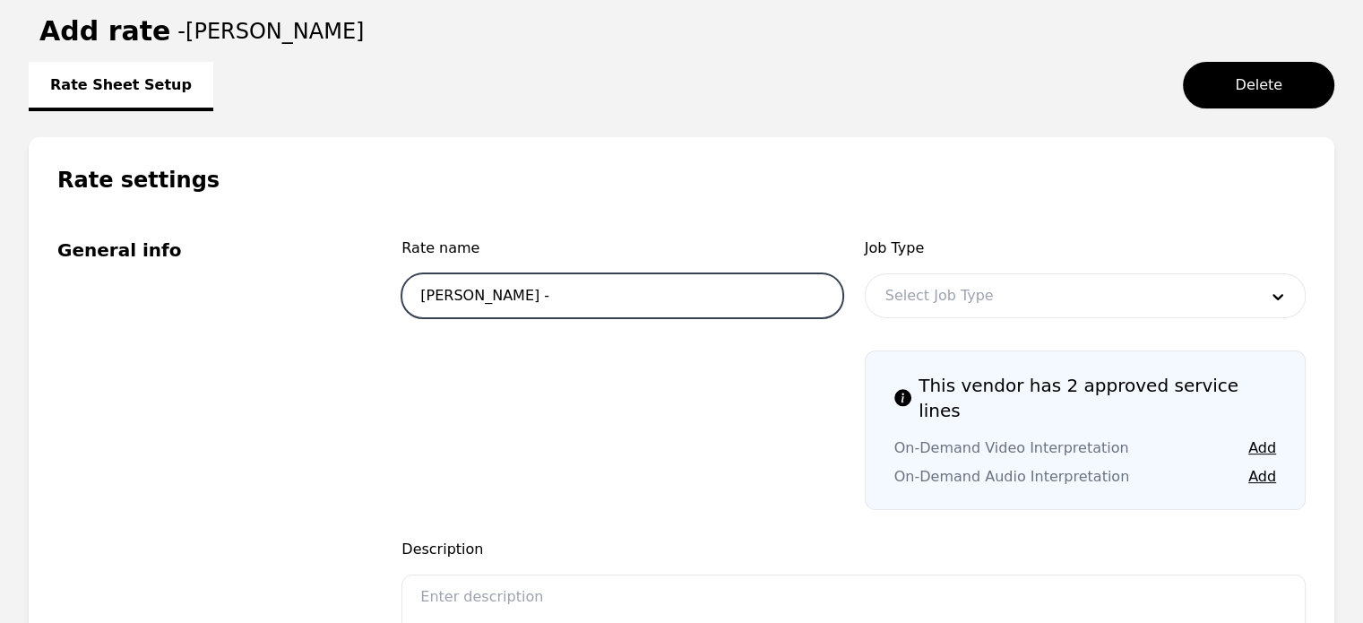
click at [659, 295] on input "Pedro Frias -" at bounding box center [621, 295] width 441 height 45
type input "Pedro Frias - numero 1"
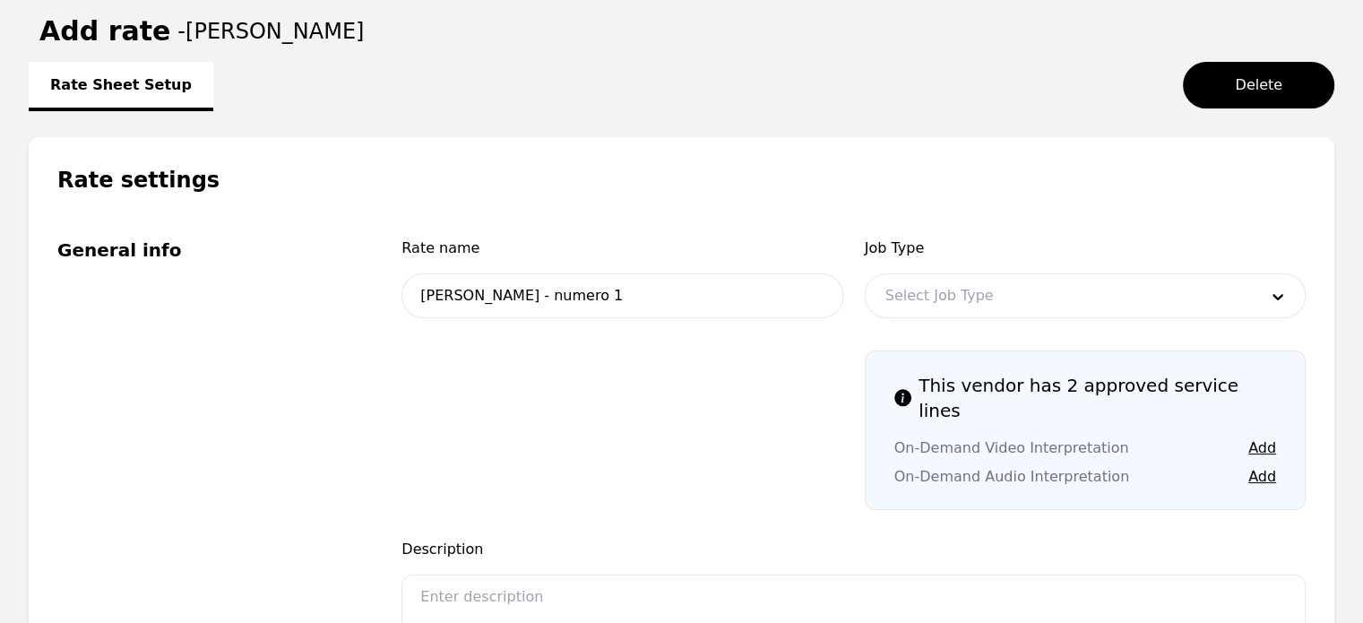
click at [934, 311] on div at bounding box center [1058, 295] width 385 height 43
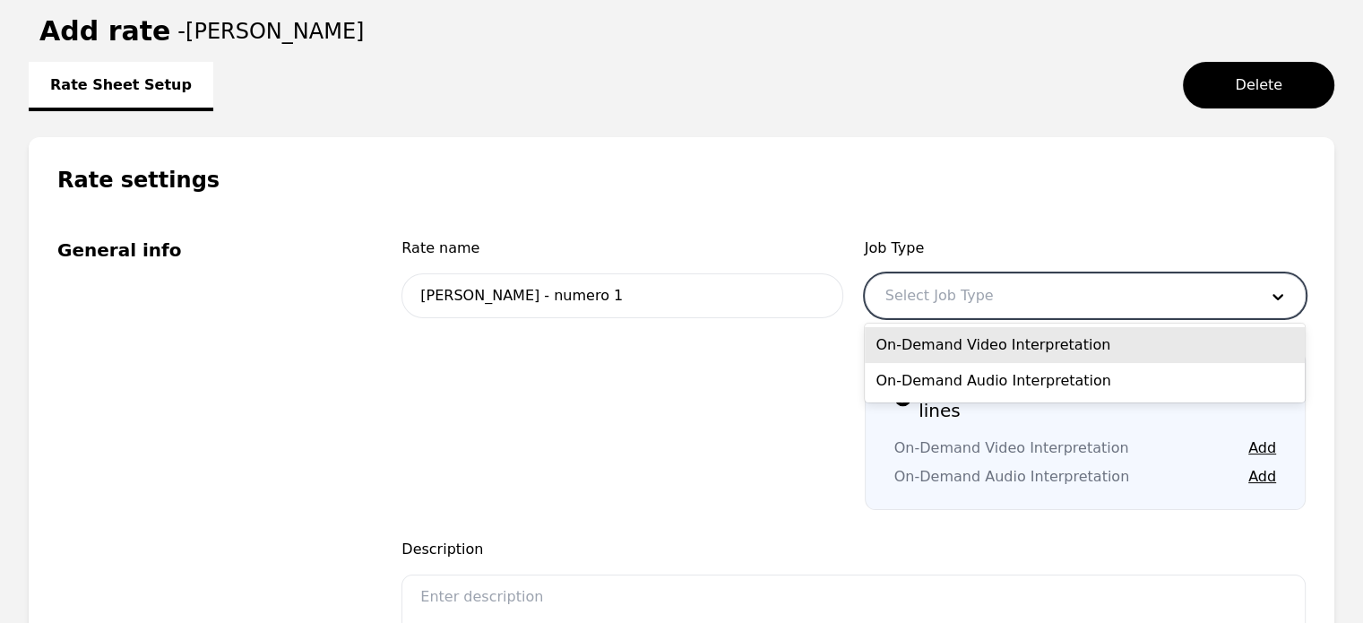
click at [1009, 349] on div "On-Demand Video Interpretation" at bounding box center [1085, 345] width 440 height 36
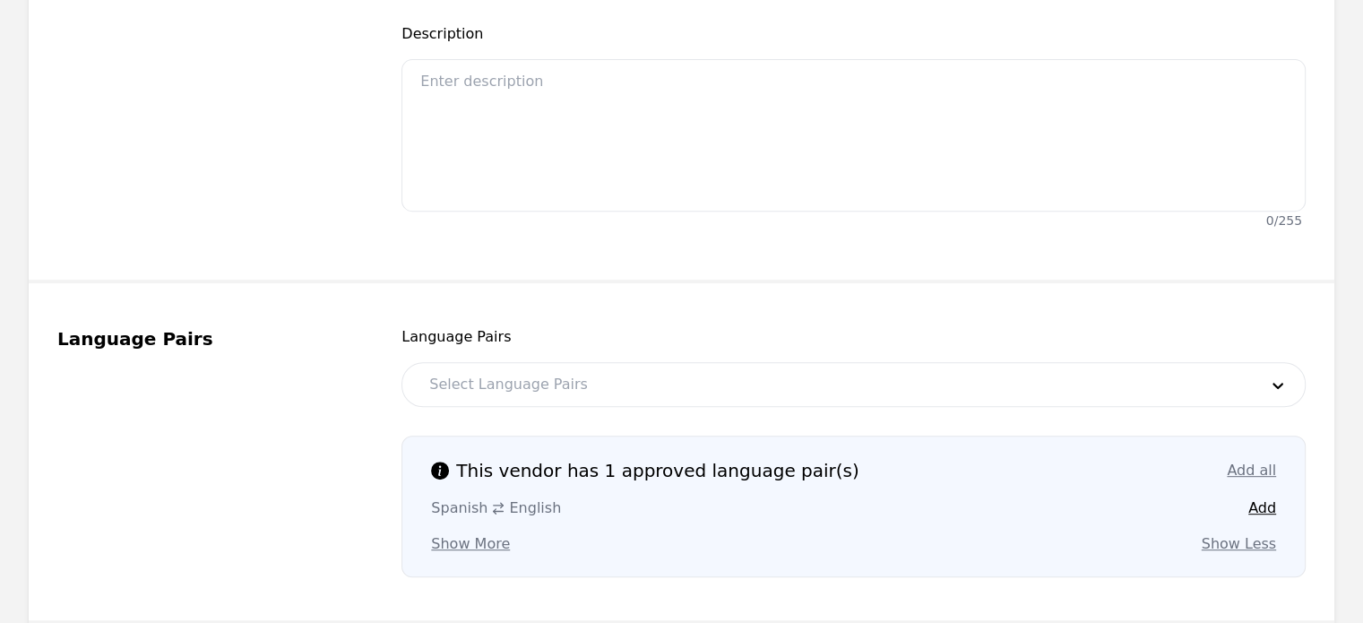
scroll to position [746, 0]
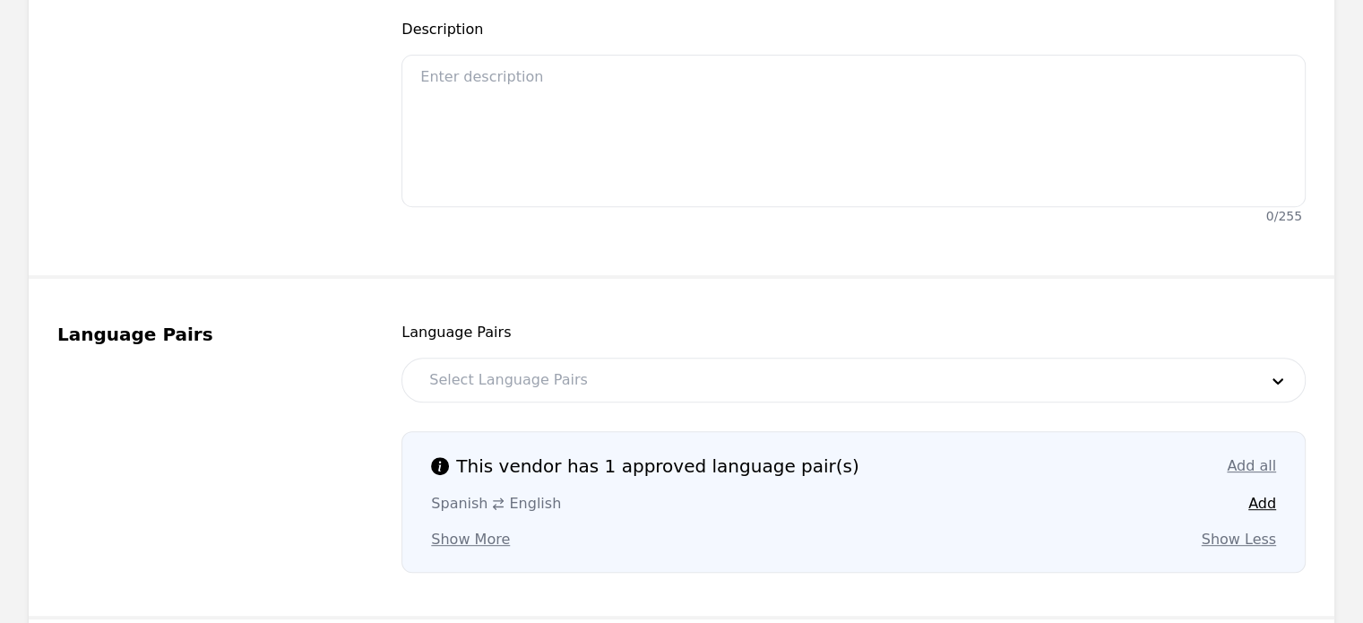
click at [525, 361] on div at bounding box center [829, 379] width 841 height 43
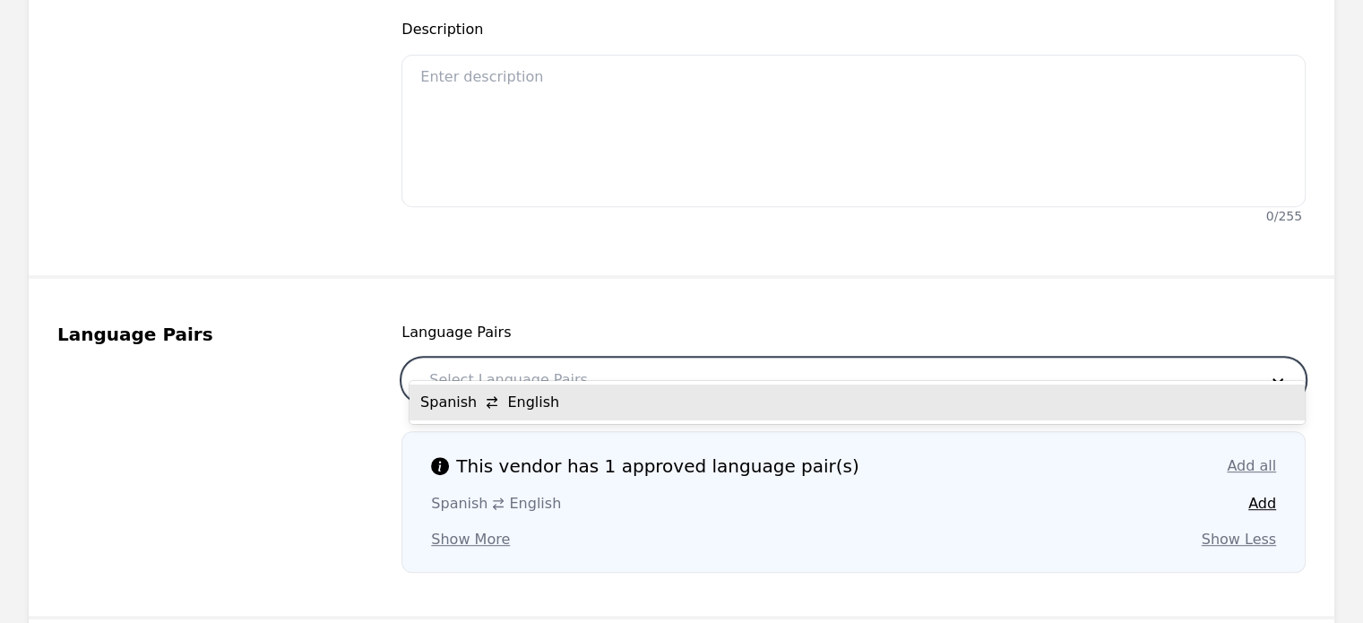
click at [496, 407] on div "Spanish English" at bounding box center [856, 402] width 895 height 36
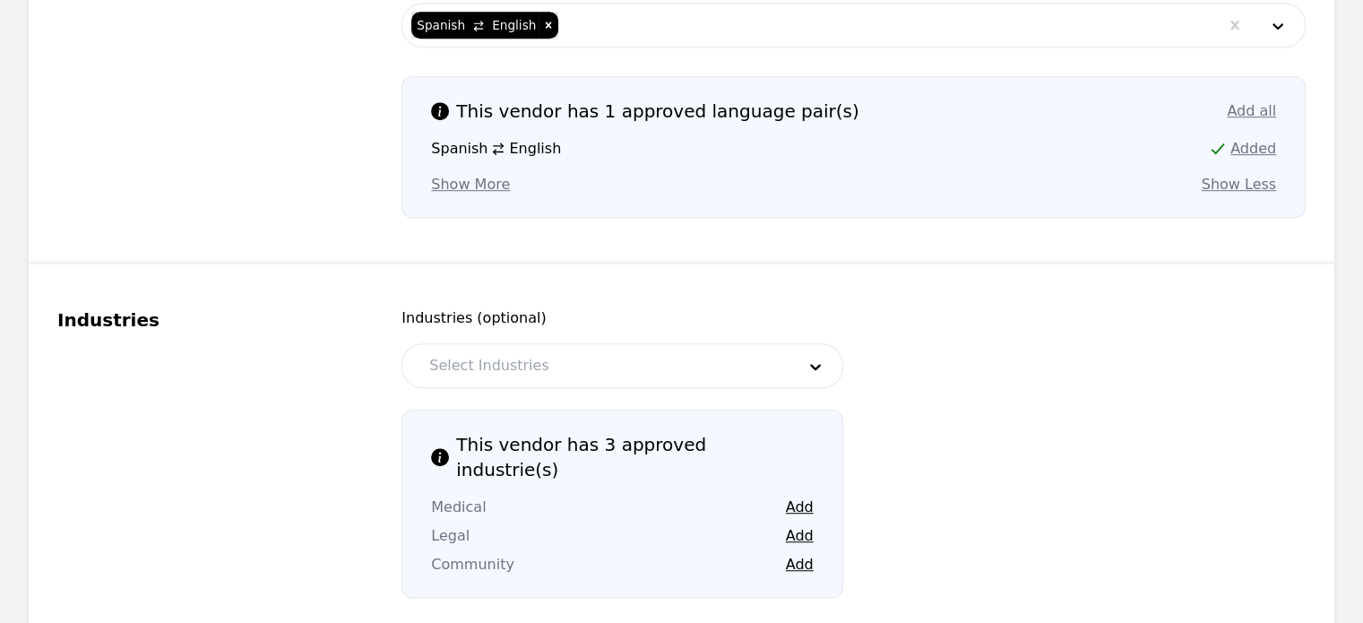
scroll to position [1258, 0]
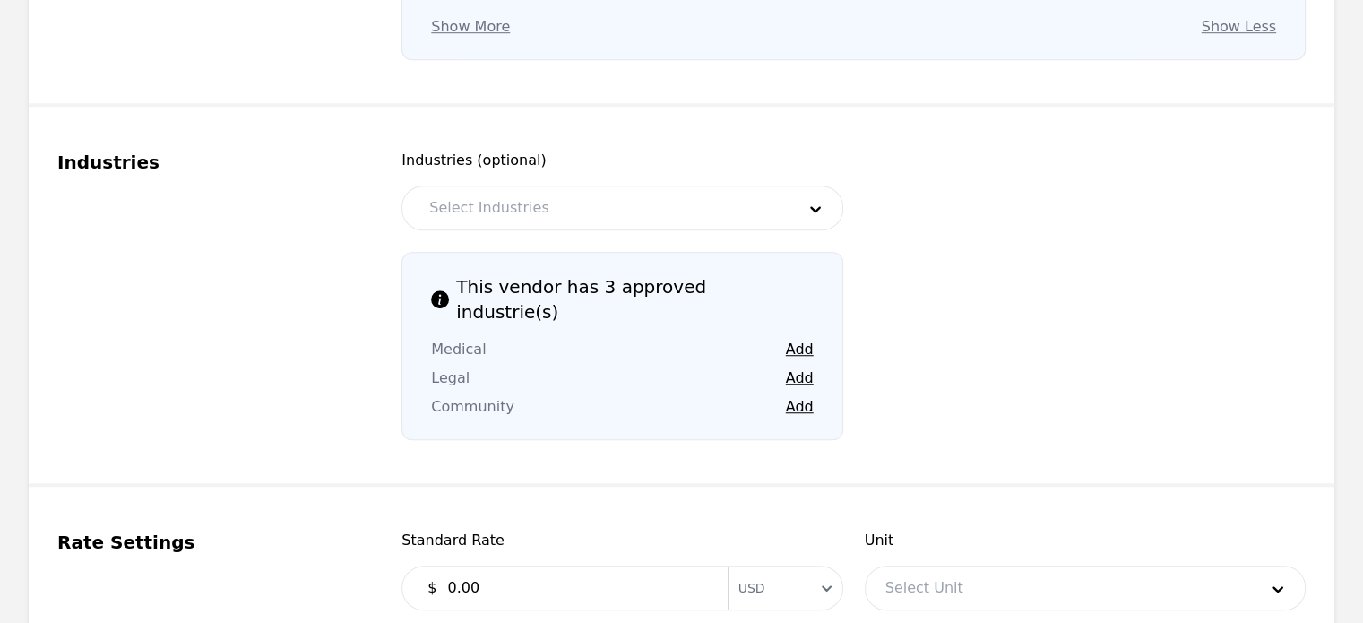
click at [771, 186] on div at bounding box center [598, 207] width 378 height 43
drag, startPoint x: 896, startPoint y: 387, endPoint x: 804, endPoint y: 297, distance: 129.3
click at [804, 297] on fieldset "Industries Industries (optional) Select Industries This vendor has 3 approved i…" at bounding box center [682, 297] width 1306 height 380
click at [804, 339] on button "Add" at bounding box center [800, 350] width 28 height 22
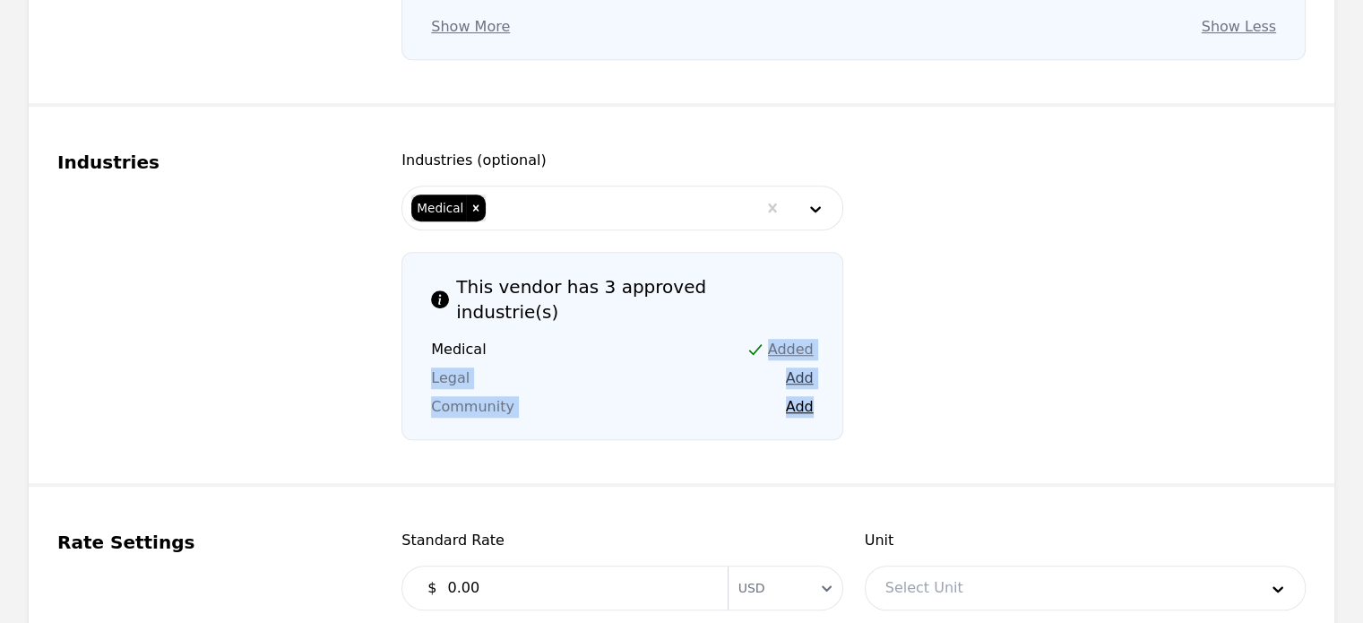
click at [798, 367] on button "Add" at bounding box center [800, 378] width 28 height 22
click at [796, 365] on div "This vendor has 3 approved industrie(s) Medical Added Legal Added Community Add" at bounding box center [621, 346] width 441 height 188
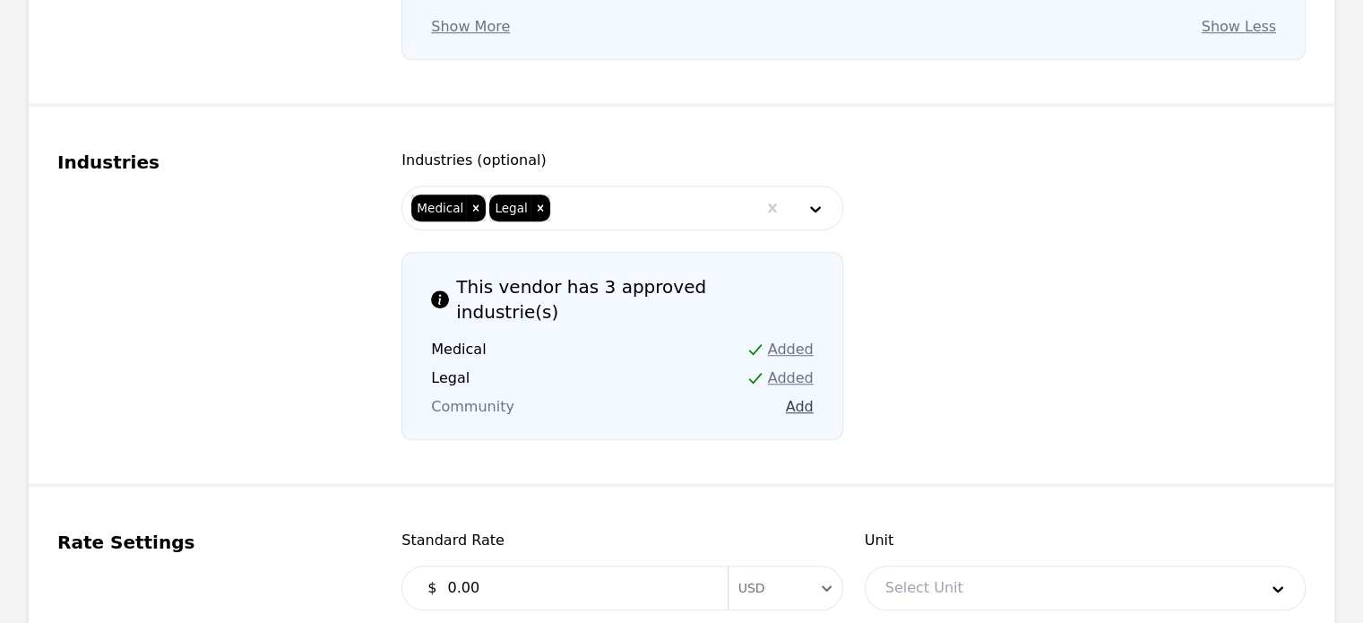
click at [796, 396] on button "Add" at bounding box center [800, 407] width 28 height 22
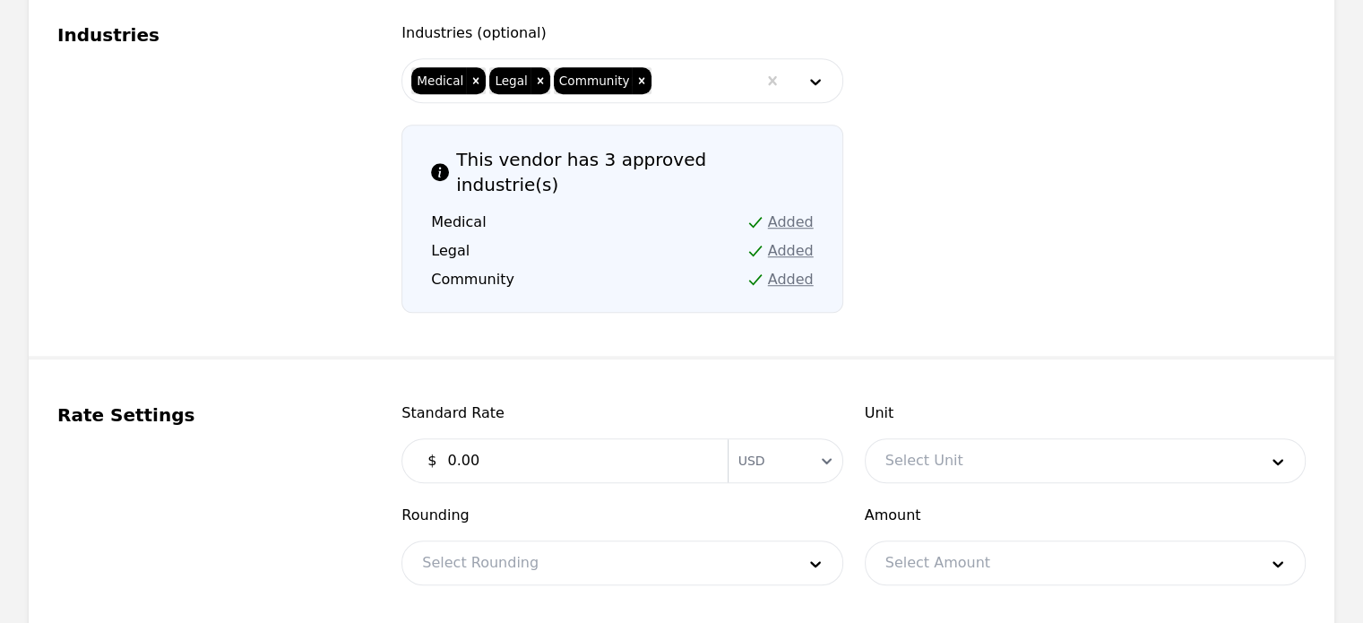
scroll to position [1386, 0]
click at [451, 442] on input "0.00" at bounding box center [576, 460] width 280 height 36
type input "9.00"
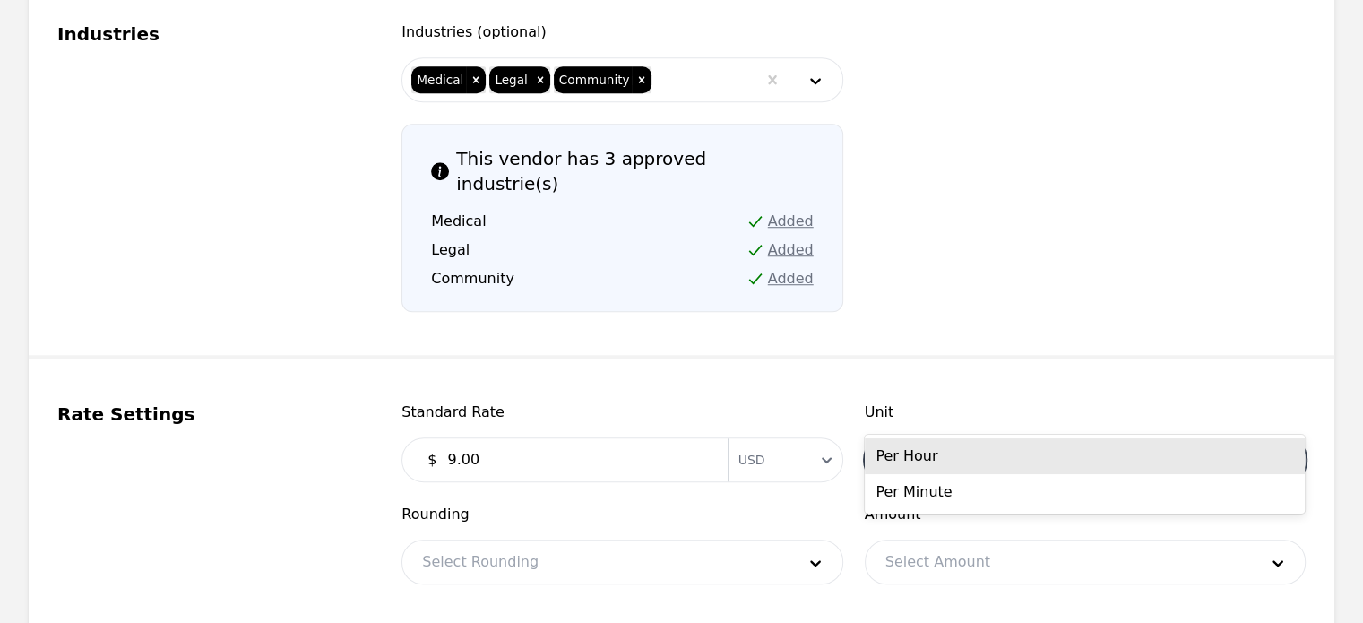
click at [937, 438] on div at bounding box center [1058, 459] width 385 height 43
click at [899, 455] on div "Per Hour" at bounding box center [1085, 456] width 440 height 36
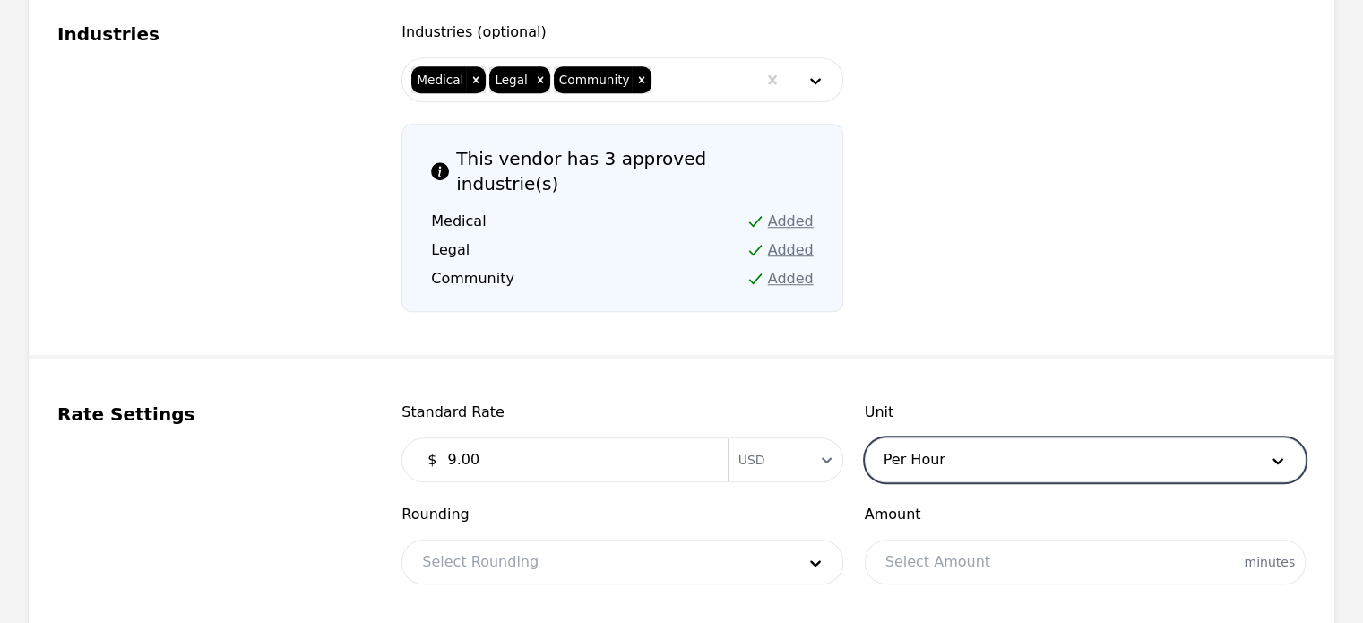
click at [556, 540] on div at bounding box center [594, 561] width 385 height 43
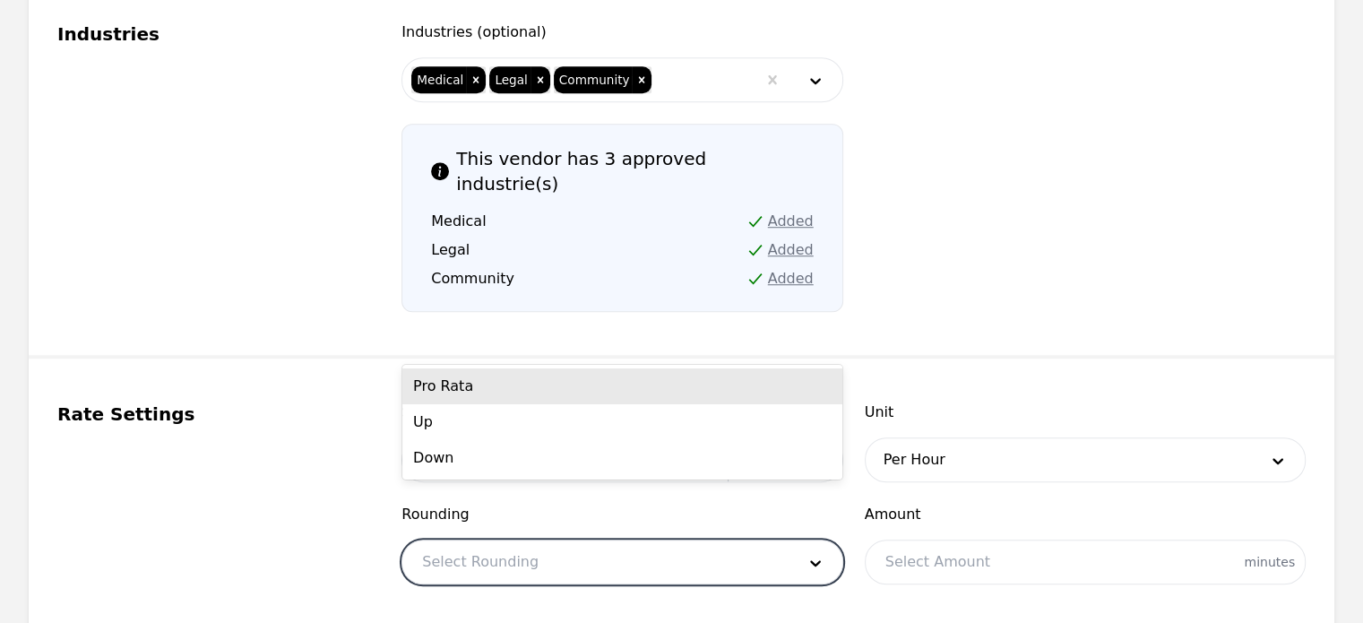
click at [525, 390] on div "Pro Rata" at bounding box center [622, 386] width 440 height 36
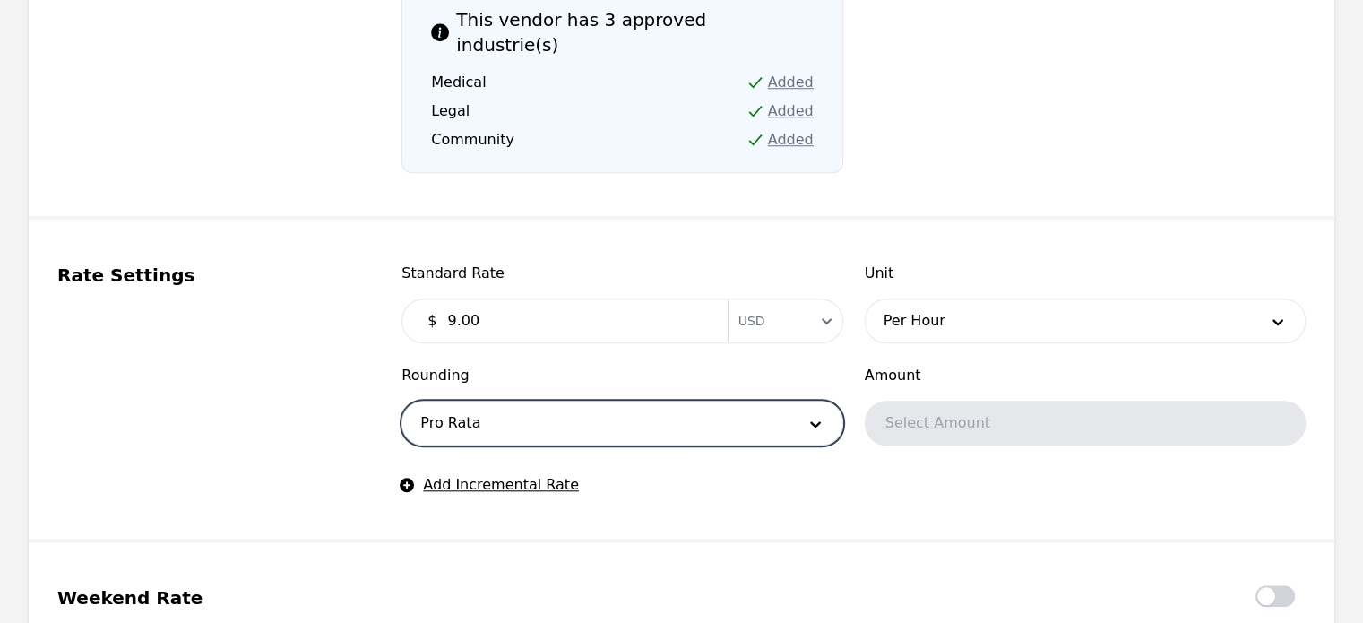
scroll to position [1547, 0]
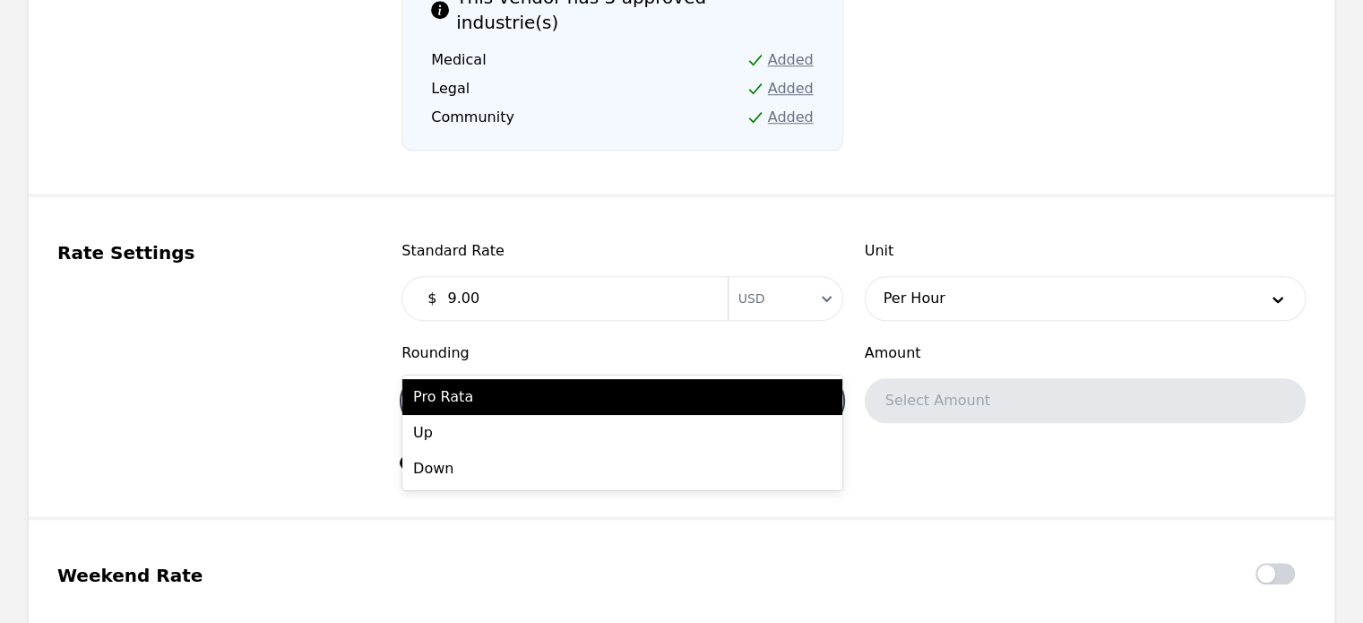
click at [523, 379] on div at bounding box center [594, 400] width 385 height 43
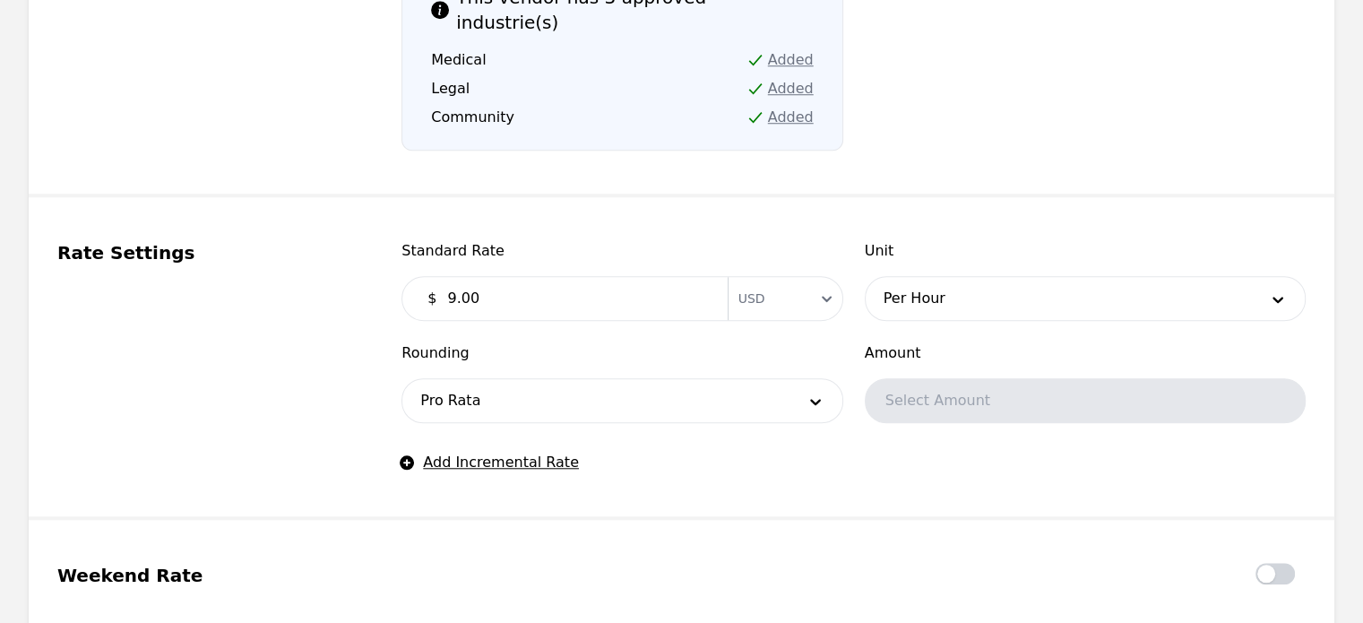
click at [318, 386] on div "Rate Settings" at bounding box center [207, 356] width 301 height 233
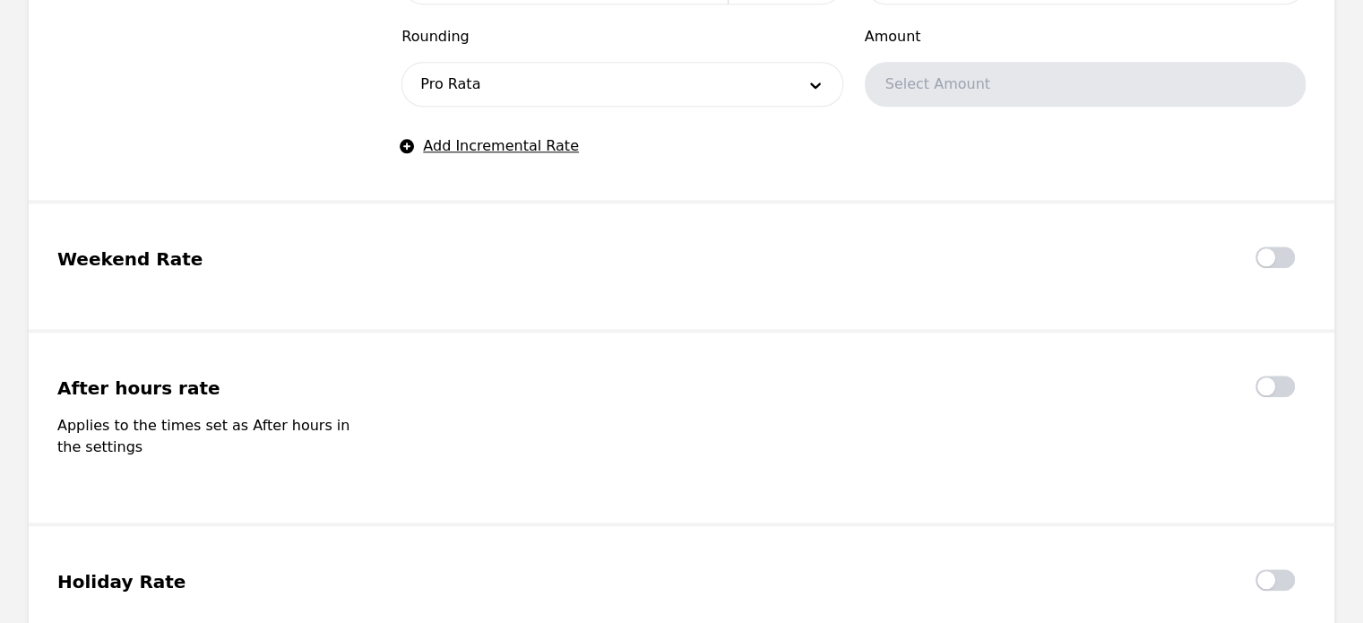
scroll to position [2035, 0]
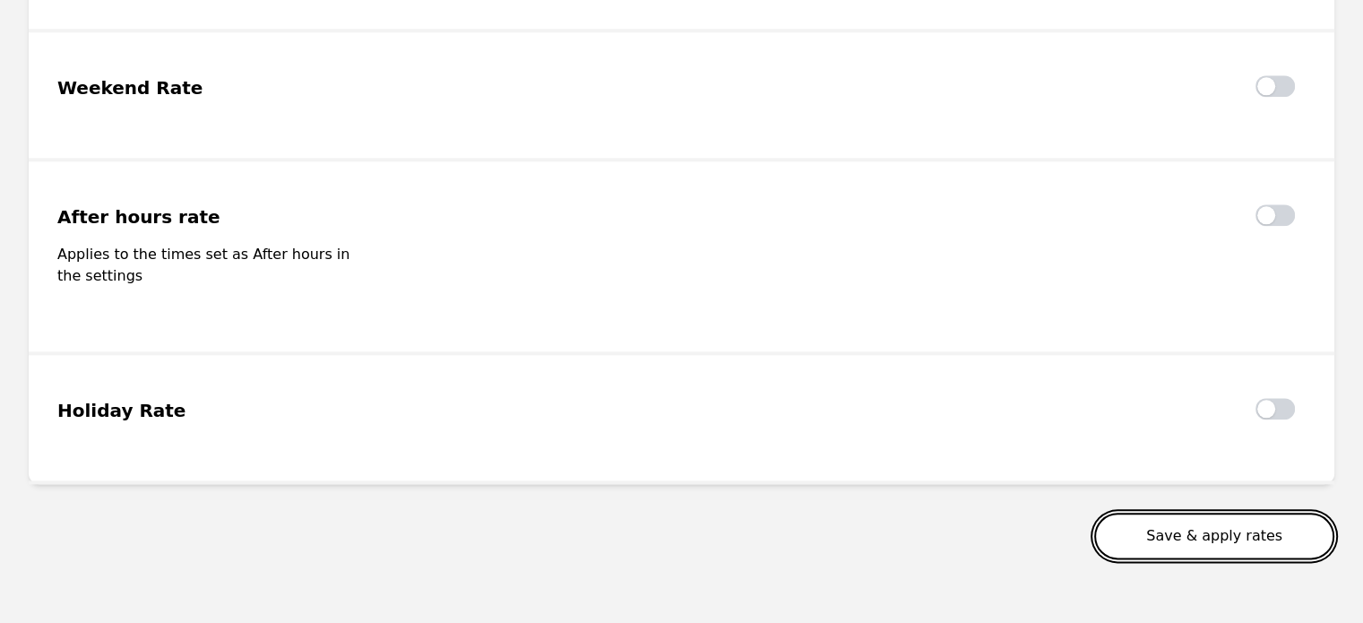
click at [1231, 513] on button "Save & apply rates" at bounding box center [1214, 536] width 240 height 47
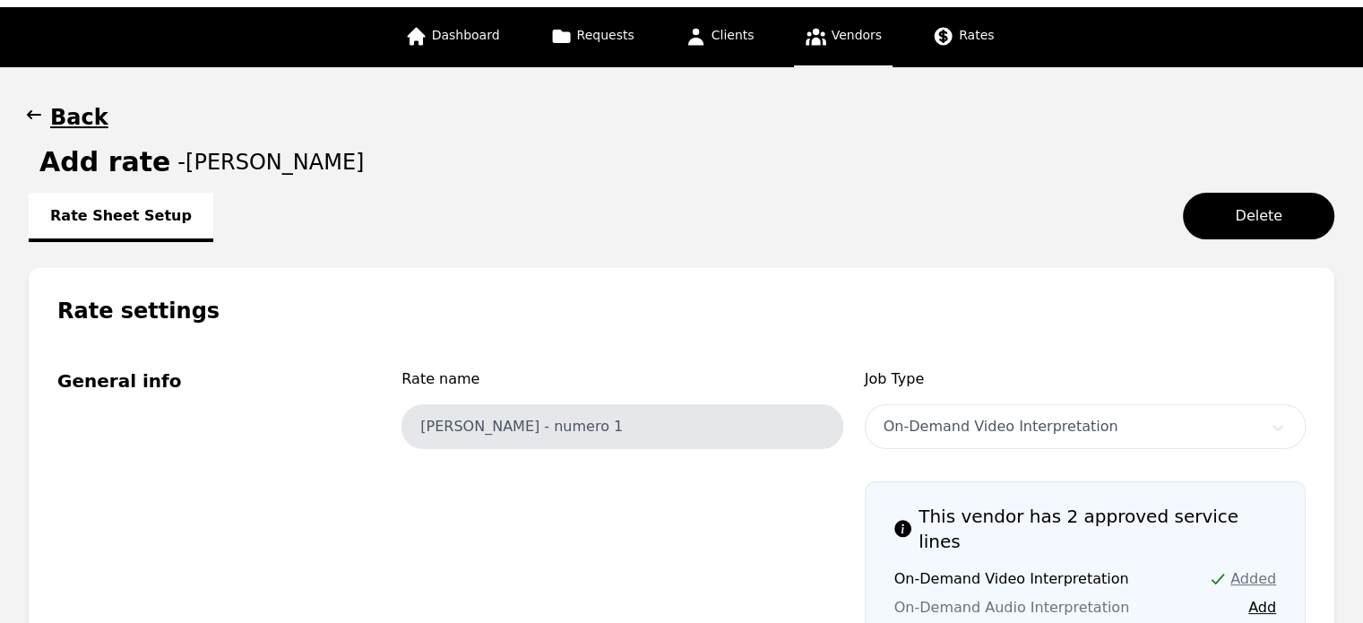
scroll to position [0, 0]
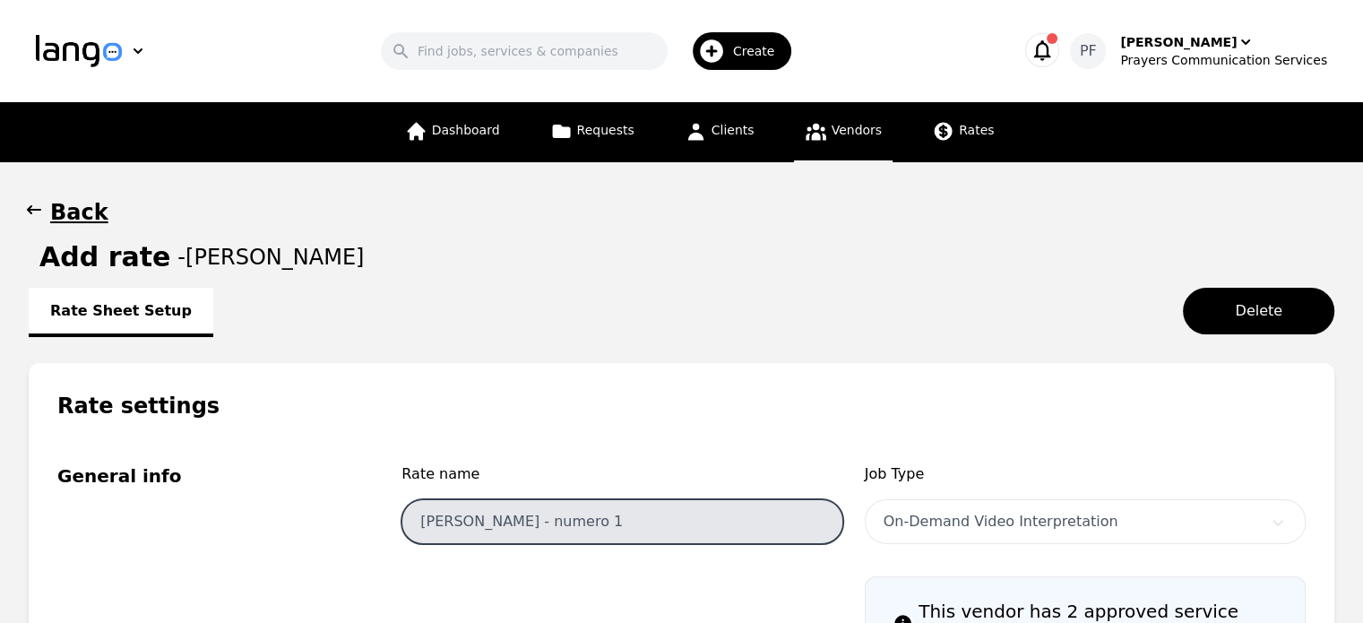
click at [552, 517] on input "Pedro Frias - numero 1" at bounding box center [621, 521] width 441 height 45
click at [581, 522] on input "Pedro Frias - numero 1" at bounding box center [621, 521] width 441 height 45
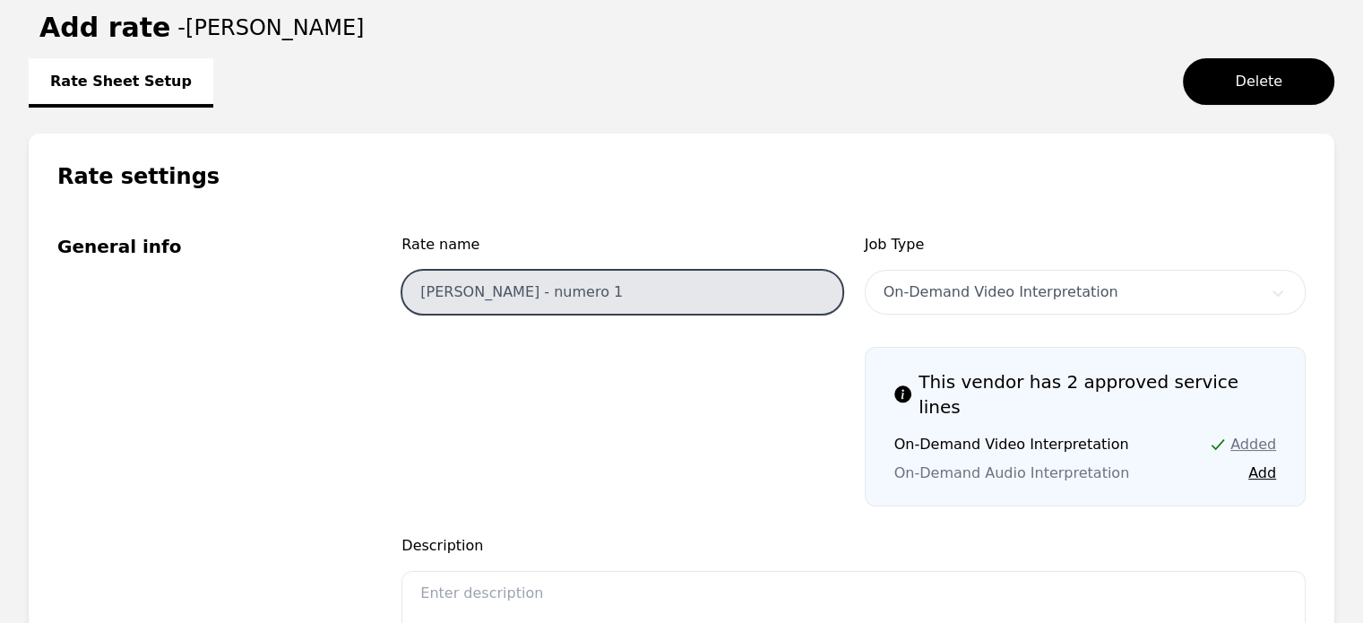
click at [572, 286] on input "Pedro Frias - numero 1" at bounding box center [621, 292] width 441 height 45
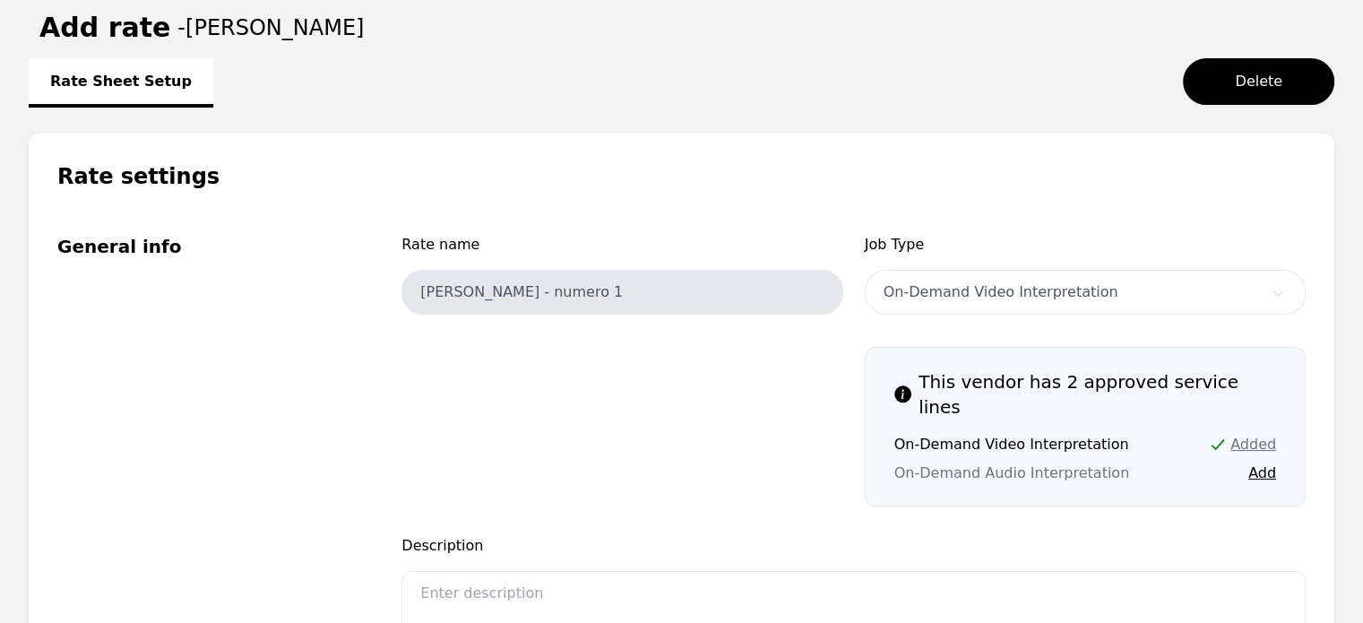
click at [953, 301] on div "On-Demand Video Interpretation" at bounding box center [1085, 292] width 441 height 45
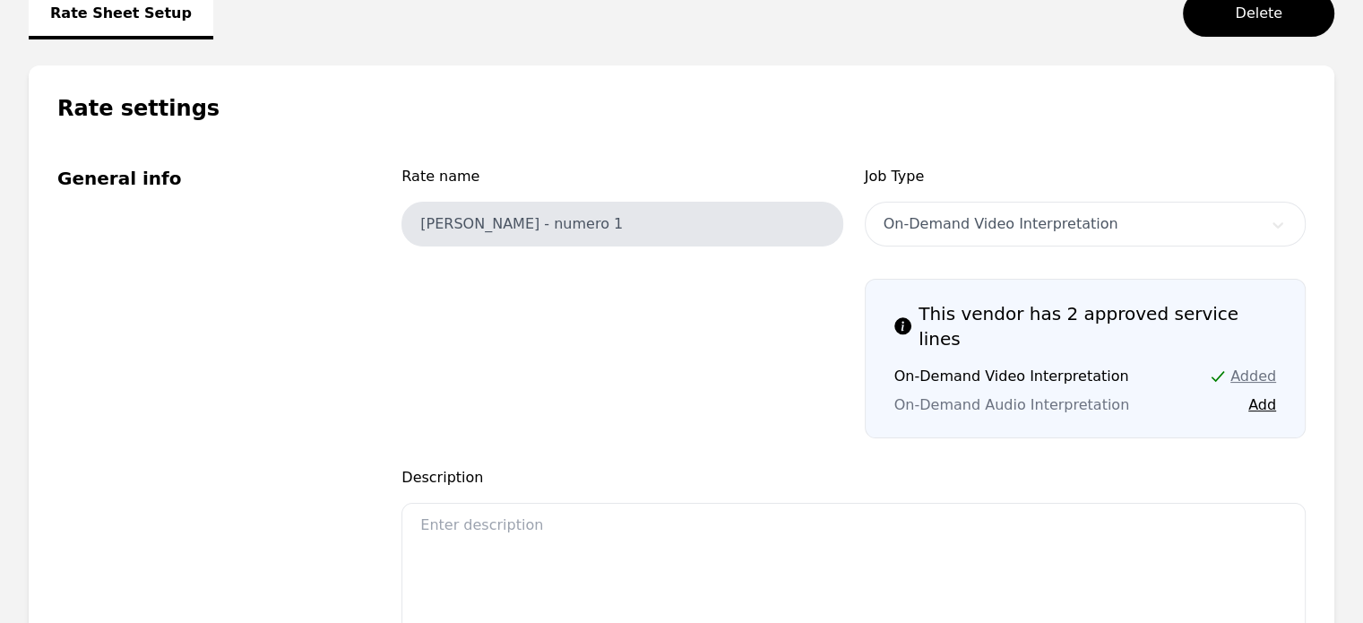
scroll to position [108, 0]
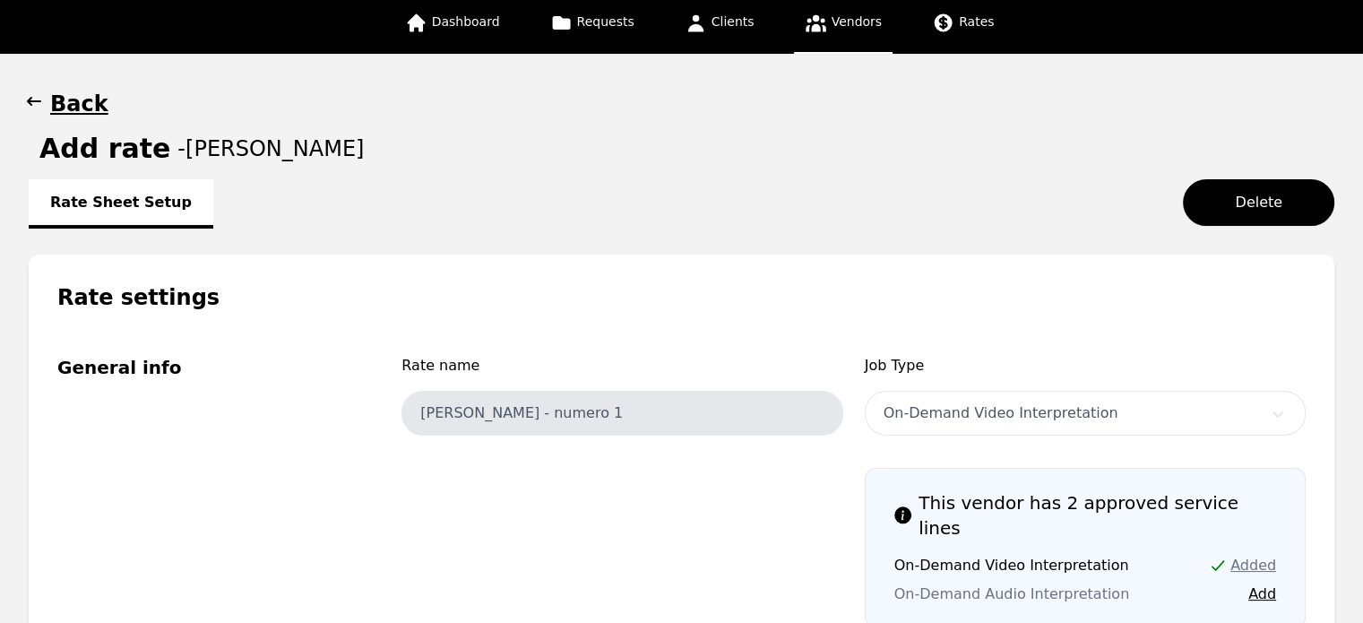
click at [88, 111] on h1 "Back" at bounding box center [79, 104] width 58 height 29
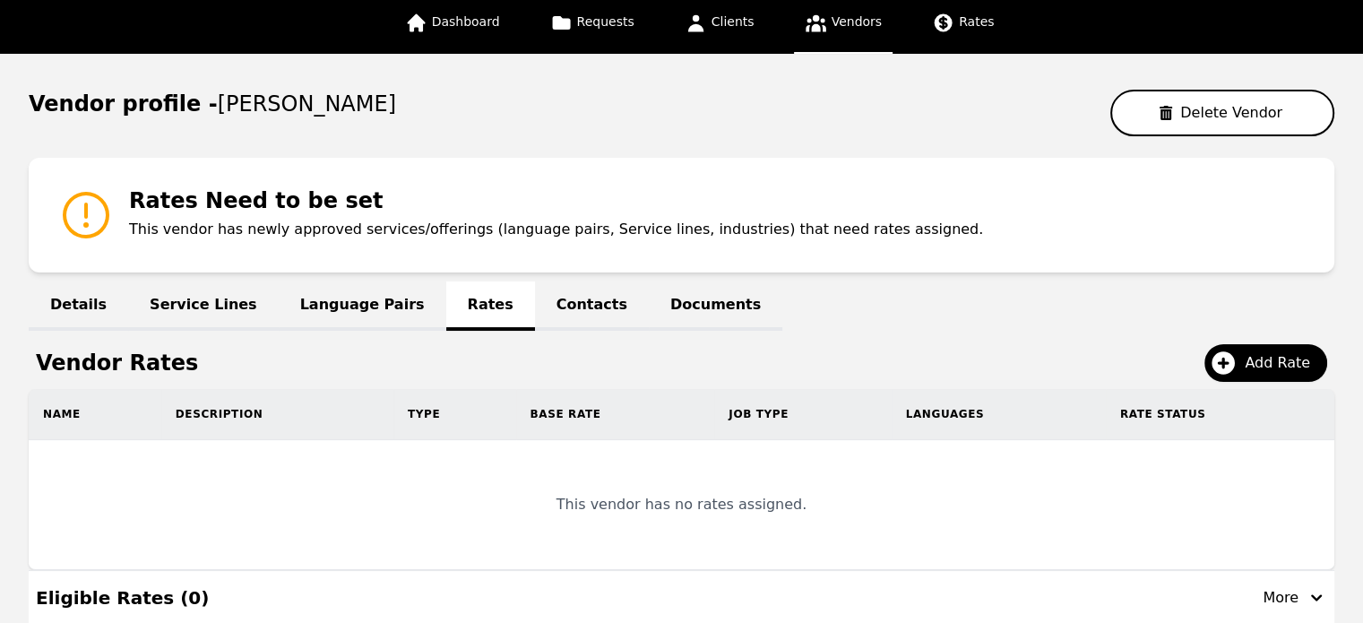
scroll to position [226, 0]
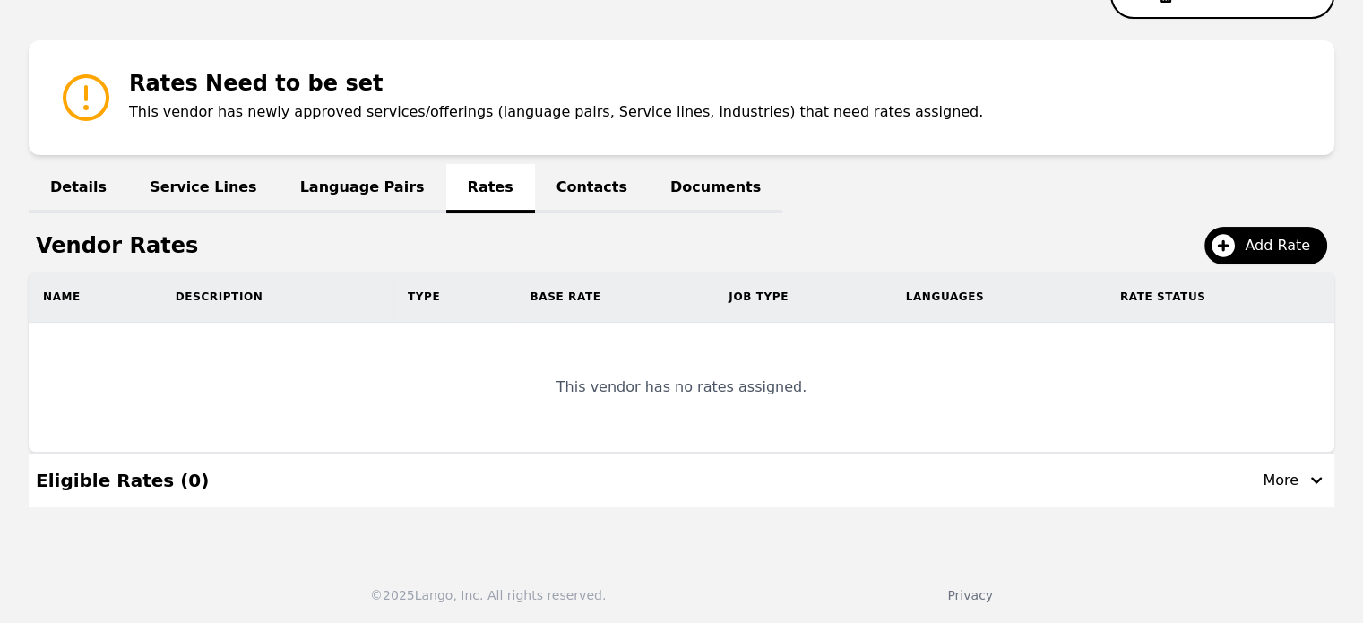
click at [441, 182] on div "Details Service Lines Language Pairs Rates Contacts Documents" at bounding box center [682, 188] width 1306 height 22
click at [1272, 240] on span "Add Rate" at bounding box center [1284, 246] width 78 height 22
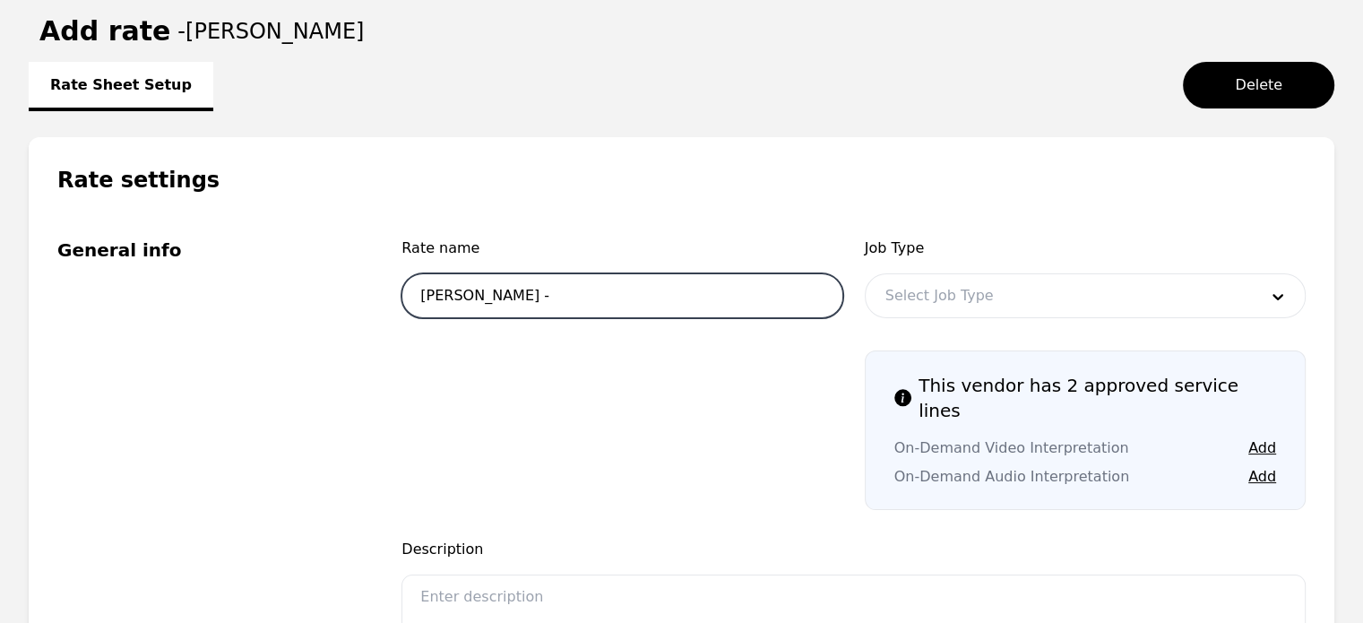
click at [674, 296] on input "Pedro Frias -" at bounding box center [621, 295] width 441 height 45
type input "Pedro Frias - Interpreter 1"
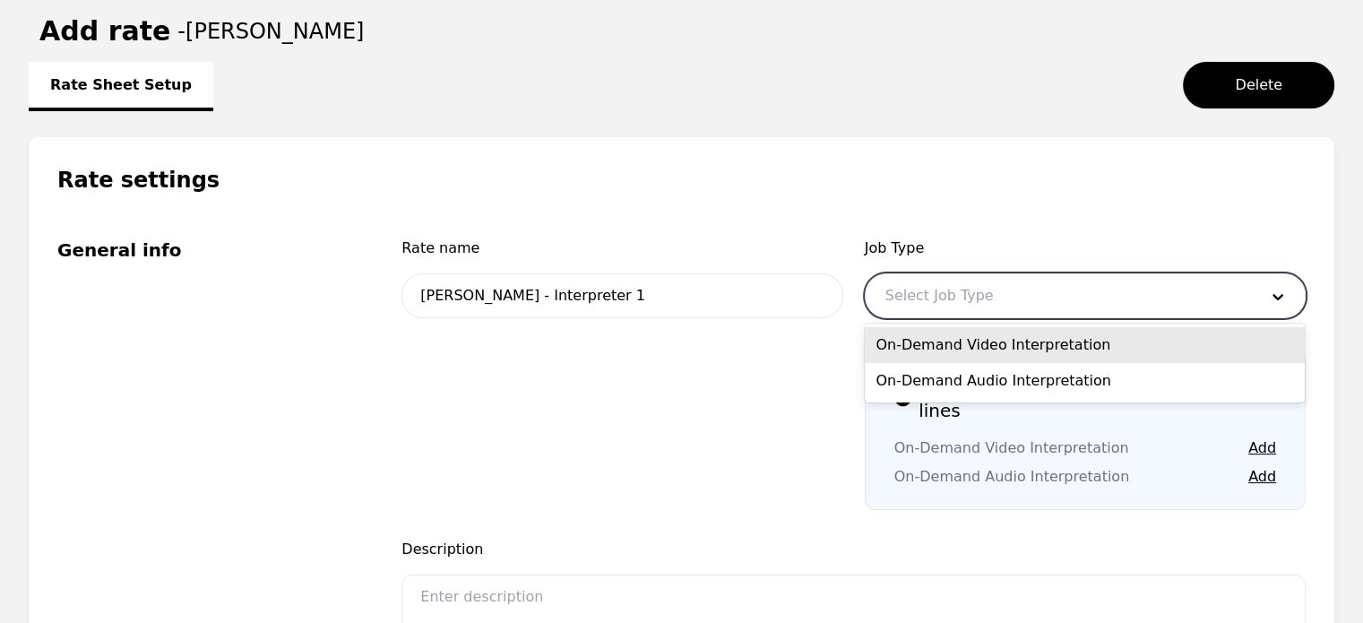
click at [900, 305] on div at bounding box center [1058, 295] width 385 height 43
click at [925, 347] on div "On-Demand Video Interpretation" at bounding box center [1085, 345] width 440 height 36
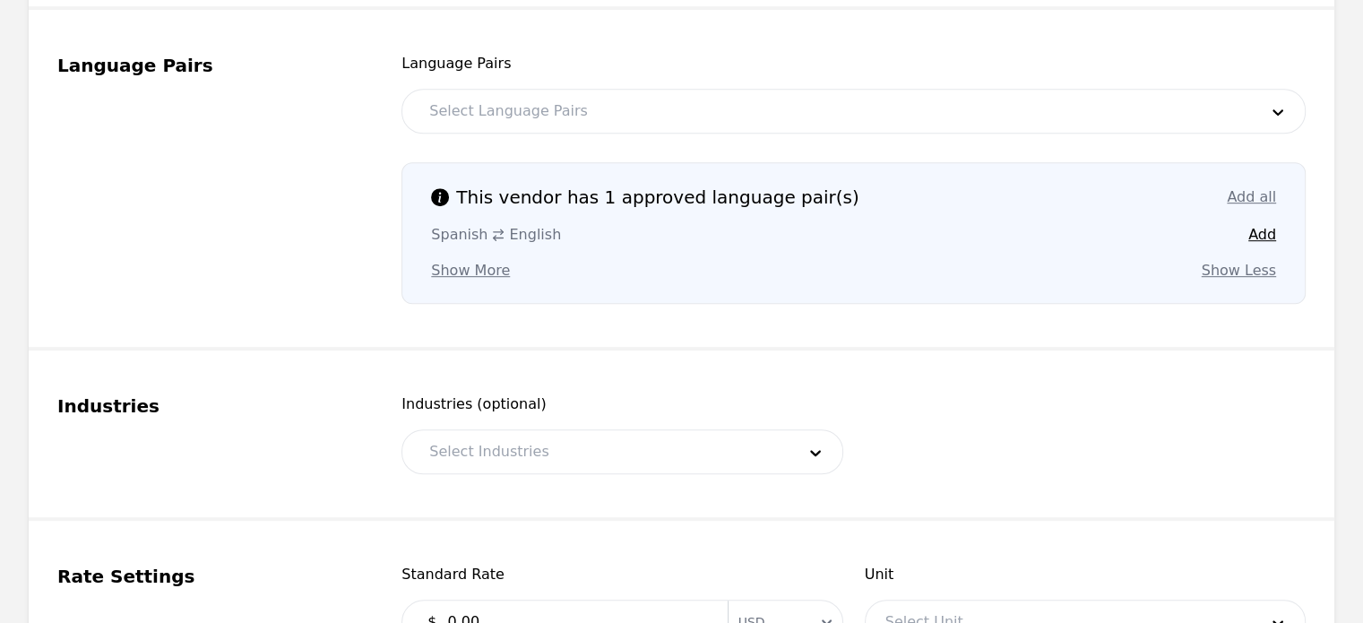
scroll to position [1014, 0]
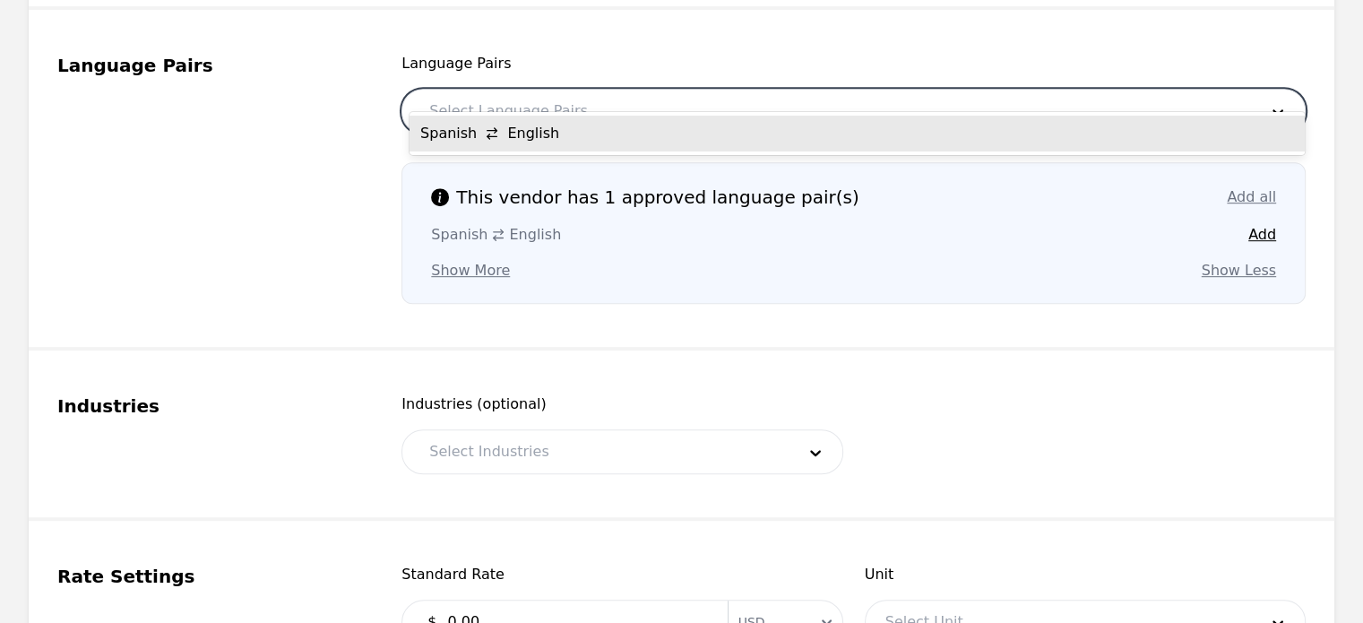
click at [618, 90] on div at bounding box center [829, 111] width 841 height 43
click at [552, 136] on div "Spanish English" at bounding box center [856, 134] width 895 height 36
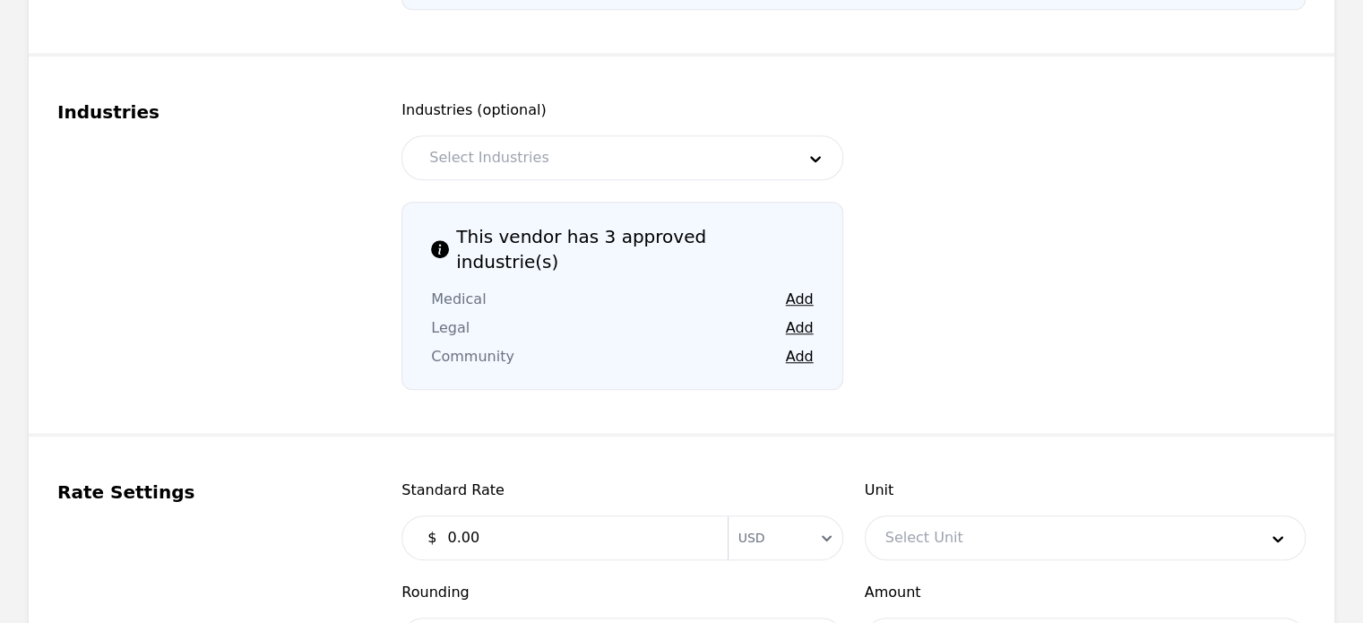
scroll to position [1317, 0]
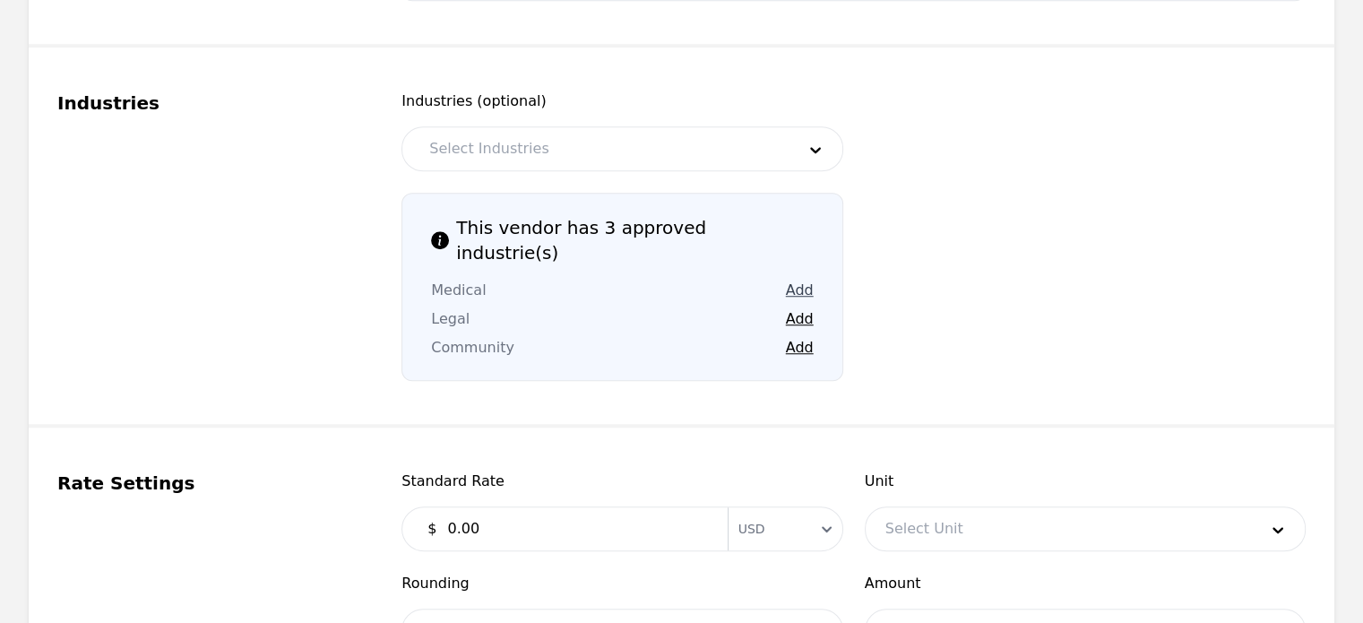
click at [804, 280] on button "Add" at bounding box center [800, 291] width 28 height 22
click at [799, 308] on button "Add" at bounding box center [800, 319] width 28 height 22
click at [797, 337] on button "Add" at bounding box center [800, 348] width 28 height 22
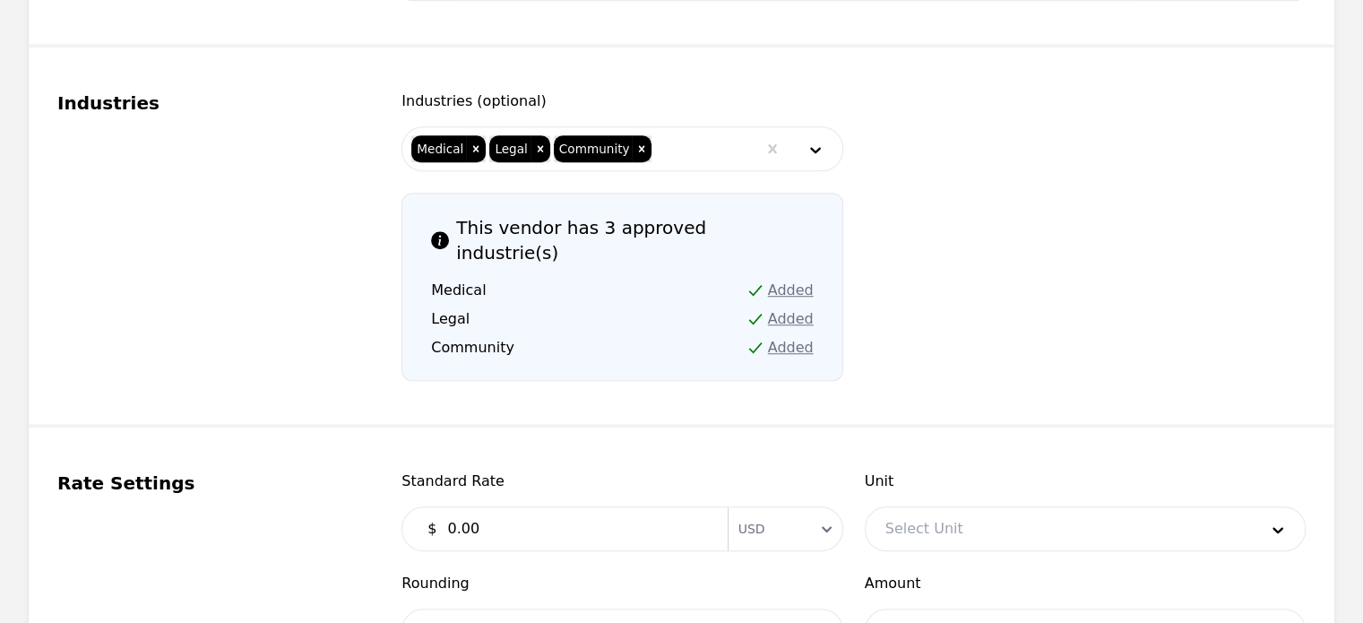
click at [447, 511] on input "0.00" at bounding box center [576, 529] width 280 height 36
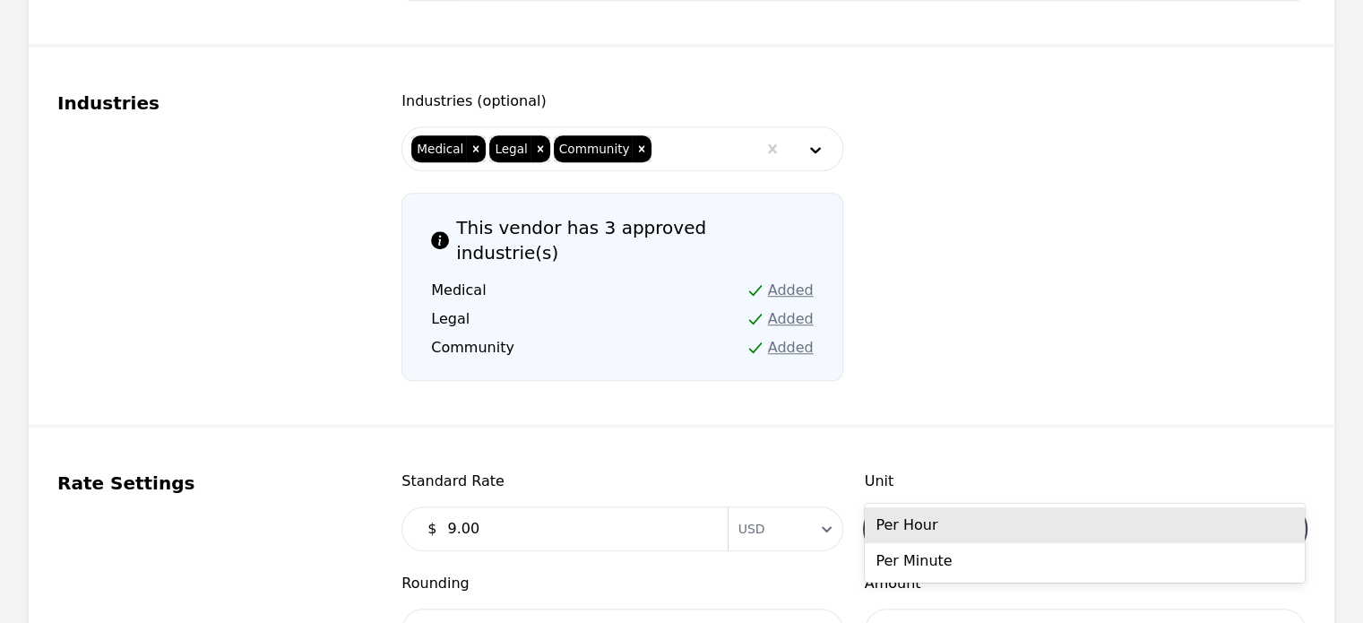
click at [929, 507] on div at bounding box center [1058, 528] width 385 height 43
click at [927, 516] on div "Per Hour" at bounding box center [1085, 525] width 440 height 36
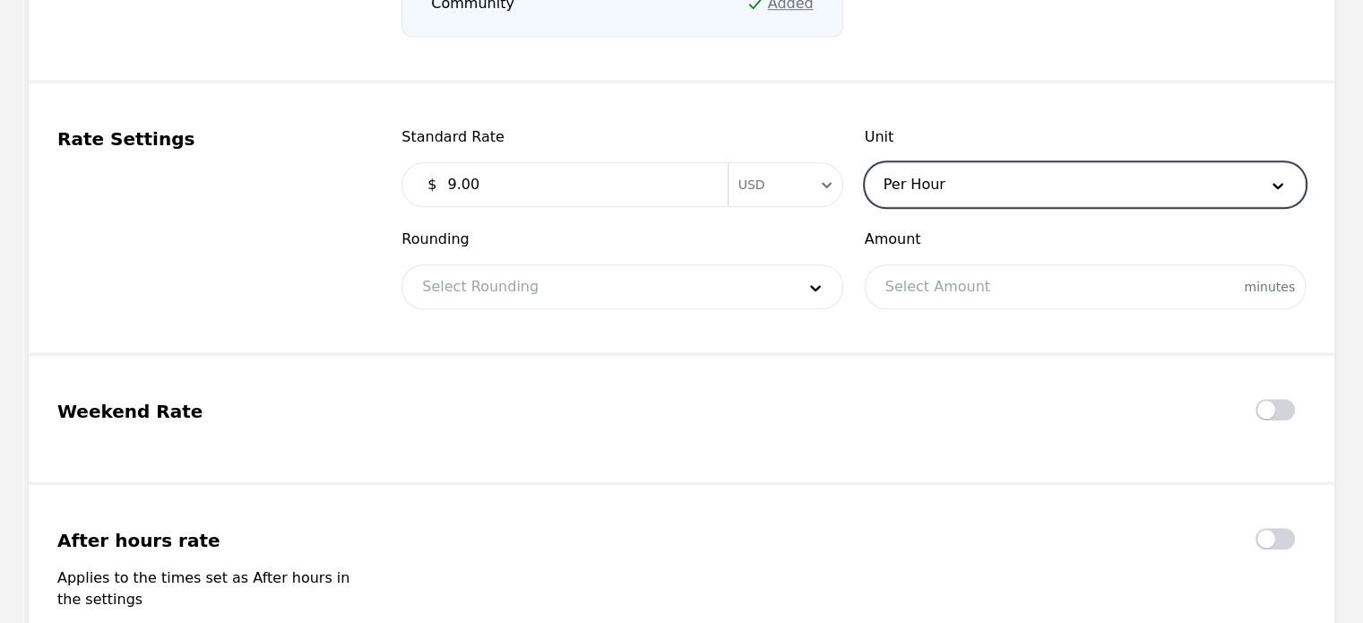
scroll to position [1668, 0]
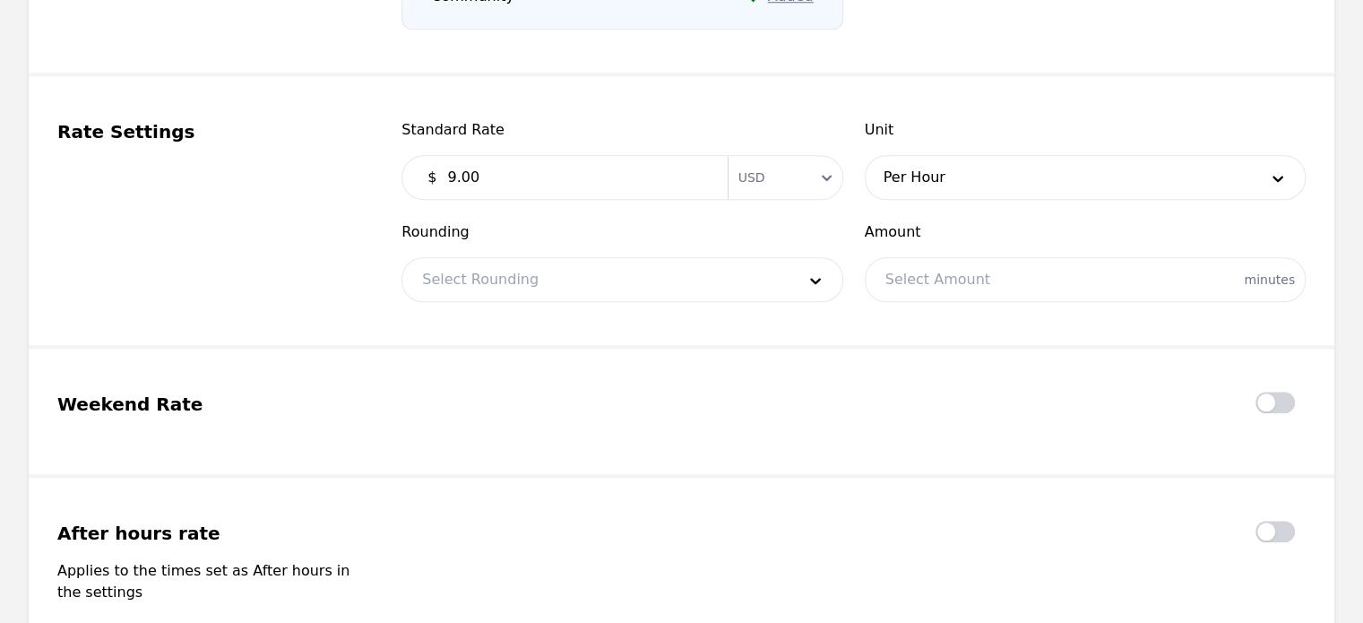
drag, startPoint x: 602, startPoint y: 95, endPoint x: 496, endPoint y: 130, distance: 112.2
click at [496, 130] on div "Standard Rate $ 9.00 Currency USD" at bounding box center [621, 159] width 441 height 81
click at [496, 159] on input "9.00" at bounding box center [576, 177] width 280 height 36
type input "9"
type input "0"
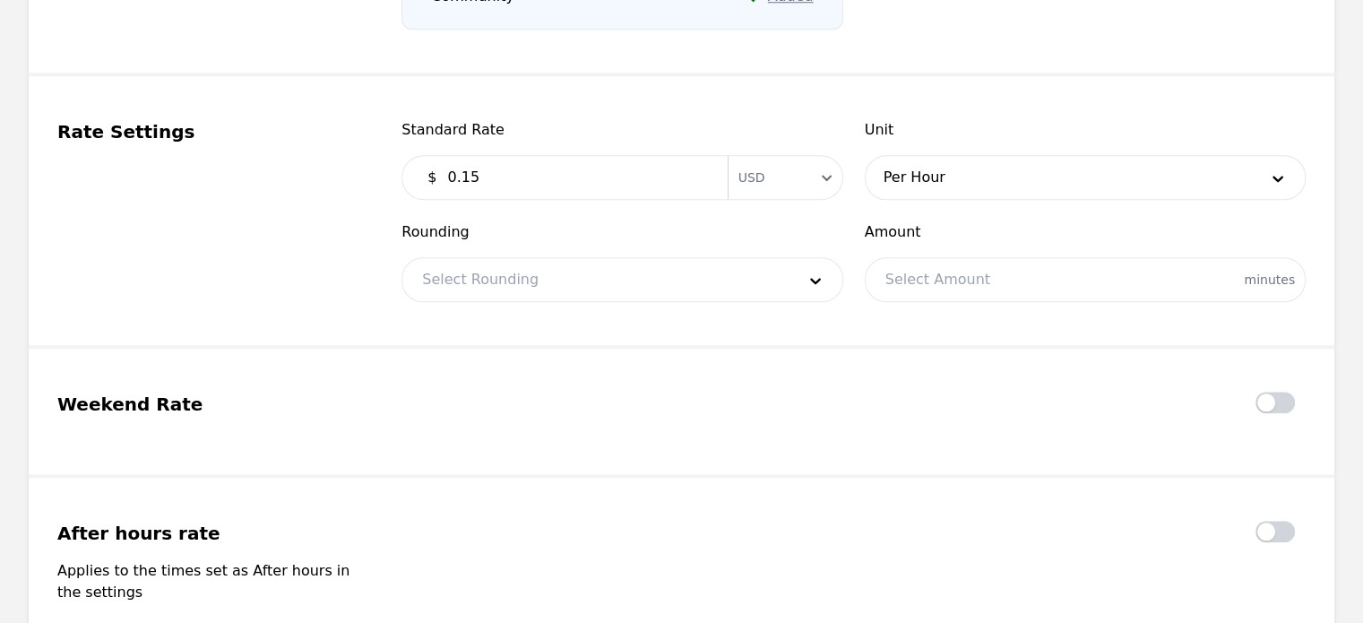
type input "0.15"
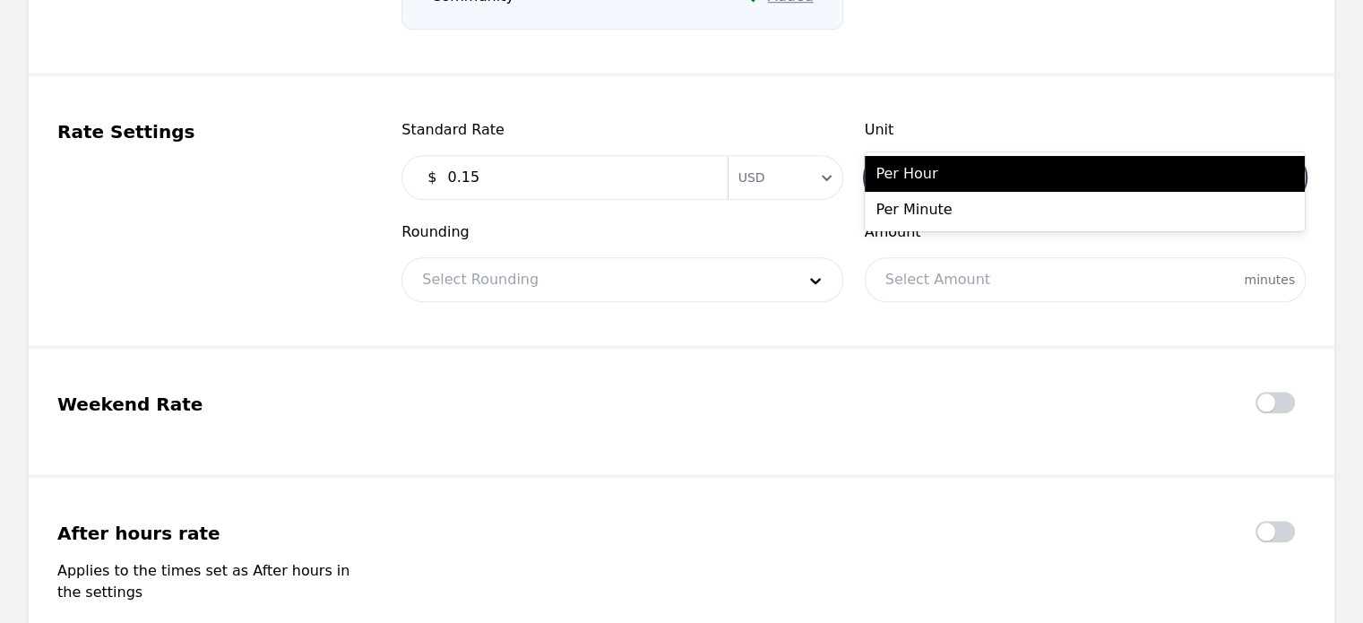
click at [897, 156] on div at bounding box center [1058, 177] width 385 height 43
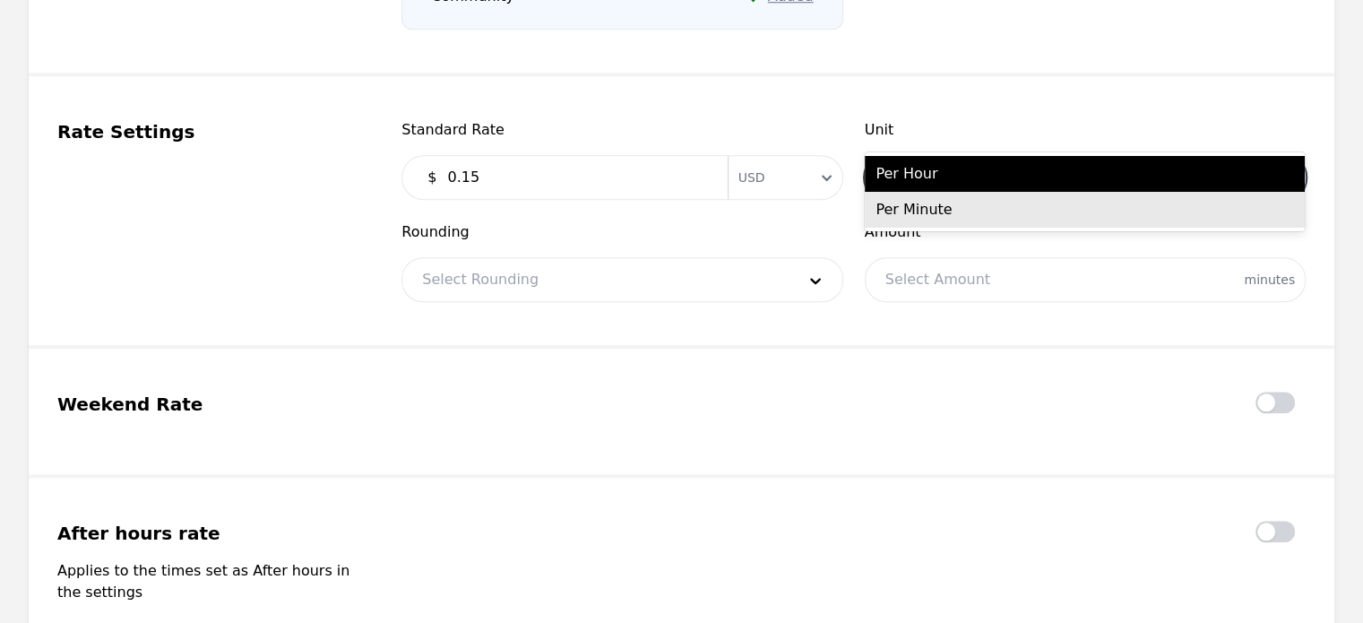
click at [889, 220] on div "Per Minute" at bounding box center [1085, 210] width 440 height 36
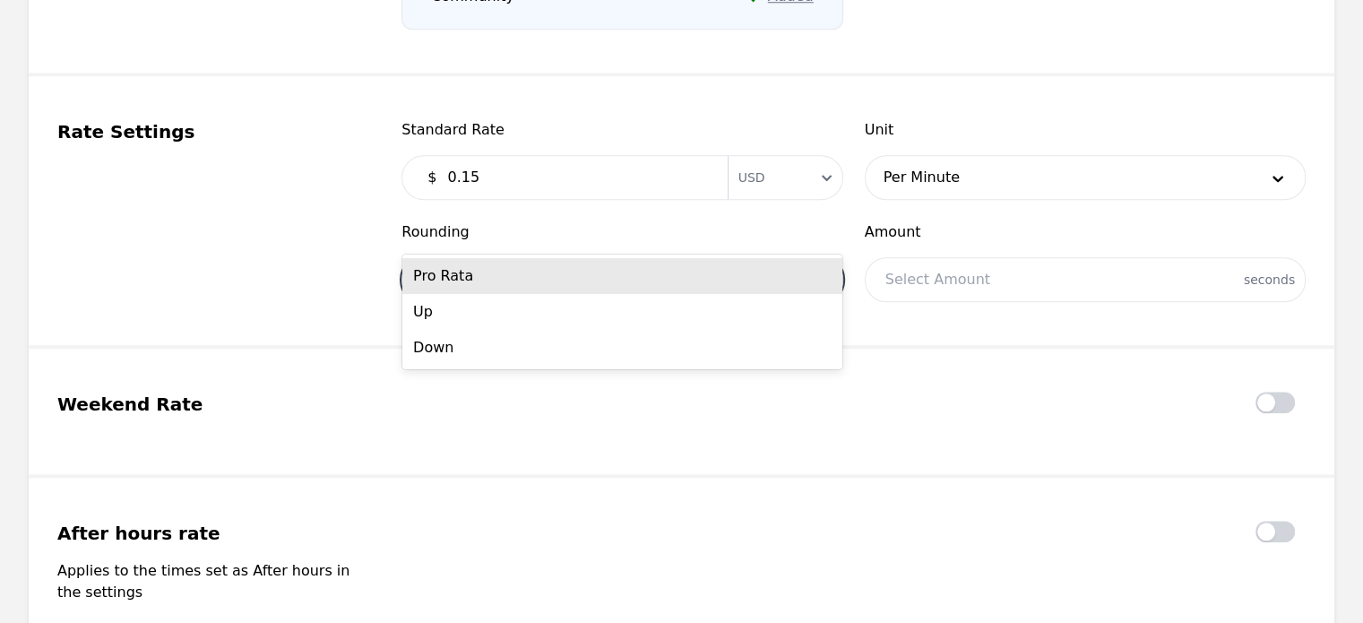
click at [631, 258] on div at bounding box center [594, 279] width 385 height 43
click at [533, 268] on div "Pro Rata" at bounding box center [622, 276] width 440 height 36
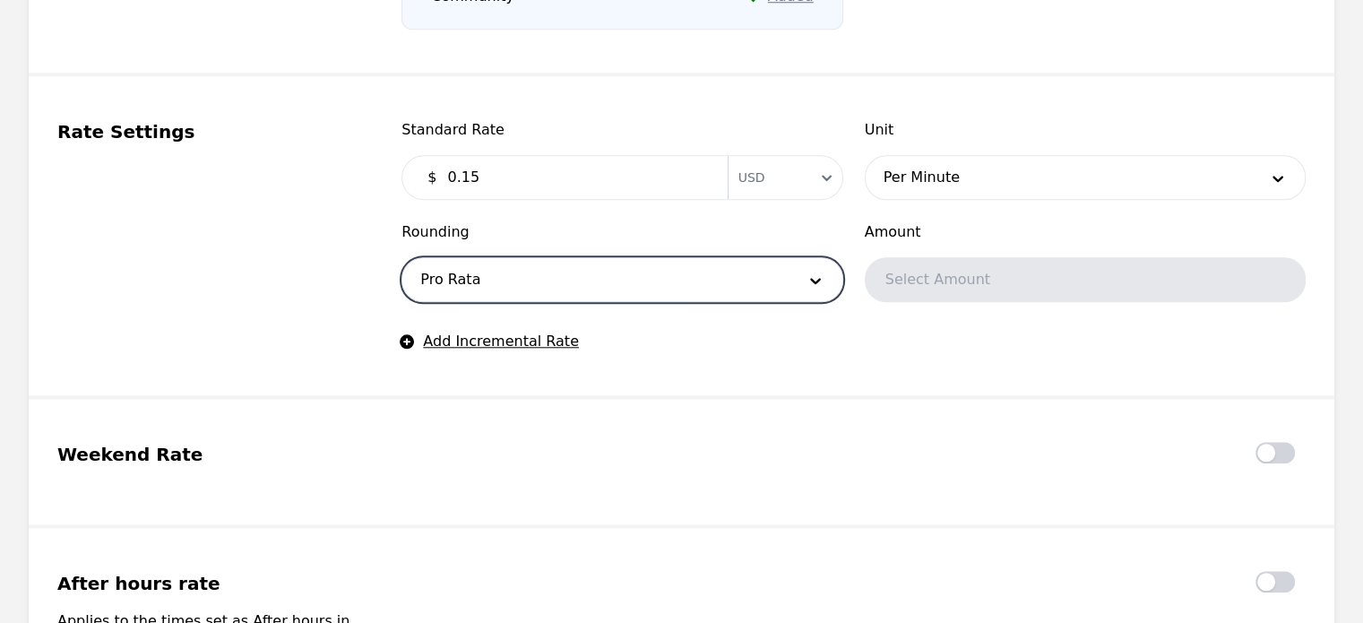
scroll to position [2035, 0]
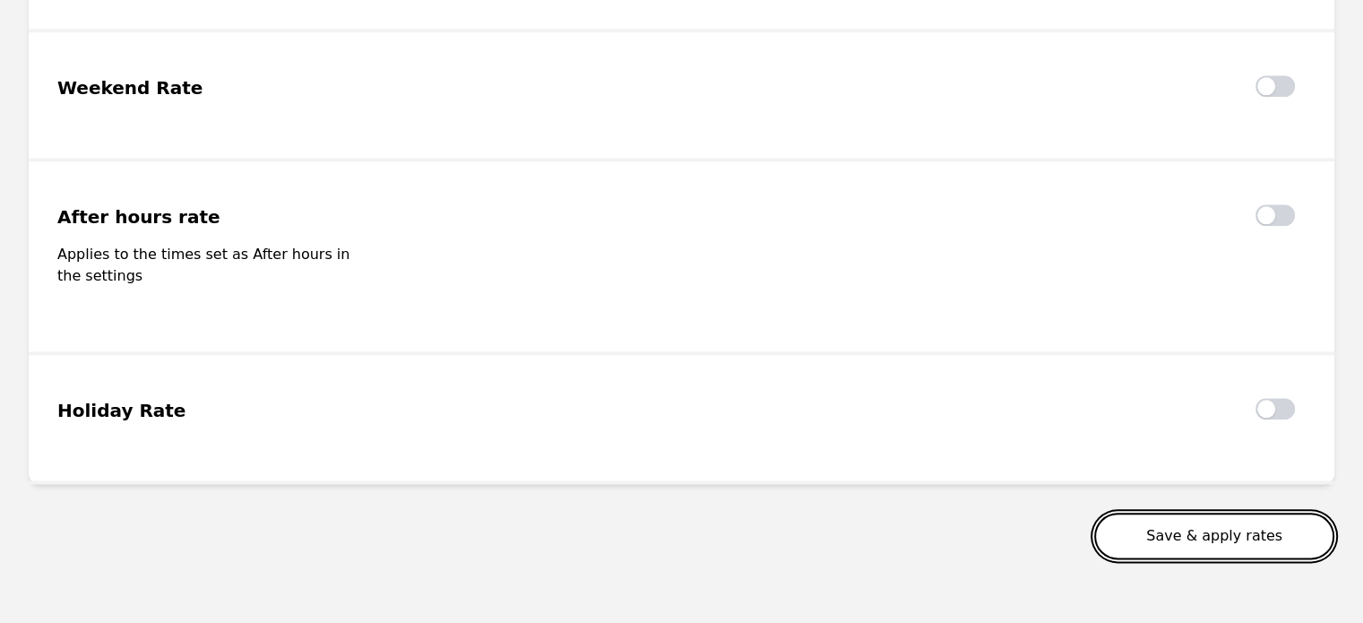
click at [1176, 513] on button "Save & apply rates" at bounding box center [1214, 536] width 240 height 47
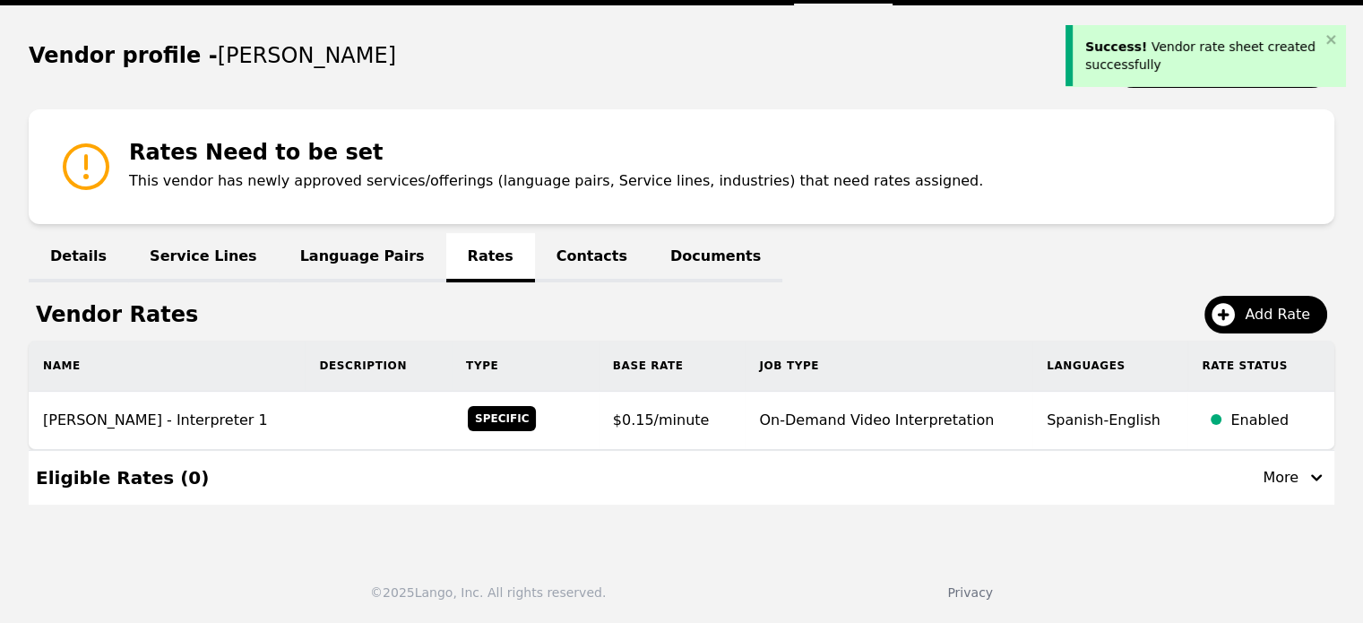
scroll to position [154, 0]
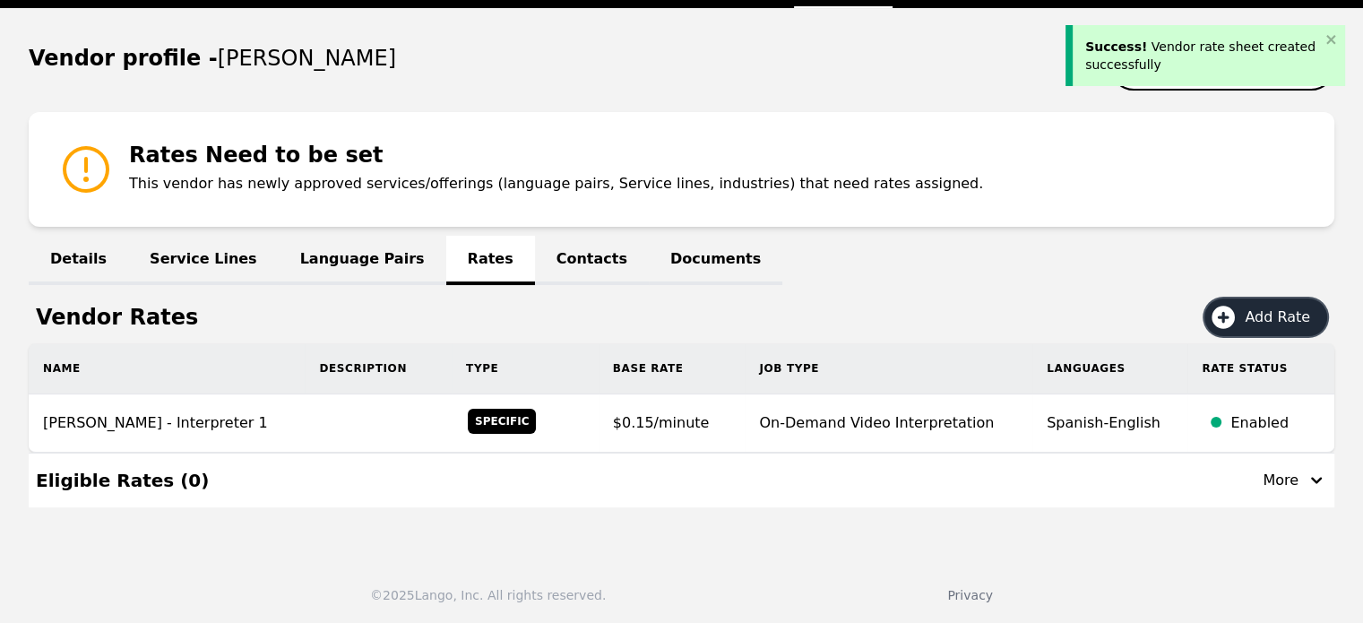
click at [1266, 323] on span "Add Rate" at bounding box center [1284, 317] width 78 height 22
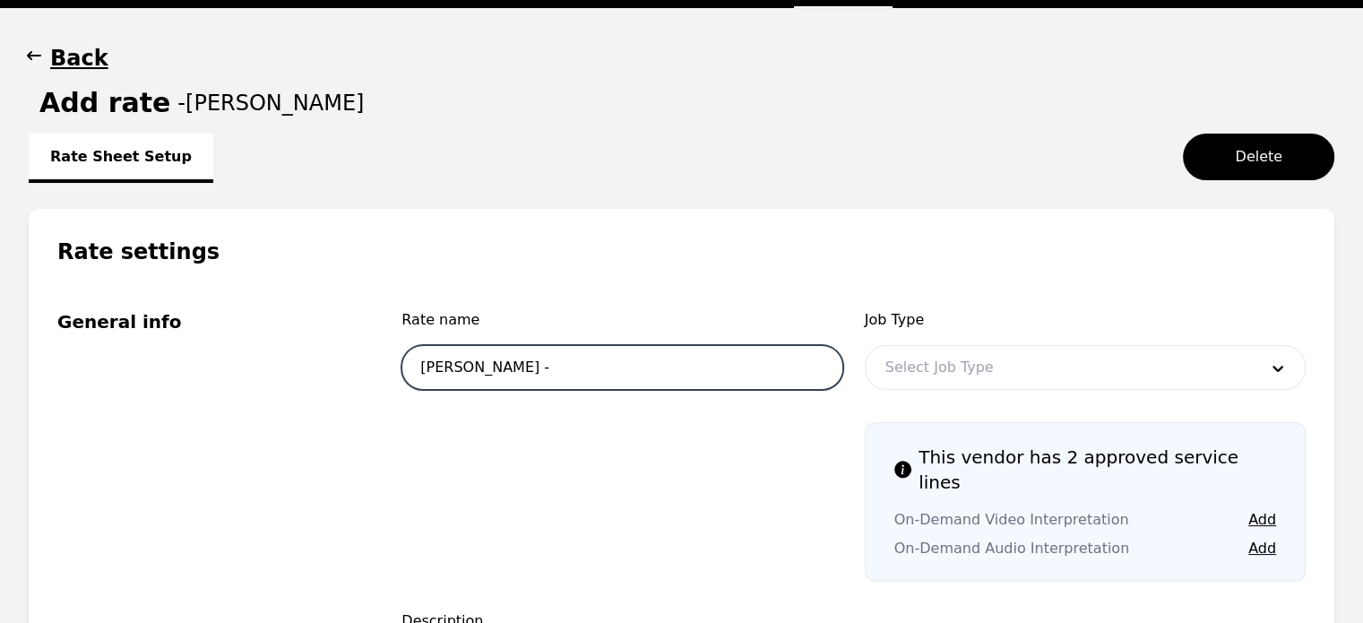
click at [775, 372] on input "Pedro Frias -" at bounding box center [621, 367] width 441 height 45
type input "Pedro Frias - Interpreter 2"
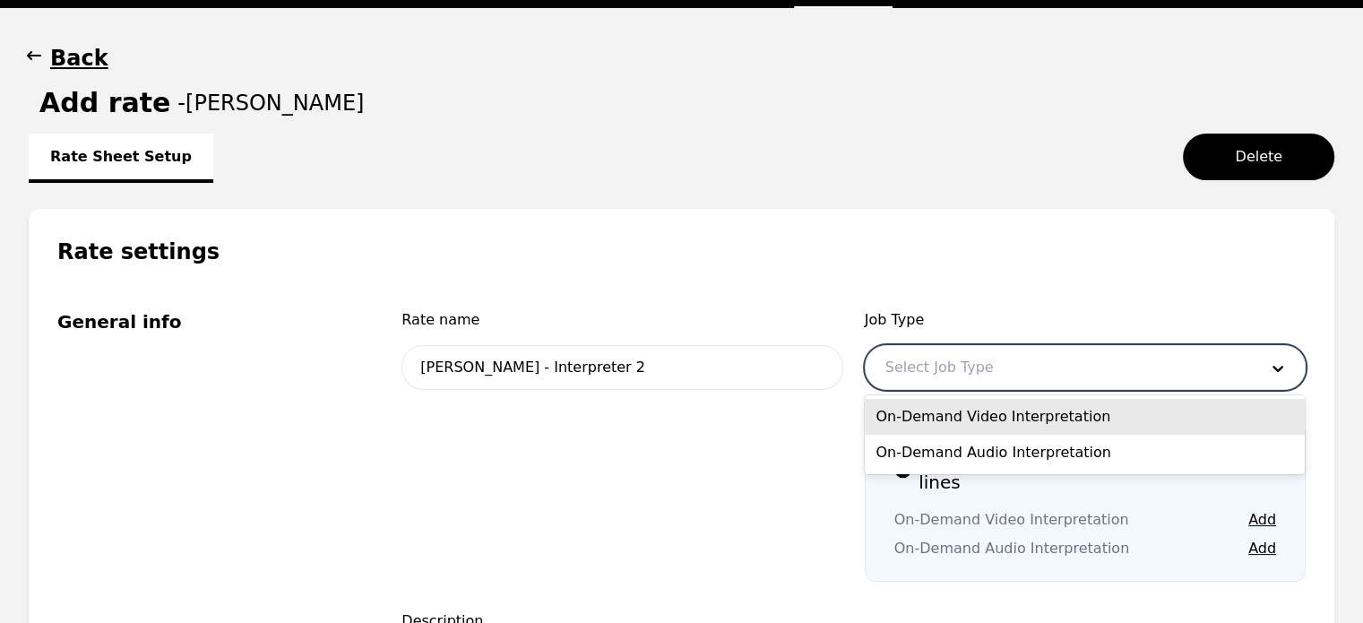
click at [950, 372] on div at bounding box center [1058, 367] width 385 height 43
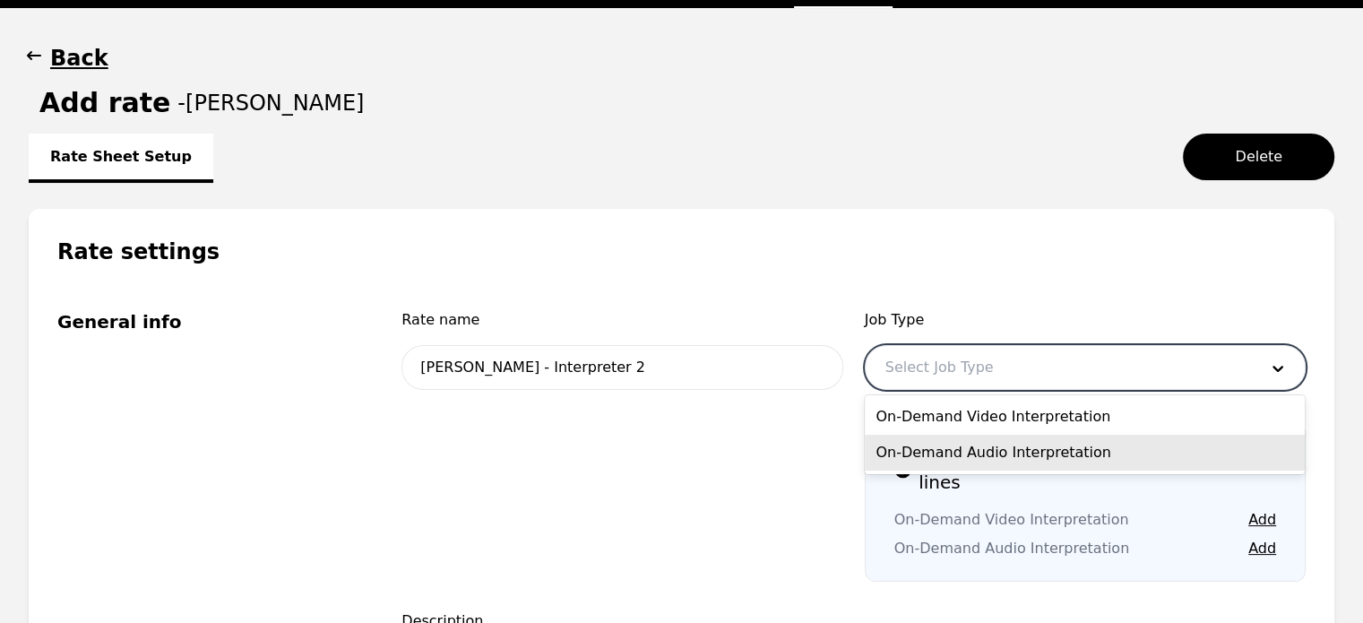
click at [955, 452] on div "On-Demand Audio Interpretation" at bounding box center [1085, 453] width 440 height 36
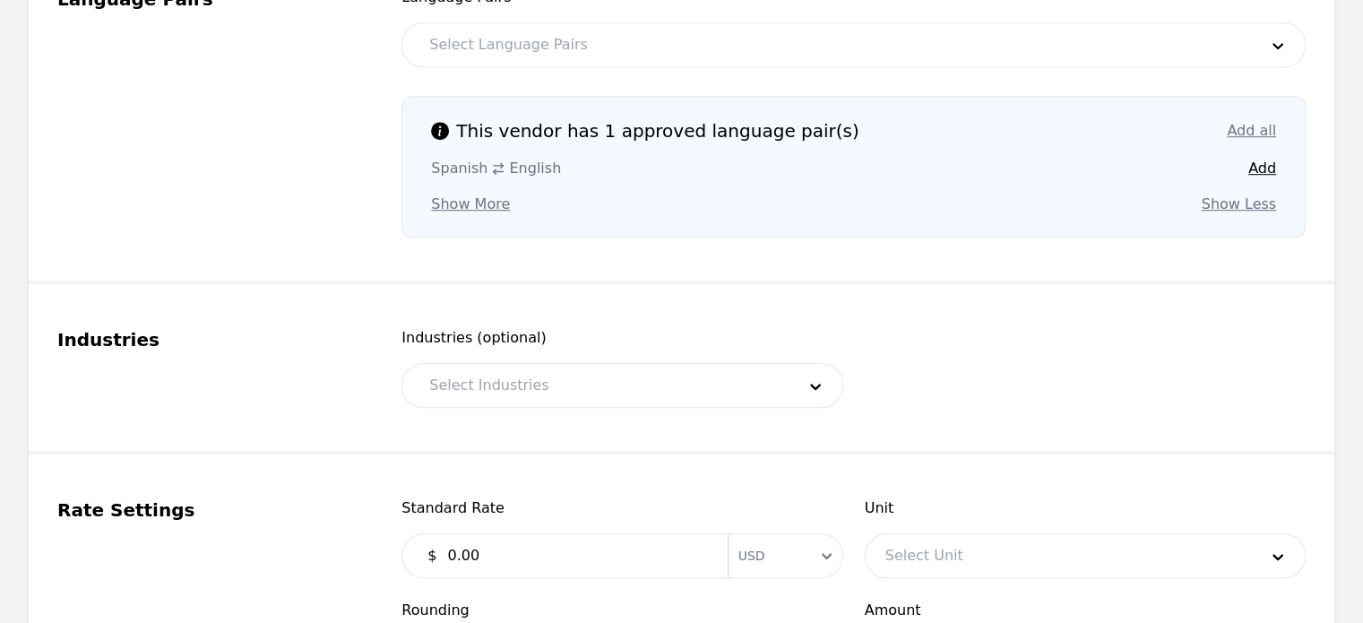
scroll to position [970, 0]
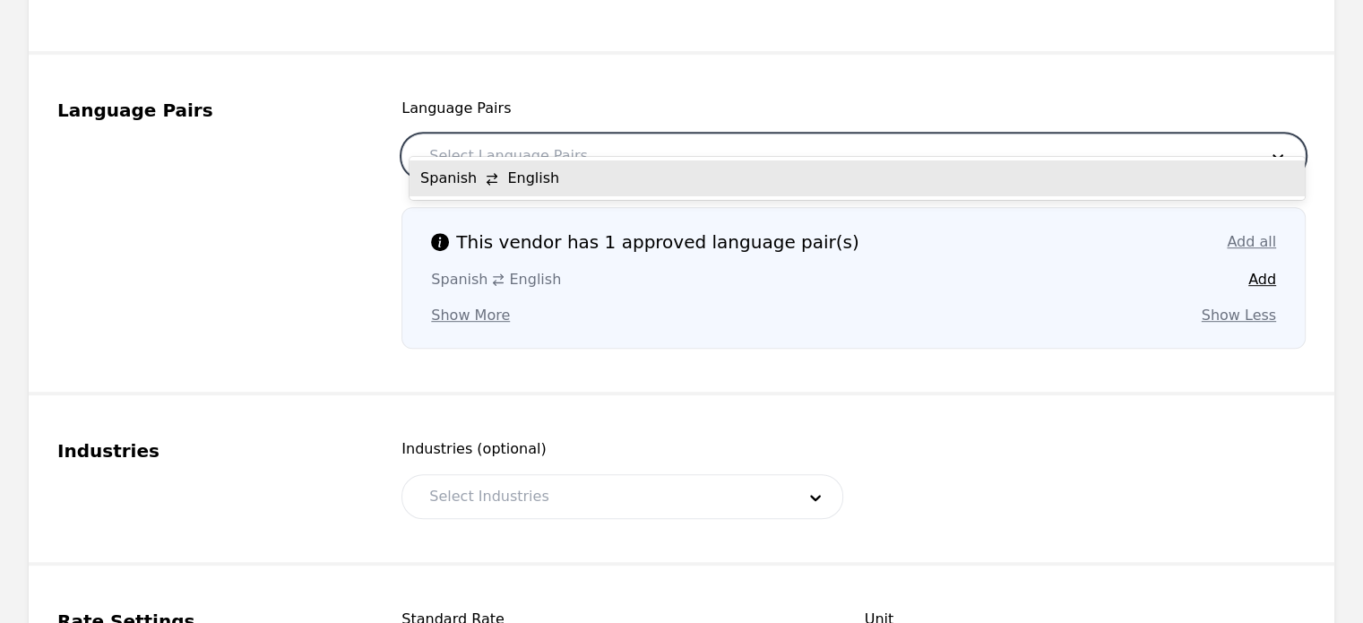
click at [775, 134] on div at bounding box center [829, 155] width 841 height 43
click at [668, 185] on div "Spanish English" at bounding box center [856, 178] width 895 height 36
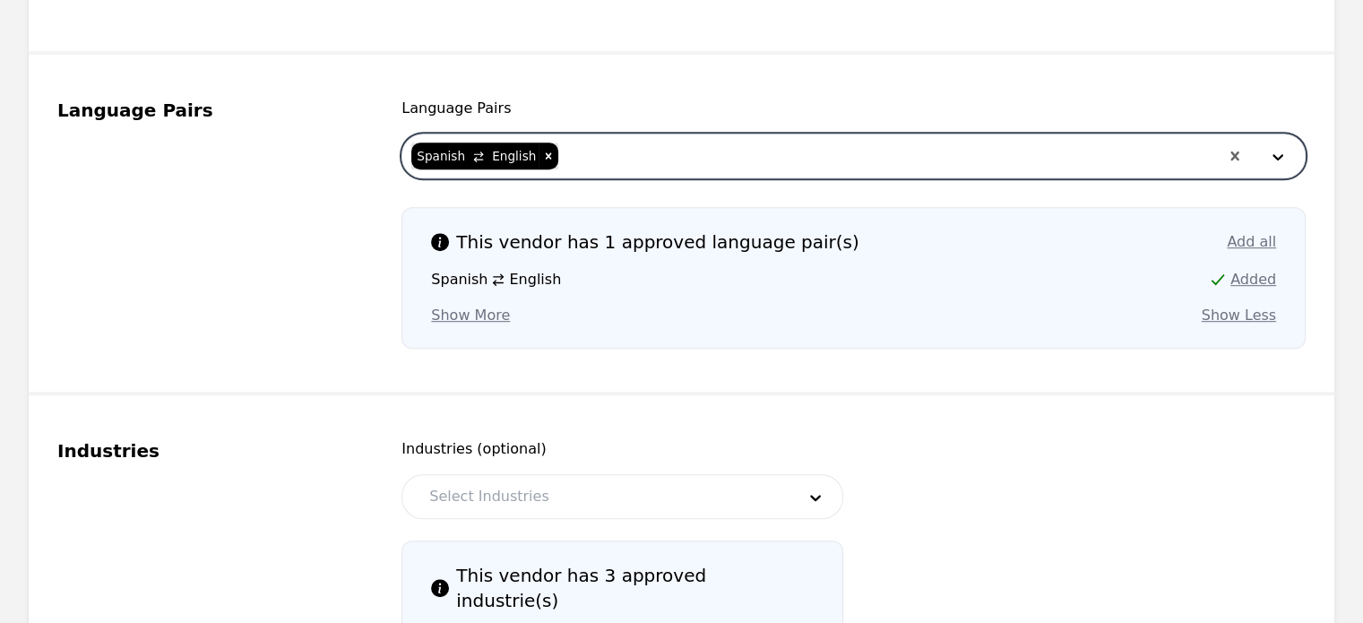
click at [559, 475] on div at bounding box center [598, 496] width 378 height 43
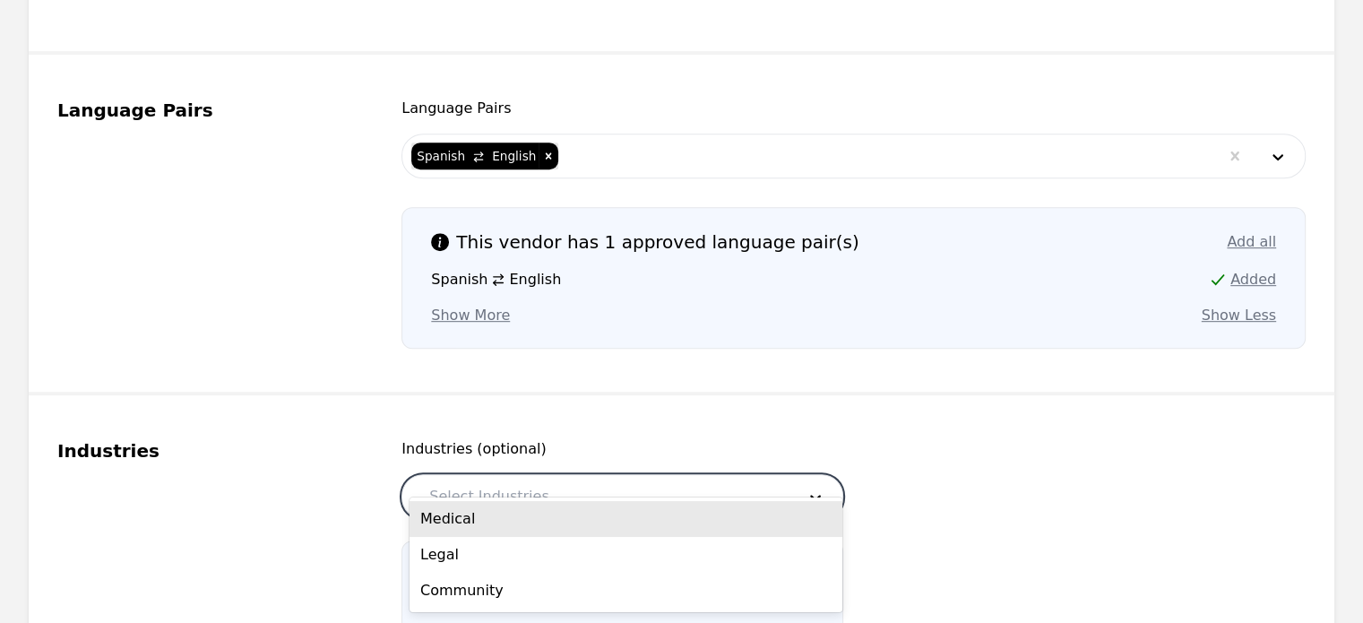
click at [987, 441] on span at bounding box center [1085, 478] width 441 height 81
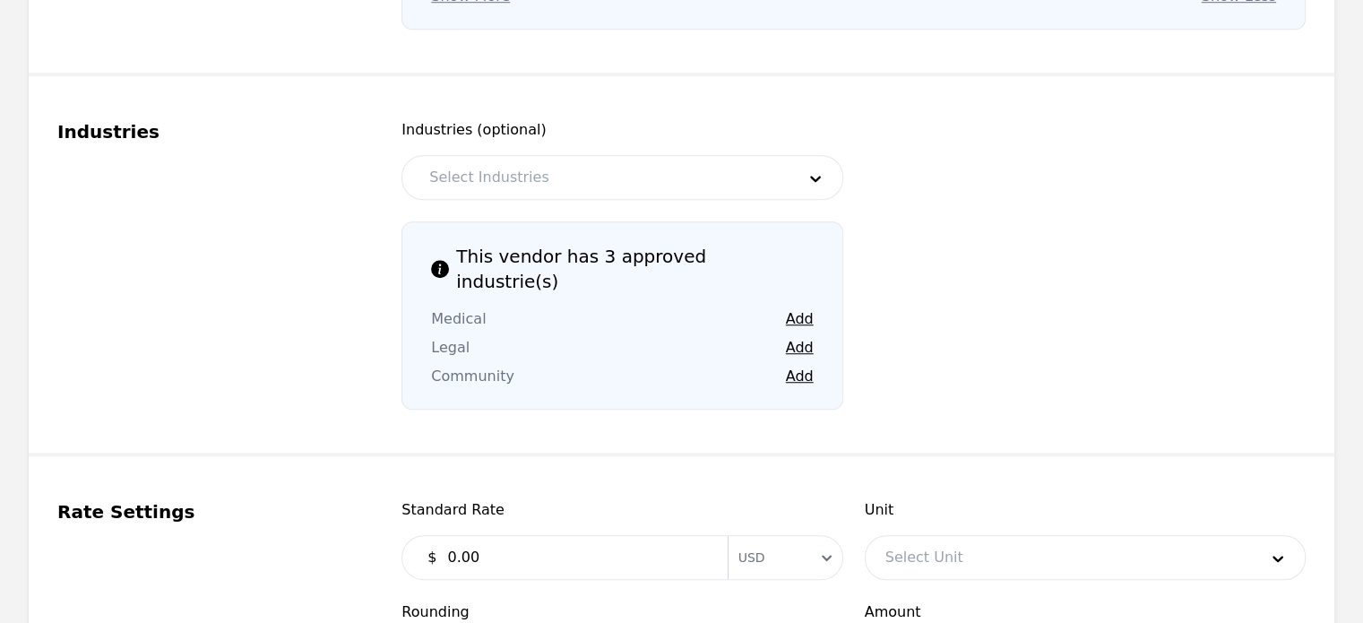
scroll to position [1323, 0]
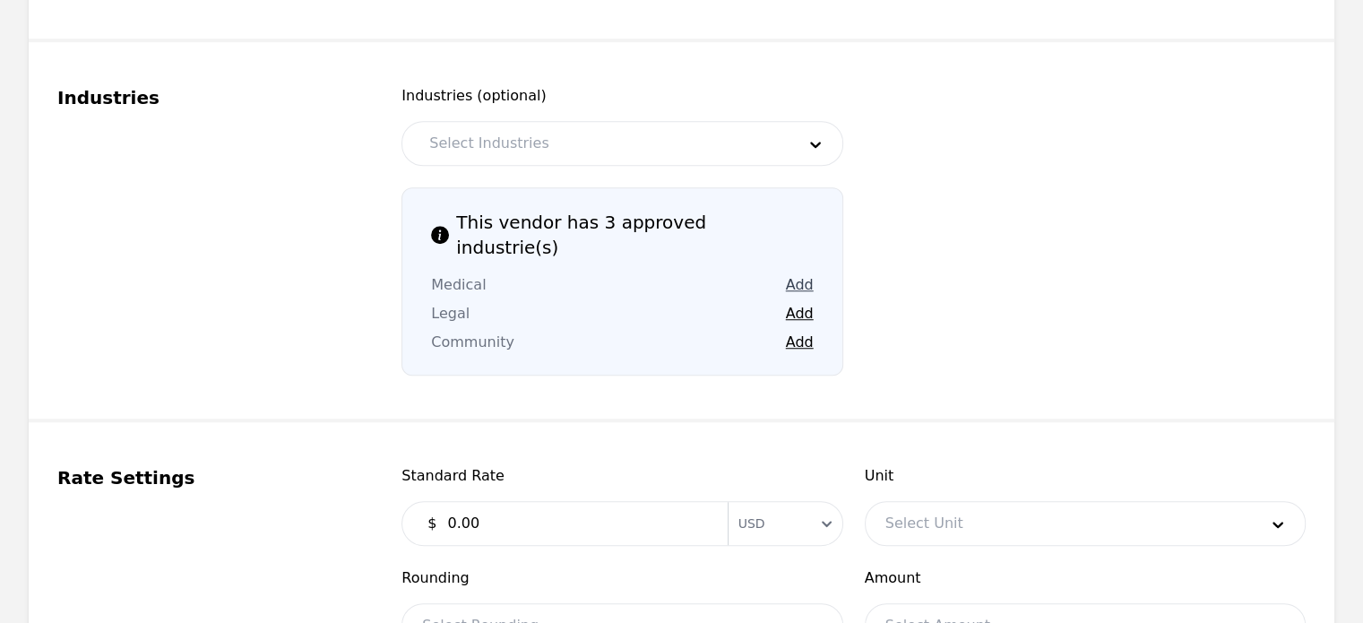
click at [804, 274] on button "Add" at bounding box center [800, 285] width 28 height 22
click at [797, 303] on button "Add" at bounding box center [800, 314] width 28 height 22
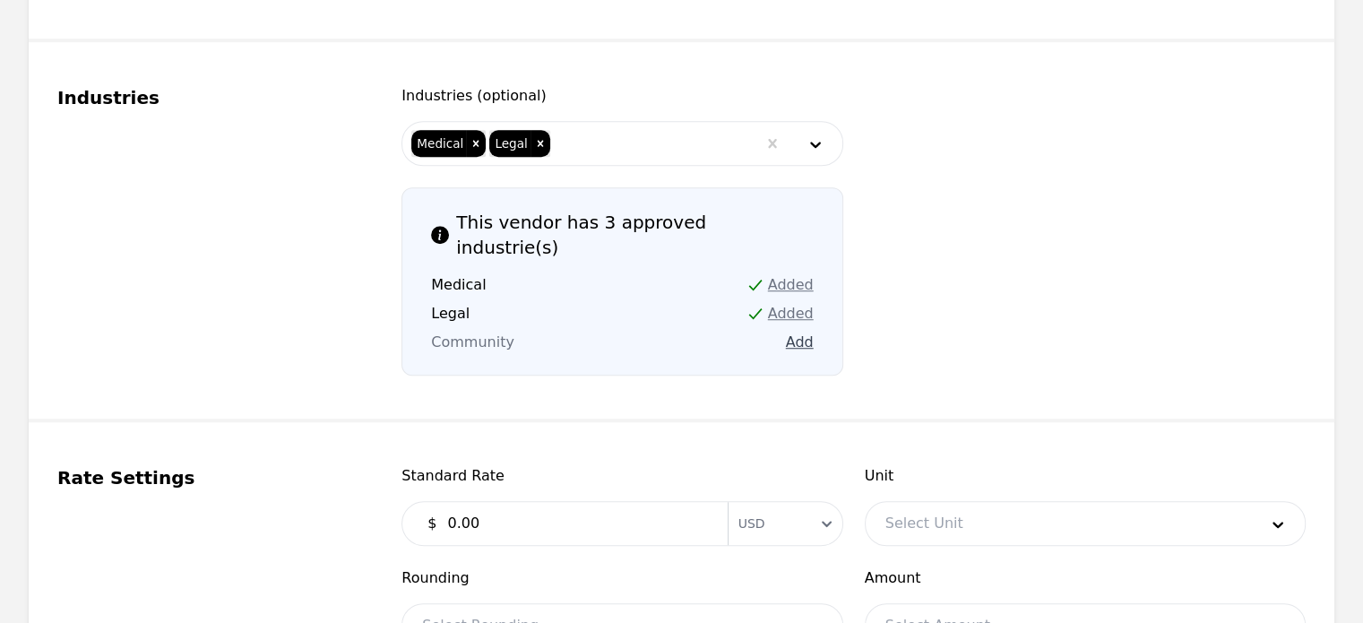
click at [792, 332] on button "Add" at bounding box center [800, 343] width 28 height 22
click at [483, 505] on input "0.00" at bounding box center [576, 523] width 280 height 36
type input "0"
type input "0.15"
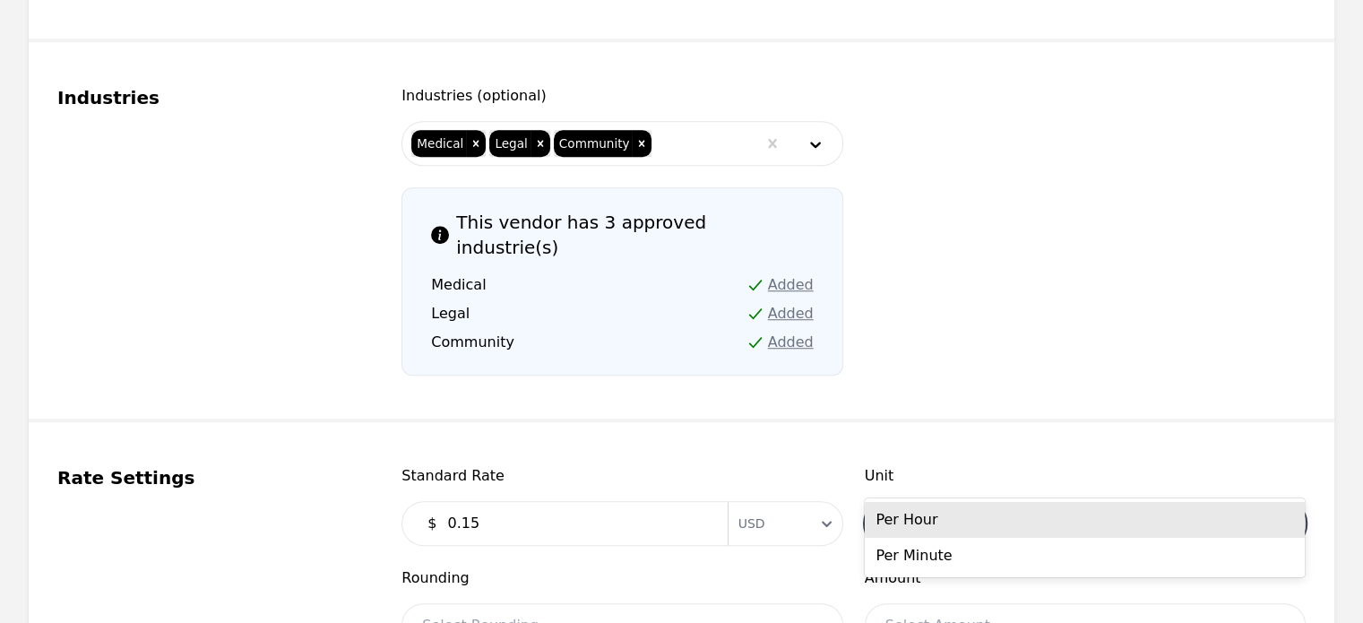
click at [909, 502] on div at bounding box center [1058, 523] width 385 height 43
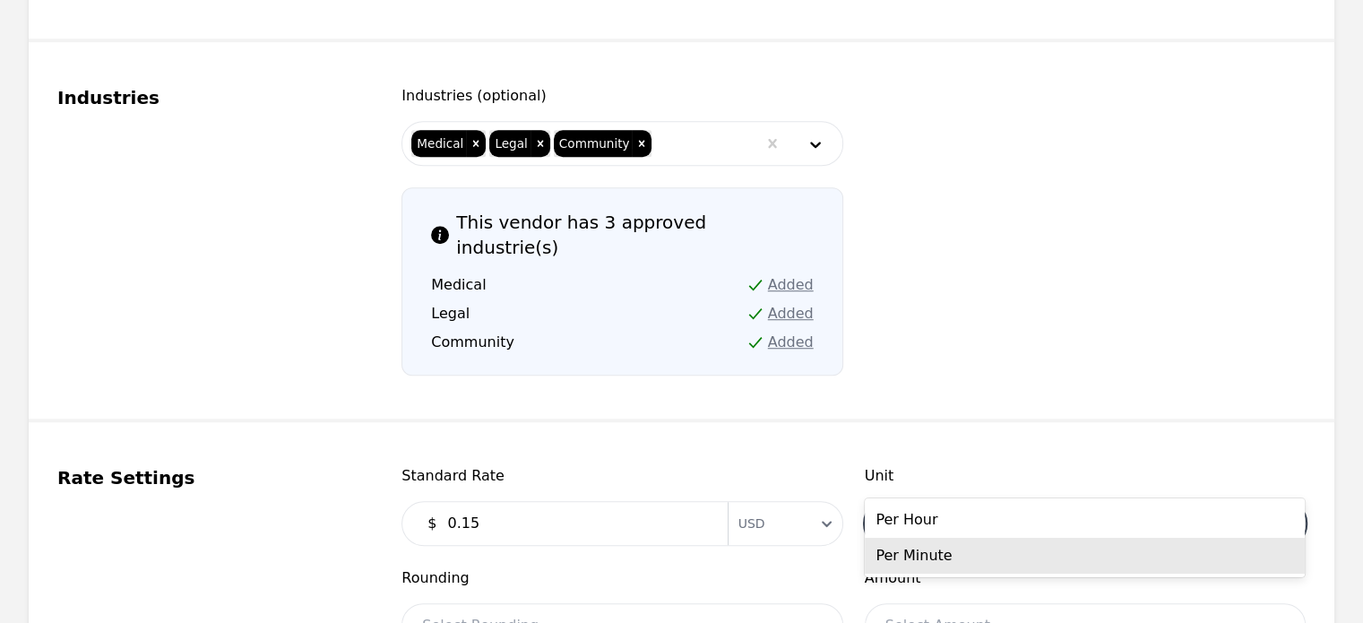
click at [911, 550] on div "Per Minute" at bounding box center [1085, 556] width 440 height 36
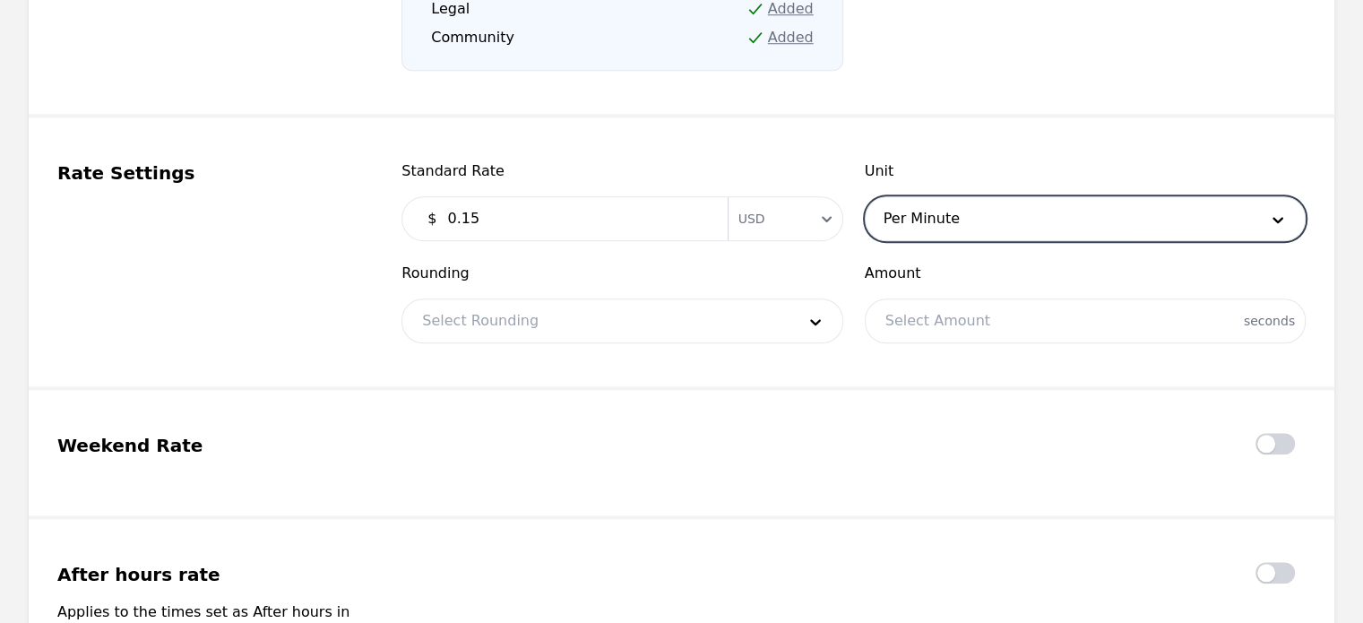
scroll to position [1636, 0]
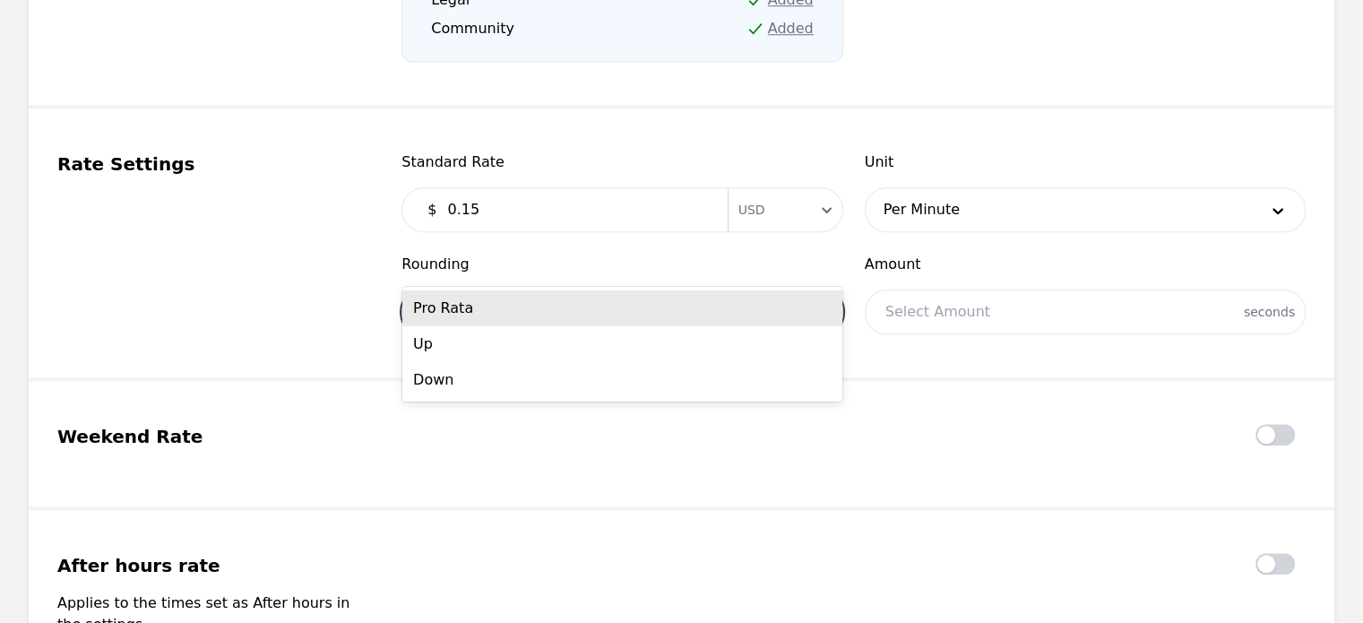
click at [651, 290] on div at bounding box center [594, 311] width 385 height 43
click at [611, 315] on div "Pro Rata" at bounding box center [622, 308] width 440 height 36
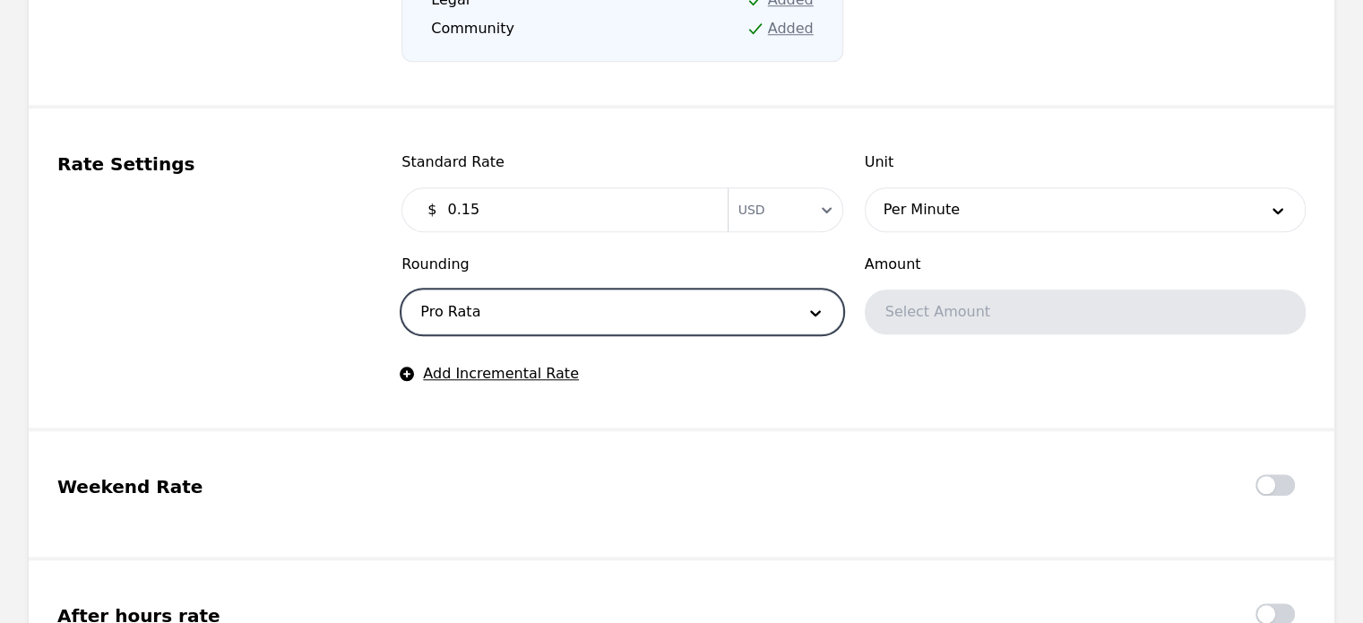
scroll to position [2035, 0]
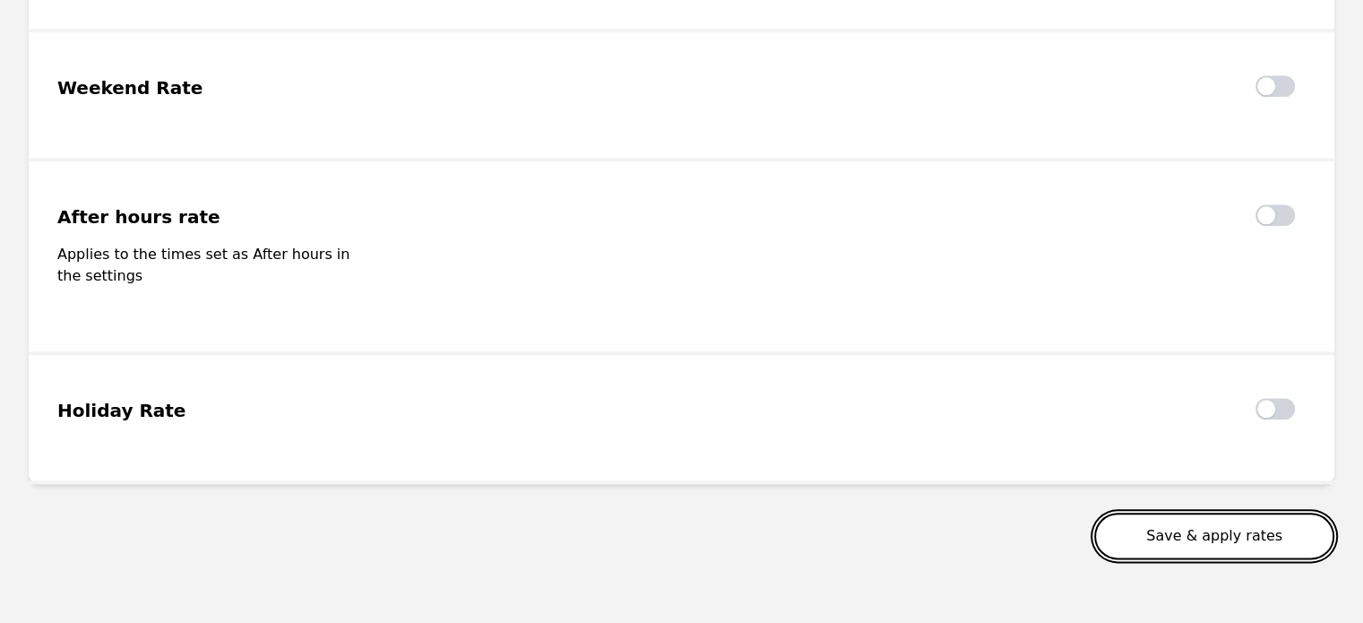
click at [1246, 513] on button "Save & apply rates" at bounding box center [1214, 536] width 240 height 47
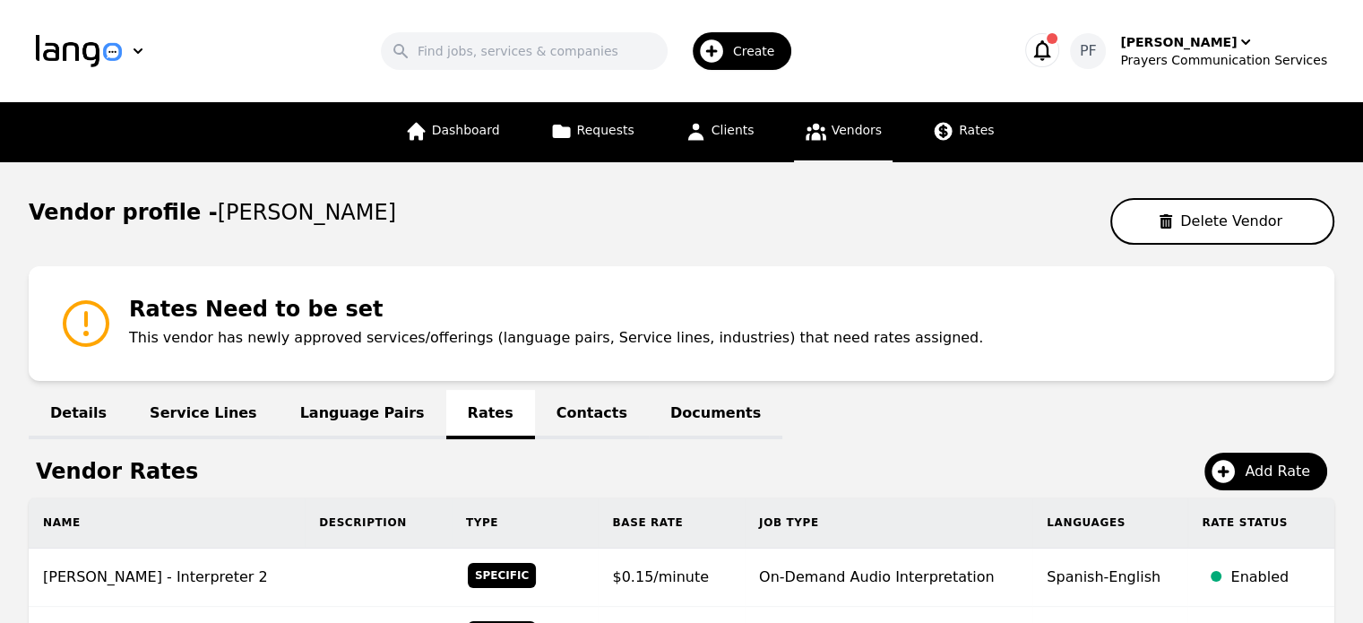
click at [833, 137] on span "Vendors" at bounding box center [857, 130] width 50 height 14
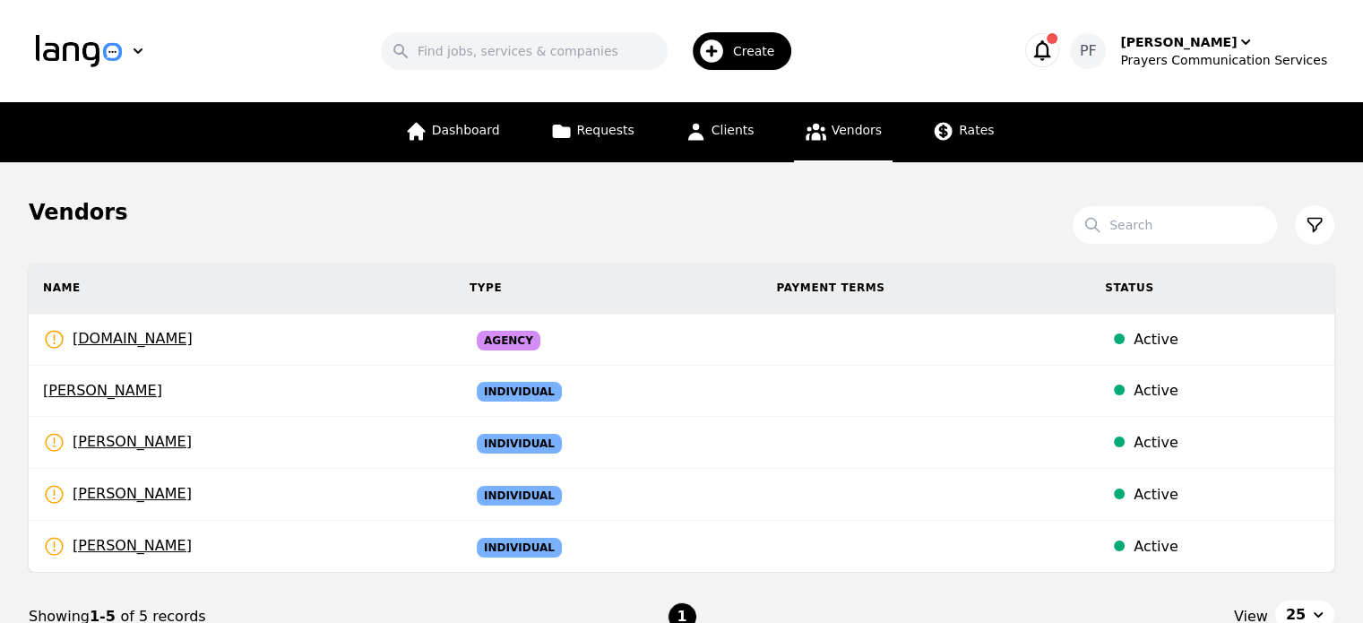
click at [1057, 44] on span "button" at bounding box center [1052, 38] width 11 height 11
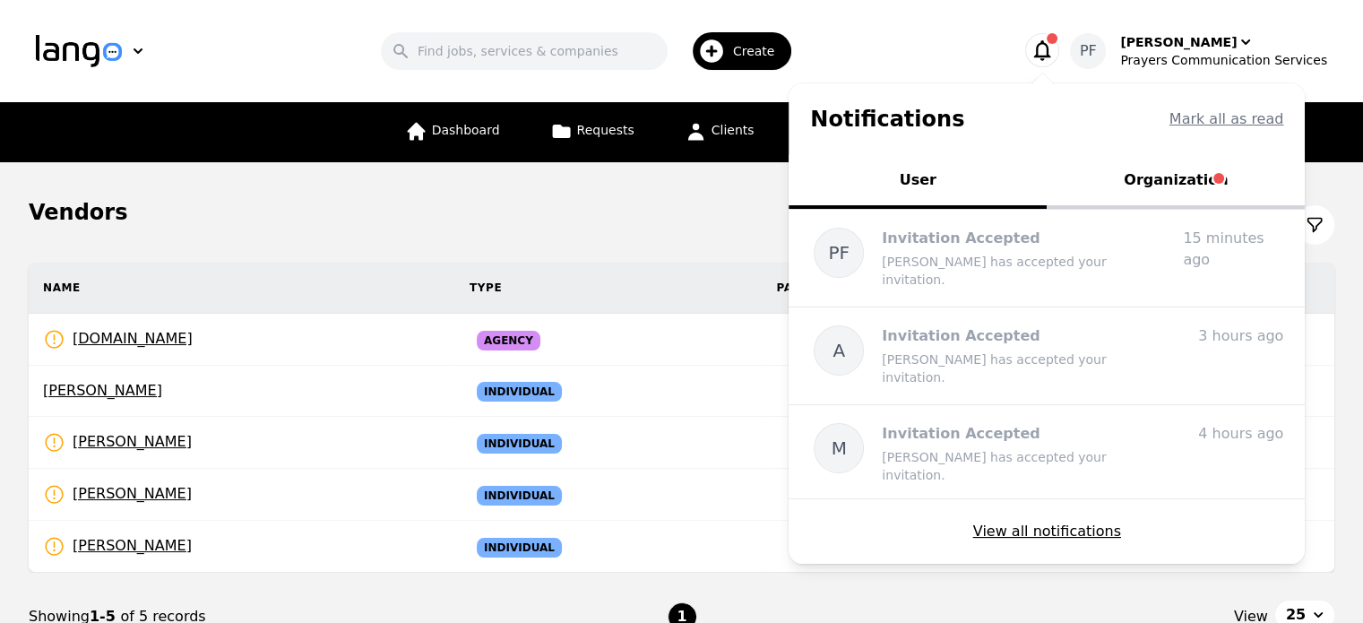
click at [1176, 178] on button "Organization" at bounding box center [1176, 182] width 258 height 54
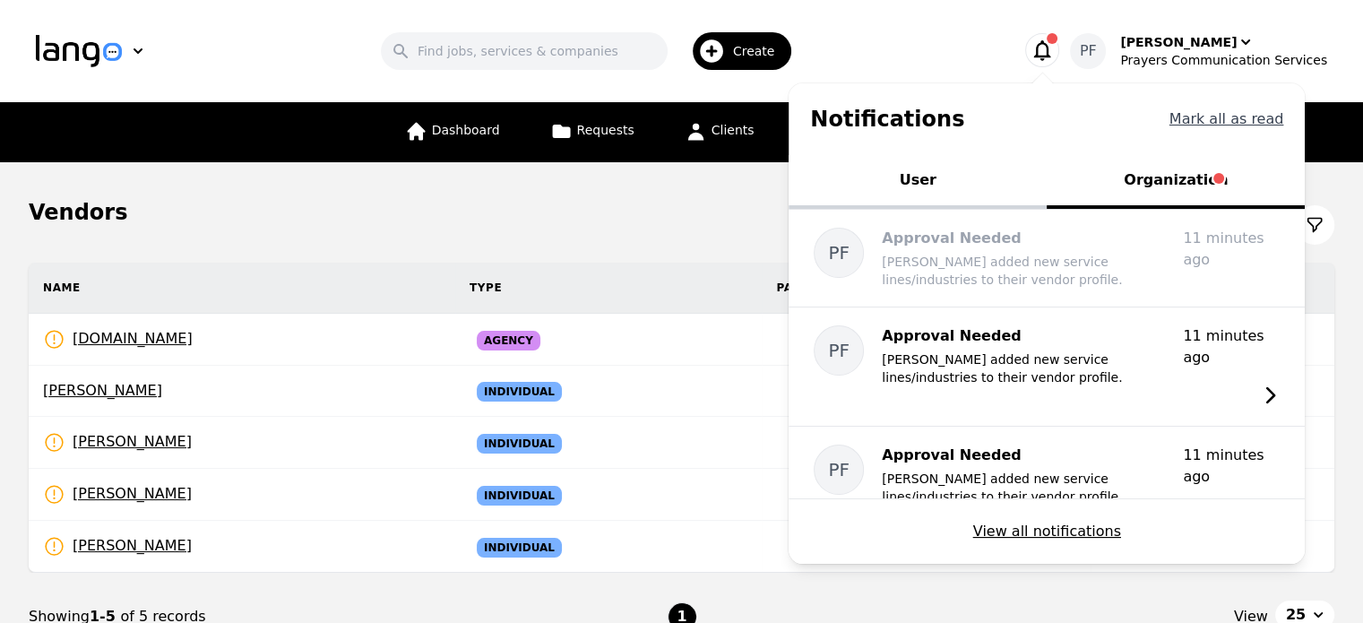
click at [1230, 128] on button "Mark all as read" at bounding box center [1226, 119] width 115 height 22
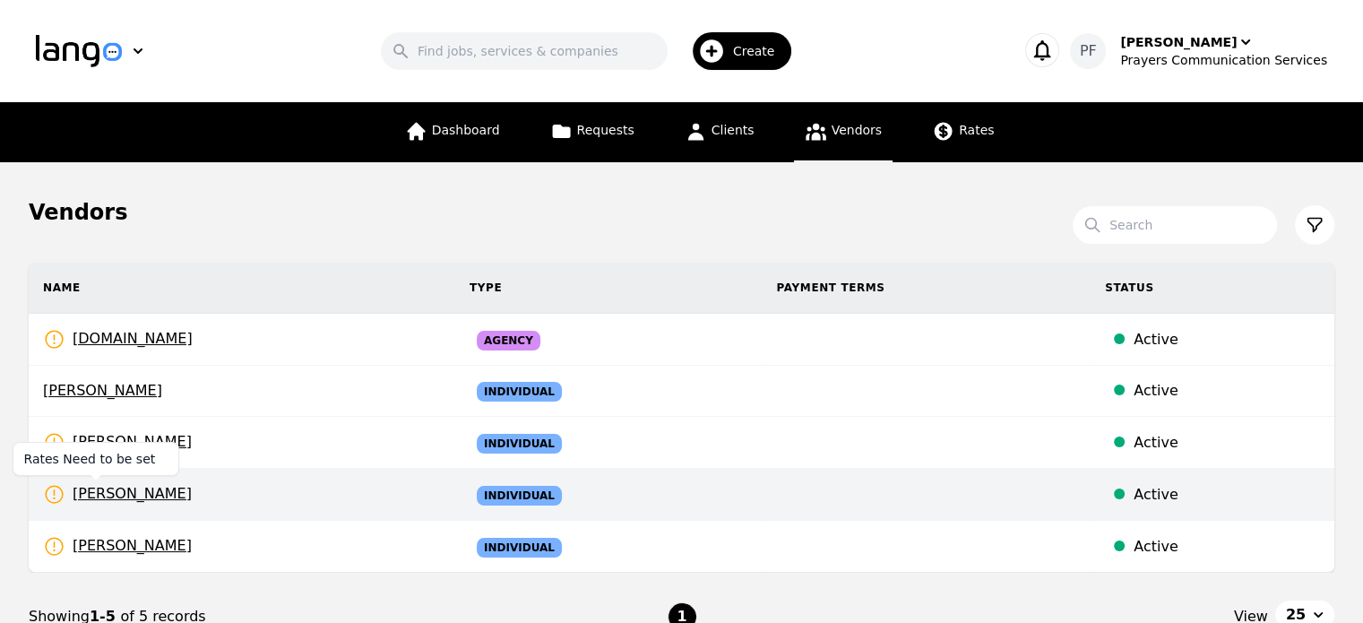
click at [82, 489] on span "[PERSON_NAME]" at bounding box center [117, 494] width 149 height 22
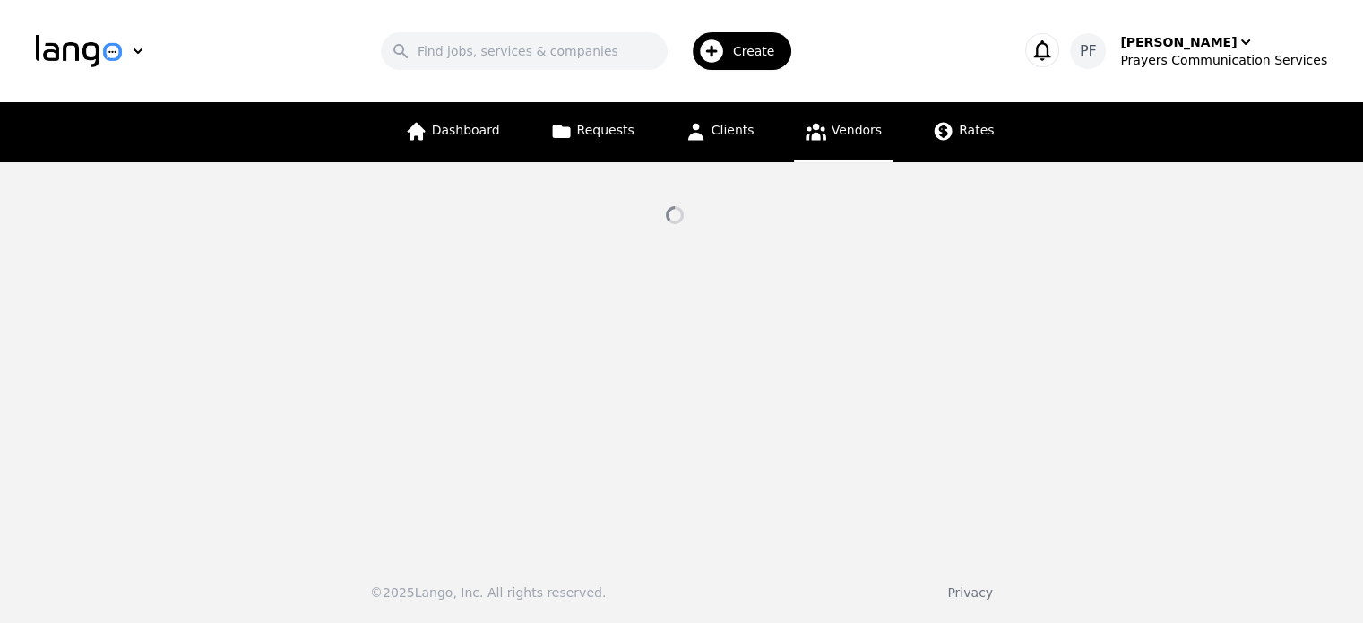
select select "active"
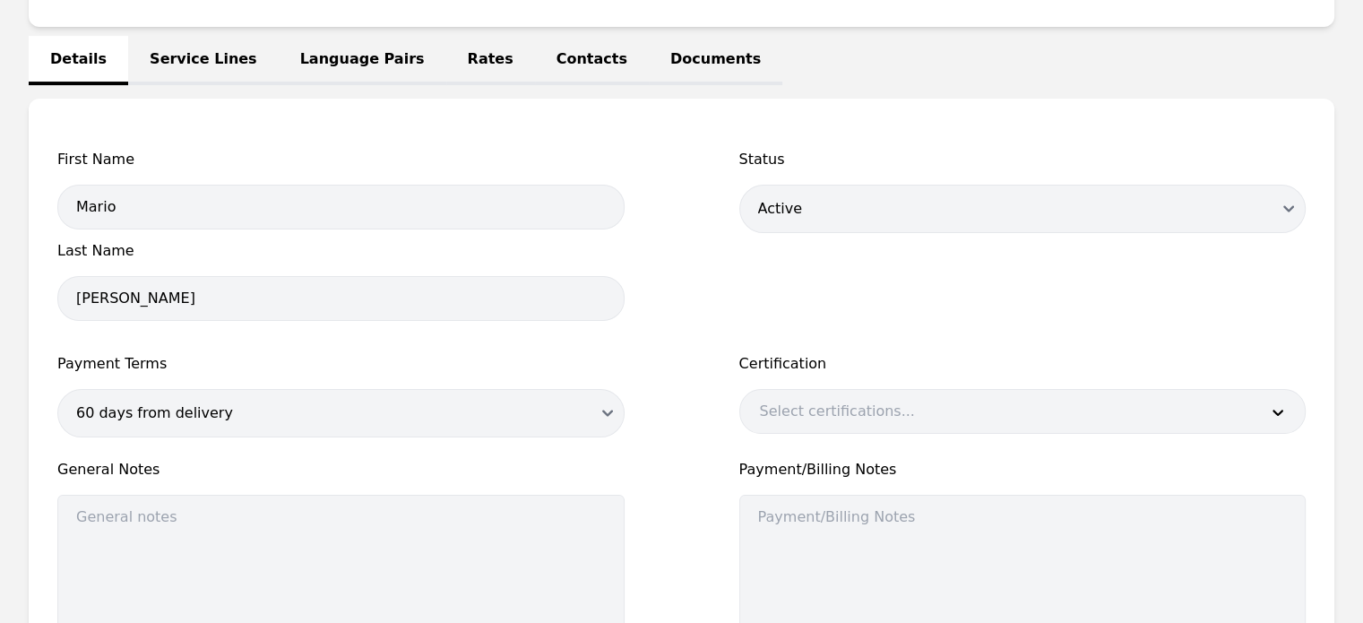
scroll to position [351, 0]
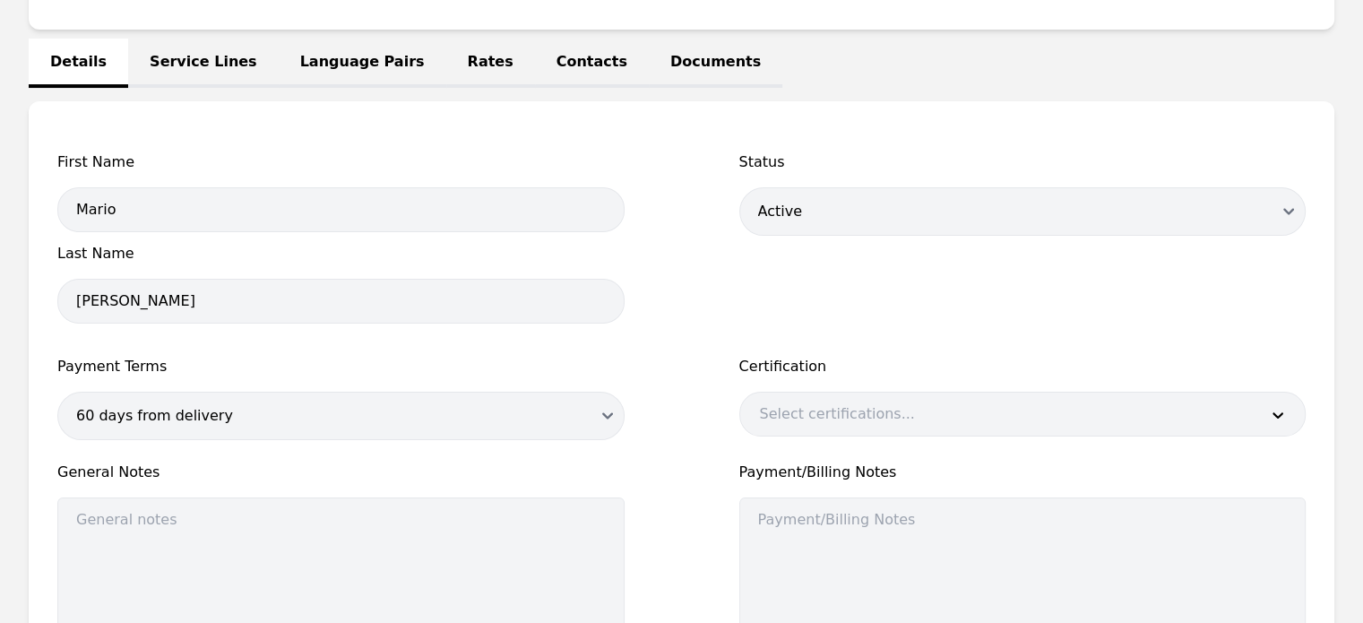
click at [446, 60] on link "Rates" at bounding box center [490, 63] width 89 height 49
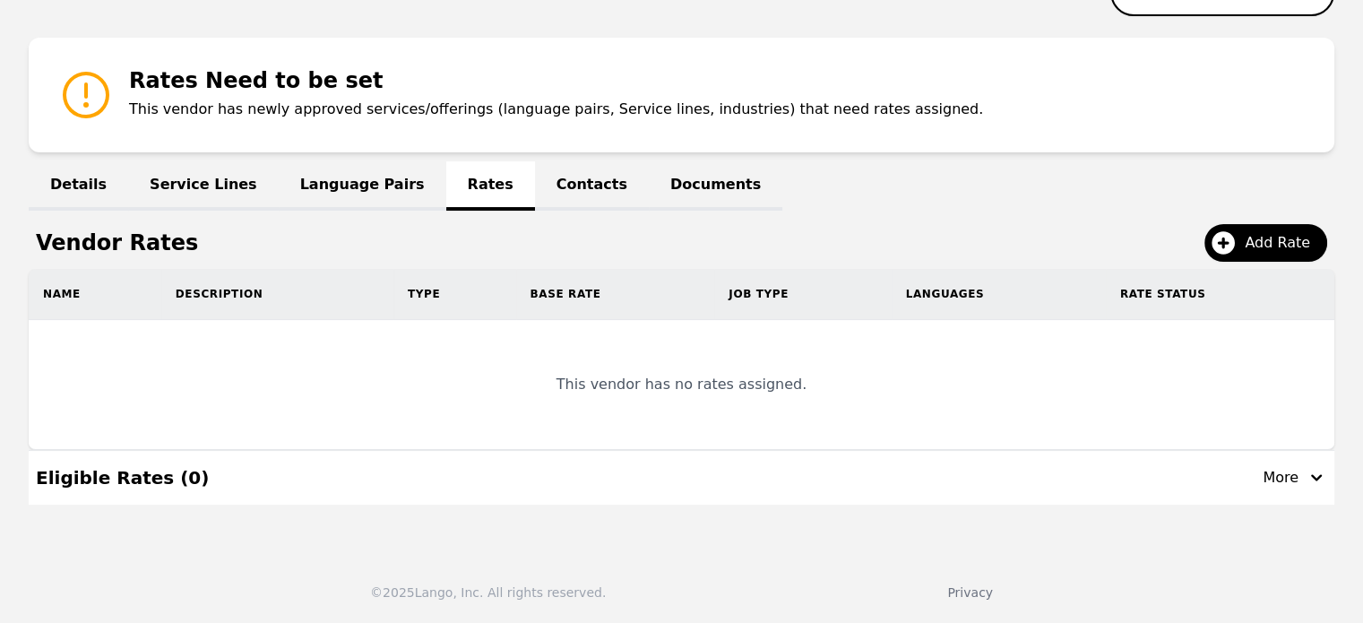
scroll to position [226, 0]
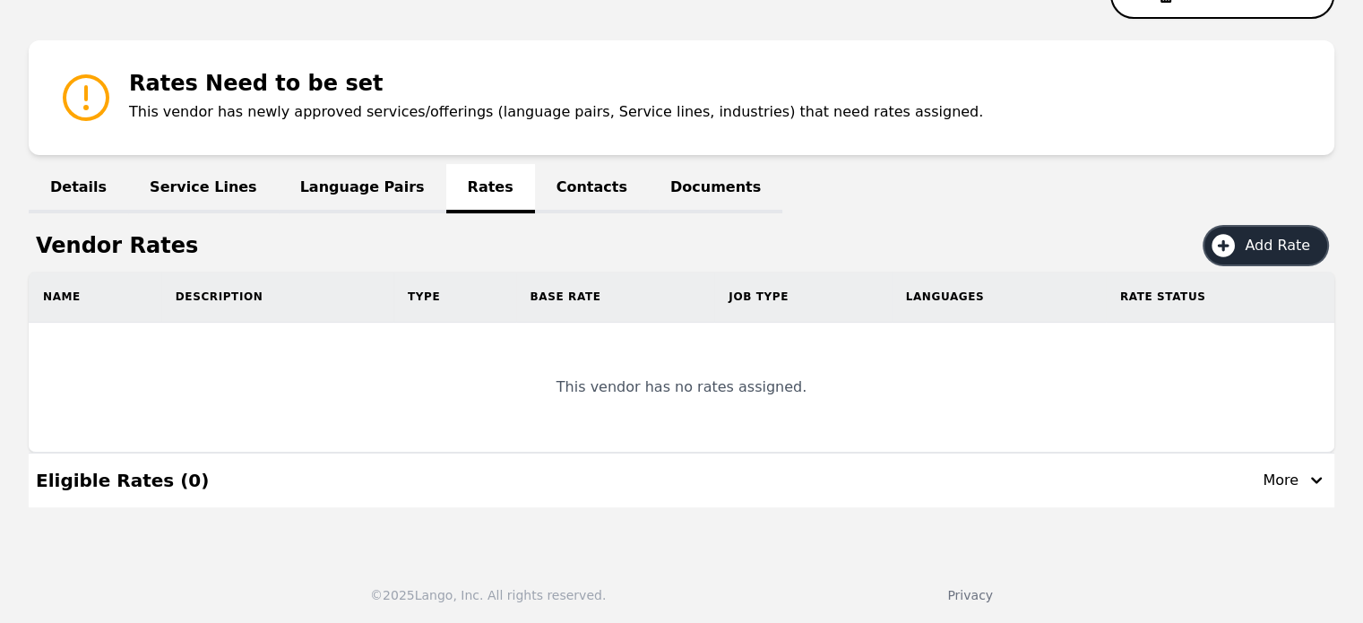
click at [1254, 243] on span "Add Rate" at bounding box center [1284, 246] width 78 height 22
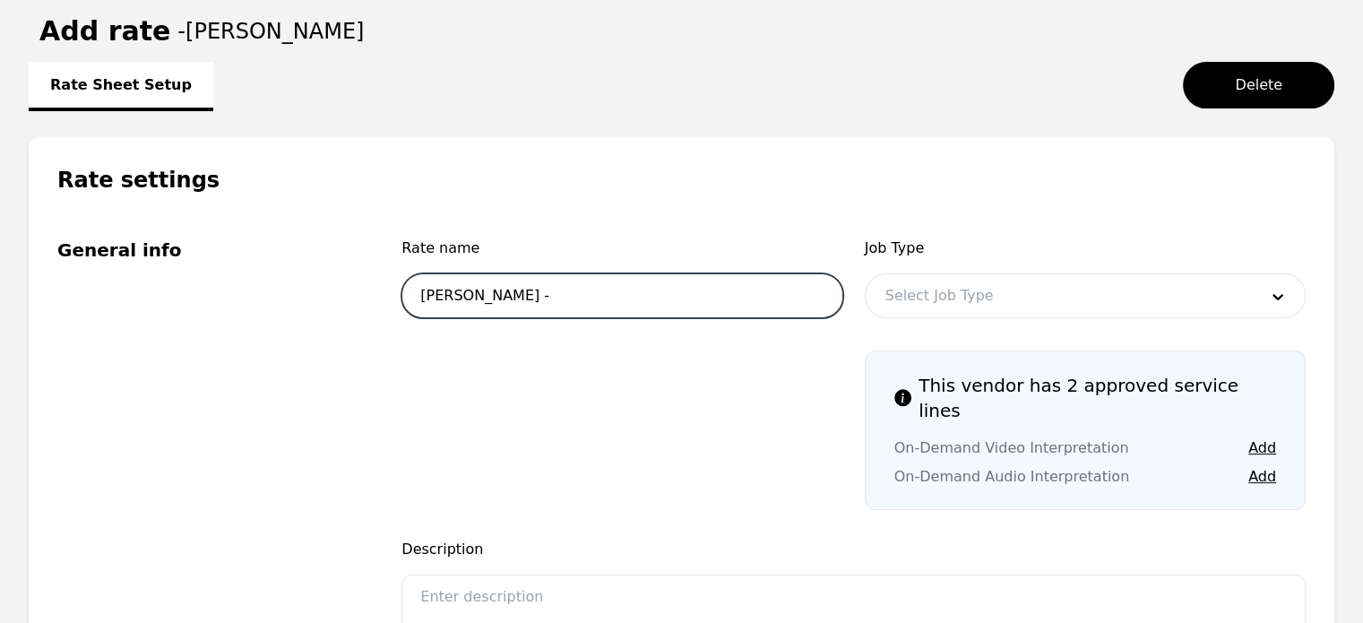
click at [670, 290] on input "Mario Lenin -" at bounding box center [621, 295] width 441 height 45
type input "Mario Lenin - interpreter 1"
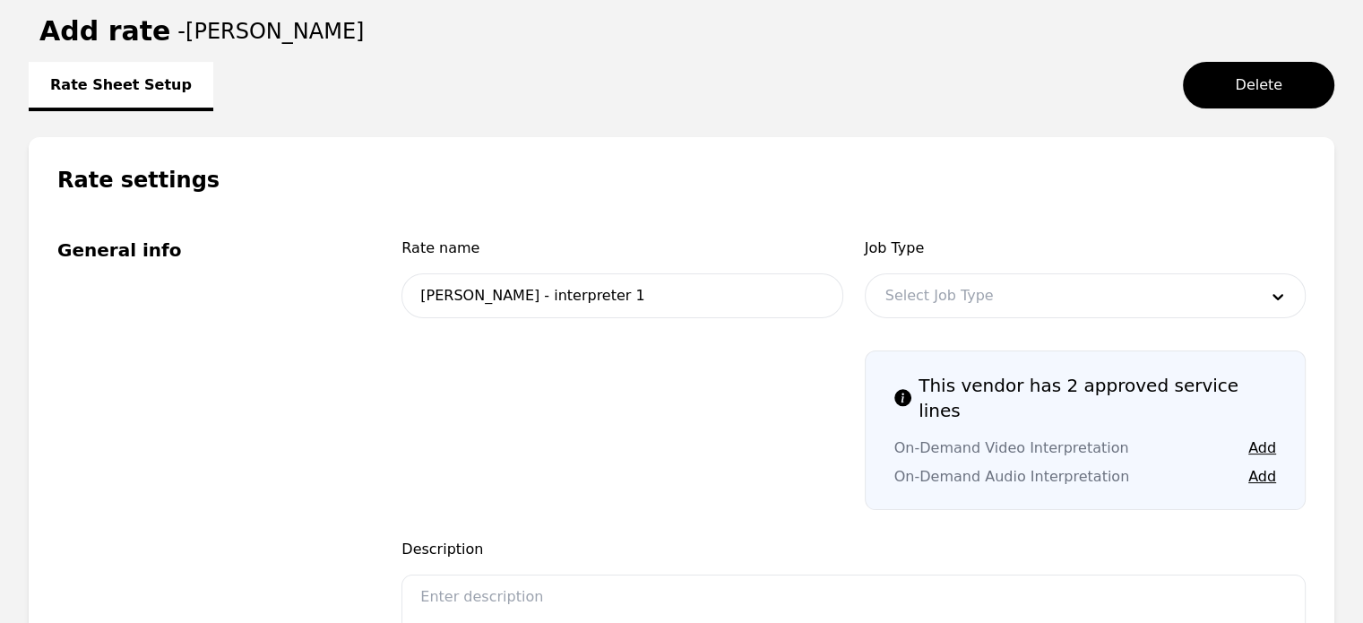
click at [959, 297] on div at bounding box center [1058, 295] width 385 height 43
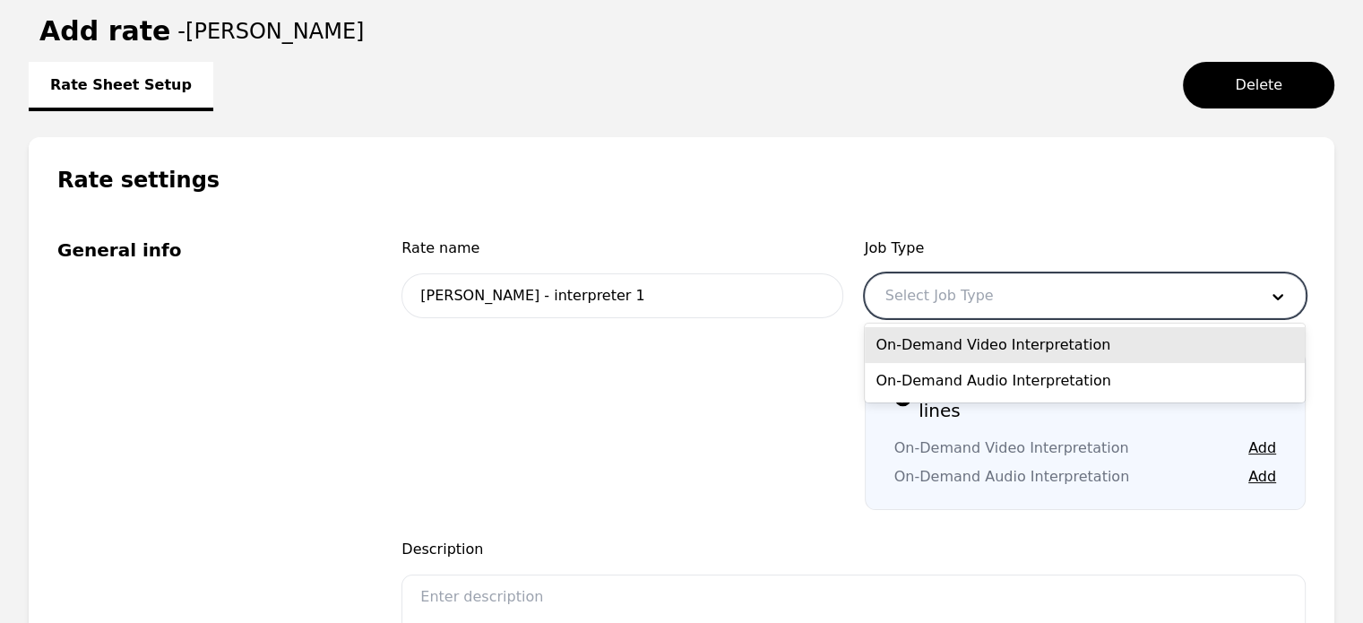
click at [960, 336] on div "On-Demand Video Interpretation" at bounding box center [1085, 345] width 440 height 36
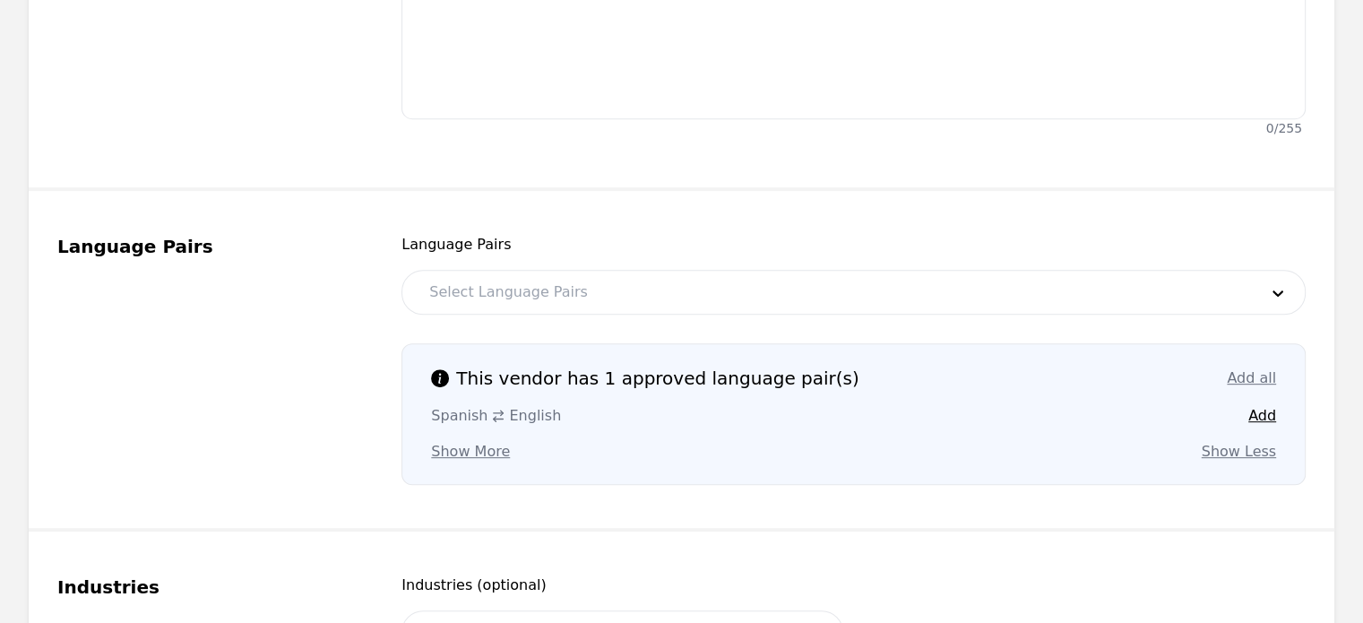
scroll to position [830, 0]
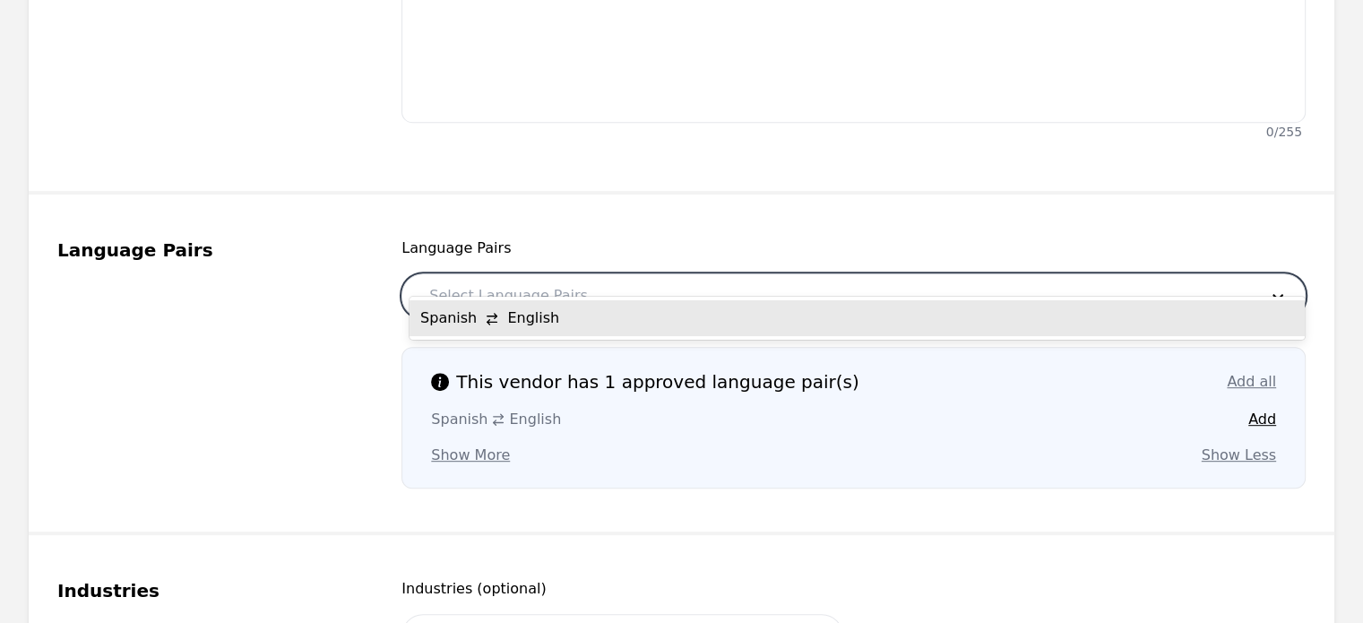
click at [588, 283] on div at bounding box center [829, 295] width 841 height 43
click at [574, 311] on div "Spanish English" at bounding box center [856, 318] width 895 height 36
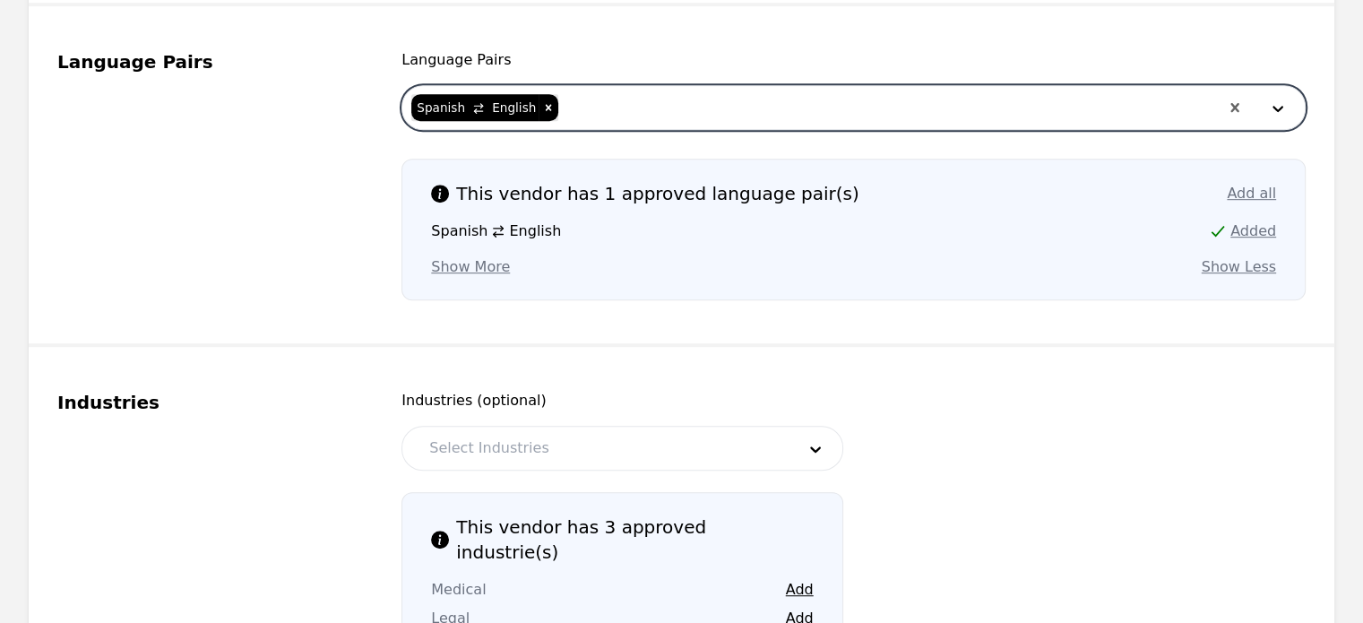
scroll to position [1018, 0]
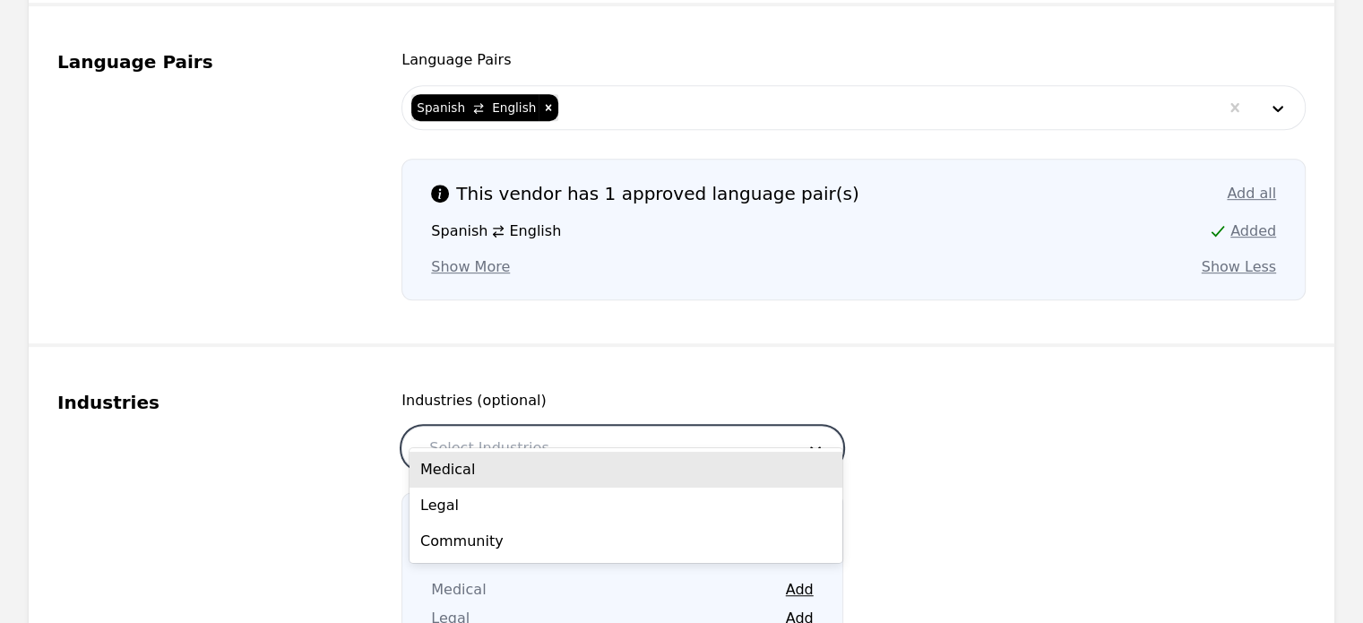
click at [529, 427] on div at bounding box center [598, 448] width 378 height 43
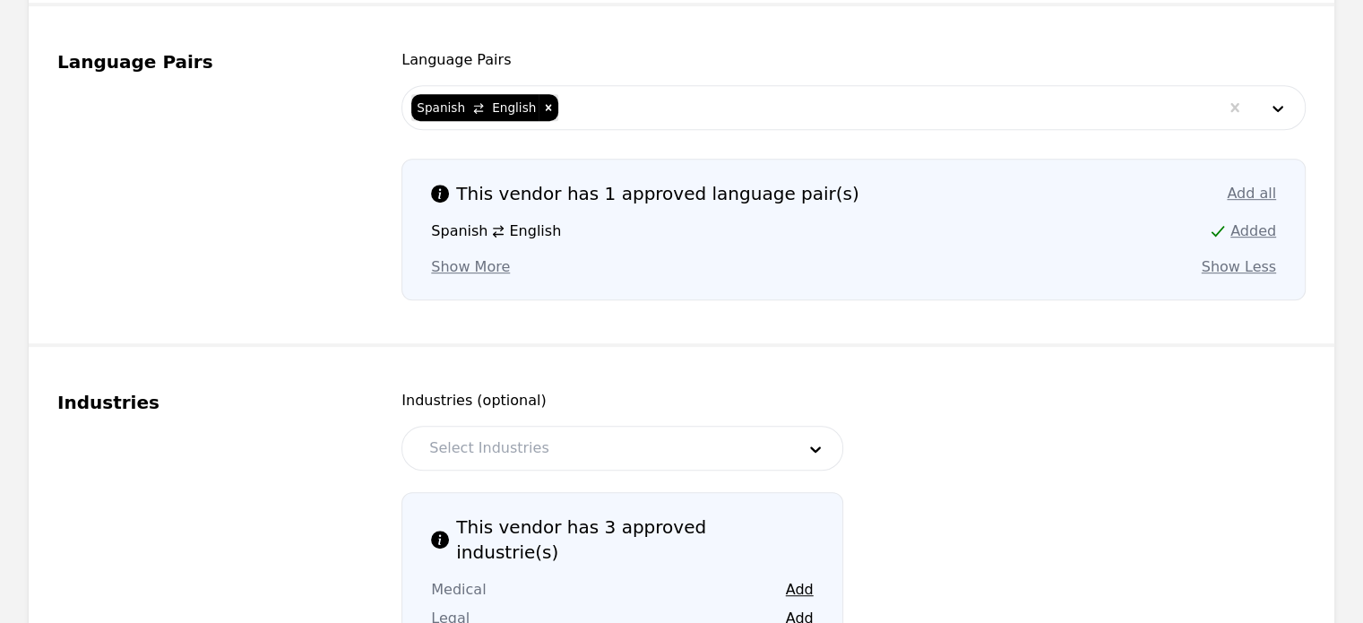
click at [331, 422] on div "Industries" at bounding box center [207, 535] width 301 height 290
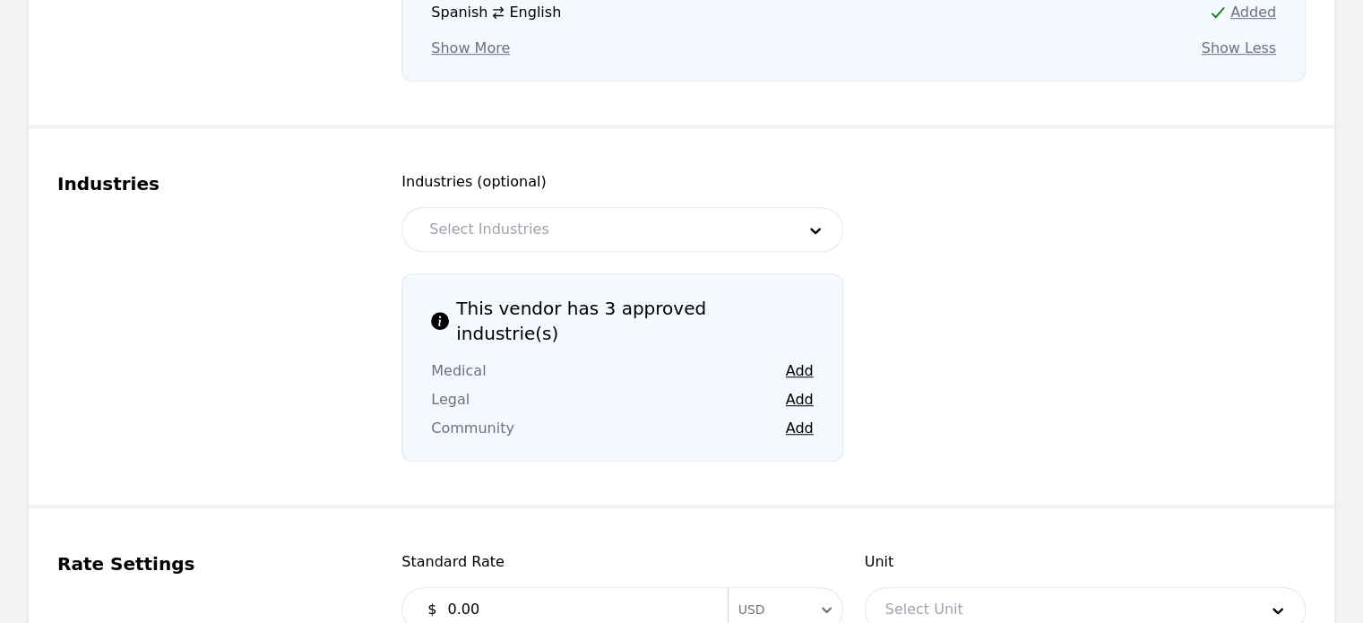
scroll to position [1240, 0]
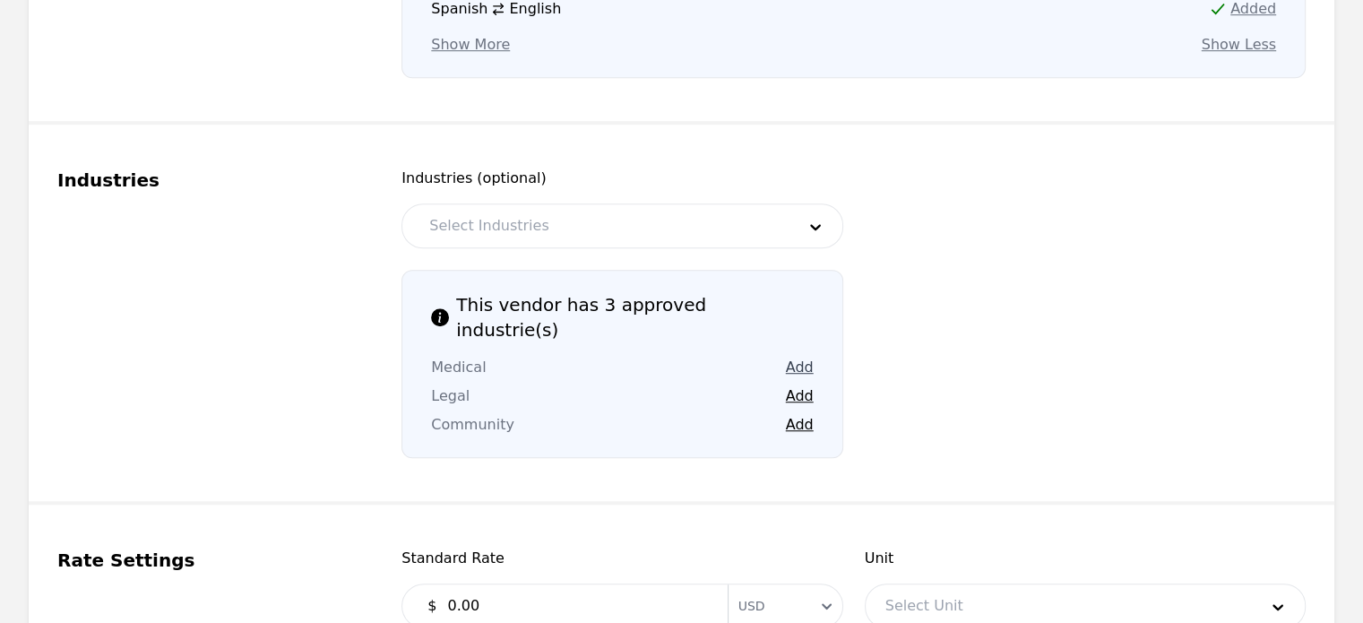
click at [809, 357] on button "Add" at bounding box center [800, 368] width 28 height 22
click at [800, 385] on button "Add" at bounding box center [800, 396] width 28 height 22
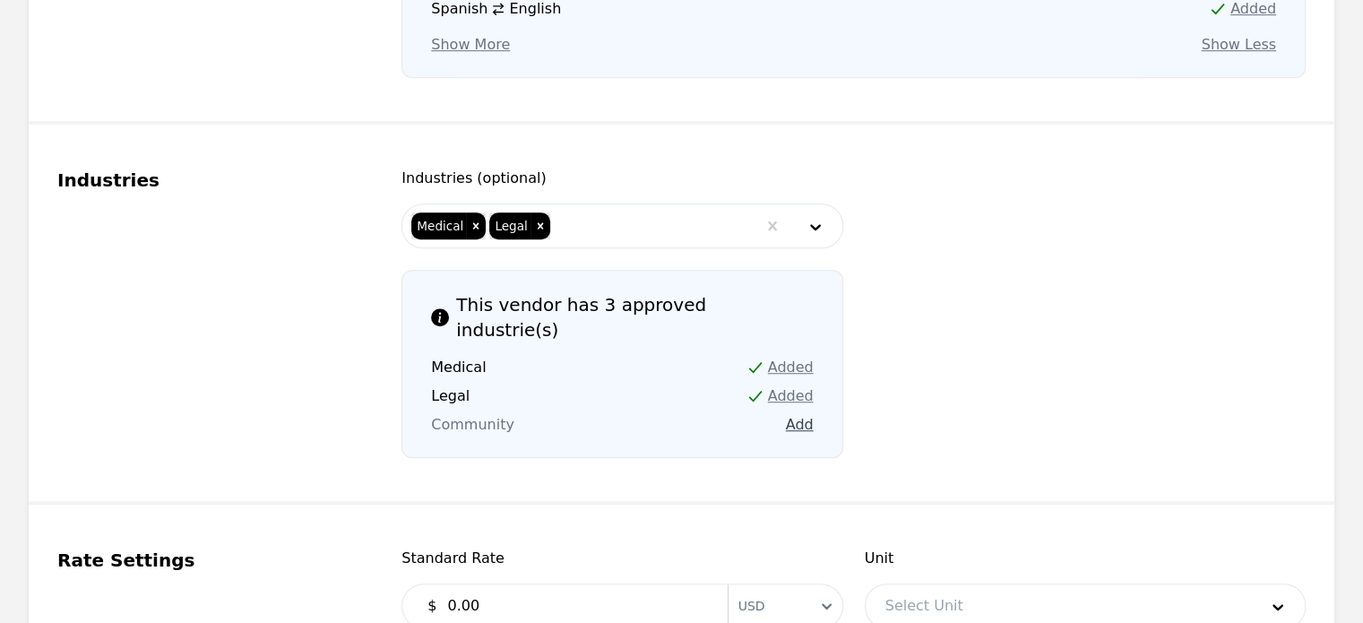
click at [798, 414] on button "Add" at bounding box center [800, 425] width 28 height 22
click at [573, 588] on input "0.00" at bounding box center [576, 606] width 280 height 36
type input "0"
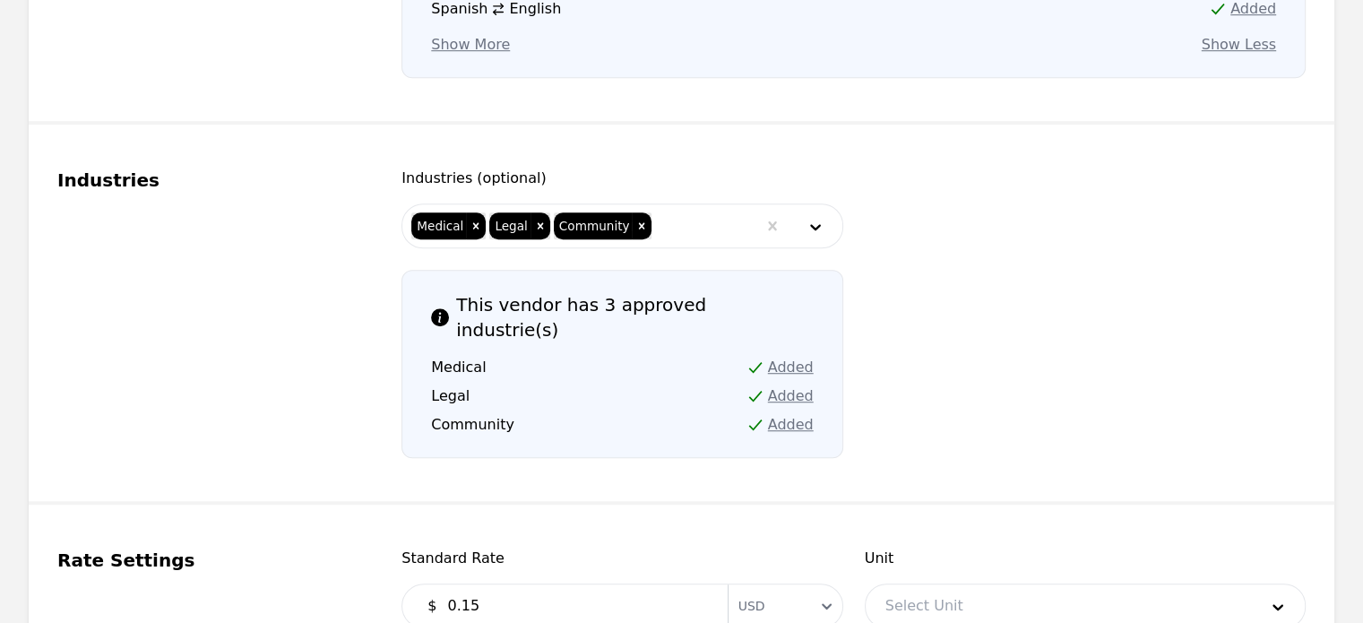
type input "0.15"
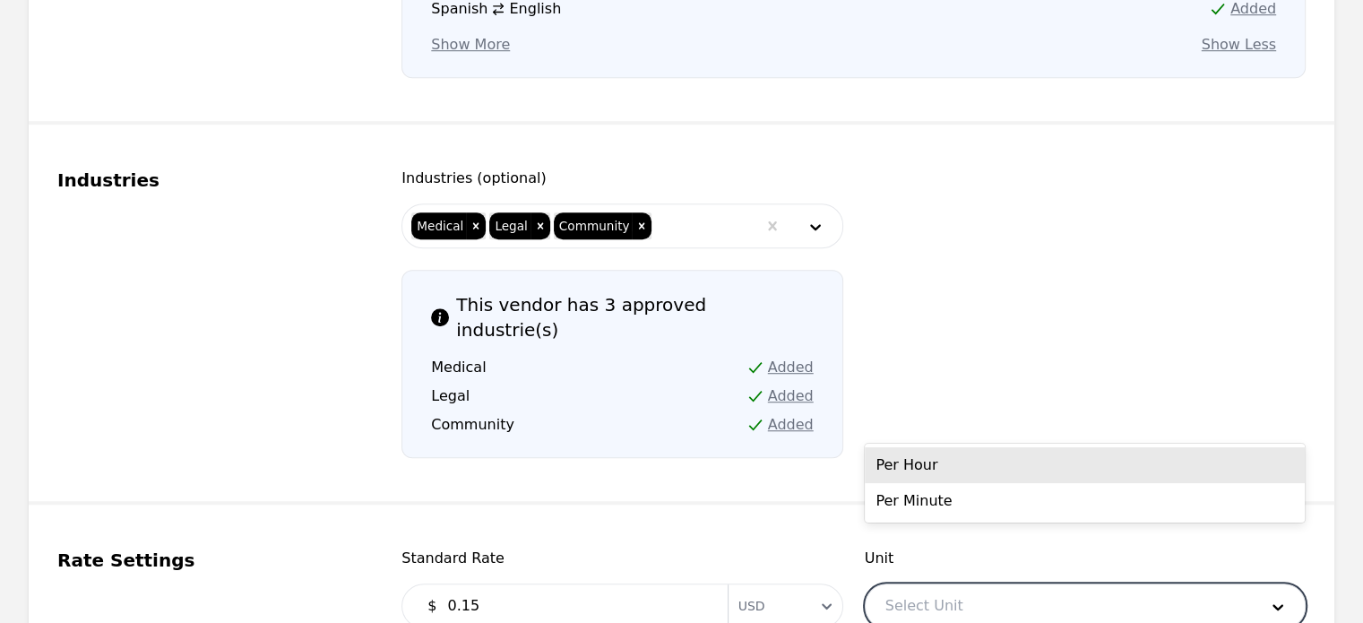
click at [896, 584] on div at bounding box center [1058, 605] width 385 height 43
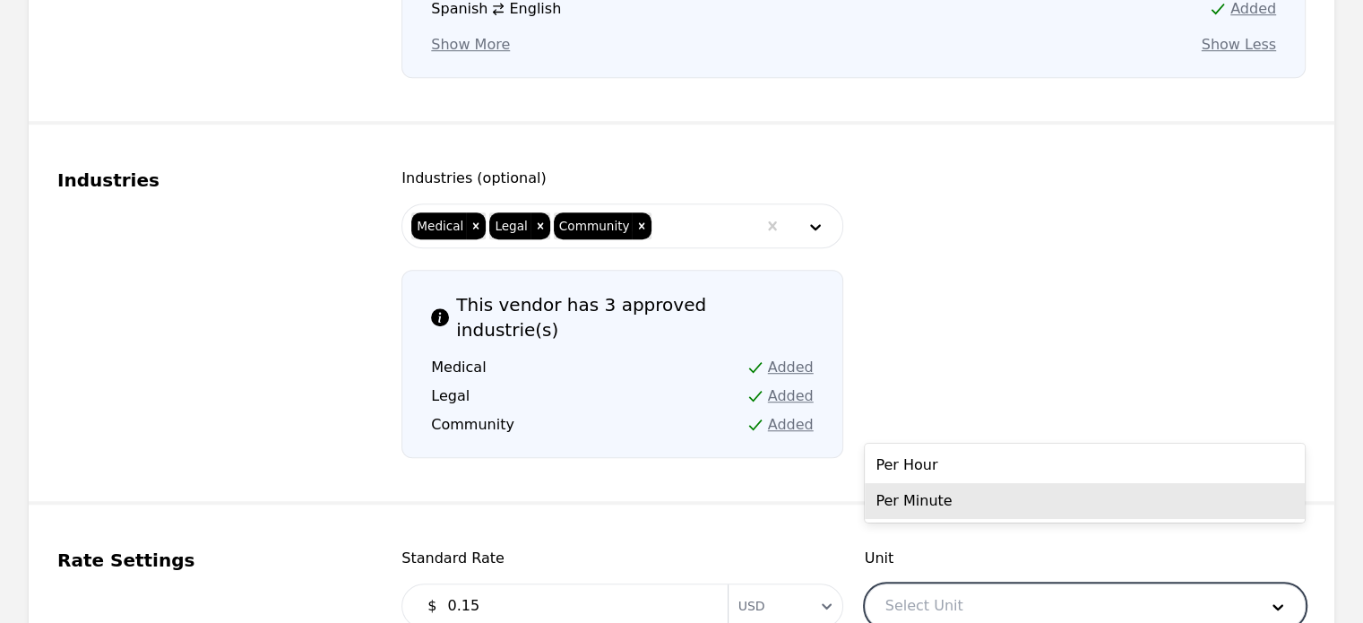
click at [913, 508] on div "Per Minute" at bounding box center [1085, 501] width 440 height 36
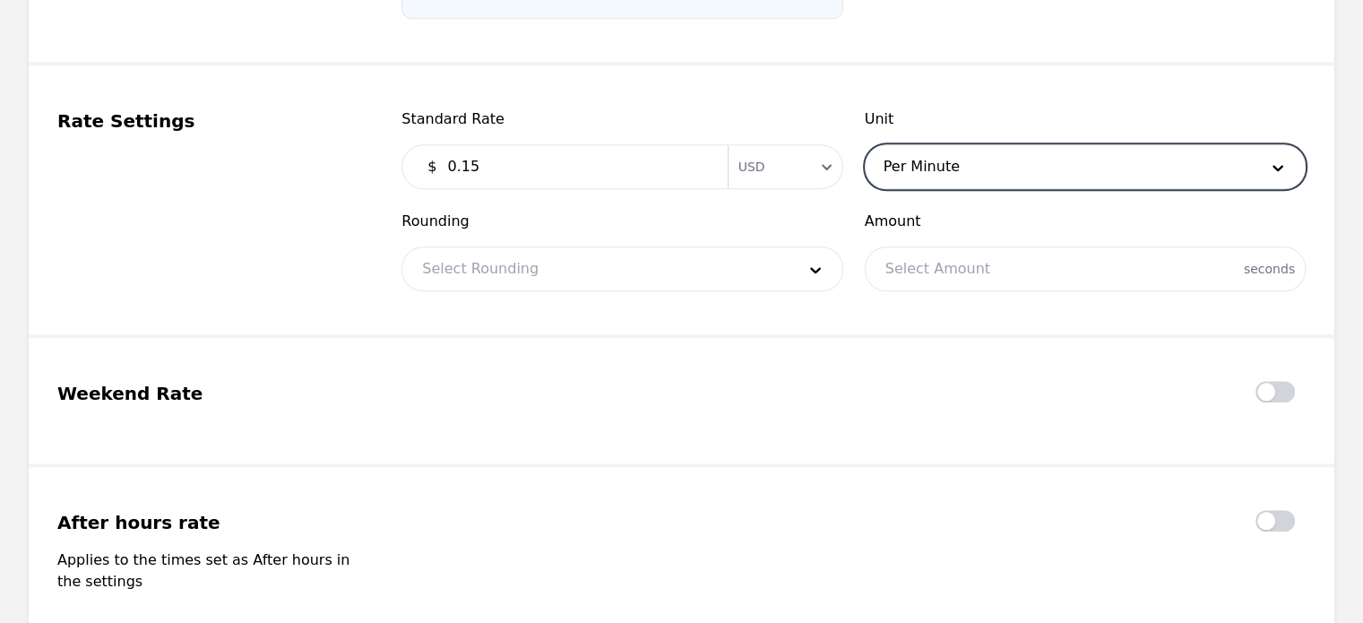
scroll to position [1694, 0]
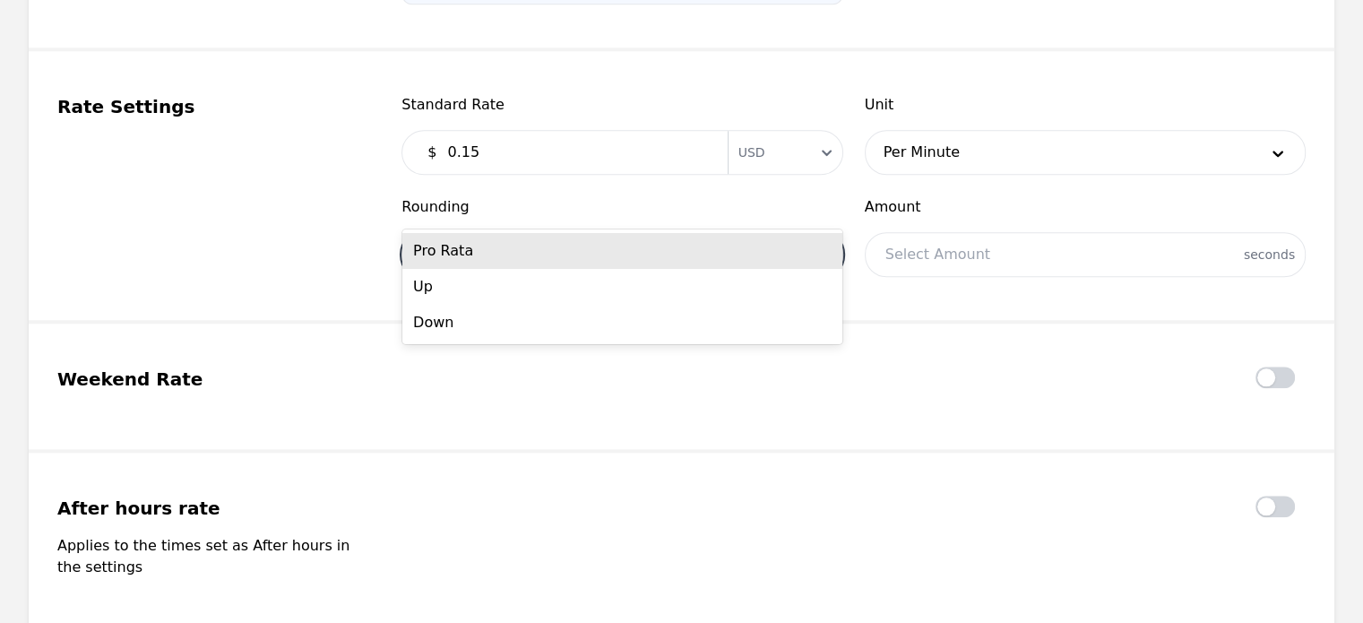
click at [599, 233] on div at bounding box center [594, 254] width 385 height 43
click at [522, 261] on div "Pro Rata" at bounding box center [622, 251] width 440 height 36
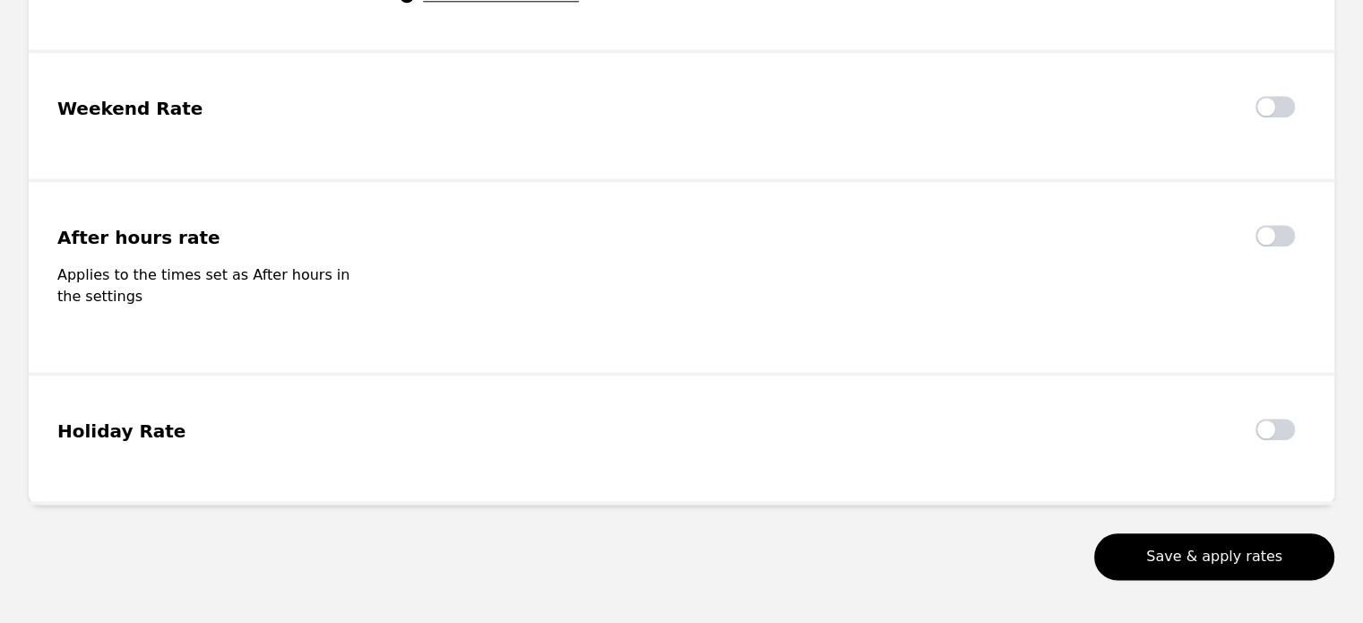
scroll to position [2035, 0]
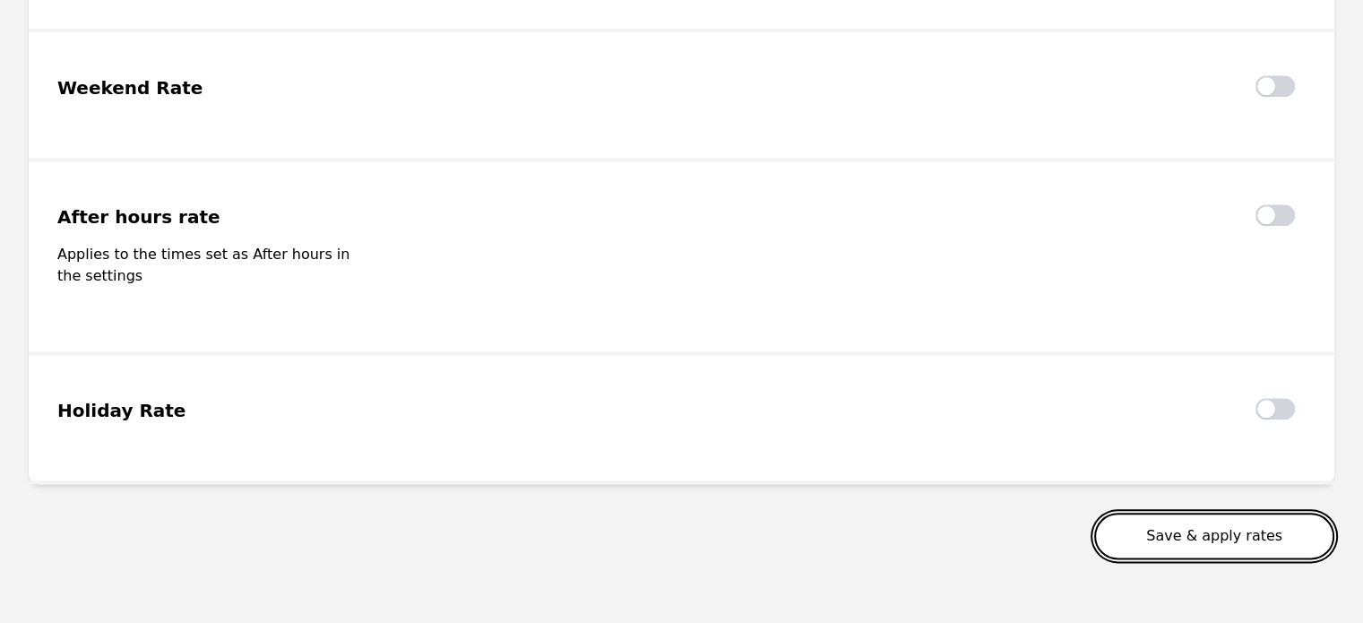
click at [1216, 513] on button "Save & apply rates" at bounding box center [1214, 536] width 240 height 47
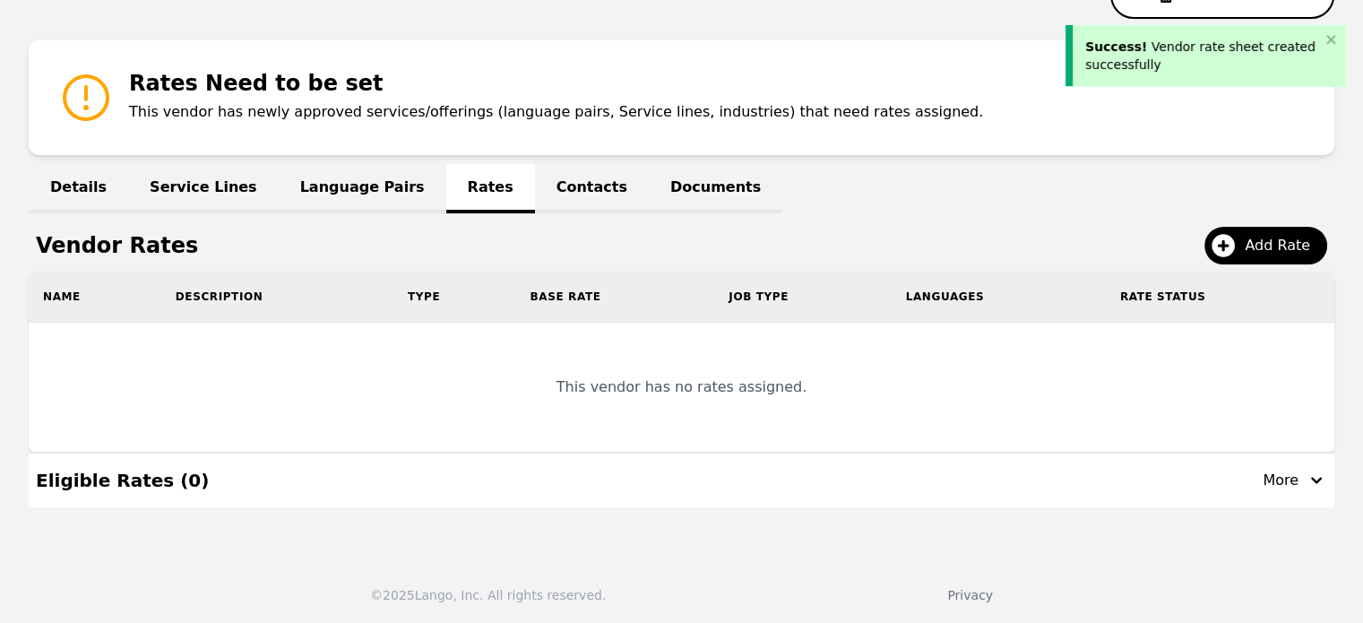
scroll to position [154, 0]
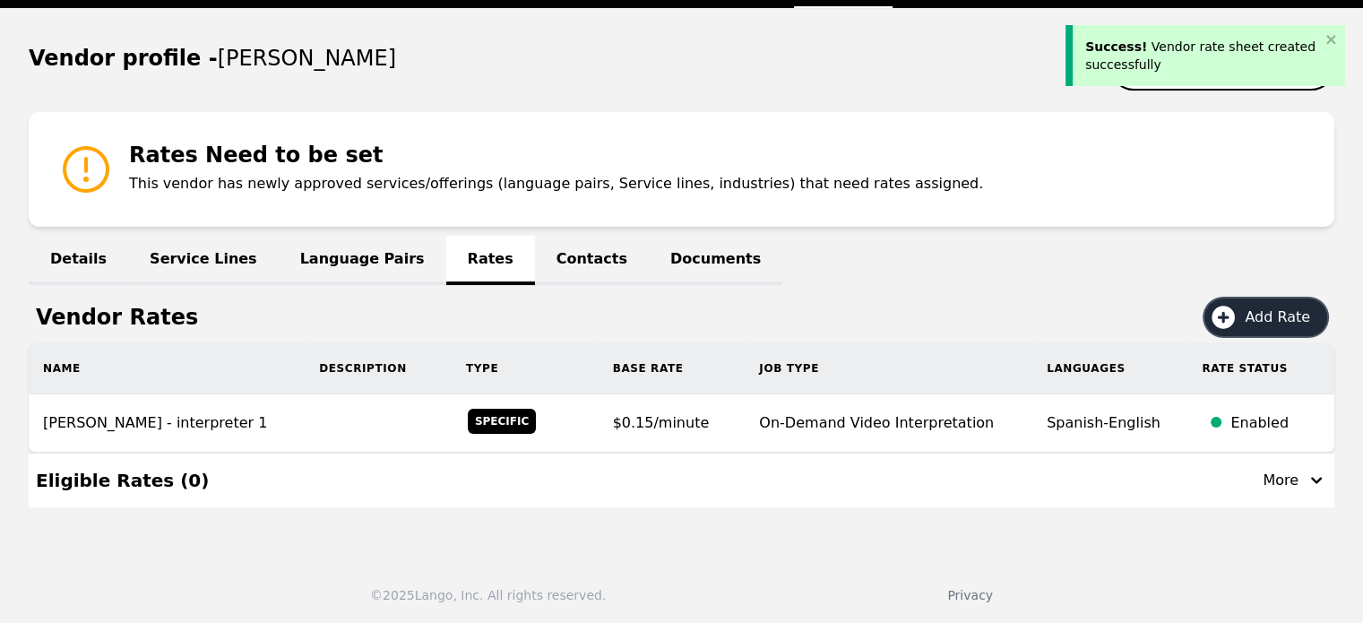
click at [1303, 312] on span "Add Rate" at bounding box center [1284, 317] width 78 height 22
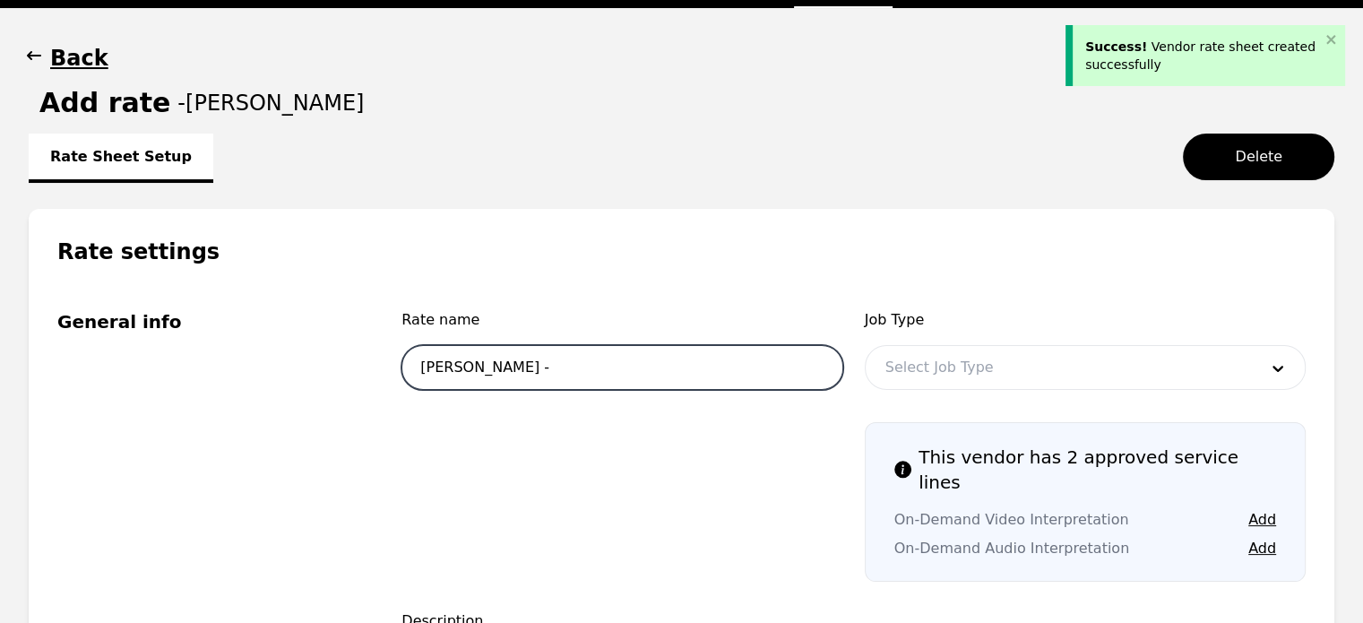
click at [640, 372] on input "Mario Lenin -" at bounding box center [621, 367] width 441 height 45
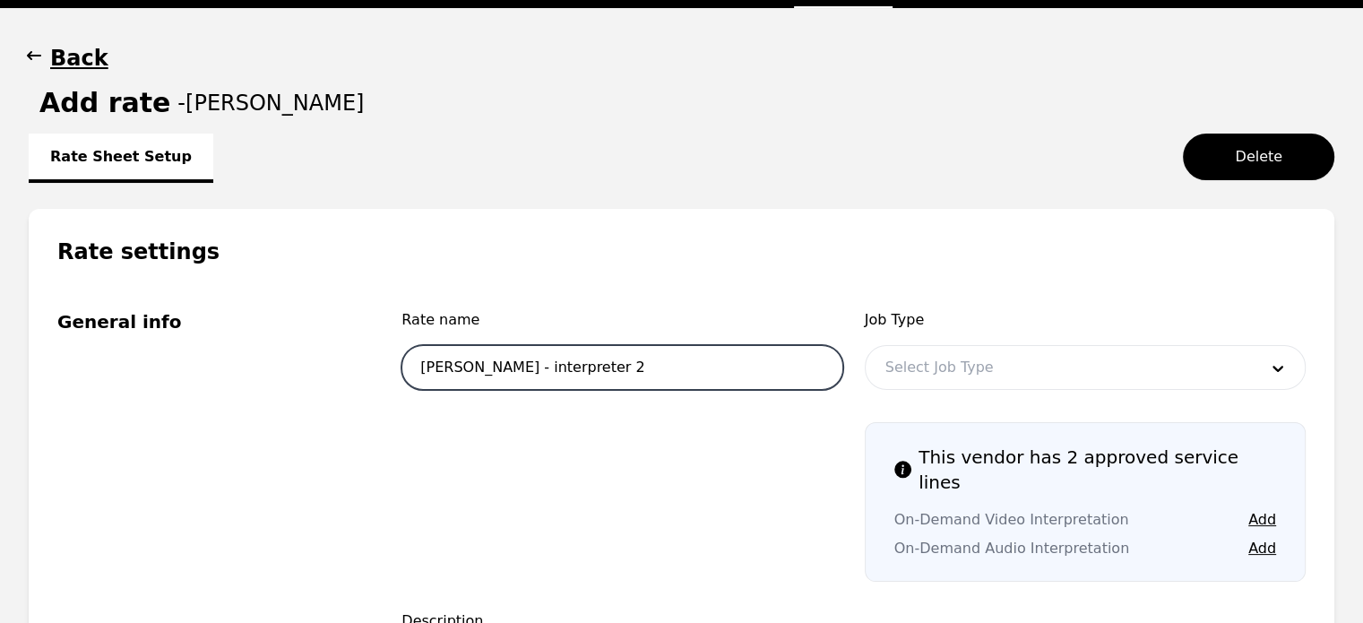
type input "Mario Lenin - interpreter 2"
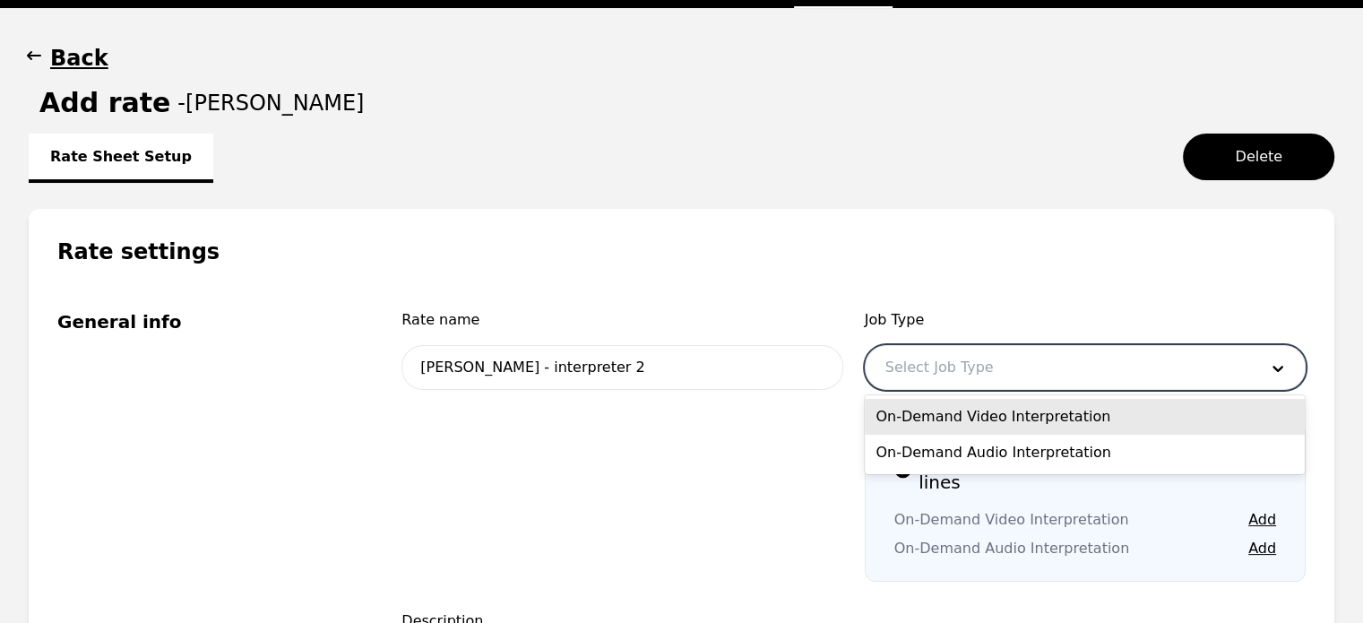
click at [935, 379] on div at bounding box center [1058, 367] width 385 height 43
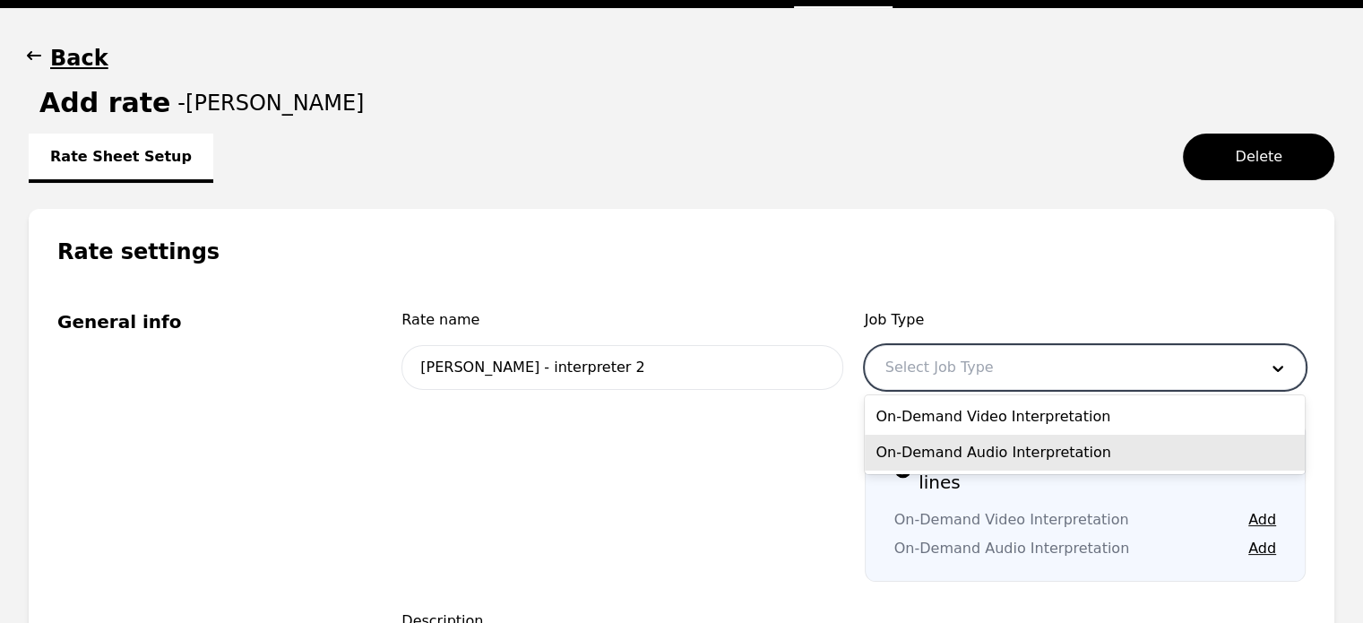
click at [961, 444] on div "On-Demand Audio Interpretation" at bounding box center [1085, 453] width 440 height 36
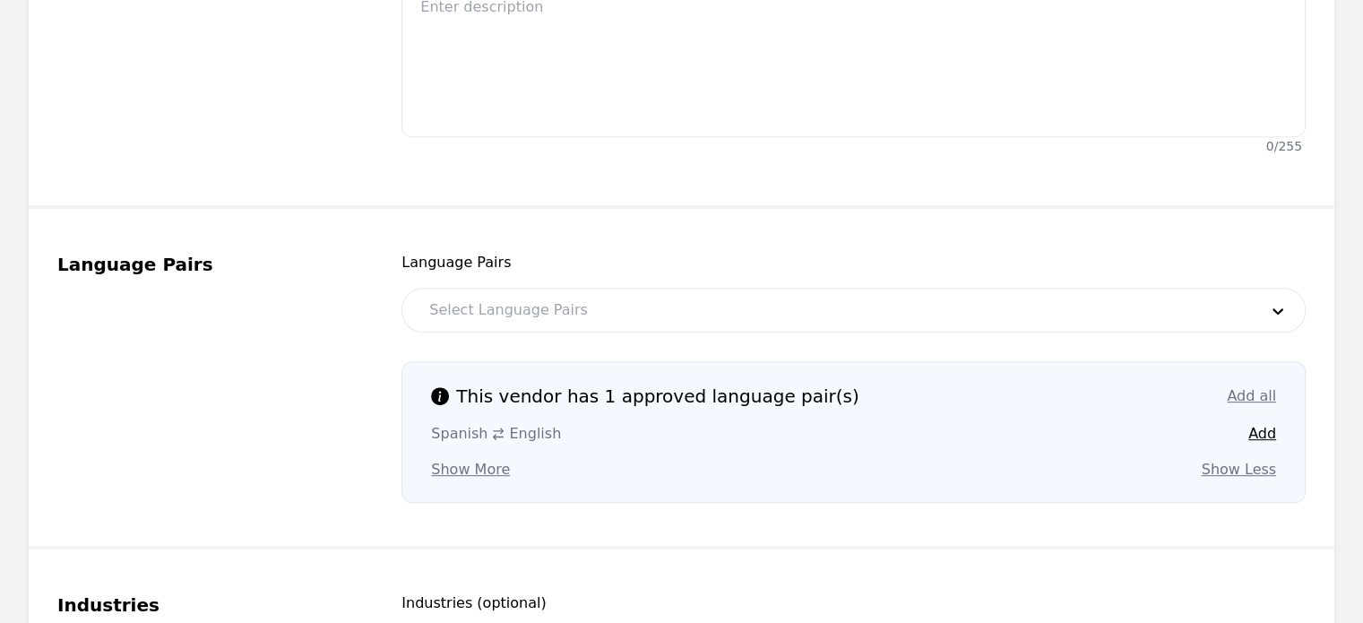
scroll to position [814, 0]
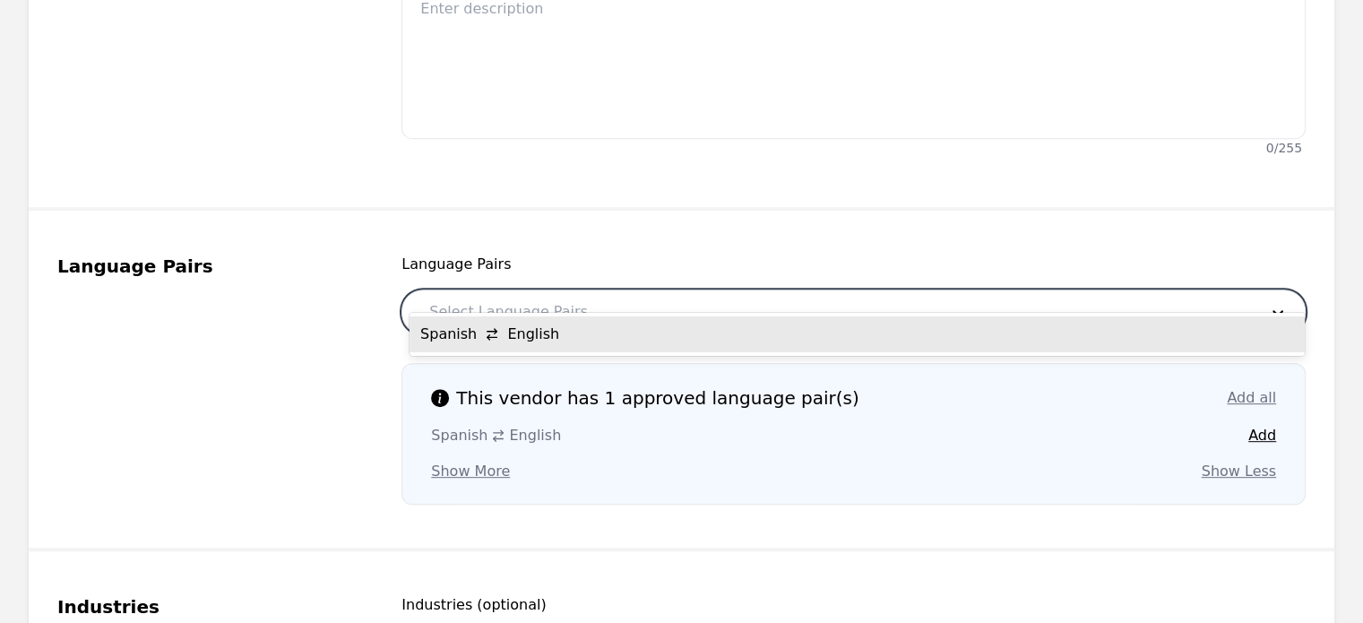
click at [514, 290] on div at bounding box center [829, 311] width 841 height 43
click at [505, 325] on div "Spanish English" at bounding box center [856, 334] width 895 height 36
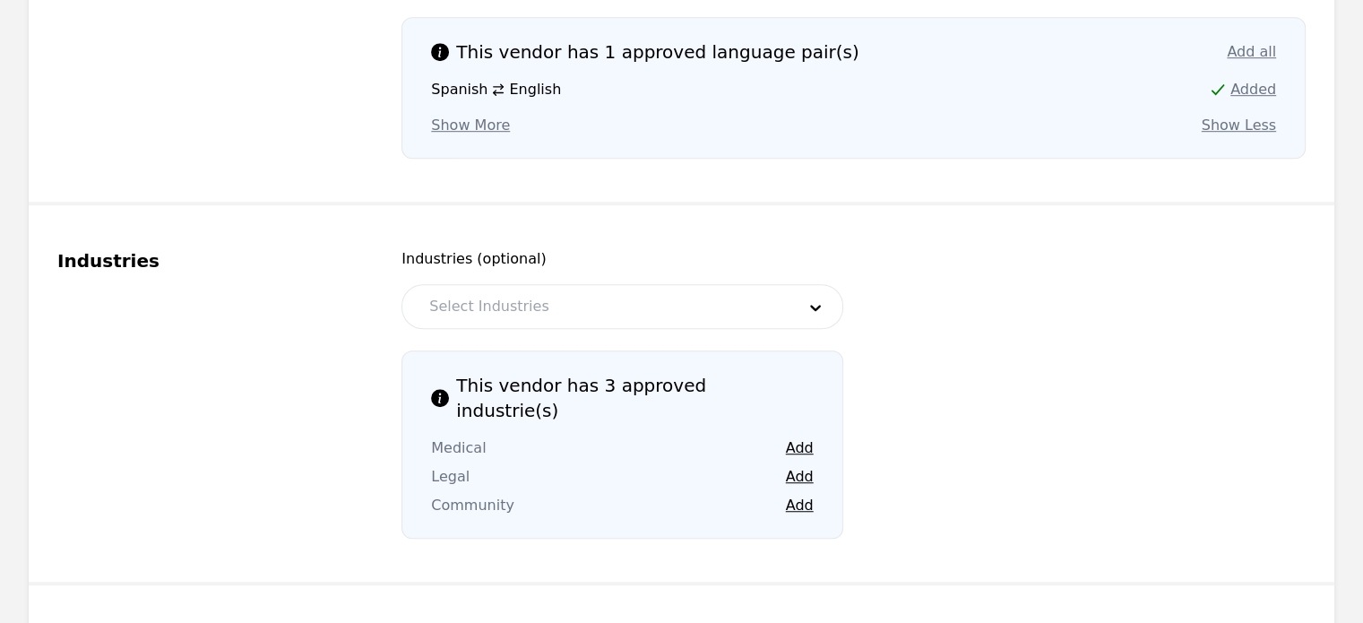
scroll to position [1199, 0]
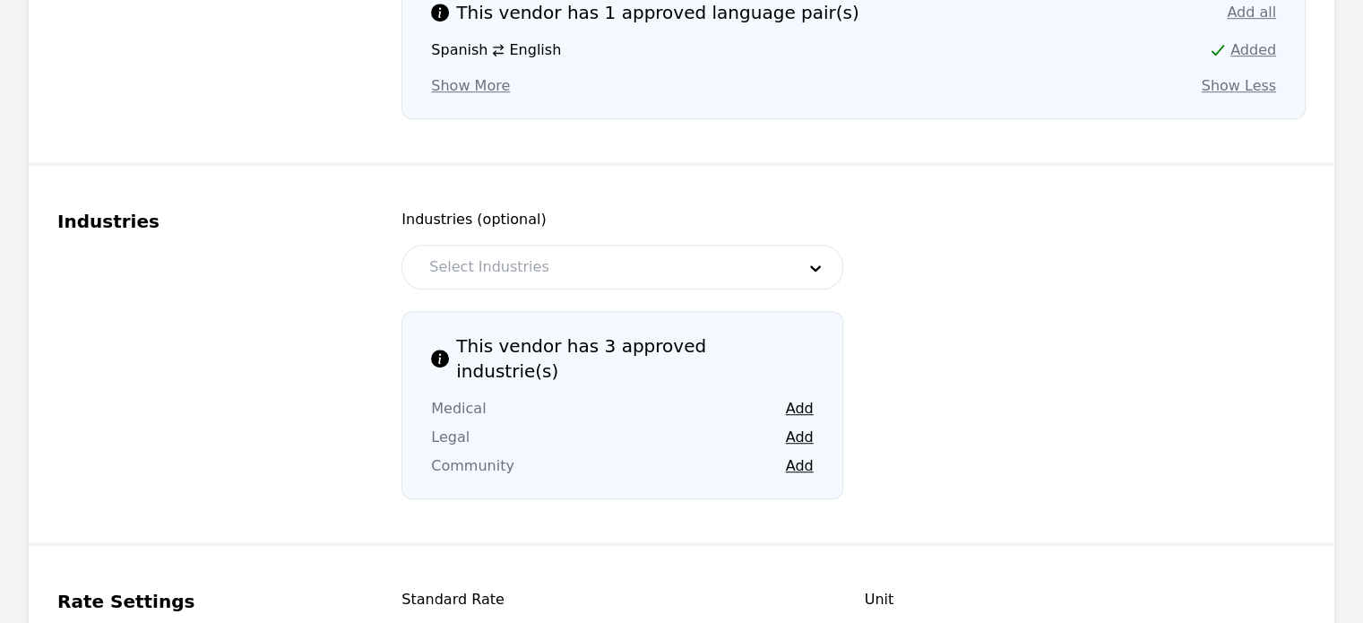
click at [481, 245] on div "Select Industries" at bounding box center [621, 267] width 441 height 45
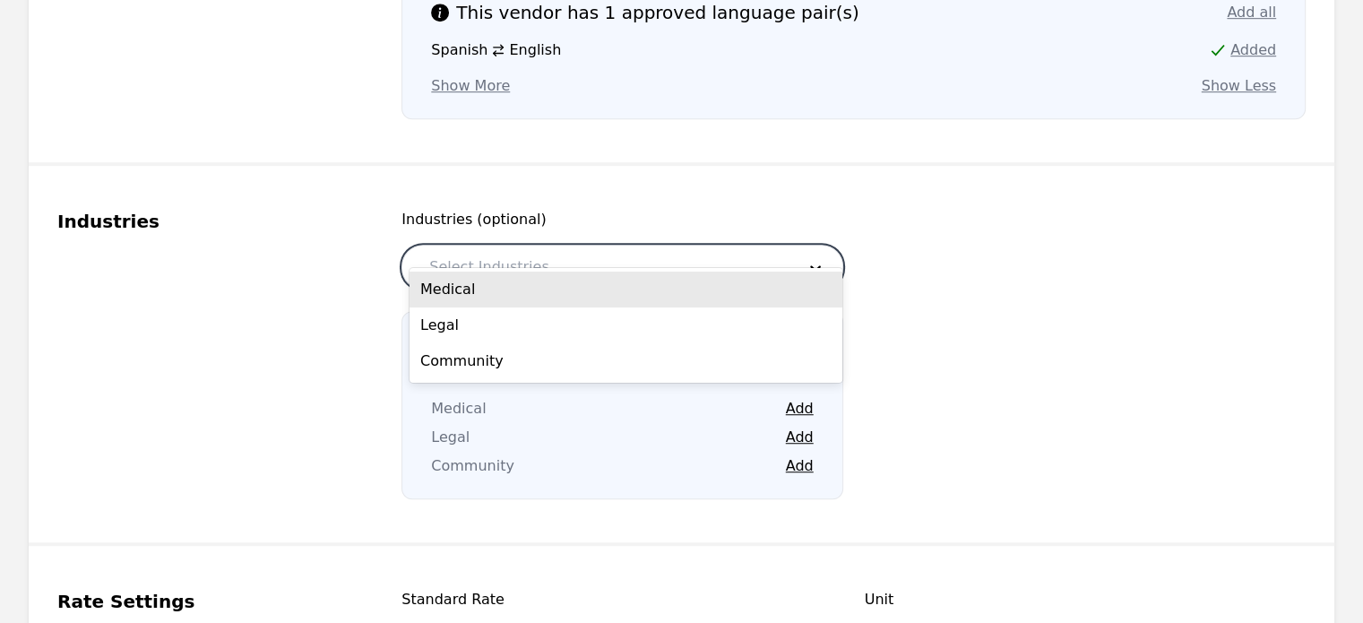
click at [480, 246] on div at bounding box center [598, 267] width 378 height 43
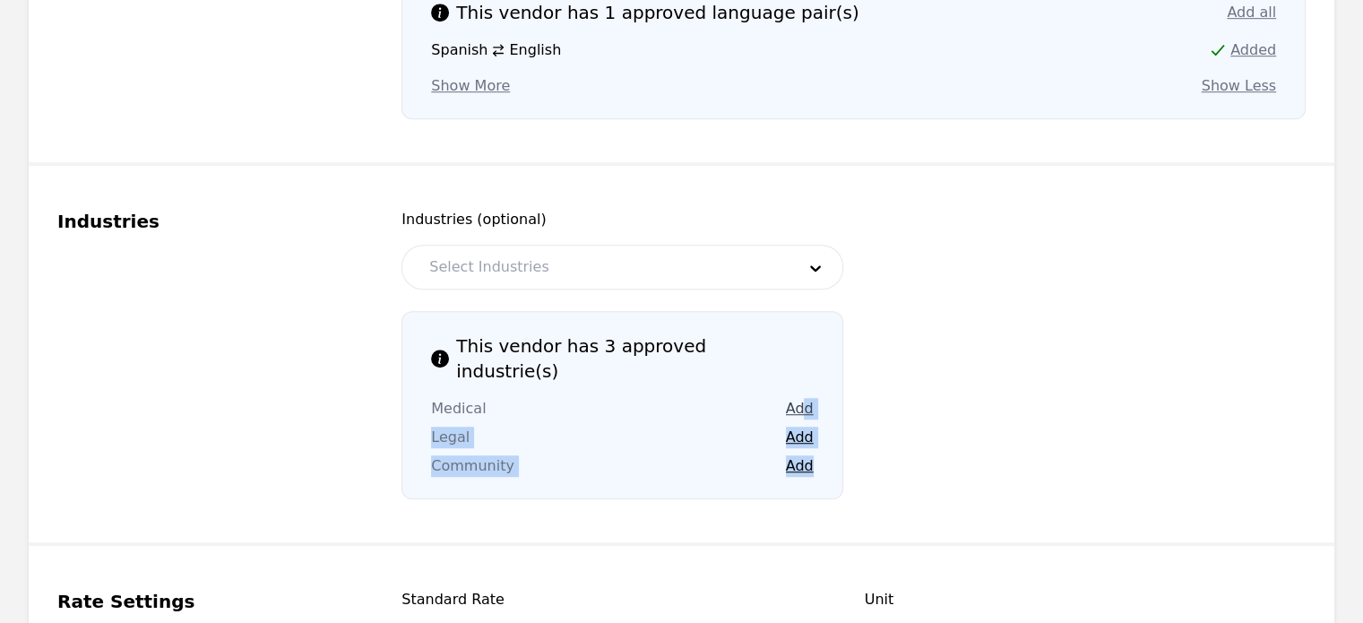
drag, startPoint x: 819, startPoint y: 415, endPoint x: 802, endPoint y: 364, distance: 53.8
click at [802, 364] on div "This vendor has 3 approved industrie(s) Medical Add Legal Add Community Add" at bounding box center [621, 405] width 441 height 188
click at [802, 398] on button "Add" at bounding box center [800, 409] width 28 height 22
click at [797, 427] on button "Add" at bounding box center [800, 438] width 28 height 22
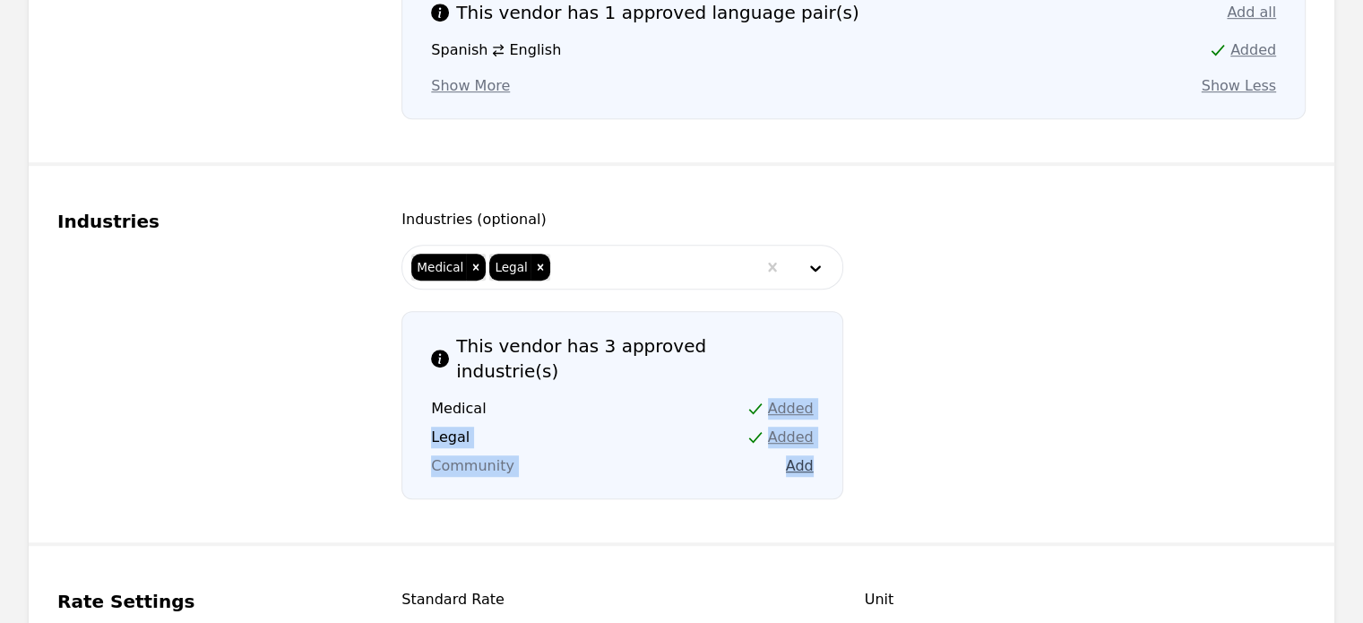
click at [793, 455] on button "Add" at bounding box center [800, 466] width 28 height 22
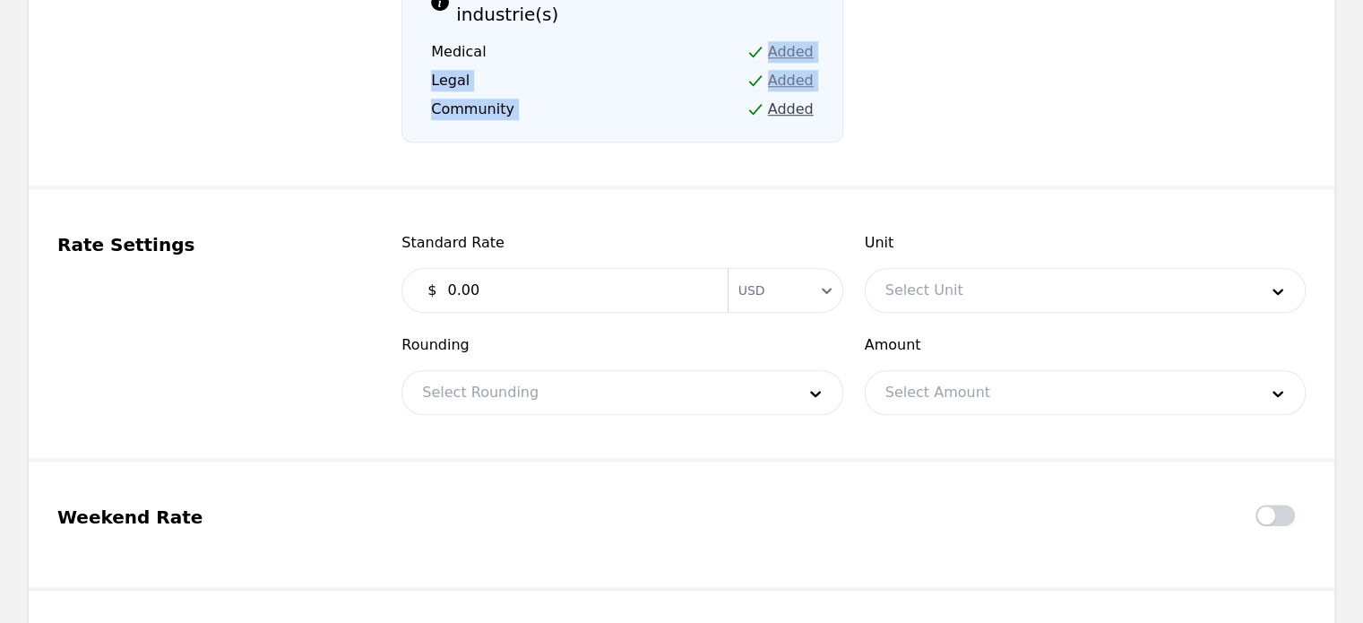
scroll to position [1557, 0]
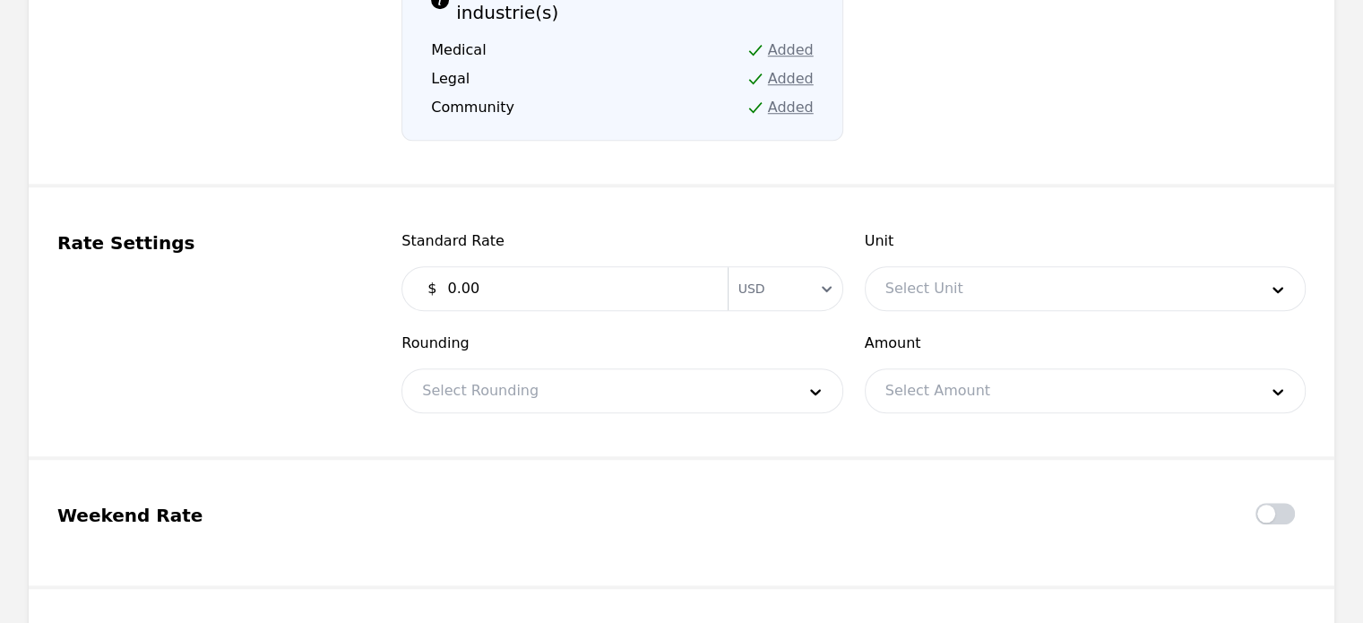
click at [593, 271] on input "0.00" at bounding box center [576, 289] width 280 height 36
type input "0"
type input "0.15"
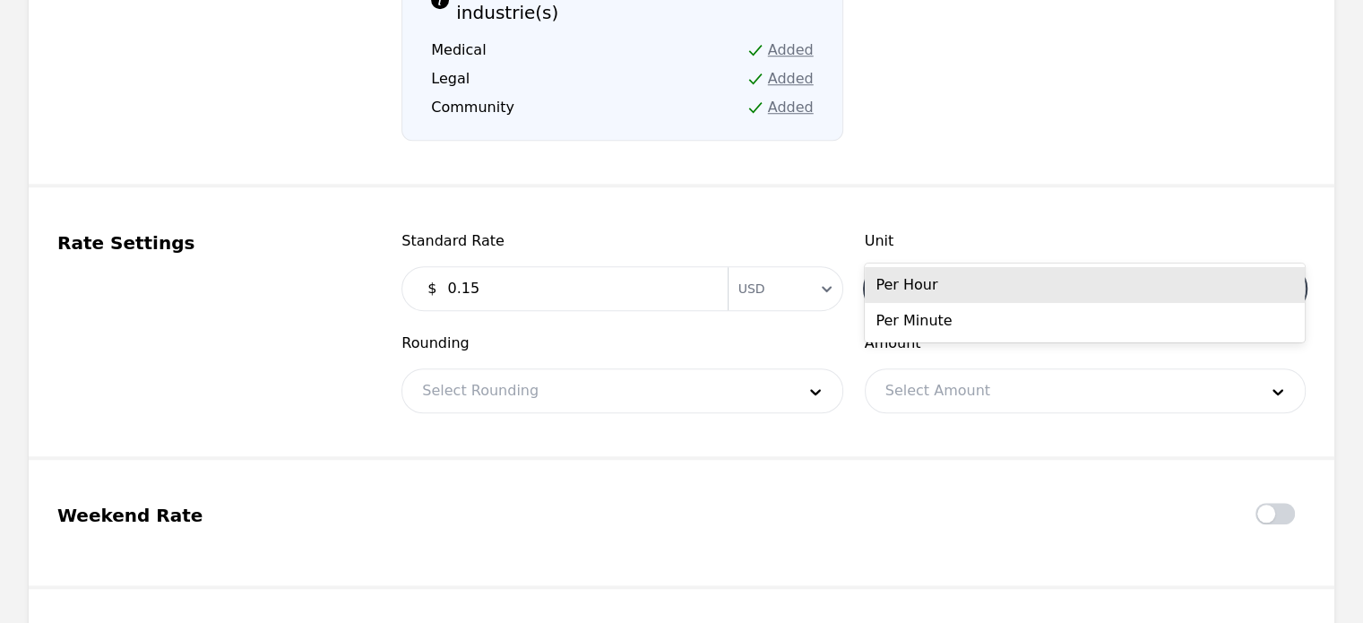
click at [972, 267] on div at bounding box center [1058, 288] width 385 height 43
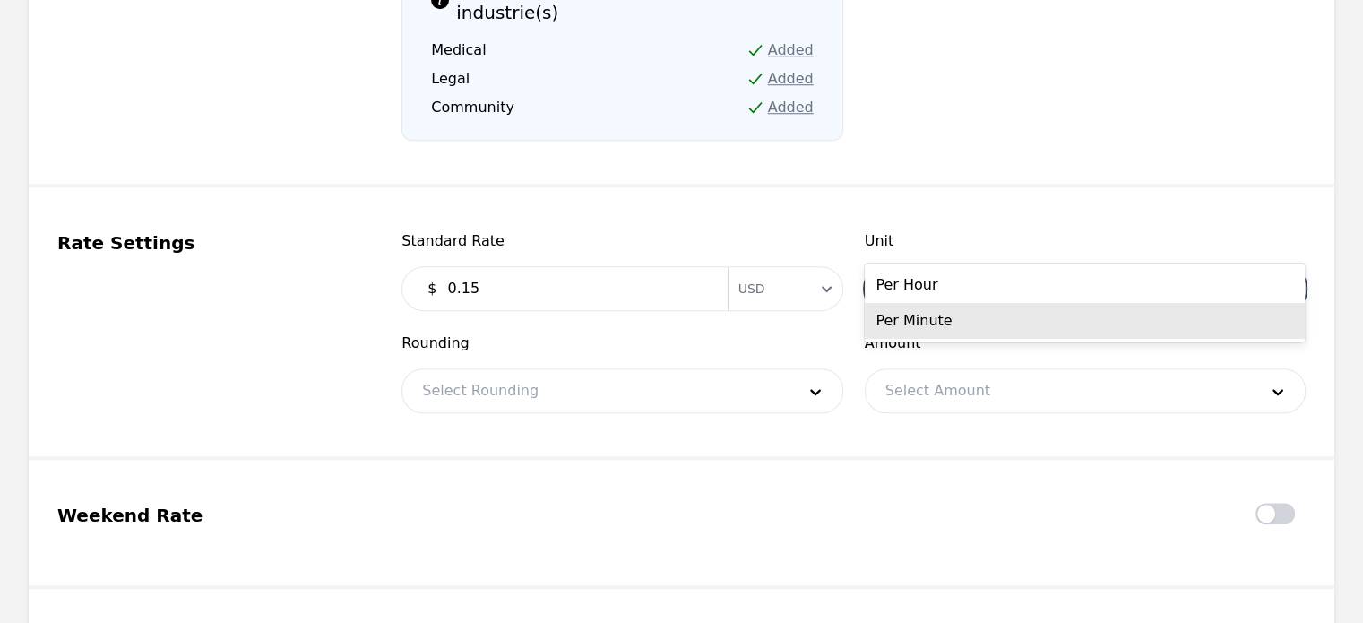
click at [916, 312] on div "Per Minute" at bounding box center [1085, 321] width 440 height 36
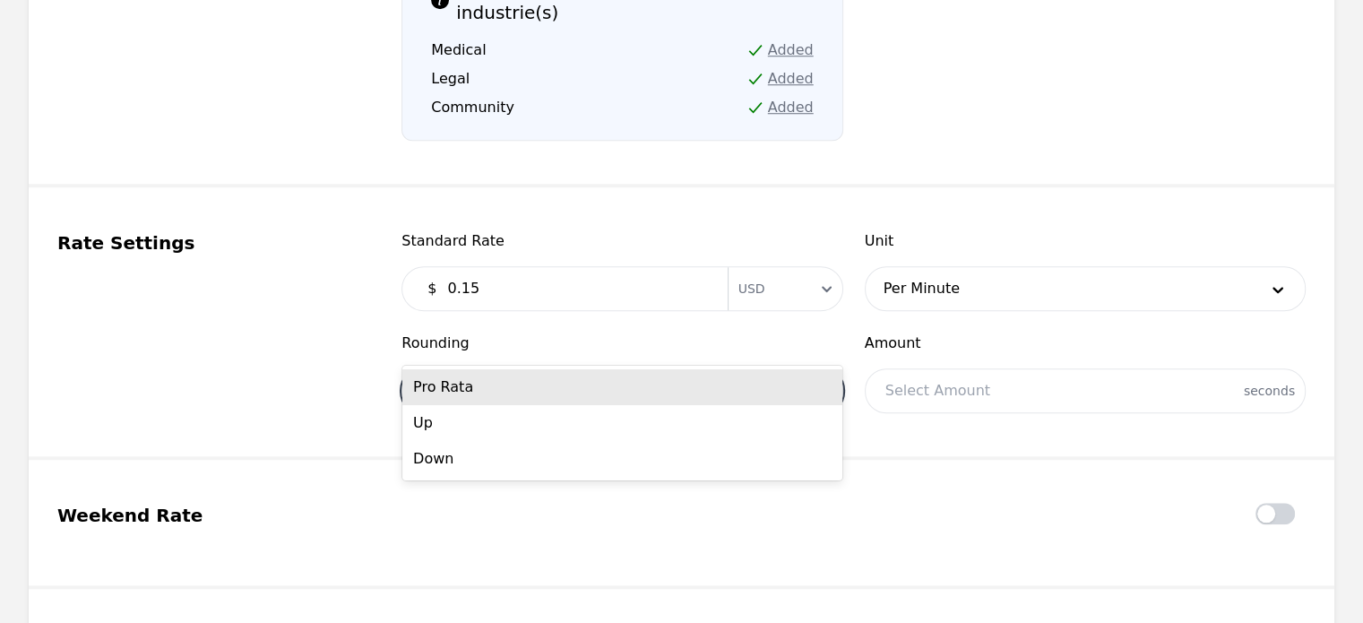
click at [688, 369] on div at bounding box center [594, 390] width 385 height 43
click at [575, 386] on div "Pro Rata" at bounding box center [622, 387] width 440 height 36
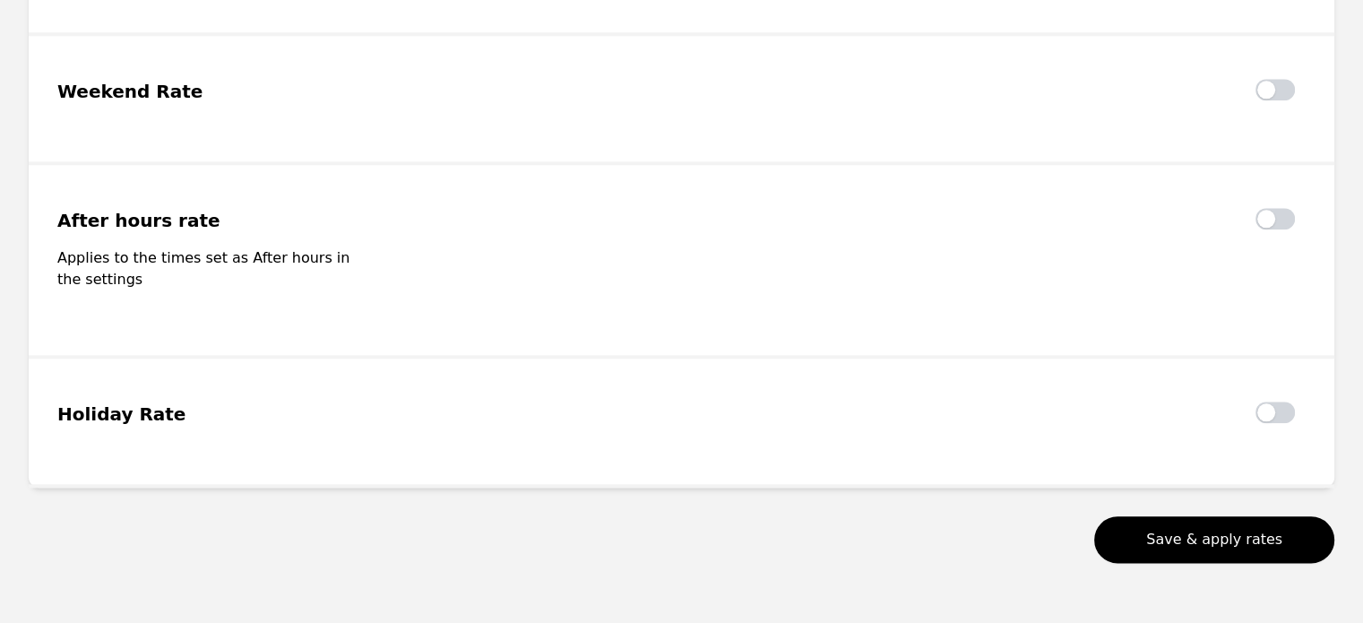
scroll to position [2032, 0]
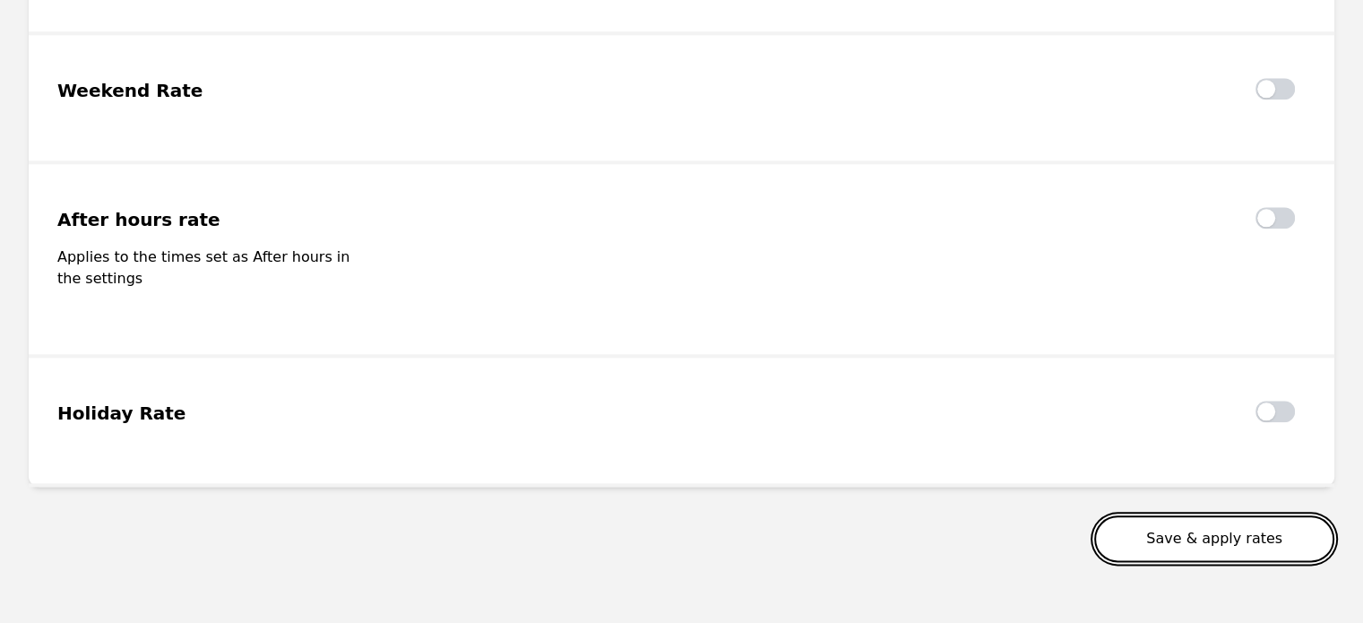
click at [1185, 515] on button "Save & apply rates" at bounding box center [1214, 538] width 240 height 47
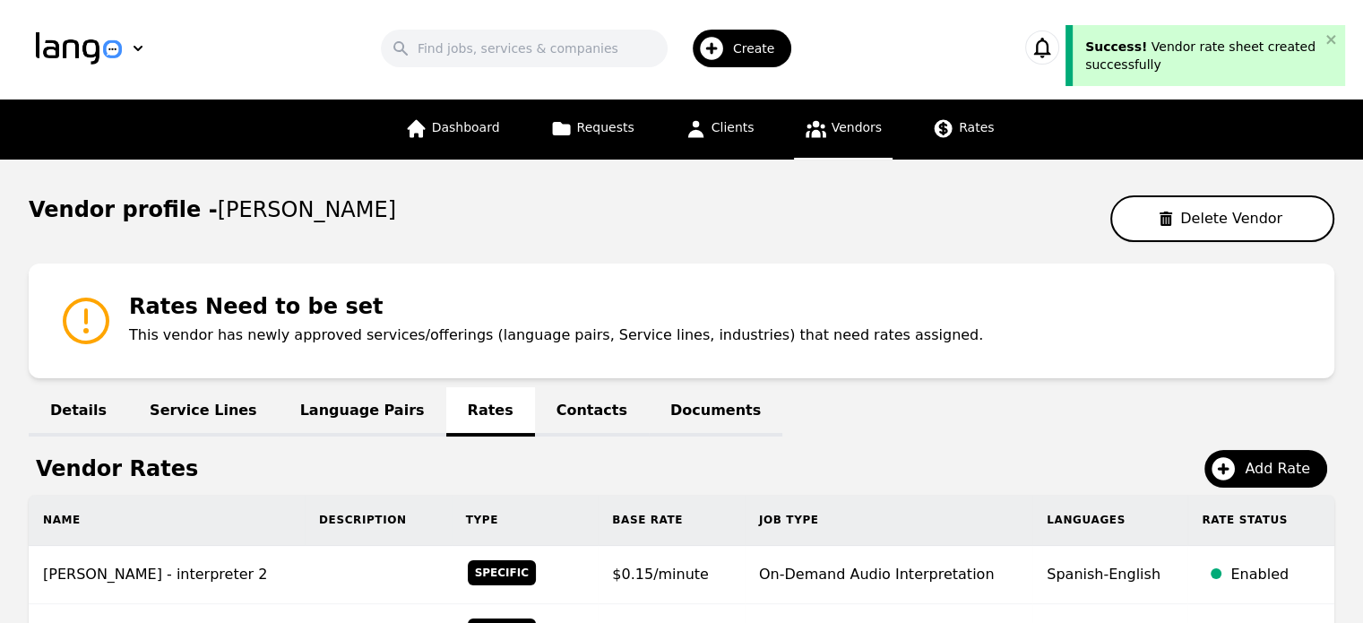
scroll to position [1, 0]
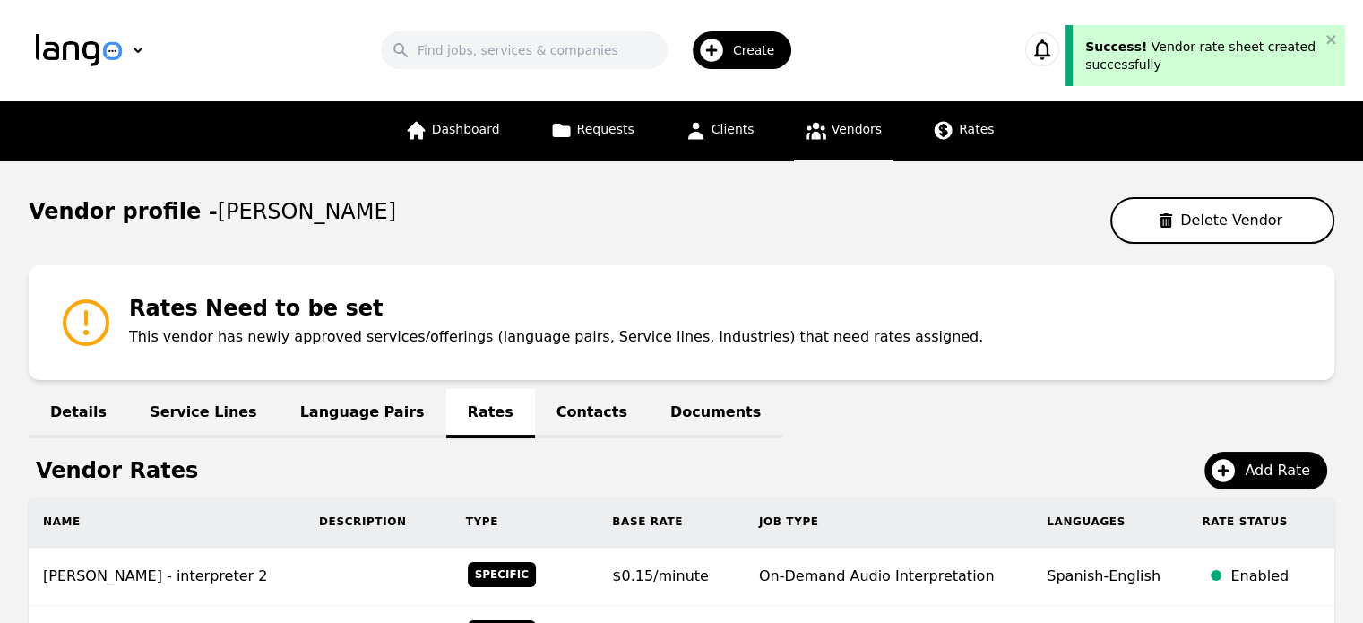
click at [833, 118] on link "Vendors" at bounding box center [843, 131] width 99 height 60
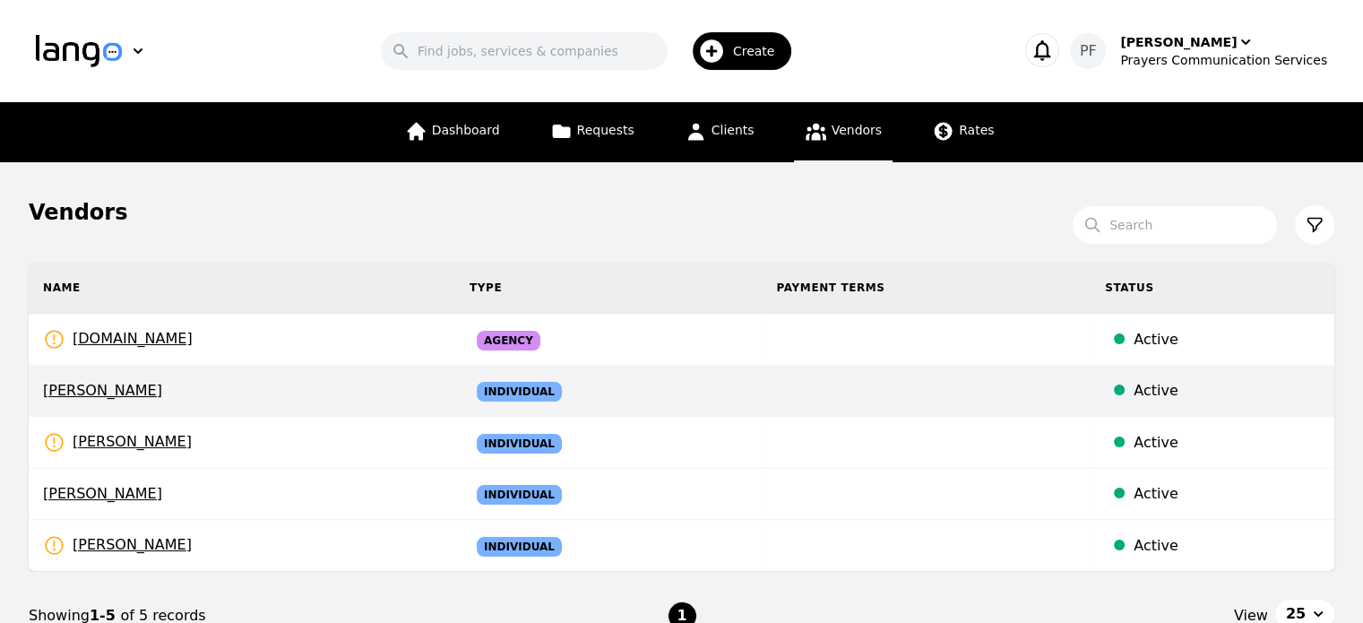
click at [904, 411] on td at bounding box center [926, 391] width 329 height 51
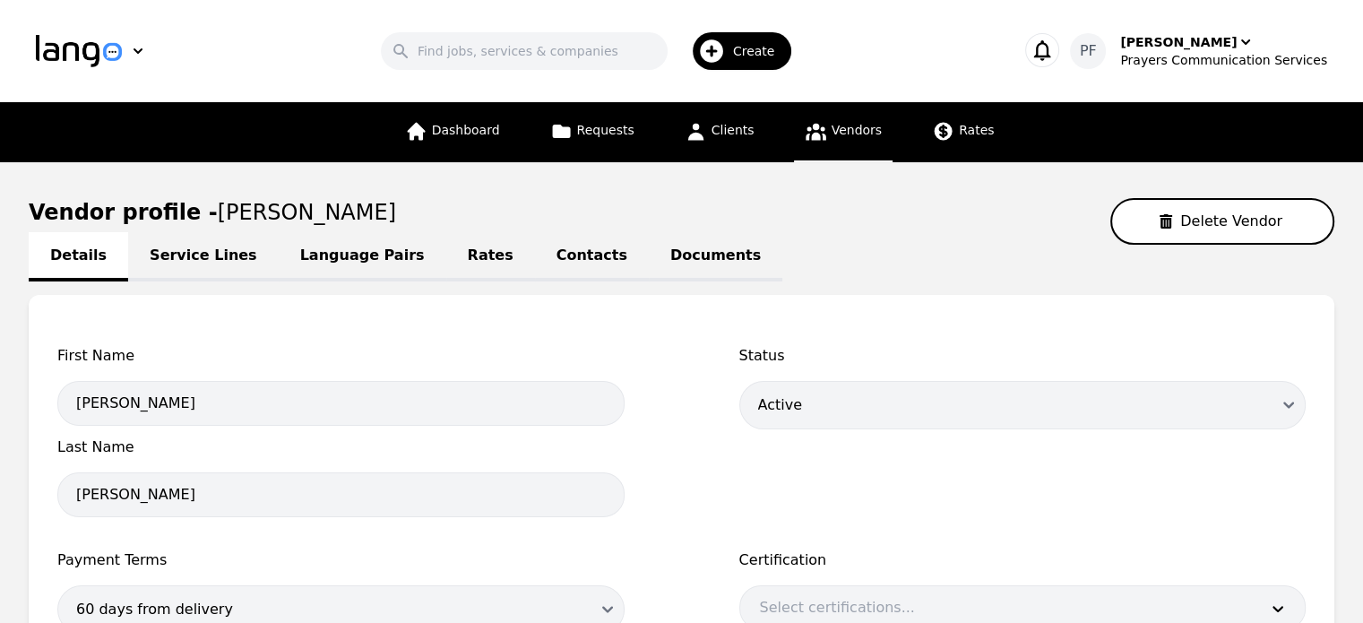
click at [159, 262] on link "Service Lines" at bounding box center [203, 256] width 151 height 49
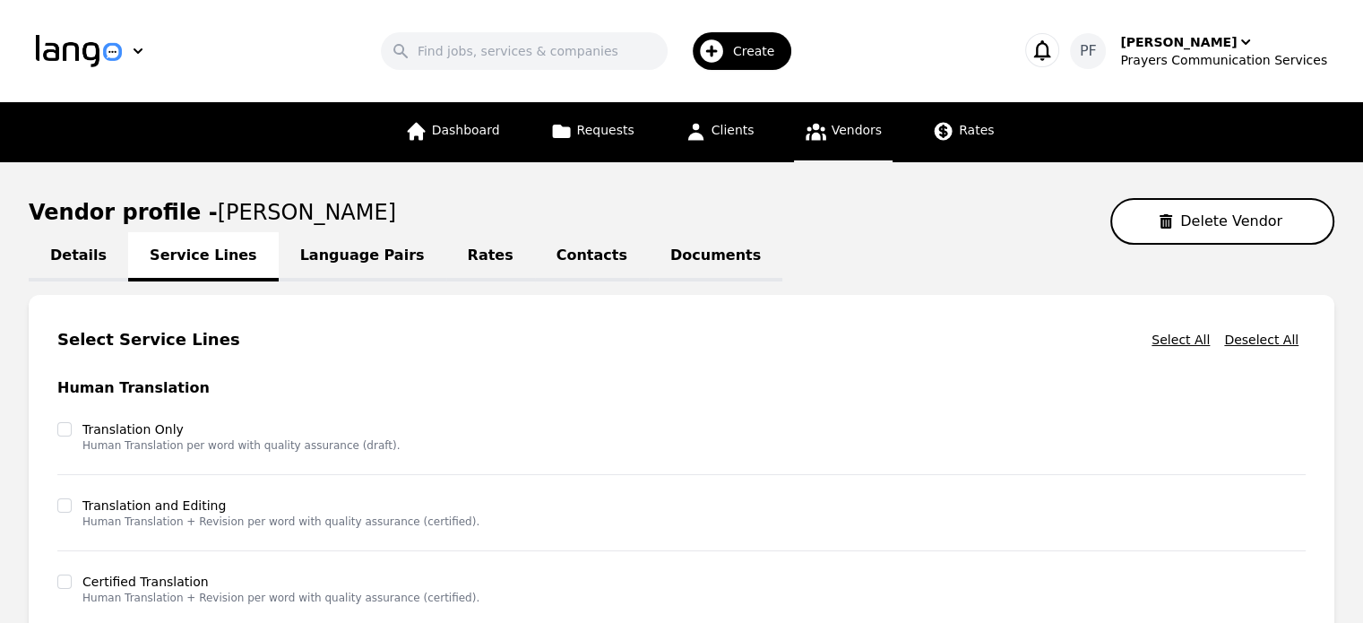
click at [320, 251] on link "Language Pairs" at bounding box center [363, 256] width 168 height 49
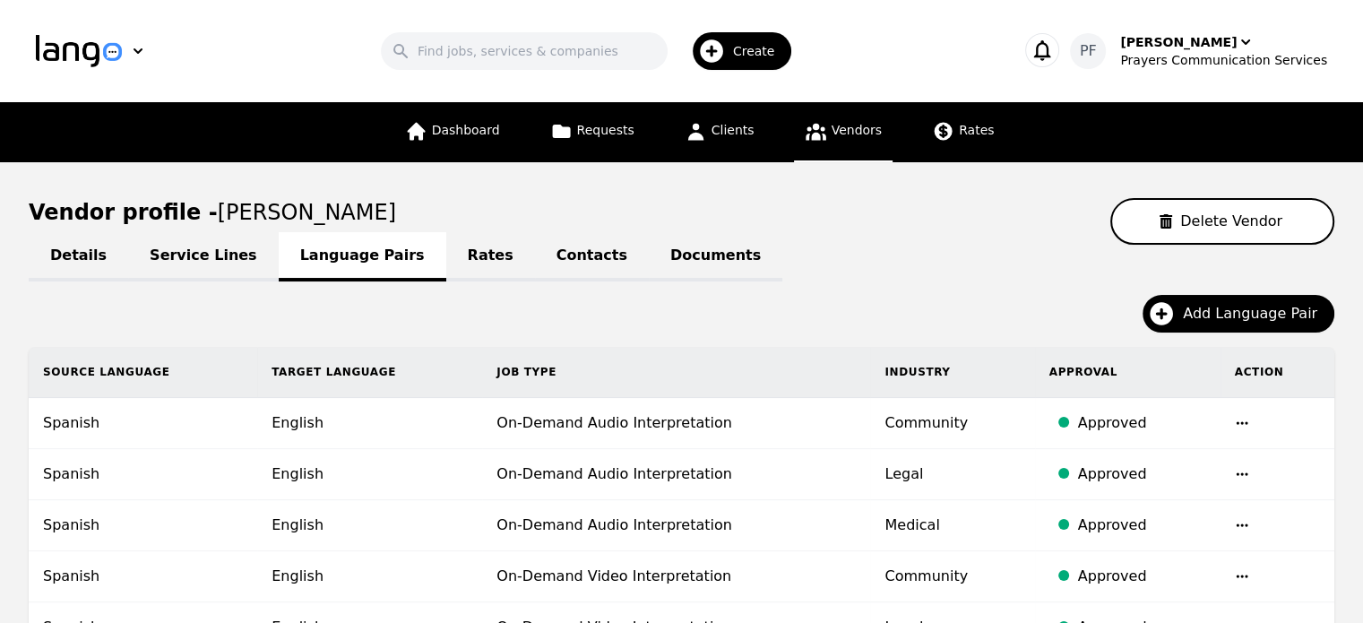
click at [446, 253] on link "Rates" at bounding box center [490, 256] width 89 height 49
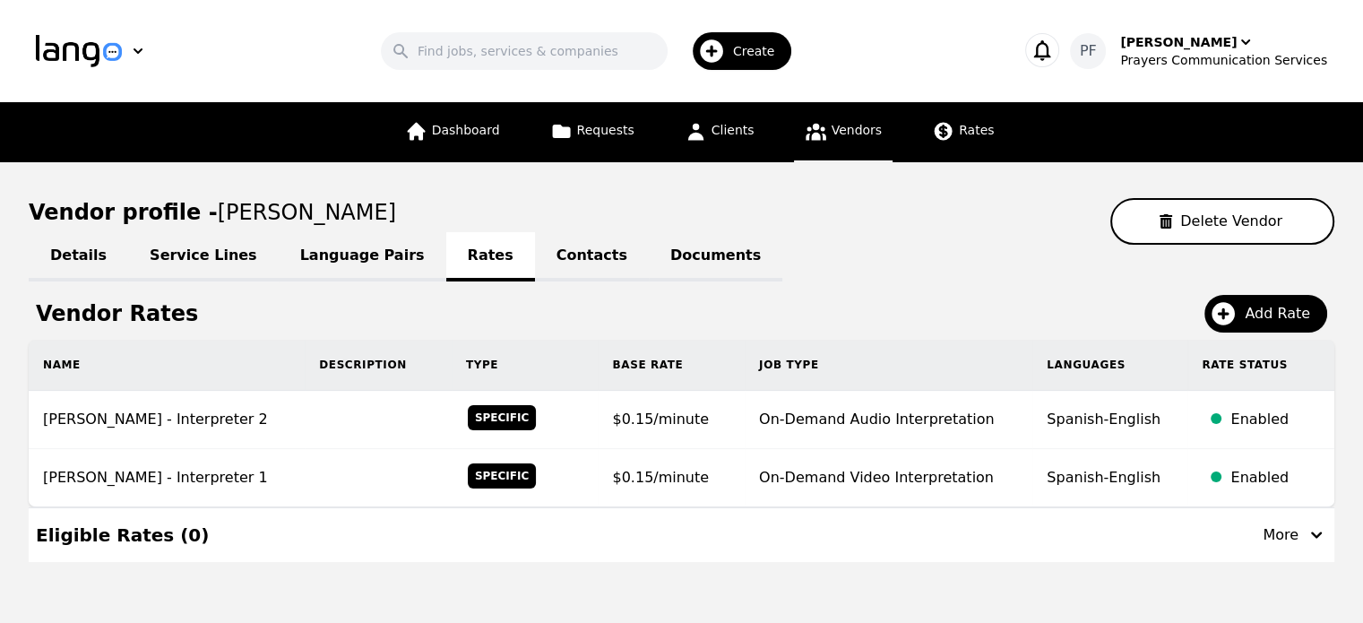
click at [535, 249] on link "Contacts" at bounding box center [592, 256] width 114 height 49
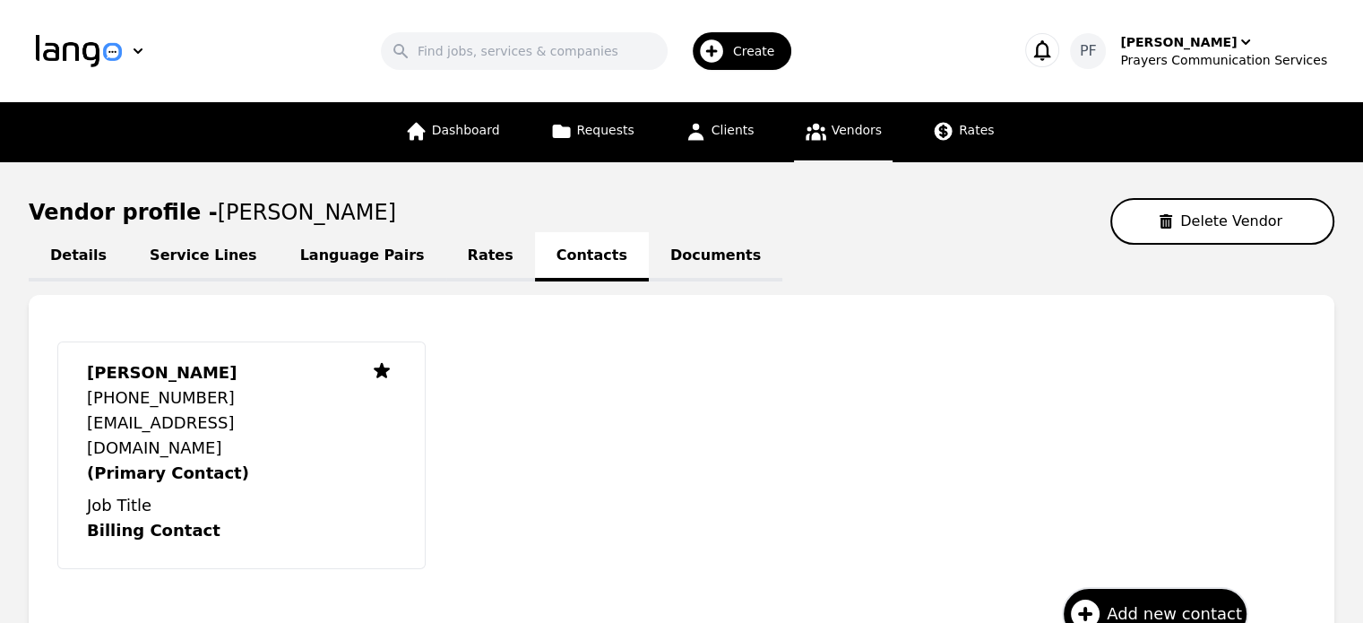
click at [649, 257] on link "Documents" at bounding box center [716, 256] width 134 height 49
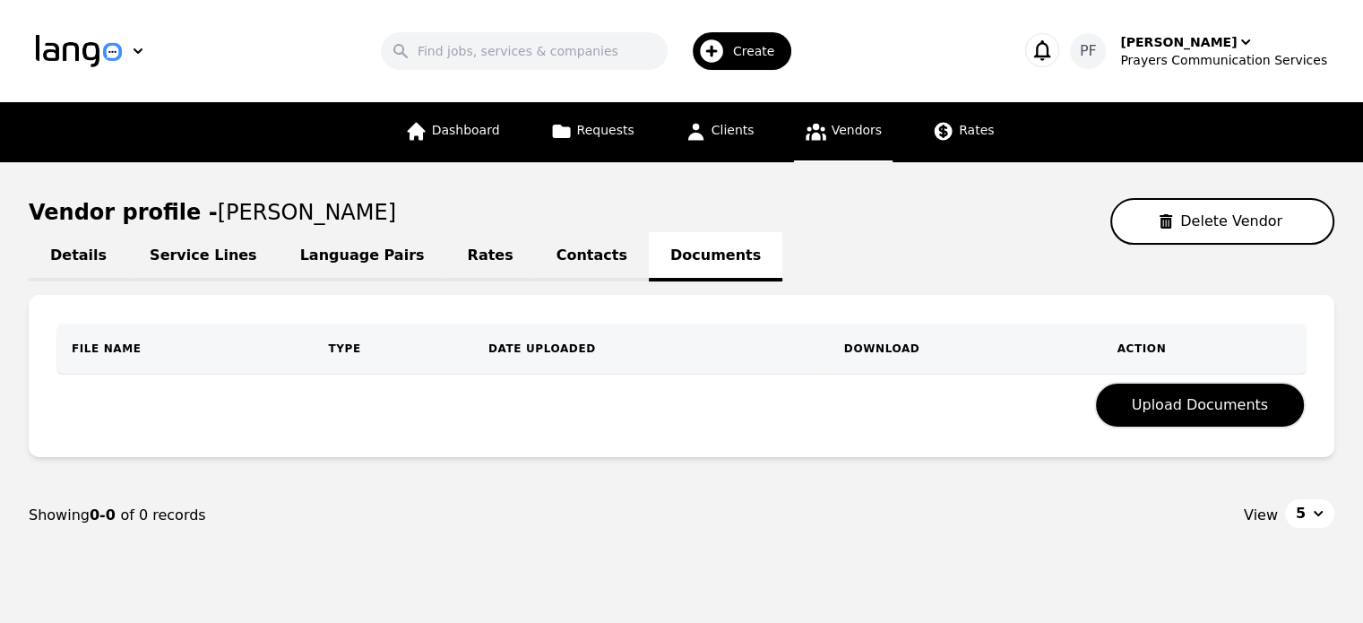
click at [535, 246] on link "Contacts" at bounding box center [592, 256] width 114 height 49
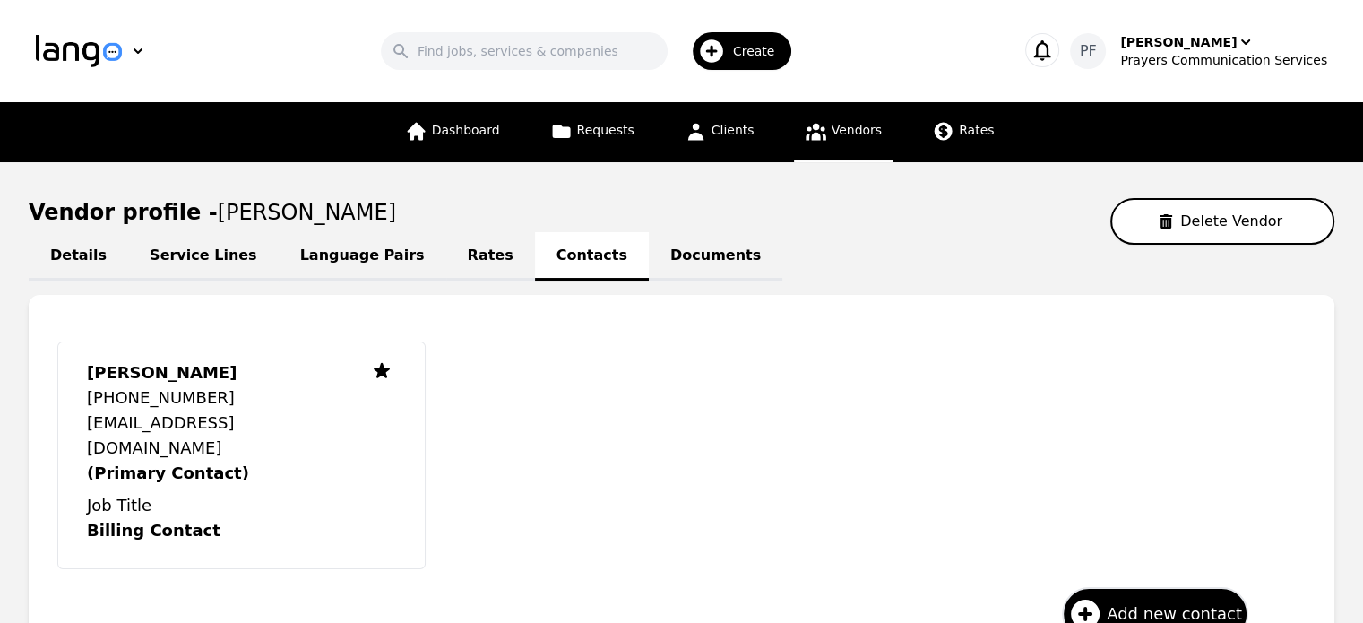
click at [281, 250] on link "Language Pairs" at bounding box center [363, 256] width 168 height 49
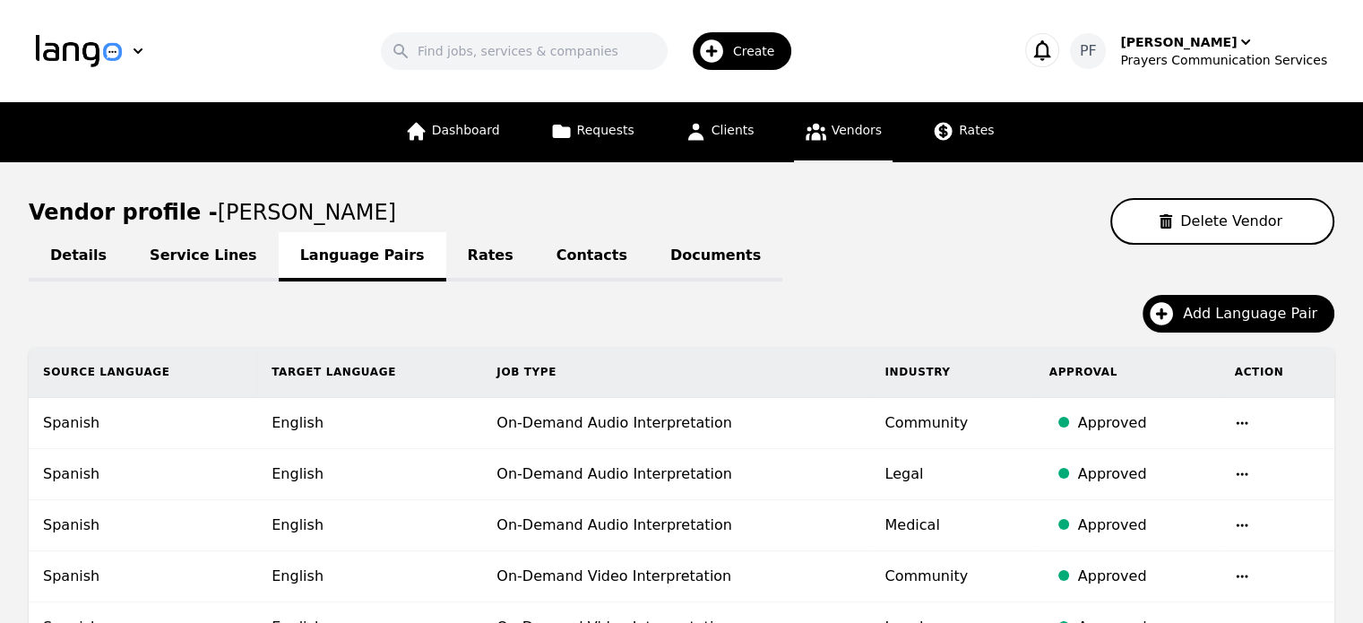
click at [116, 261] on link "Details" at bounding box center [78, 256] width 99 height 49
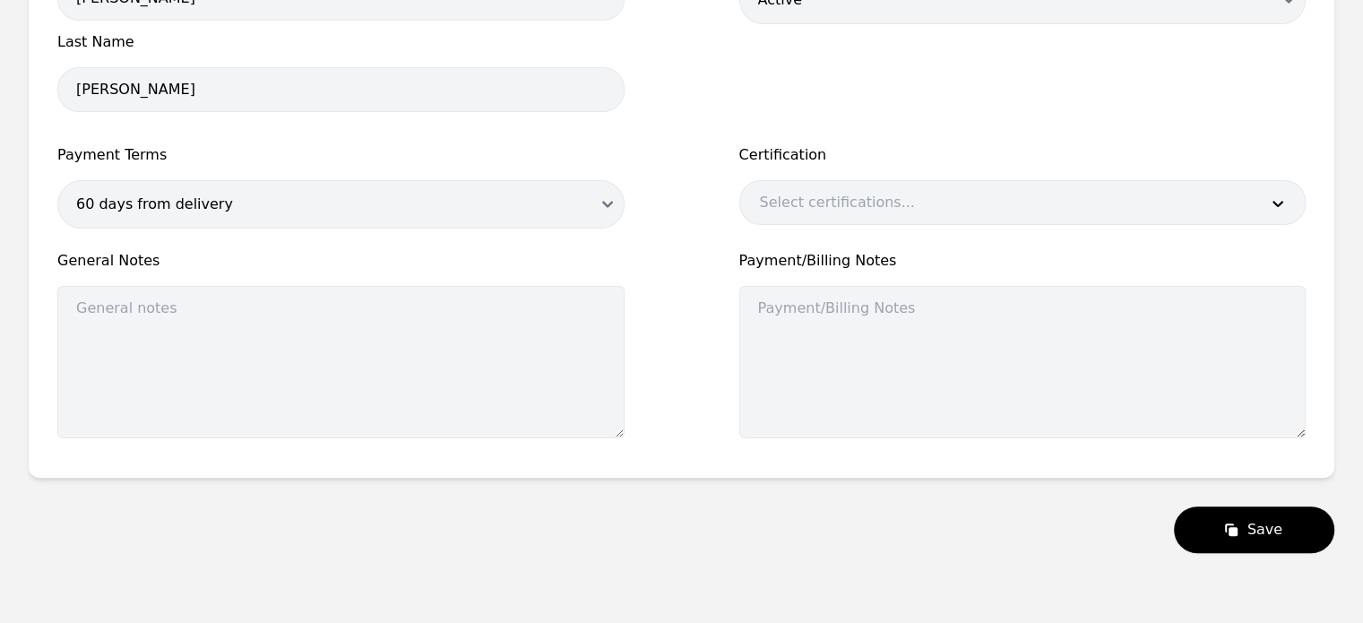
scroll to position [405, 0]
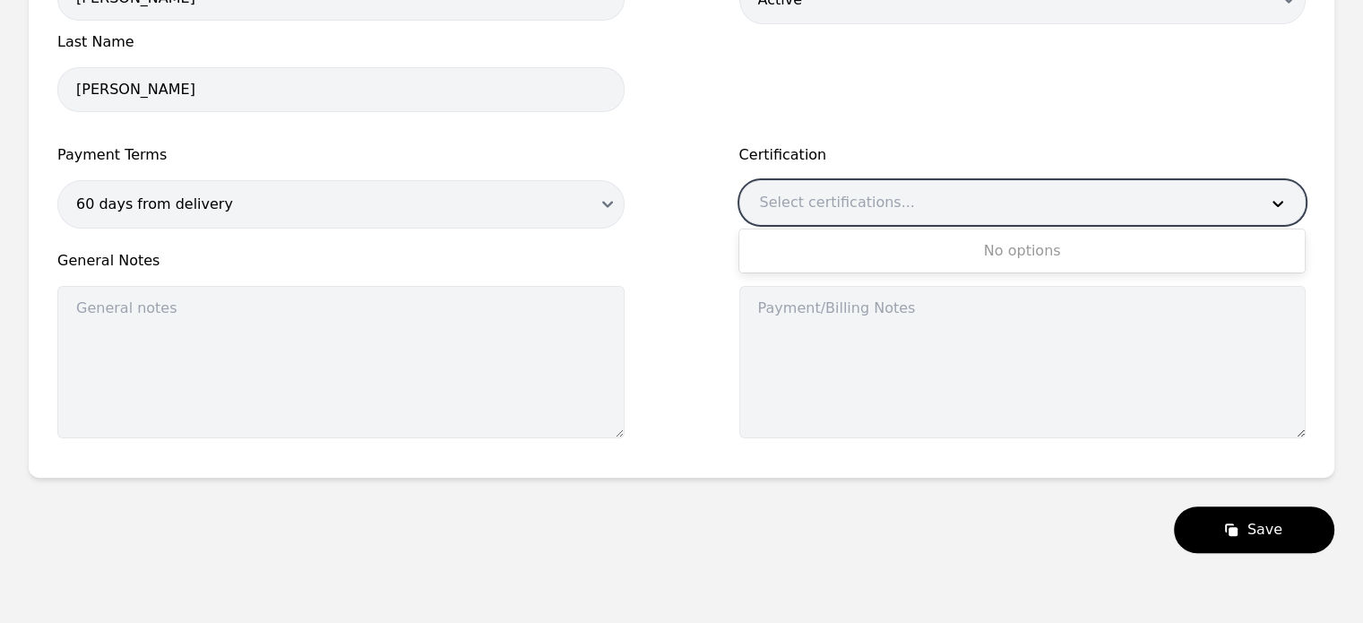
click at [789, 193] on div at bounding box center [996, 202] width 512 height 43
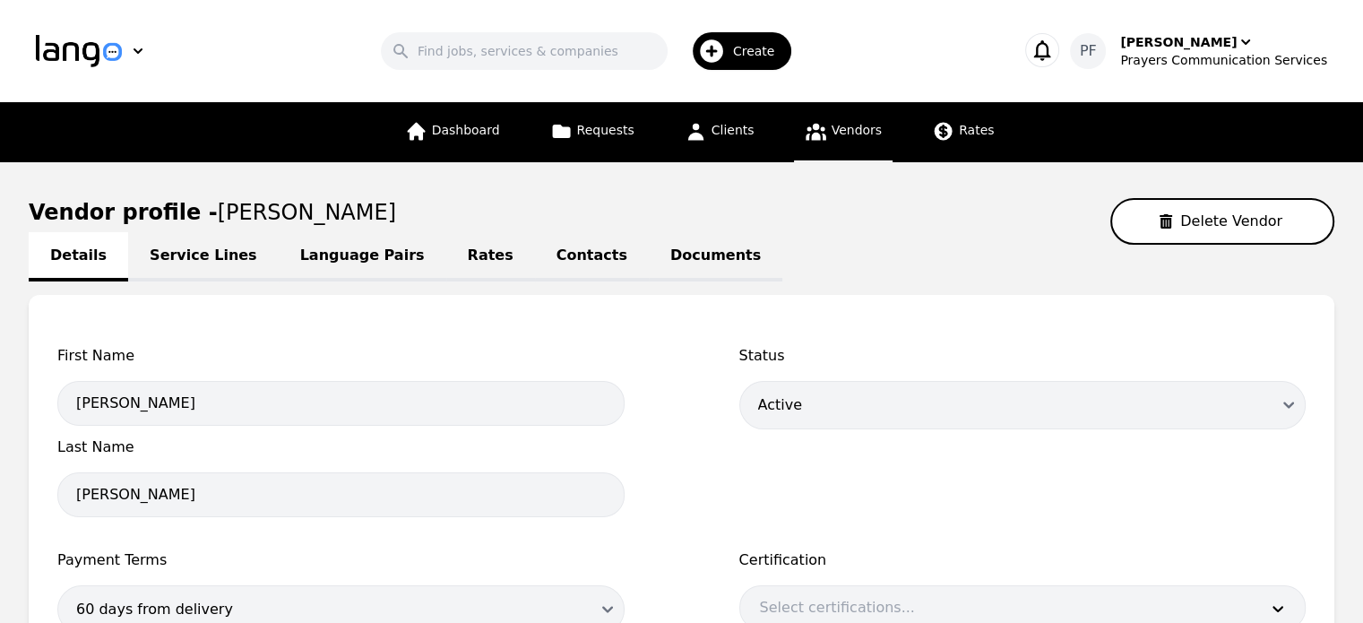
click at [183, 244] on link "Service Lines" at bounding box center [203, 256] width 151 height 49
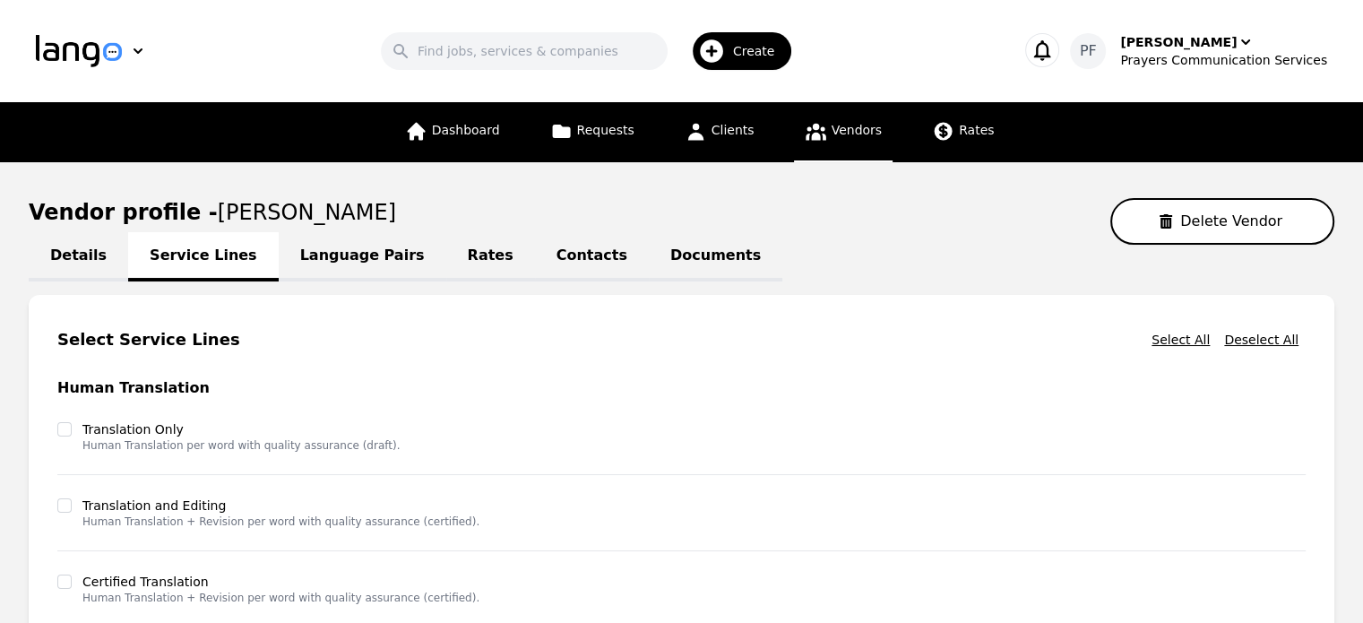
click at [355, 269] on link "Language Pairs" at bounding box center [363, 256] width 168 height 49
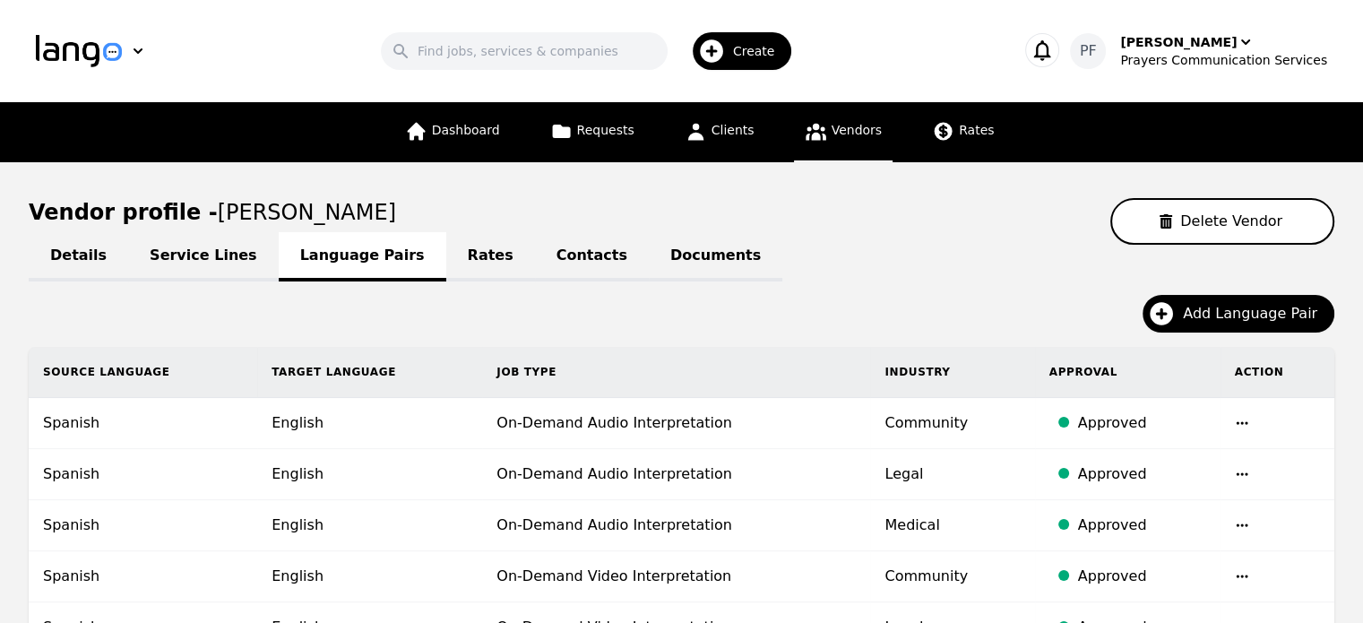
scroll to position [214, 0]
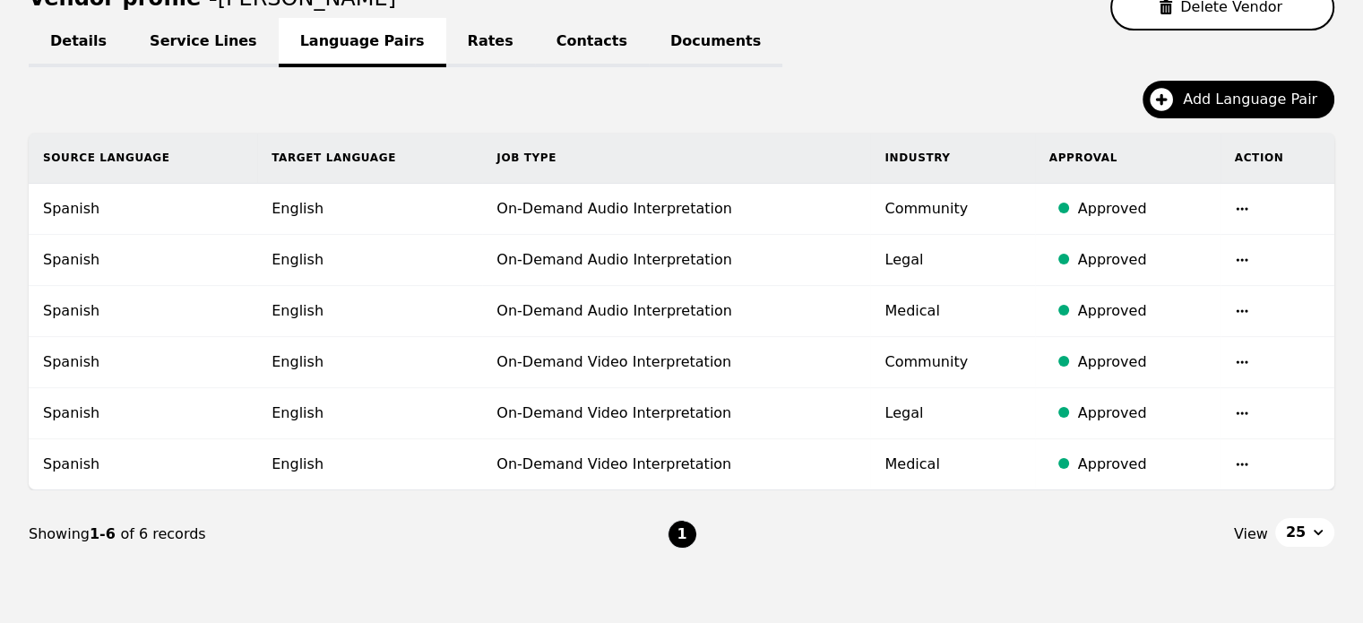
click at [446, 56] on link "Rates" at bounding box center [490, 42] width 89 height 49
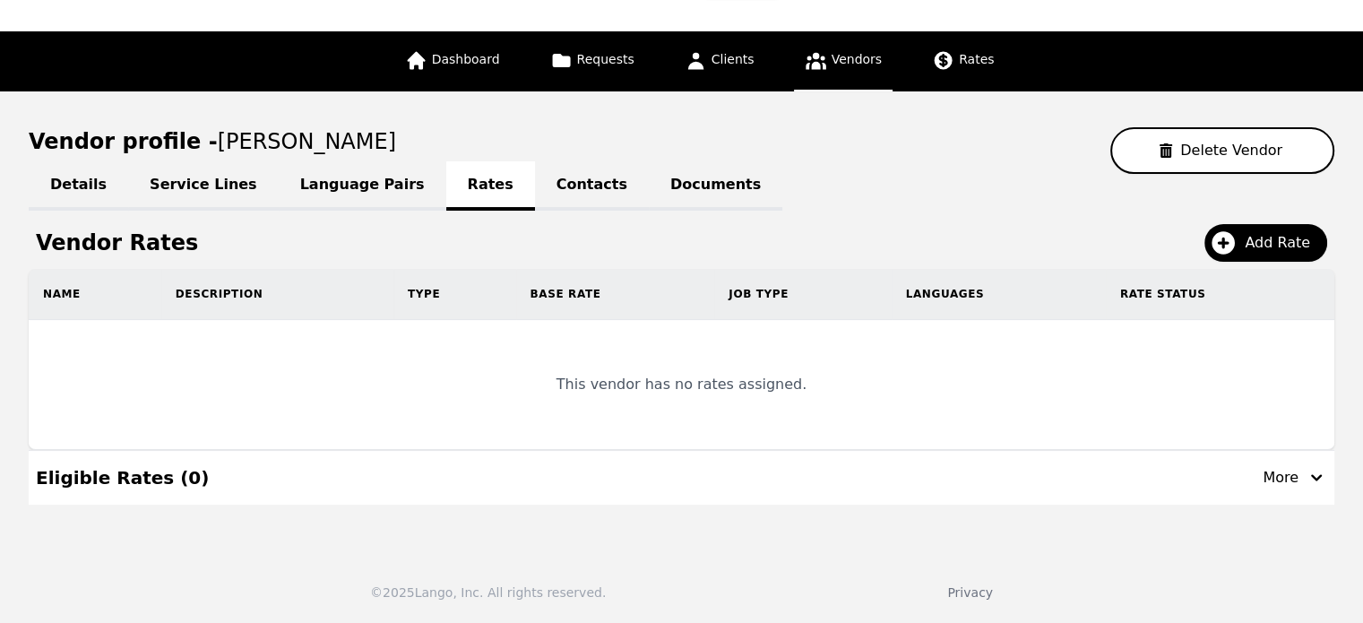
scroll to position [54, 0]
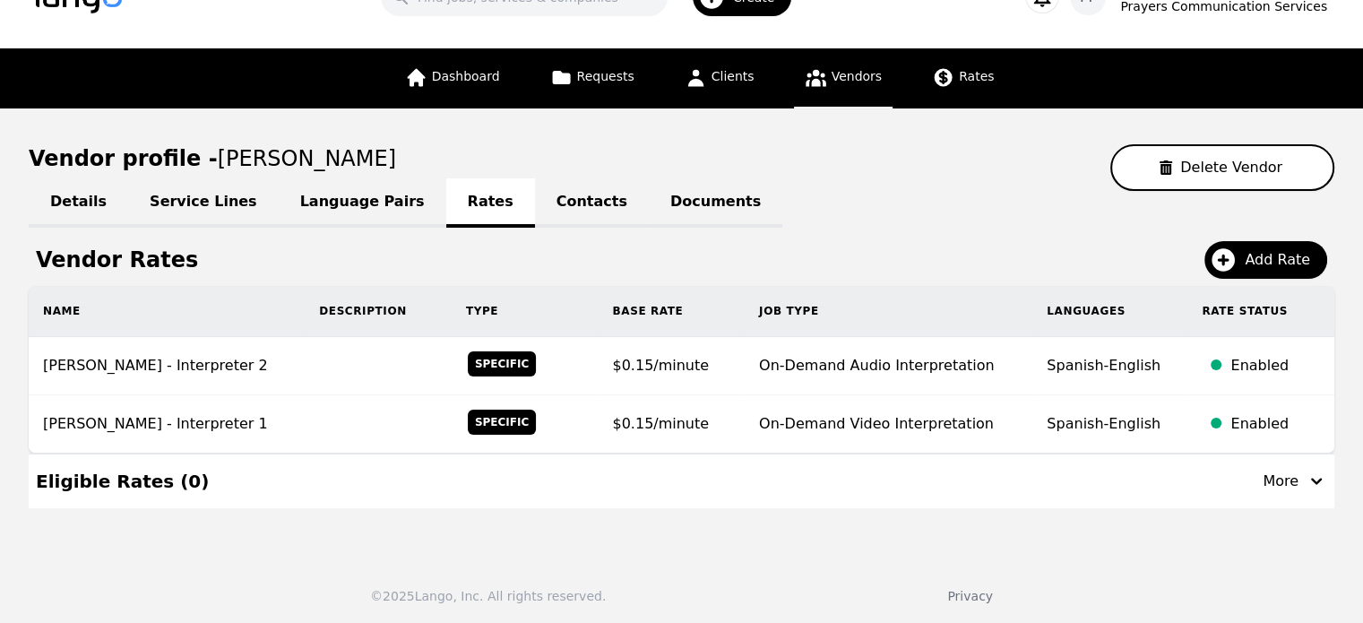
click at [535, 207] on link "Contacts" at bounding box center [592, 202] width 114 height 49
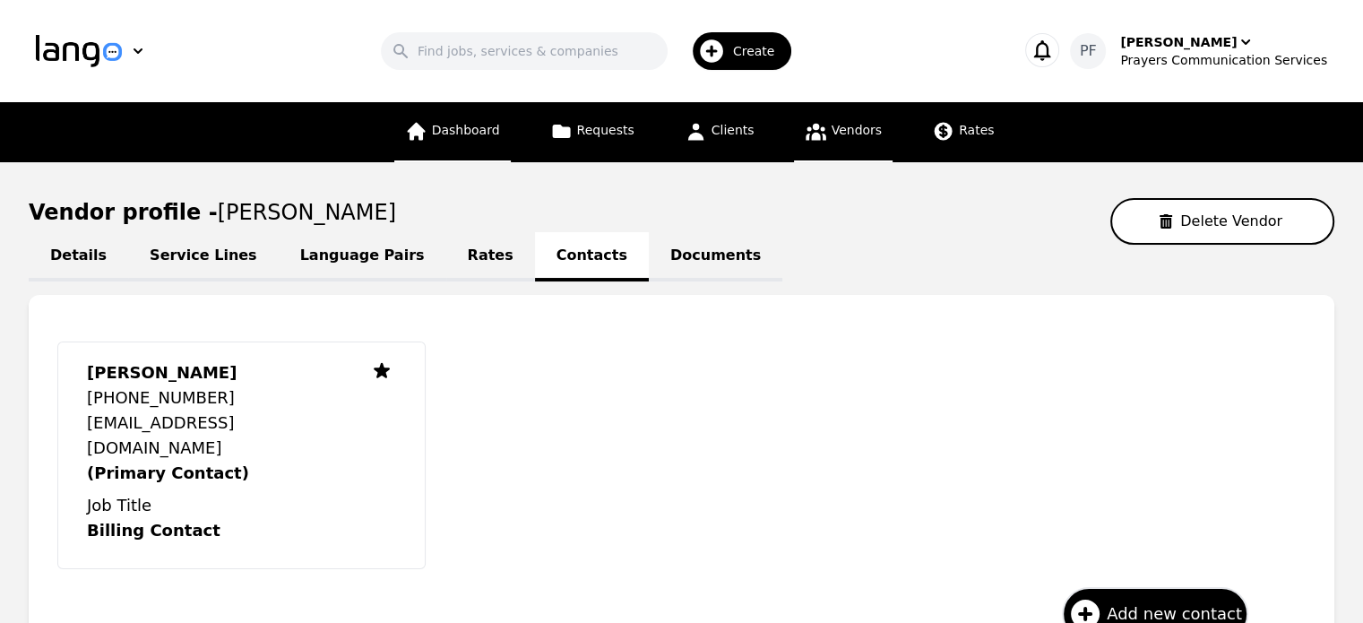
click at [446, 134] on span "Dashboard" at bounding box center [466, 130] width 68 height 14
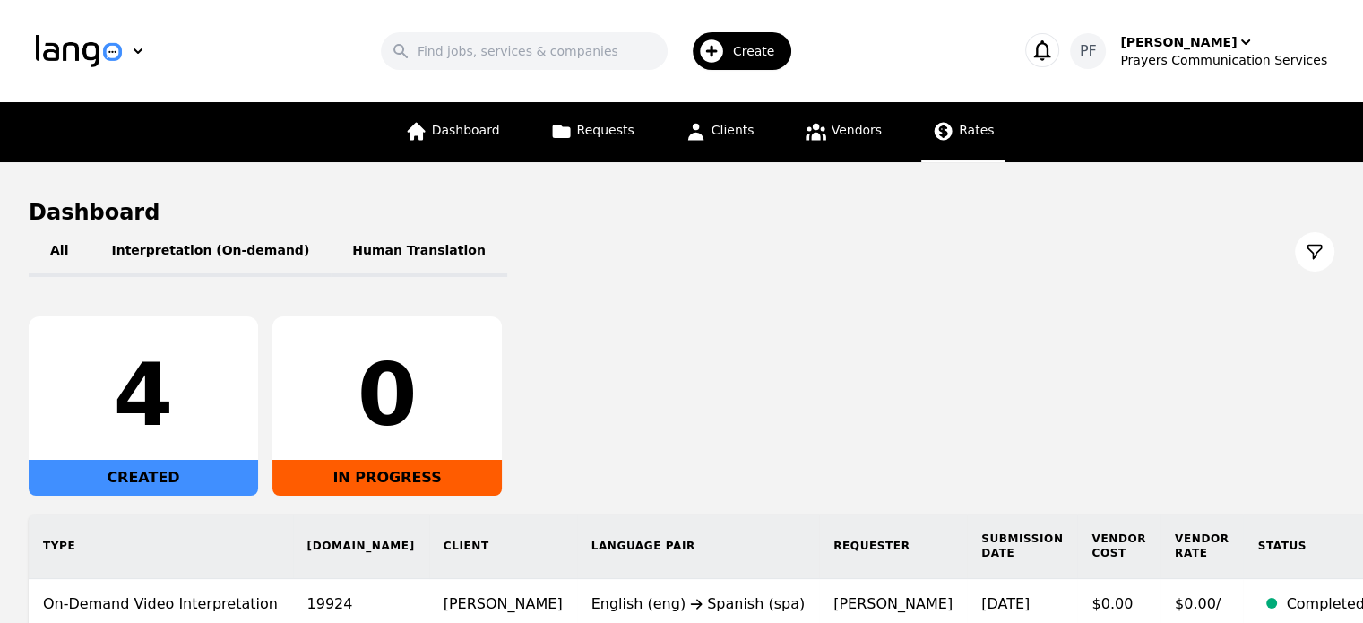
click at [959, 130] on span "Rates" at bounding box center [976, 130] width 35 height 14
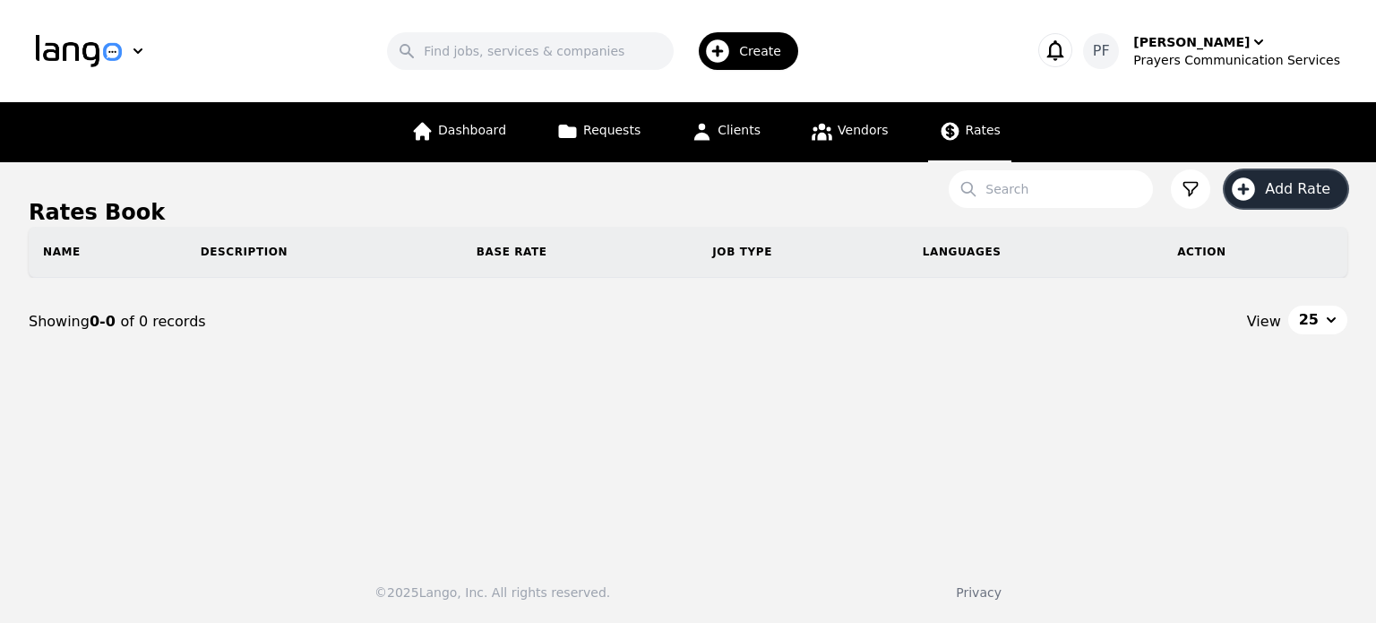
click at [1270, 187] on span "Add Rate" at bounding box center [1304, 189] width 78 height 22
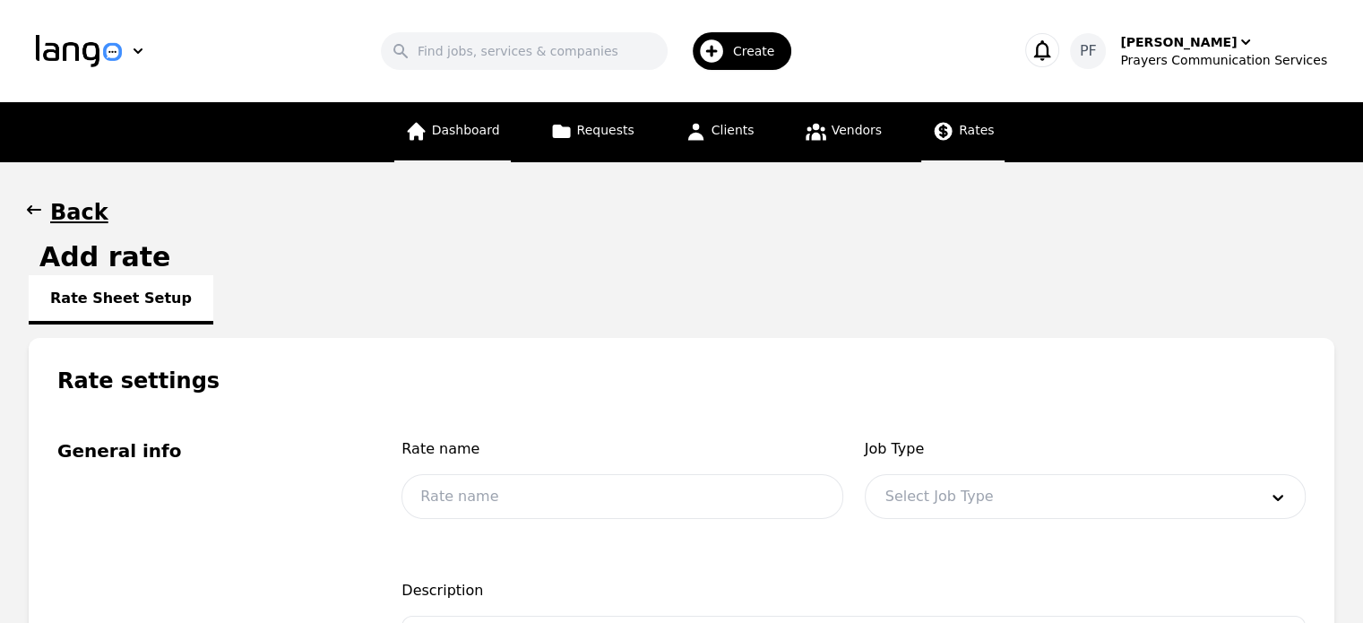
click at [494, 123] on span "Dashboard" at bounding box center [466, 130] width 68 height 14
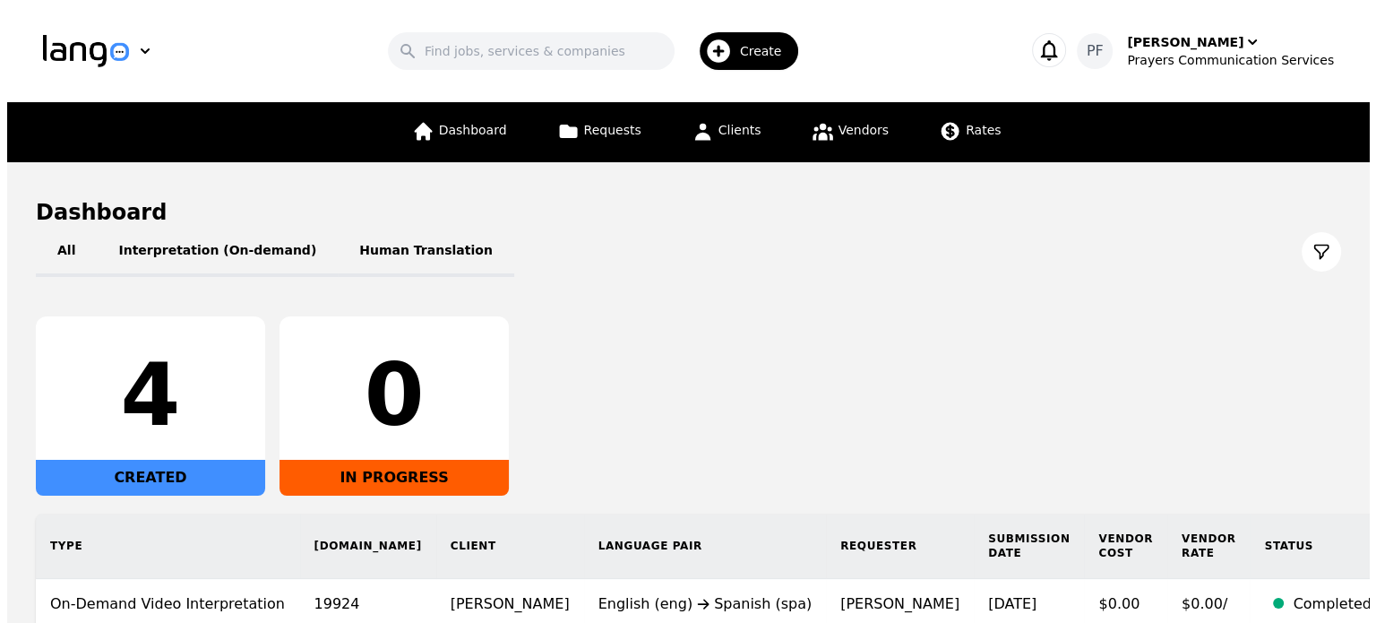
scroll to position [204, 0]
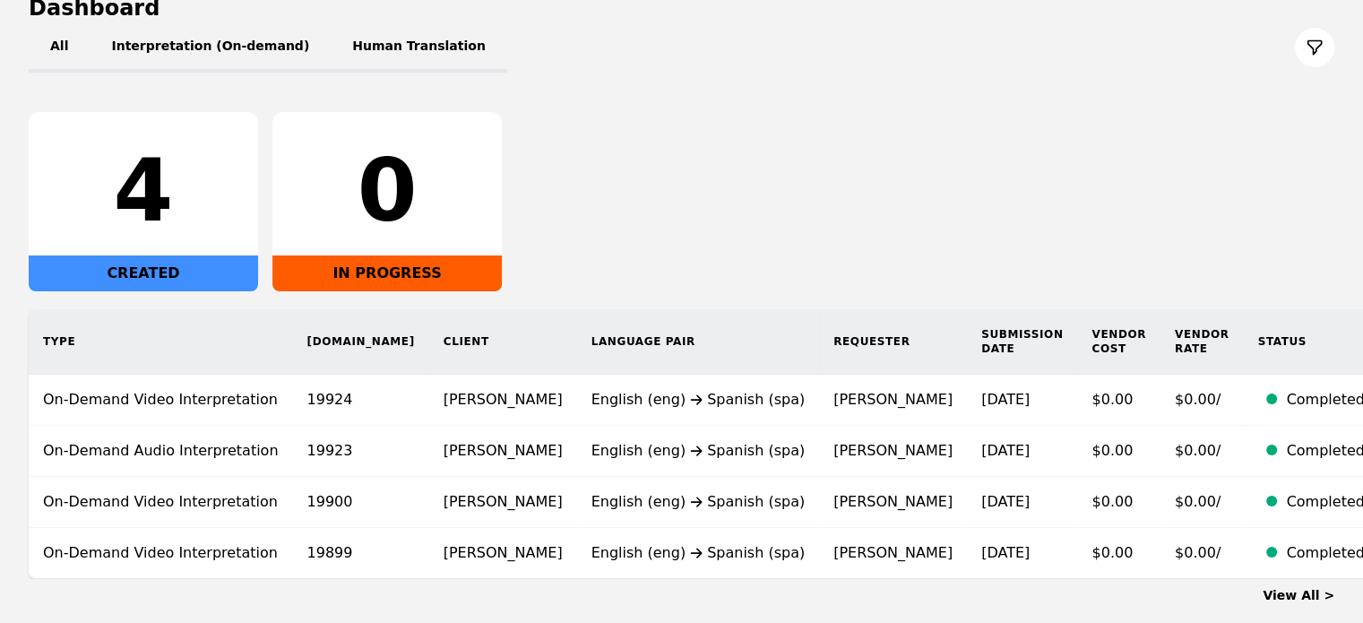
click at [1314, 56] on button at bounding box center [1314, 47] width 39 height 39
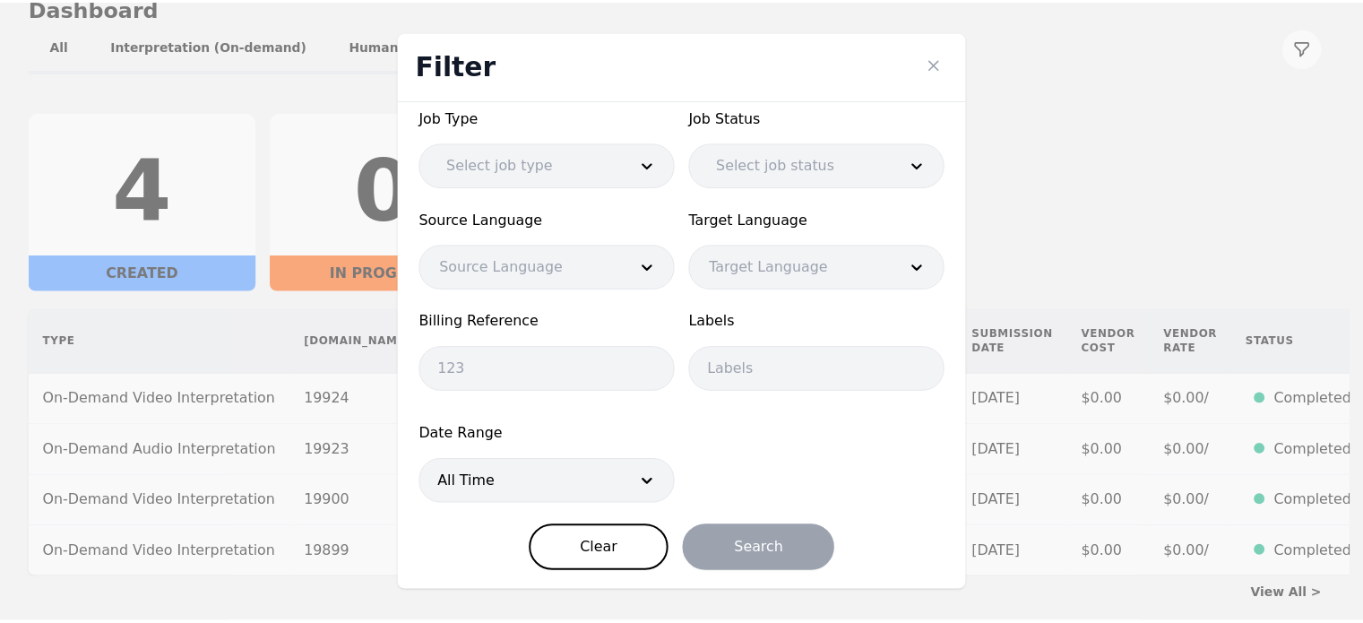
scroll to position [14, 0]
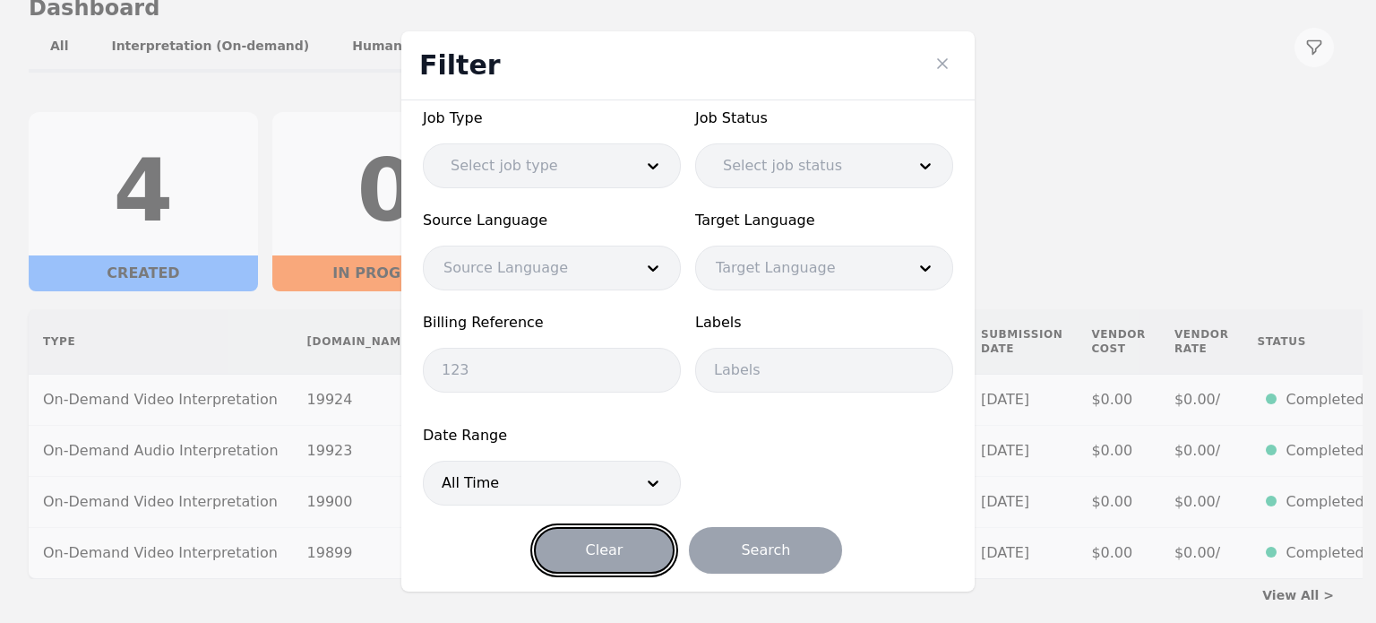
click at [633, 558] on button "Clear" at bounding box center [605, 550] width 142 height 47
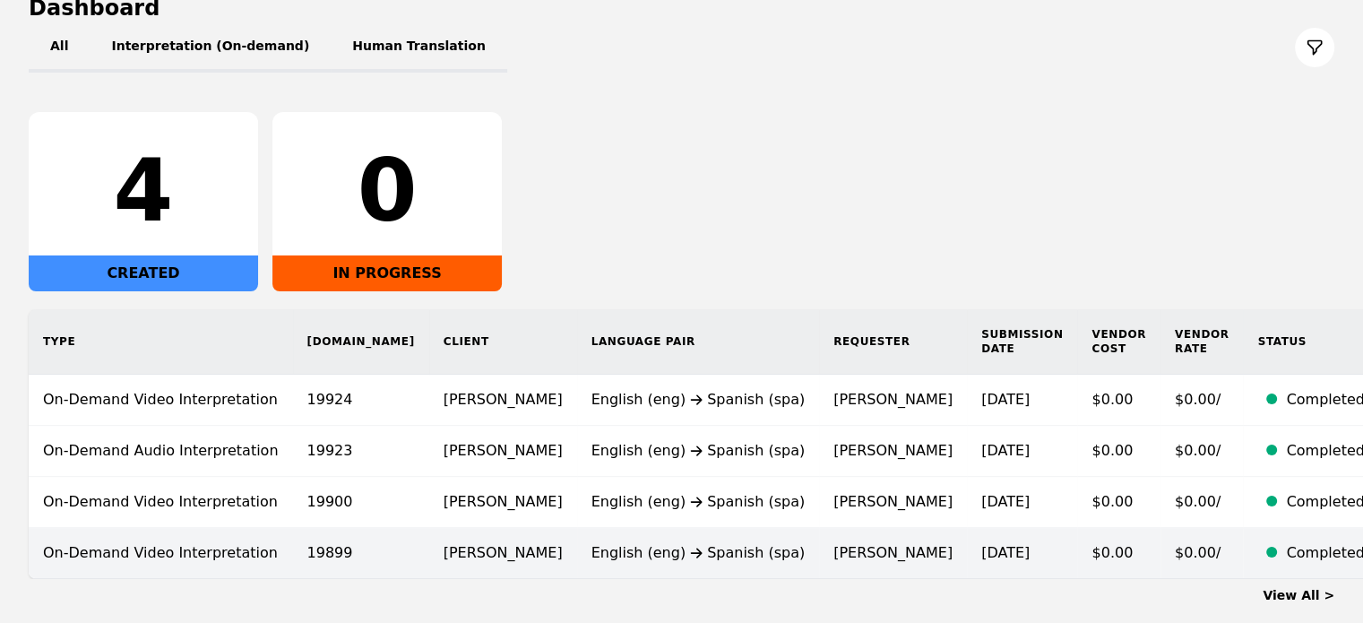
click at [1077, 552] on td "$0.00" at bounding box center [1118, 553] width 83 height 51
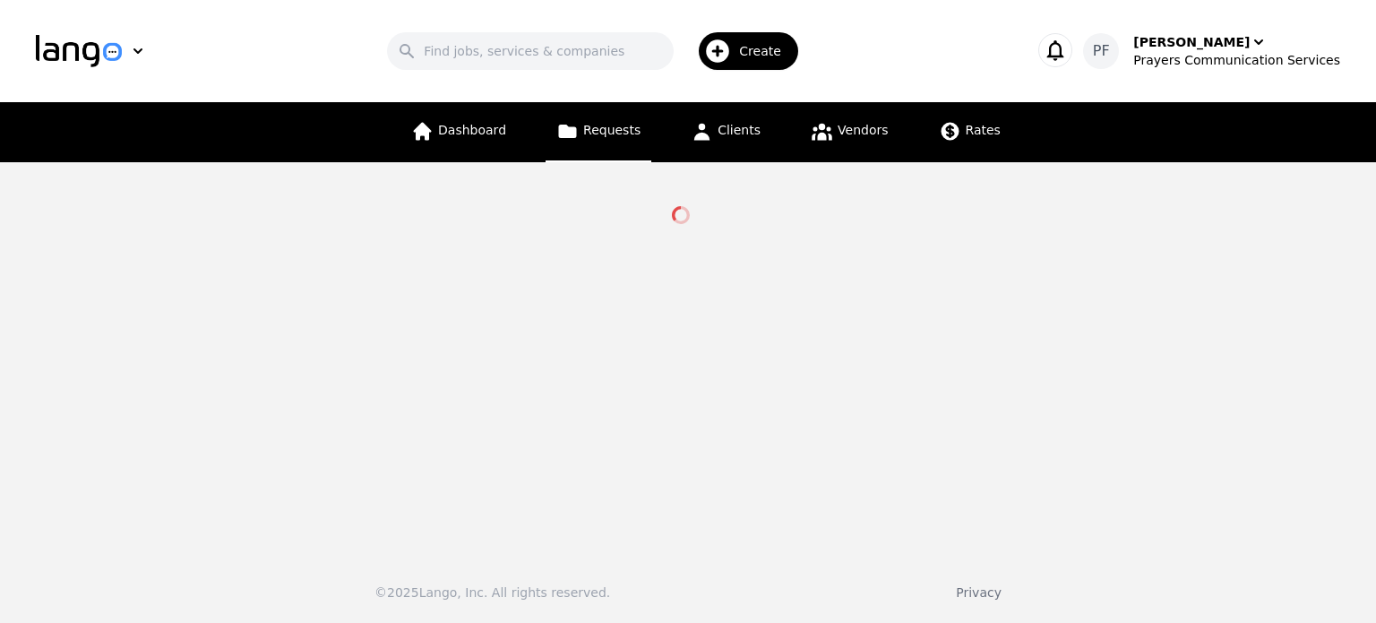
click at [767, 40] on div "Create" at bounding box center [748, 51] width 99 height 38
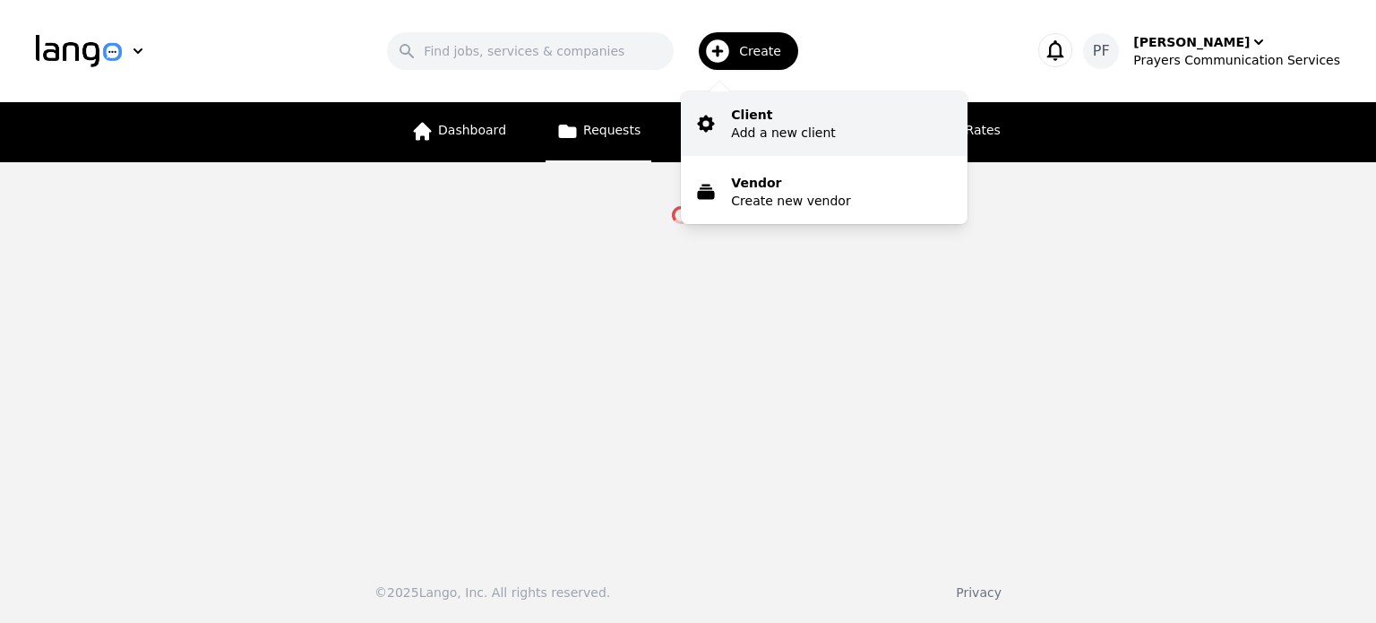
click at [780, 127] on p "Add a new client" at bounding box center [783, 133] width 104 height 18
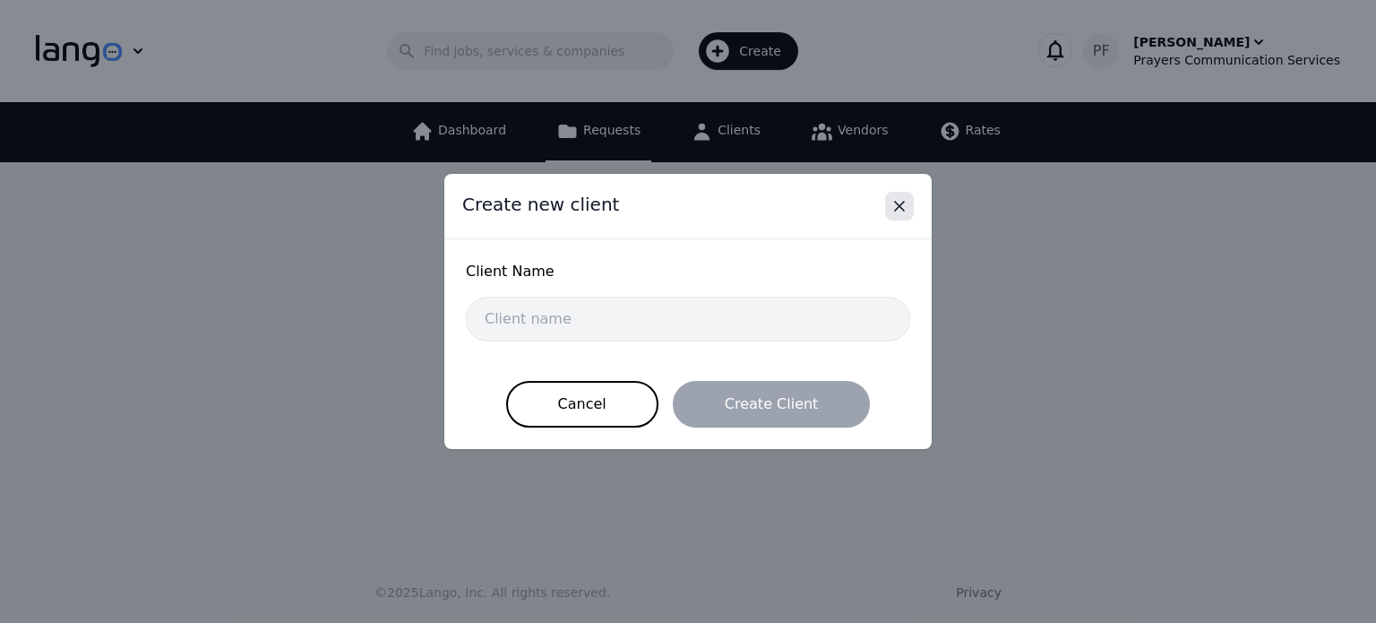
click at [892, 200] on icon "Close" at bounding box center [900, 206] width 18 height 18
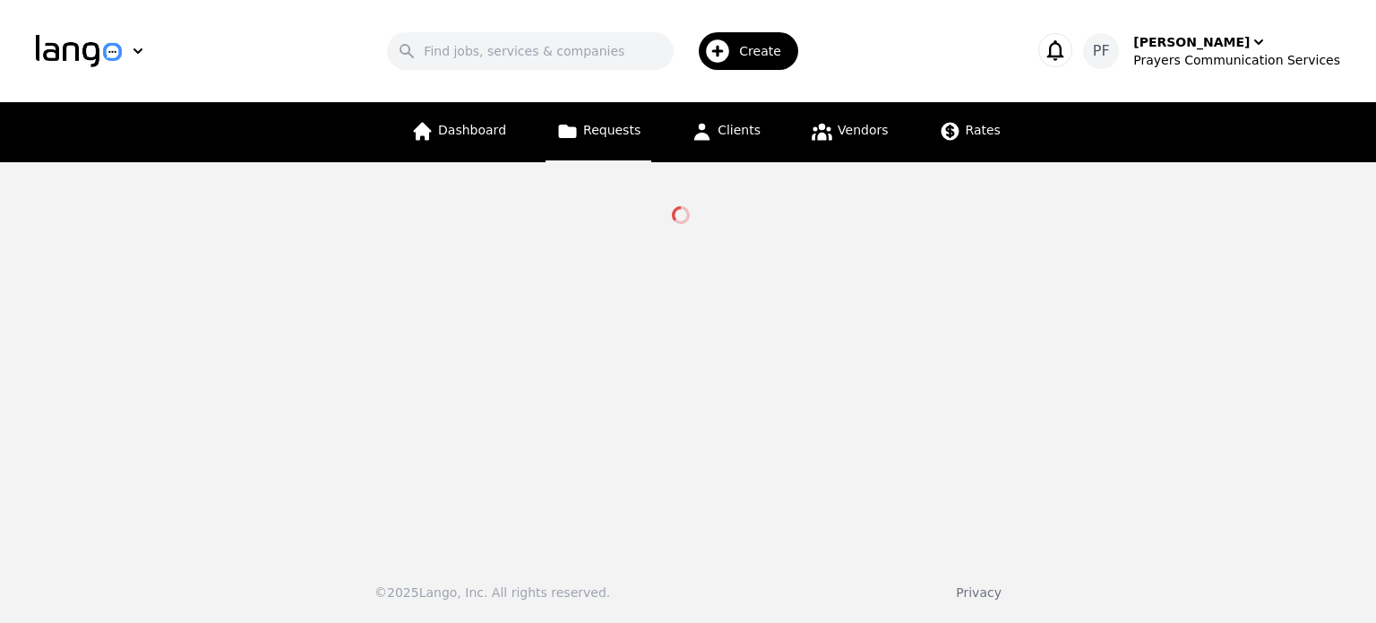
click at [796, 66] on div "Create" at bounding box center [748, 51] width 99 height 38
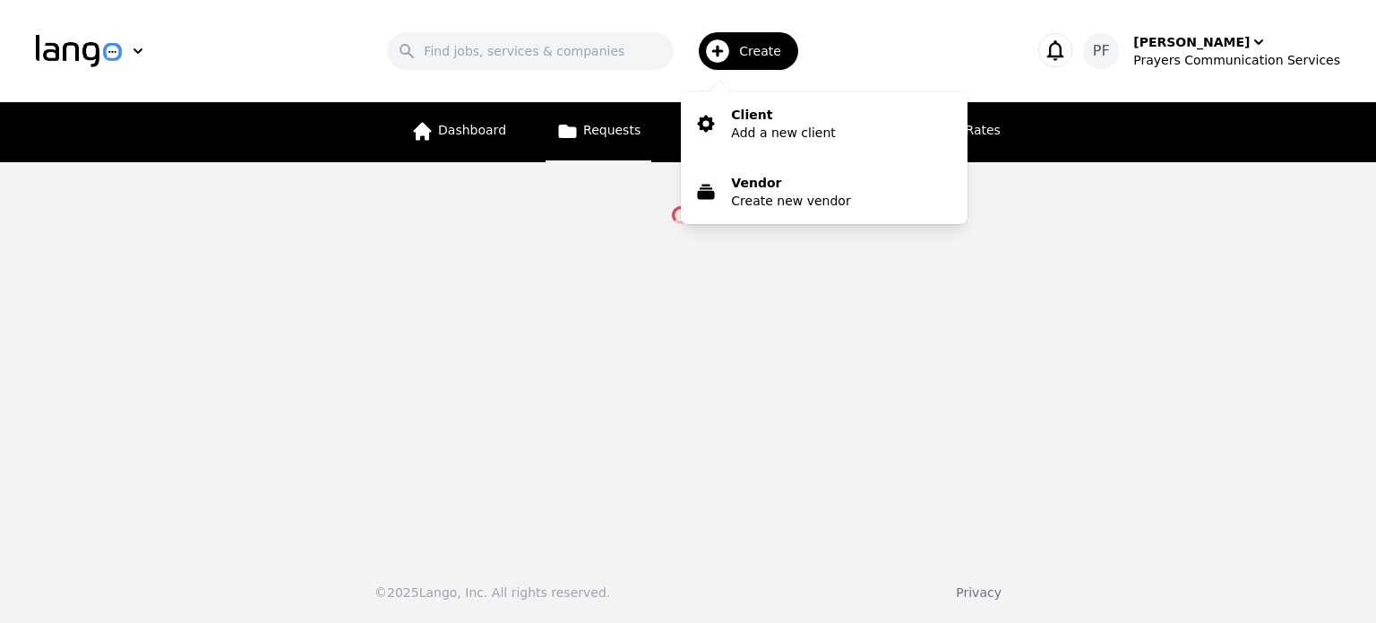
click at [781, 56] on span "Create" at bounding box center [766, 51] width 55 height 18
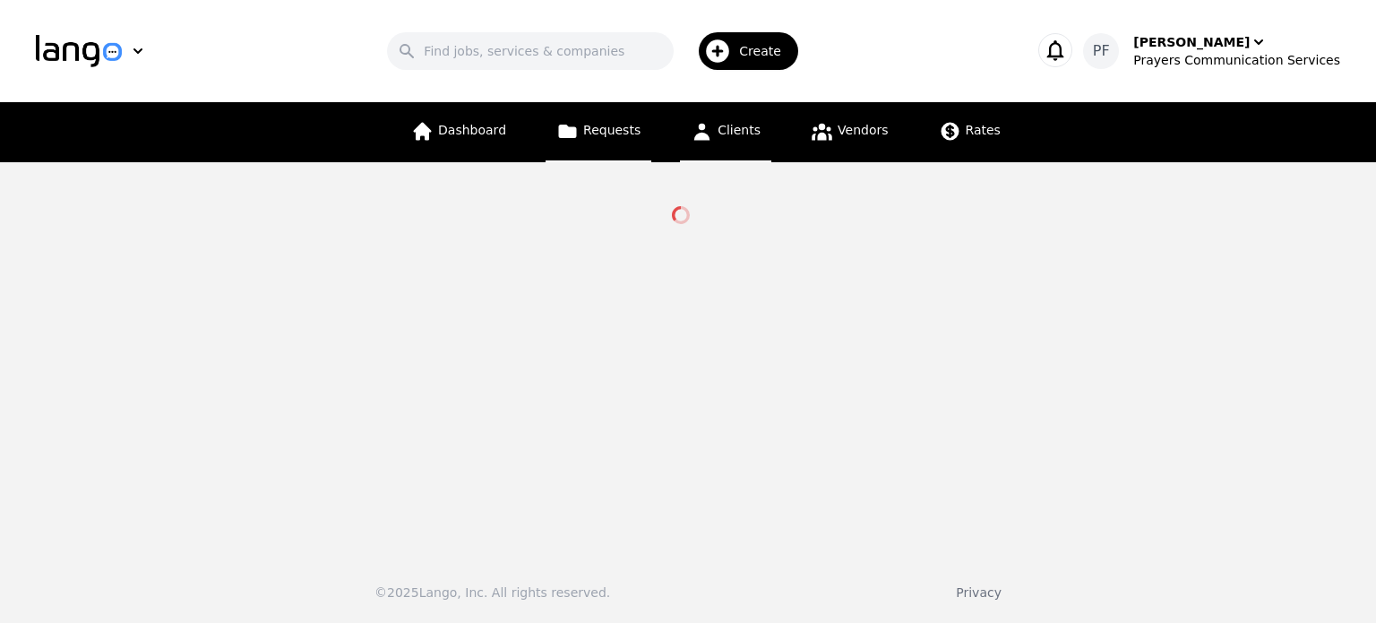
click at [726, 134] on span "Clients" at bounding box center [739, 130] width 43 height 14
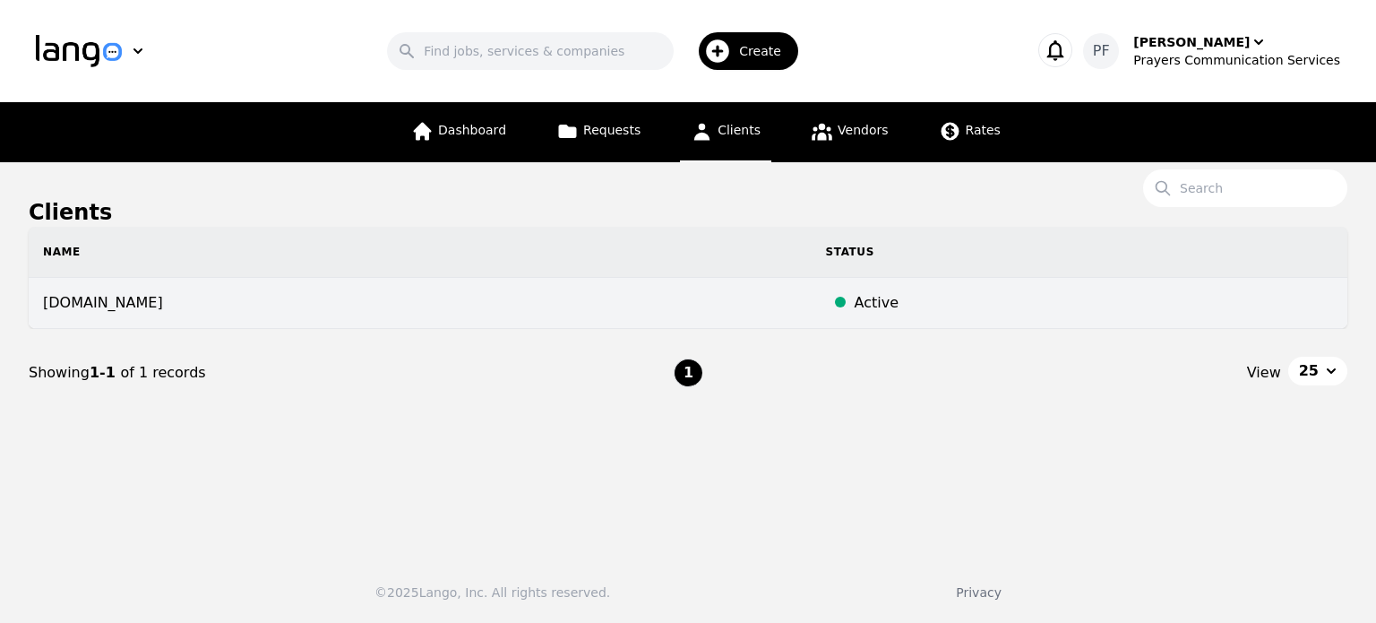
click at [719, 316] on td "prayerscss.com" at bounding box center [420, 303] width 783 height 51
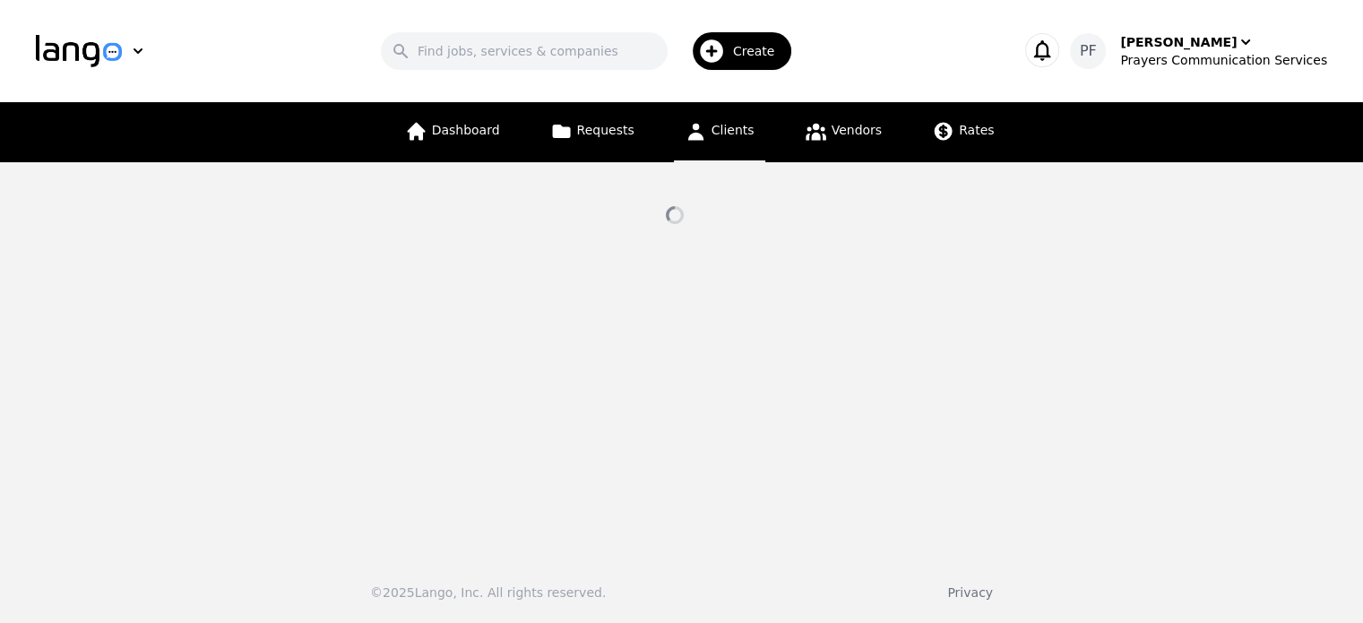
select select "active"
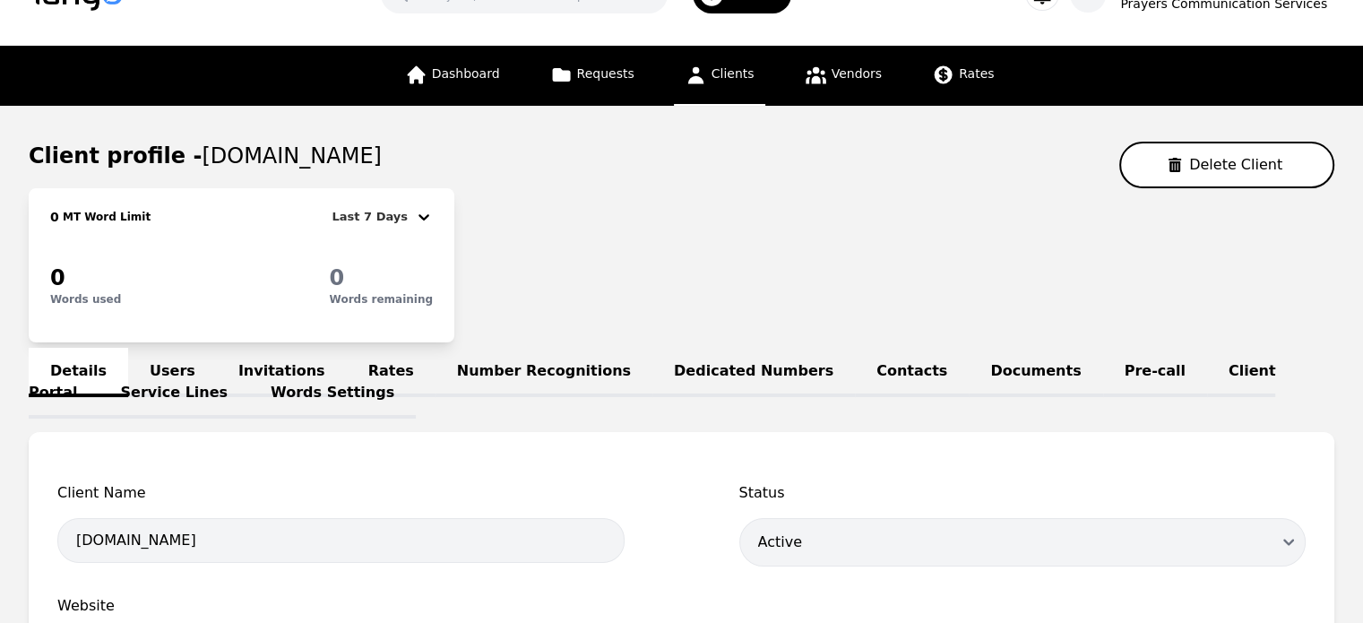
scroll to position [99, 0]
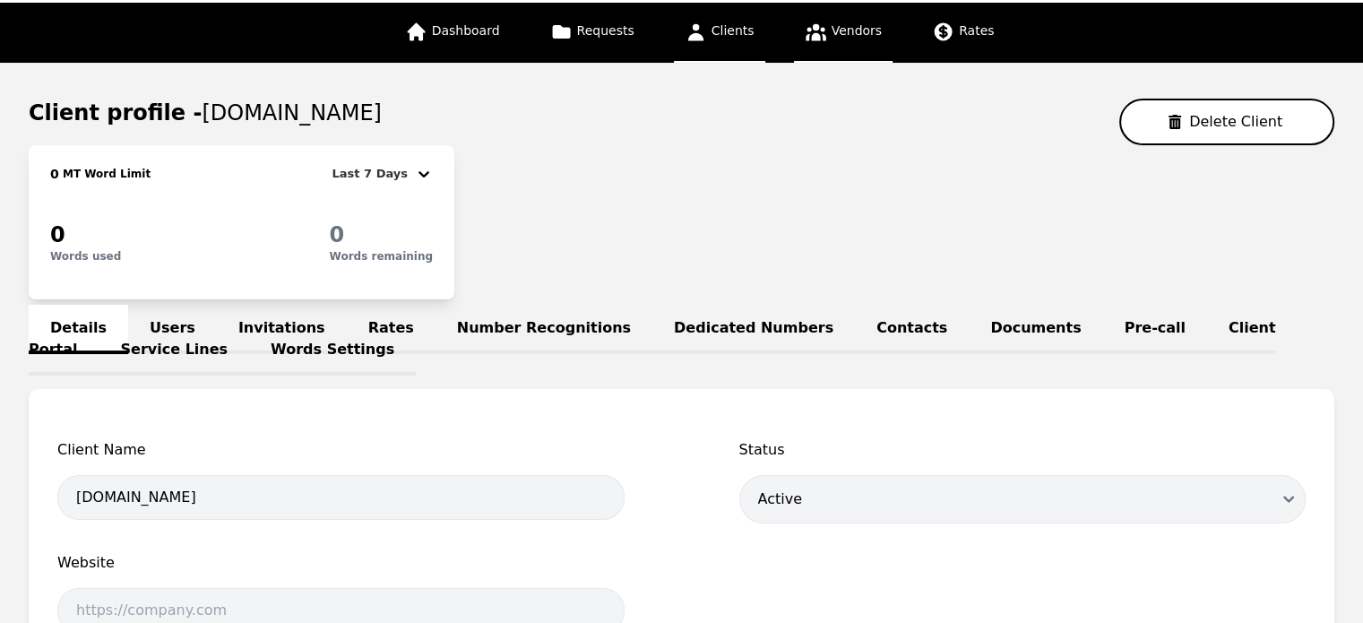
click at [809, 23] on icon at bounding box center [816, 32] width 22 height 22
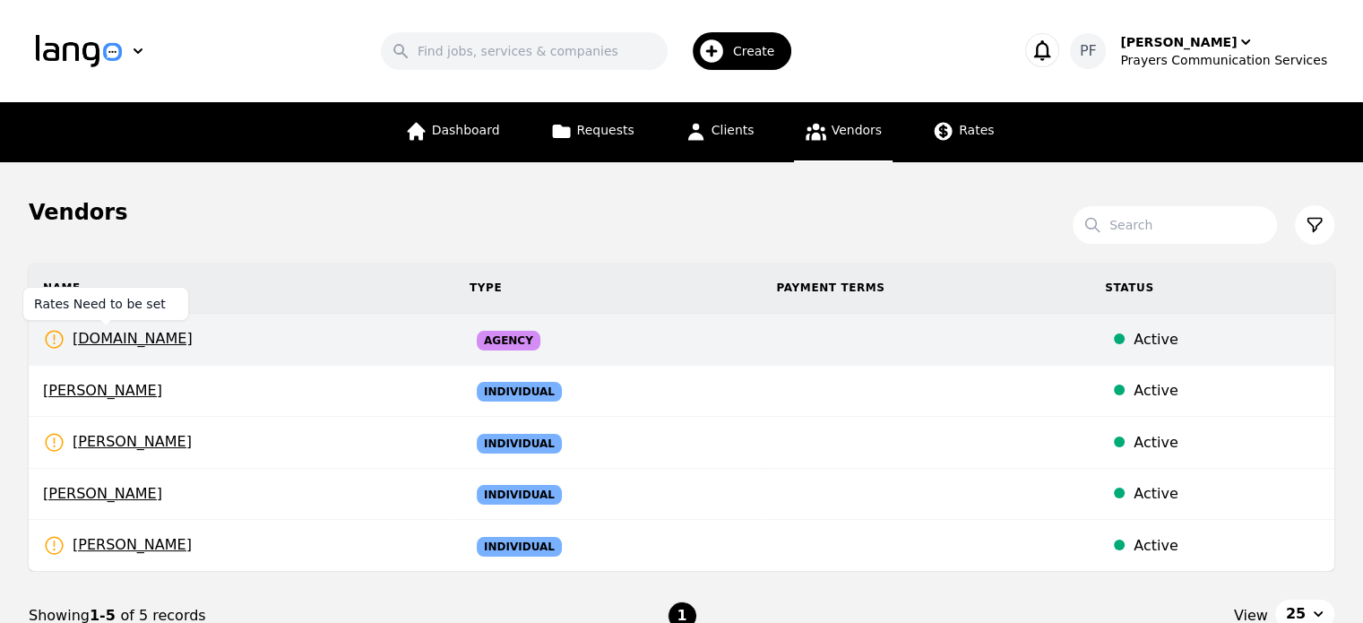
click at [129, 330] on span "prayerscss.com" at bounding box center [118, 339] width 150 height 22
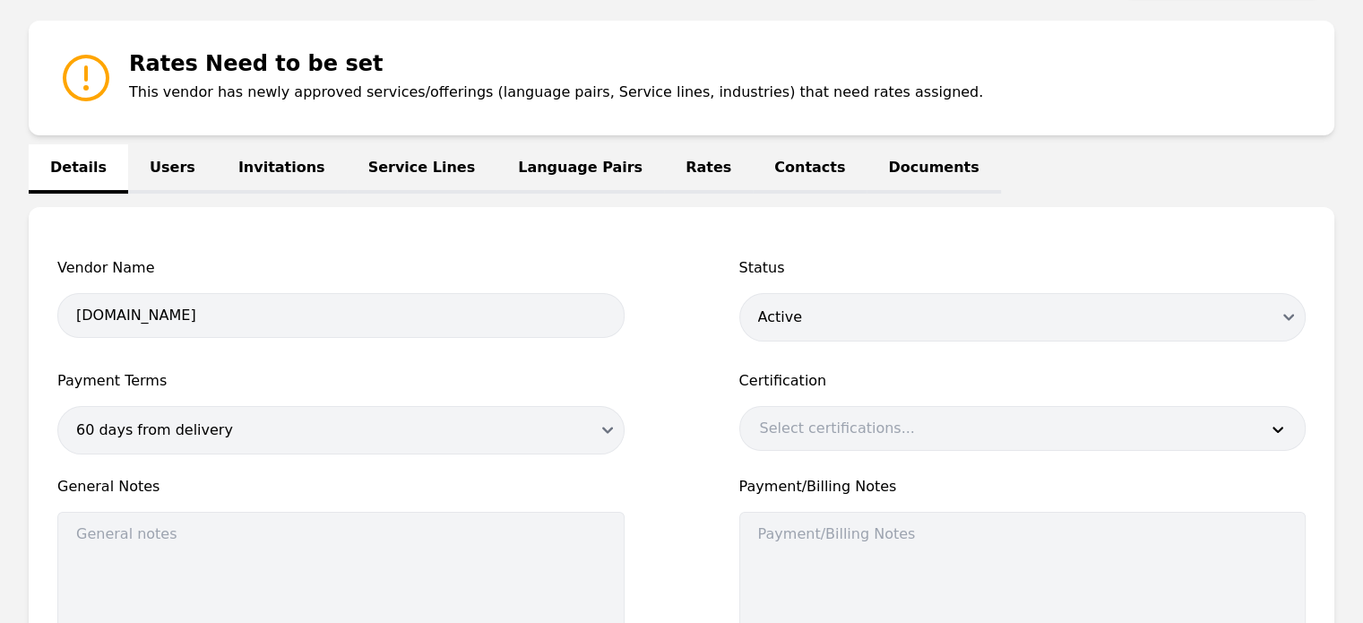
scroll to position [253, 0]
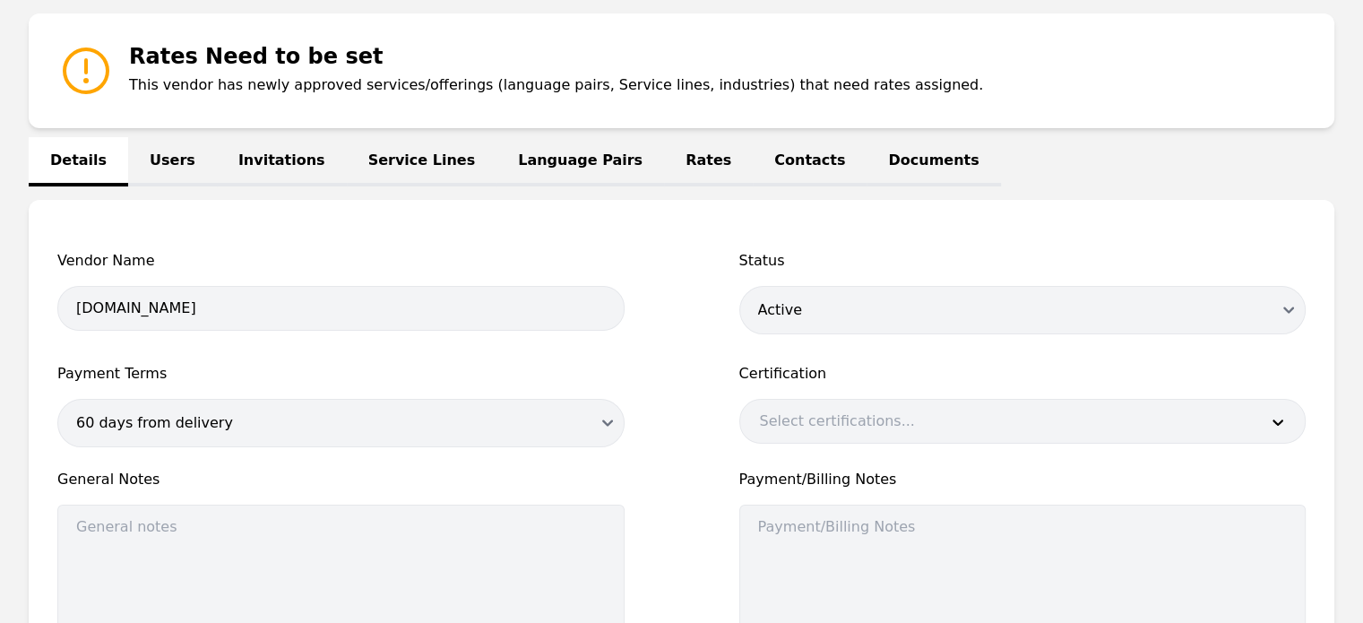
click at [516, 173] on link "Language Pairs" at bounding box center [580, 161] width 168 height 49
